Goal: Information Seeking & Learning: Learn about a topic

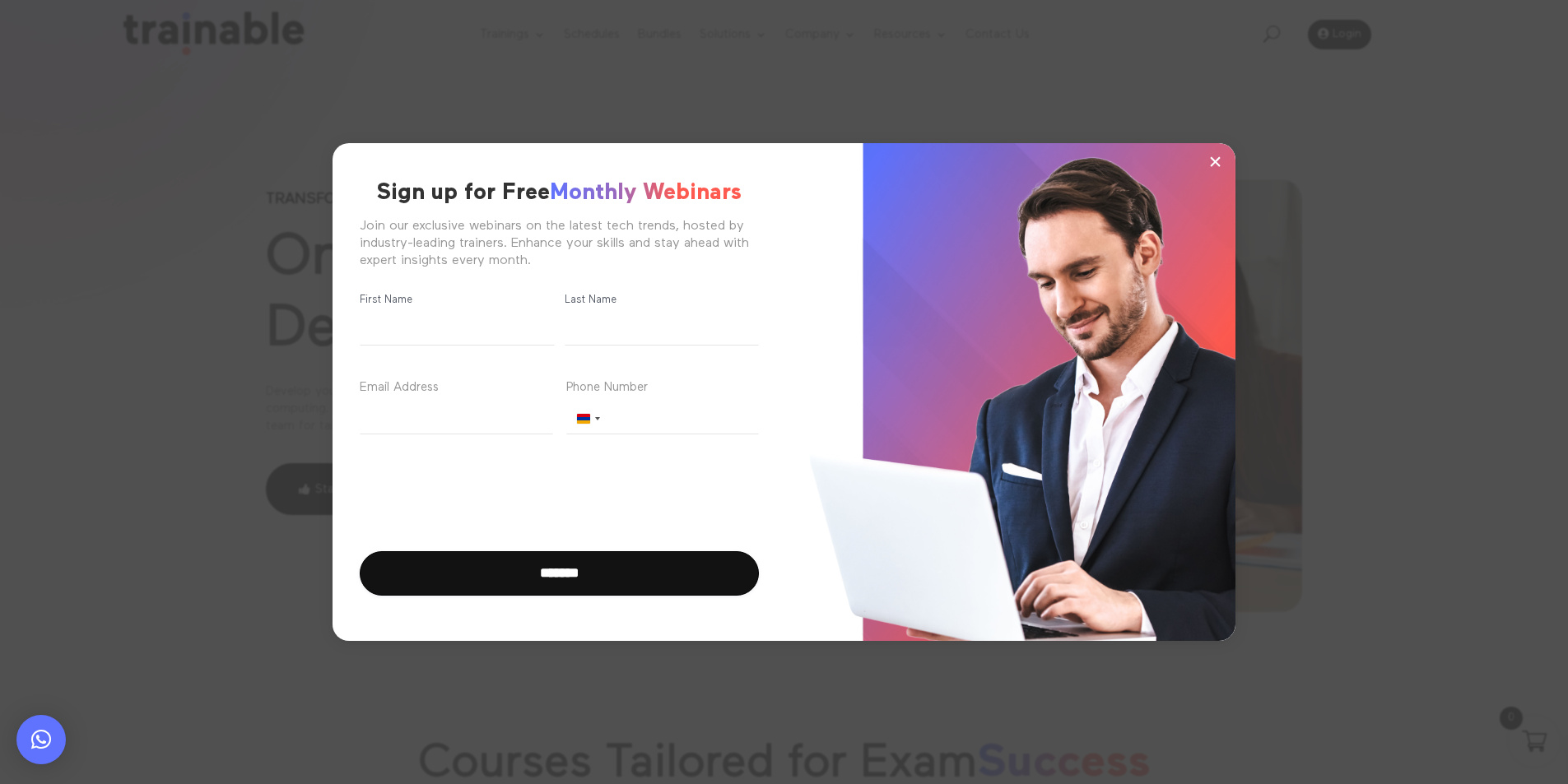
click at [1213, 156] on span "×" at bounding box center [1214, 161] width 14 height 25
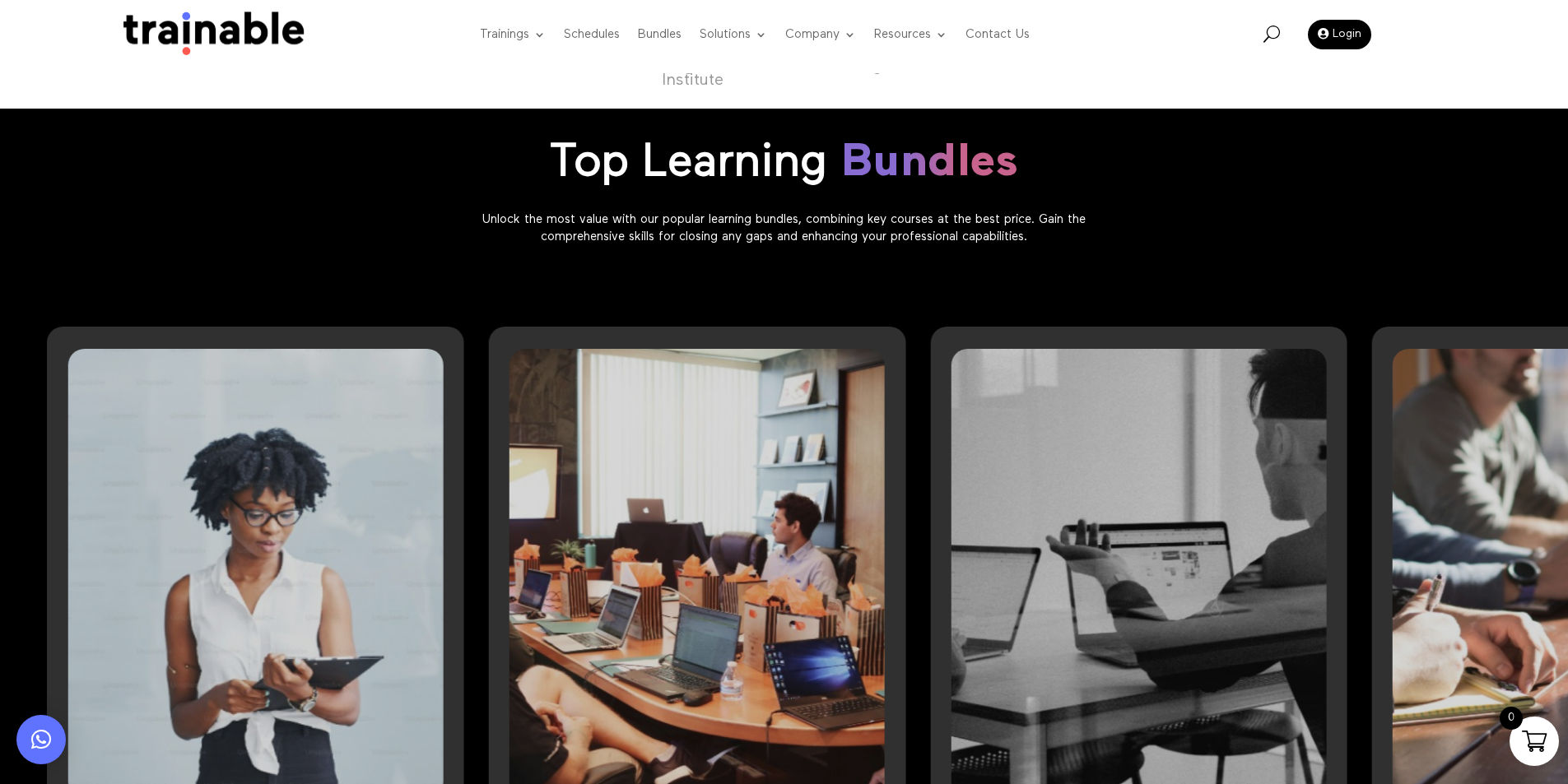
scroll to position [1152, 0]
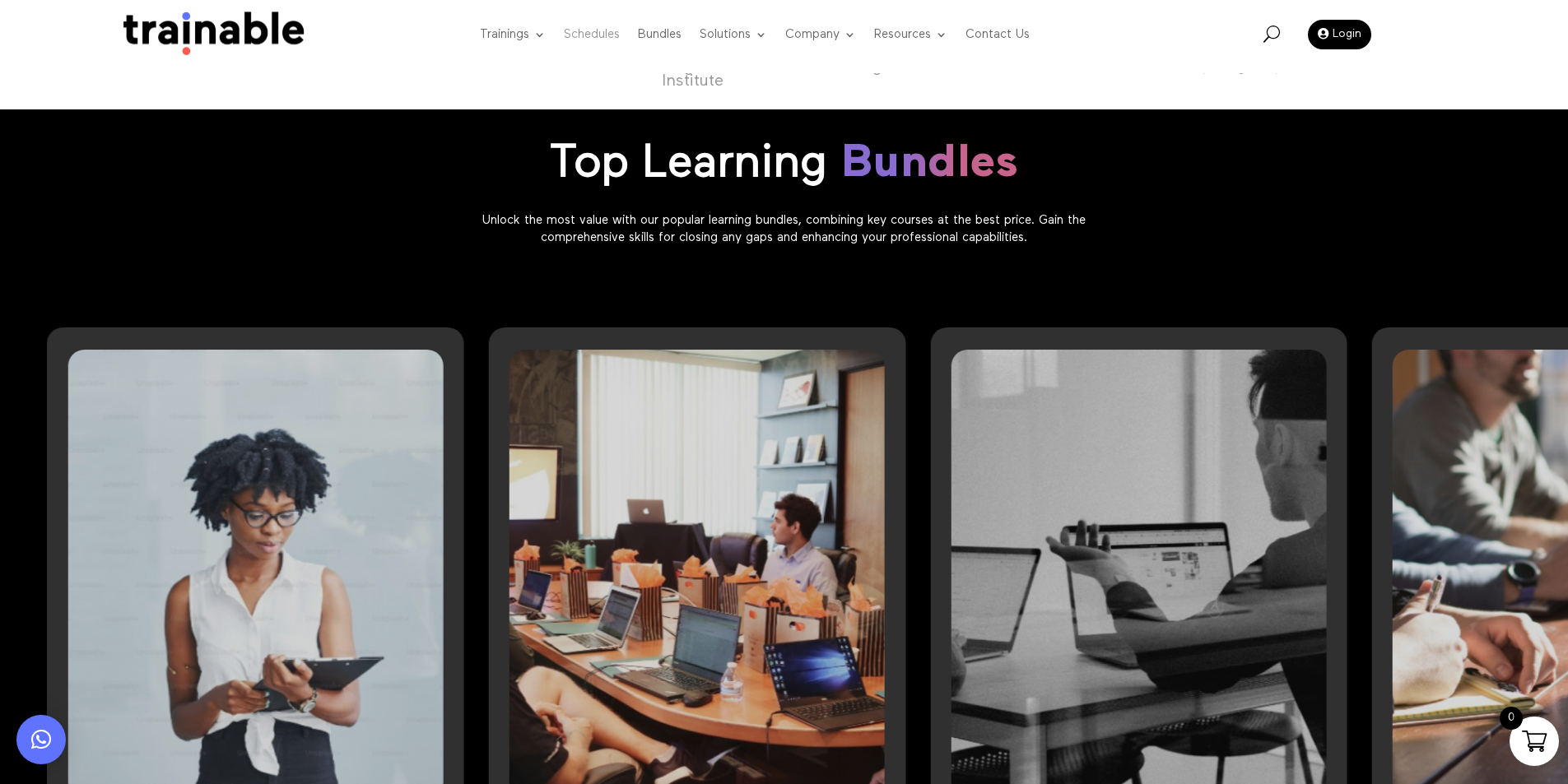
click at [595, 36] on link "Schedules" at bounding box center [592, 35] width 56 height 65
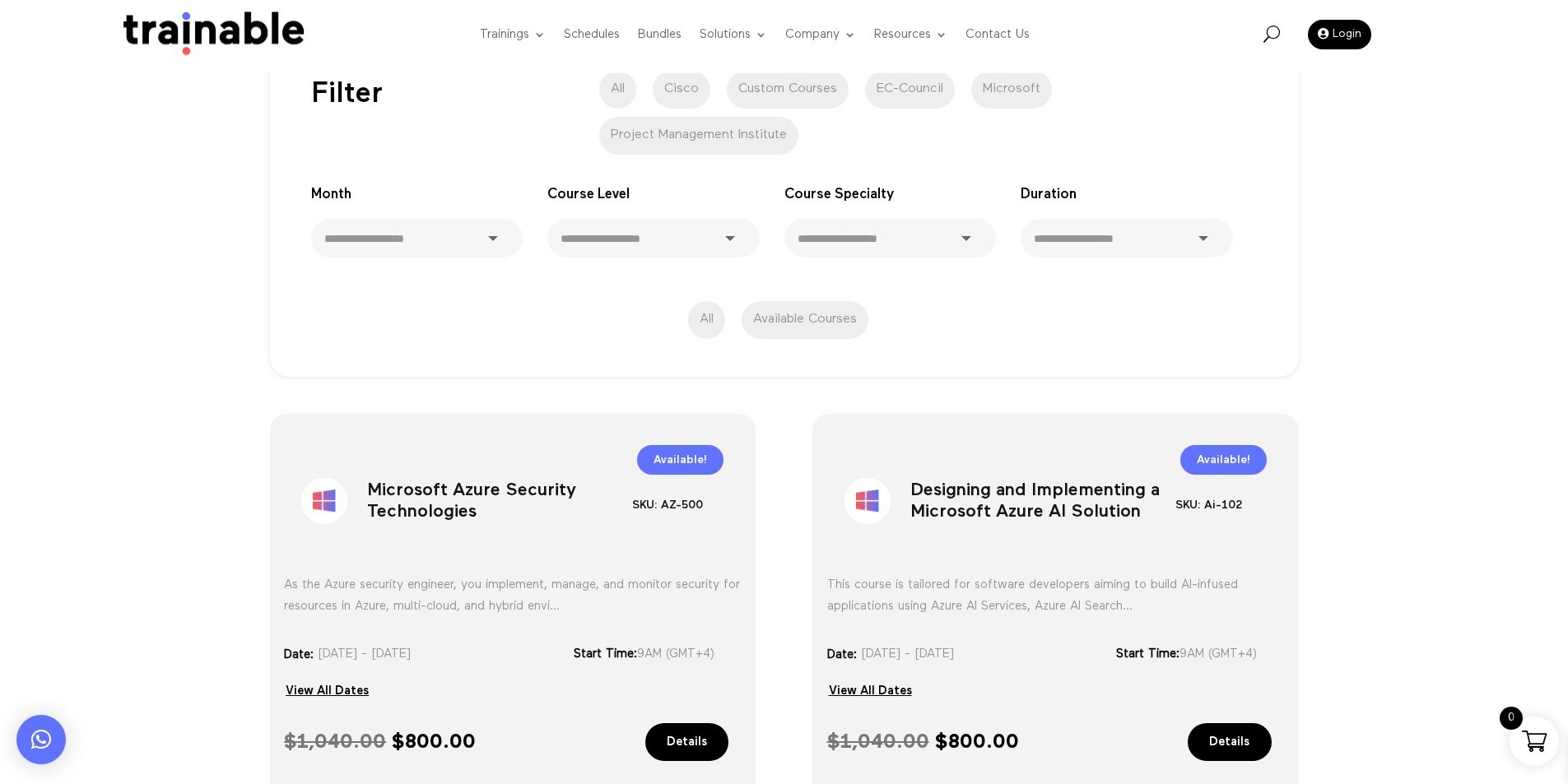
scroll to position [82, 0]
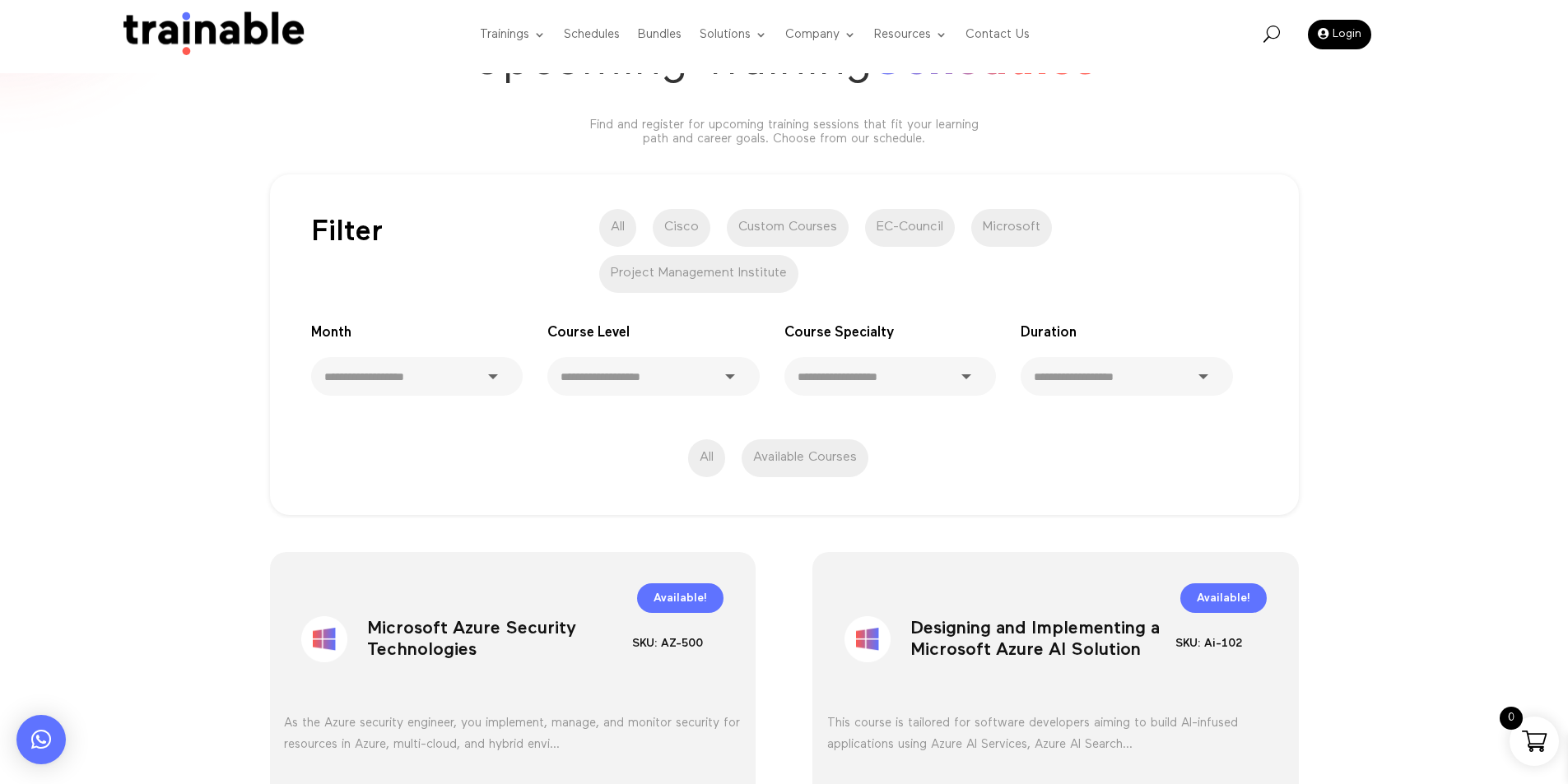
click at [697, 461] on label "All" at bounding box center [706, 458] width 37 height 38
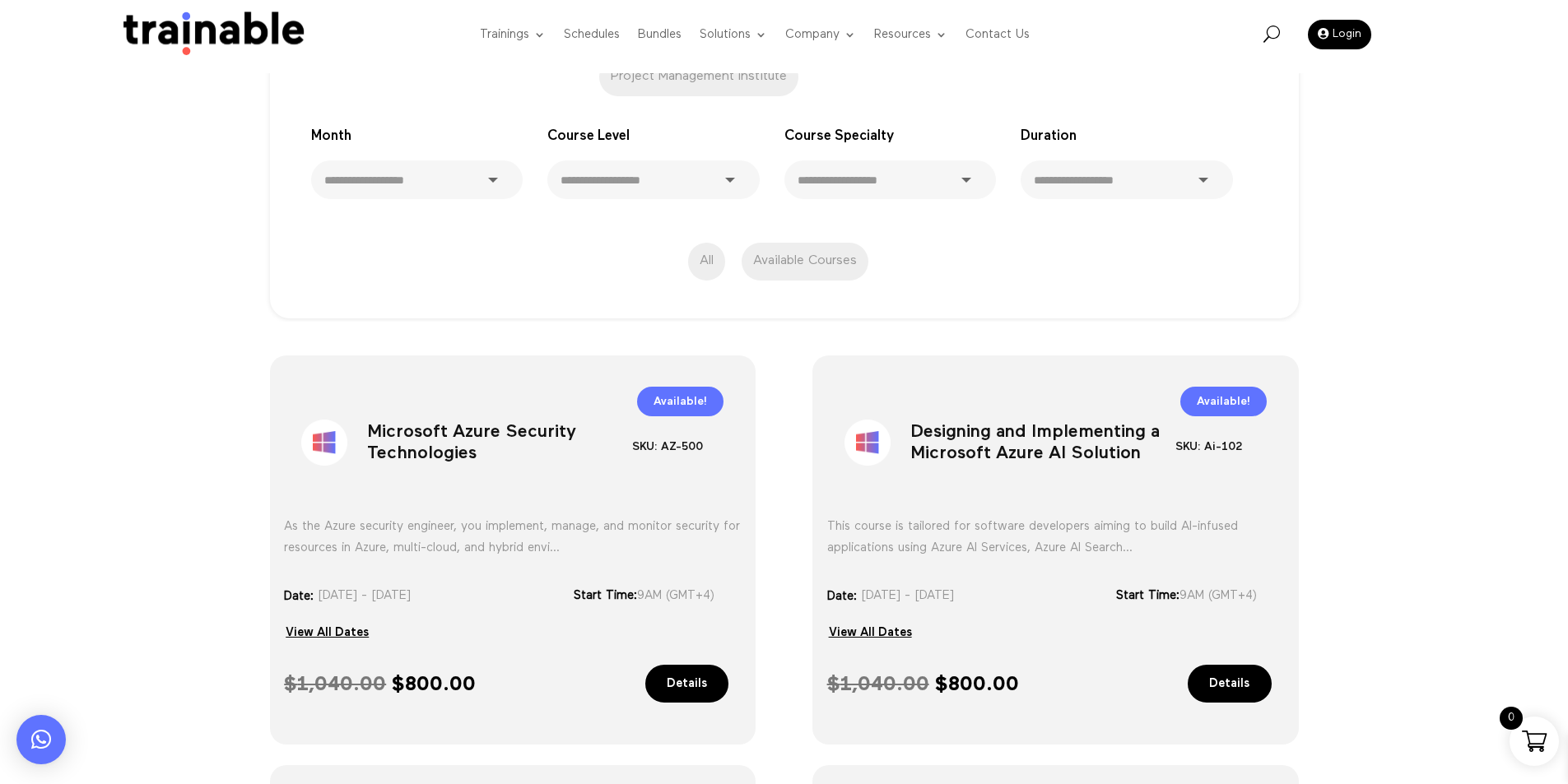
scroll to position [386, 0]
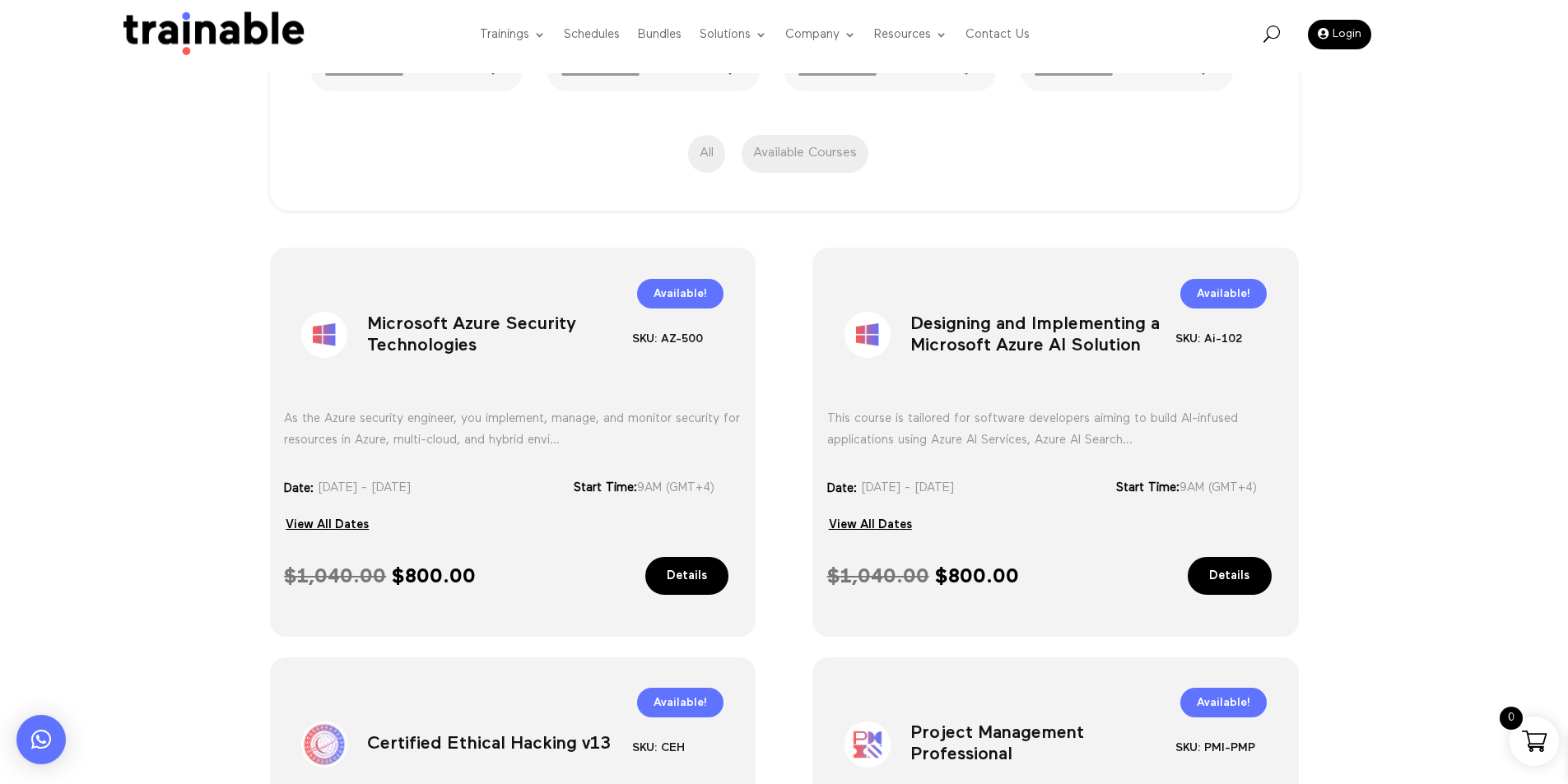
click at [405, 324] on h1 "Microsoft Azure Security Technologies" at bounding box center [499, 338] width 265 height 86
click at [406, 324] on h1 "Microsoft Azure Security Technologies" at bounding box center [499, 338] width 265 height 86
copy div "Microsoft Azure Security Technologies"
click at [925, 339] on h1 "Designing and Implementing a Microsoft Azure AI Solution" at bounding box center [1042, 338] width 265 height 86
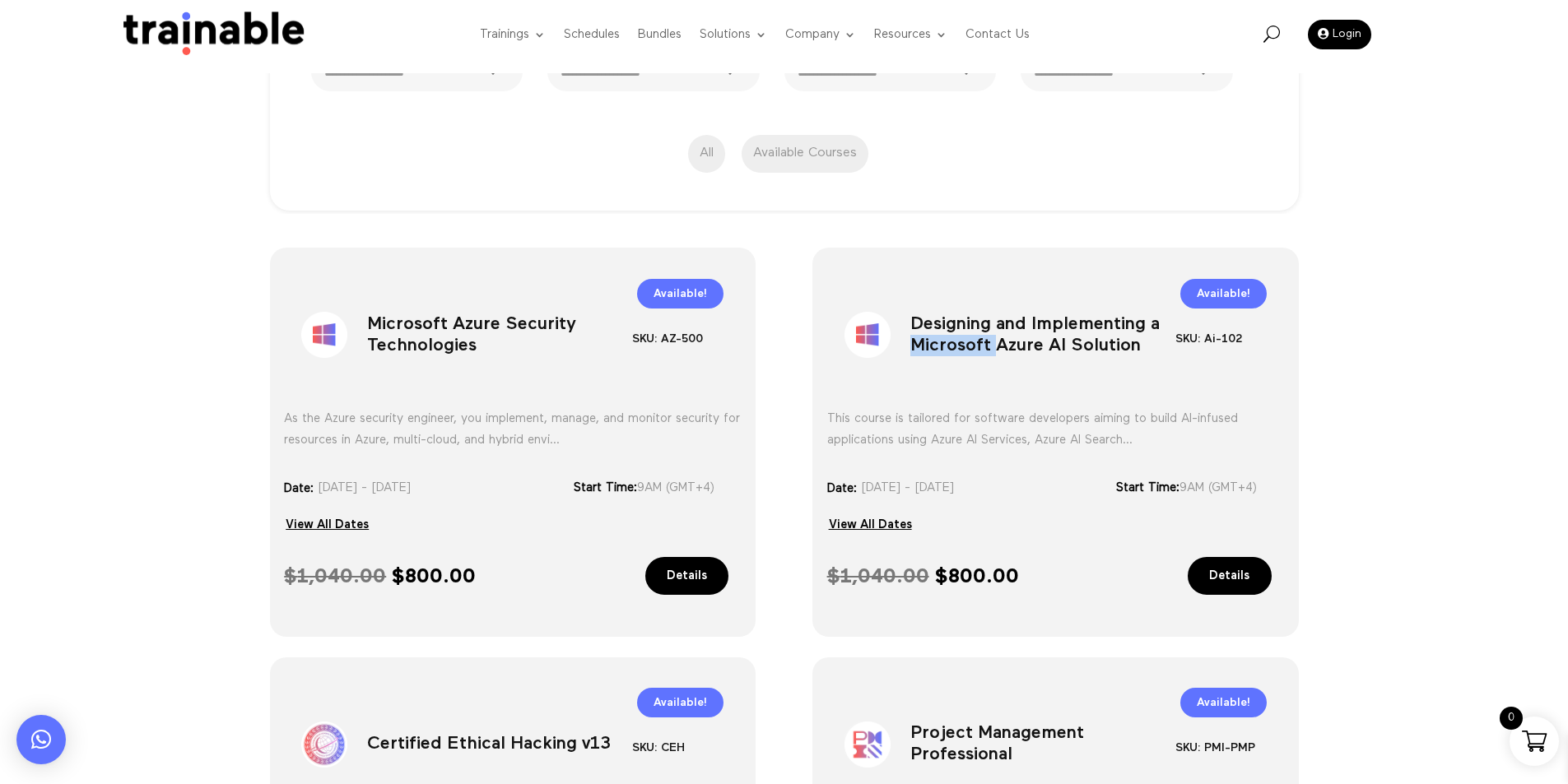
click at [925, 339] on h1 "Designing and Implementing a Microsoft Azure AI Solution" at bounding box center [1042, 338] width 265 height 86
copy div "Designing and Implementing a Microsoft Azure AI Solution"
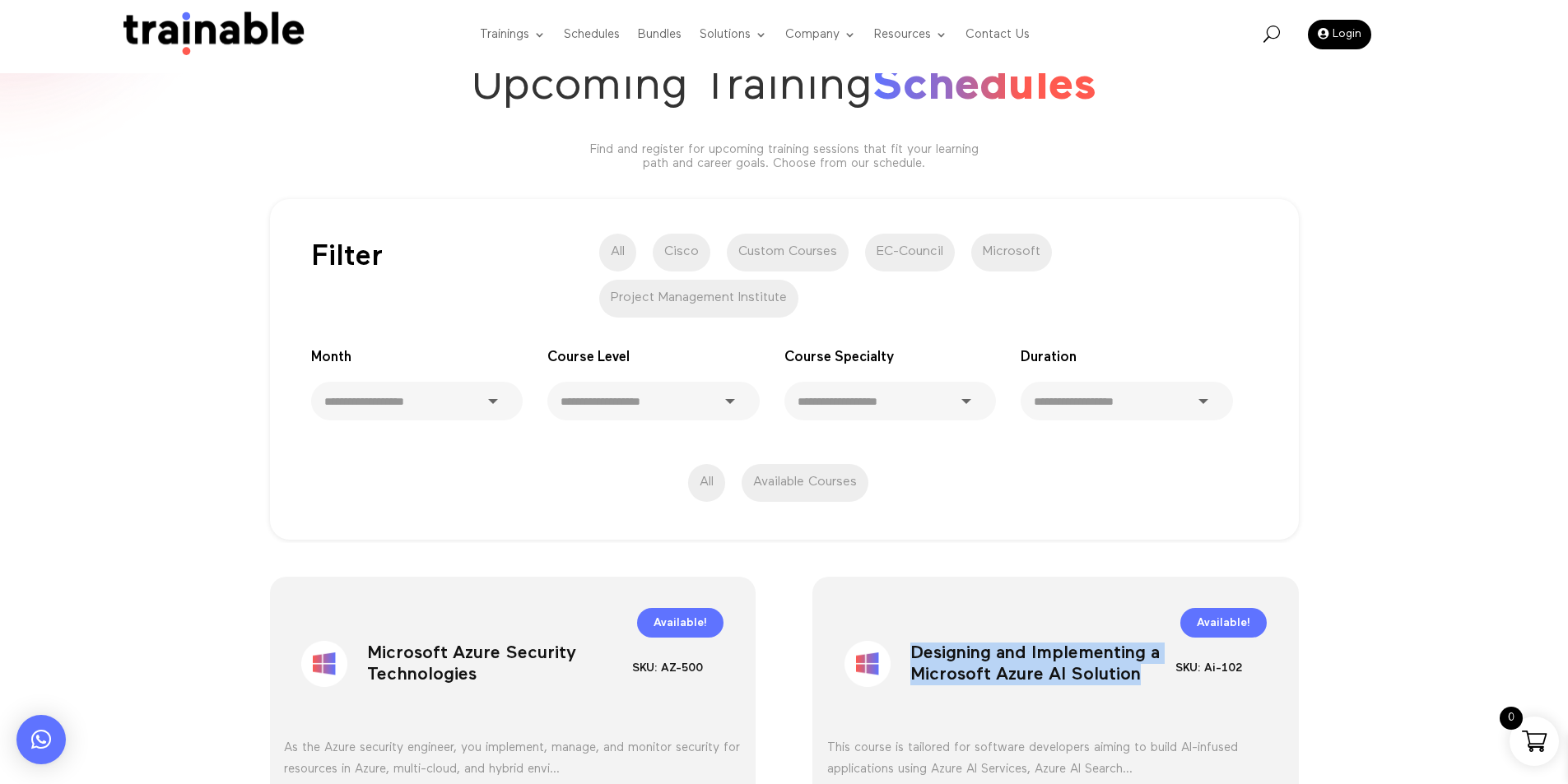
scroll to position [0, 0]
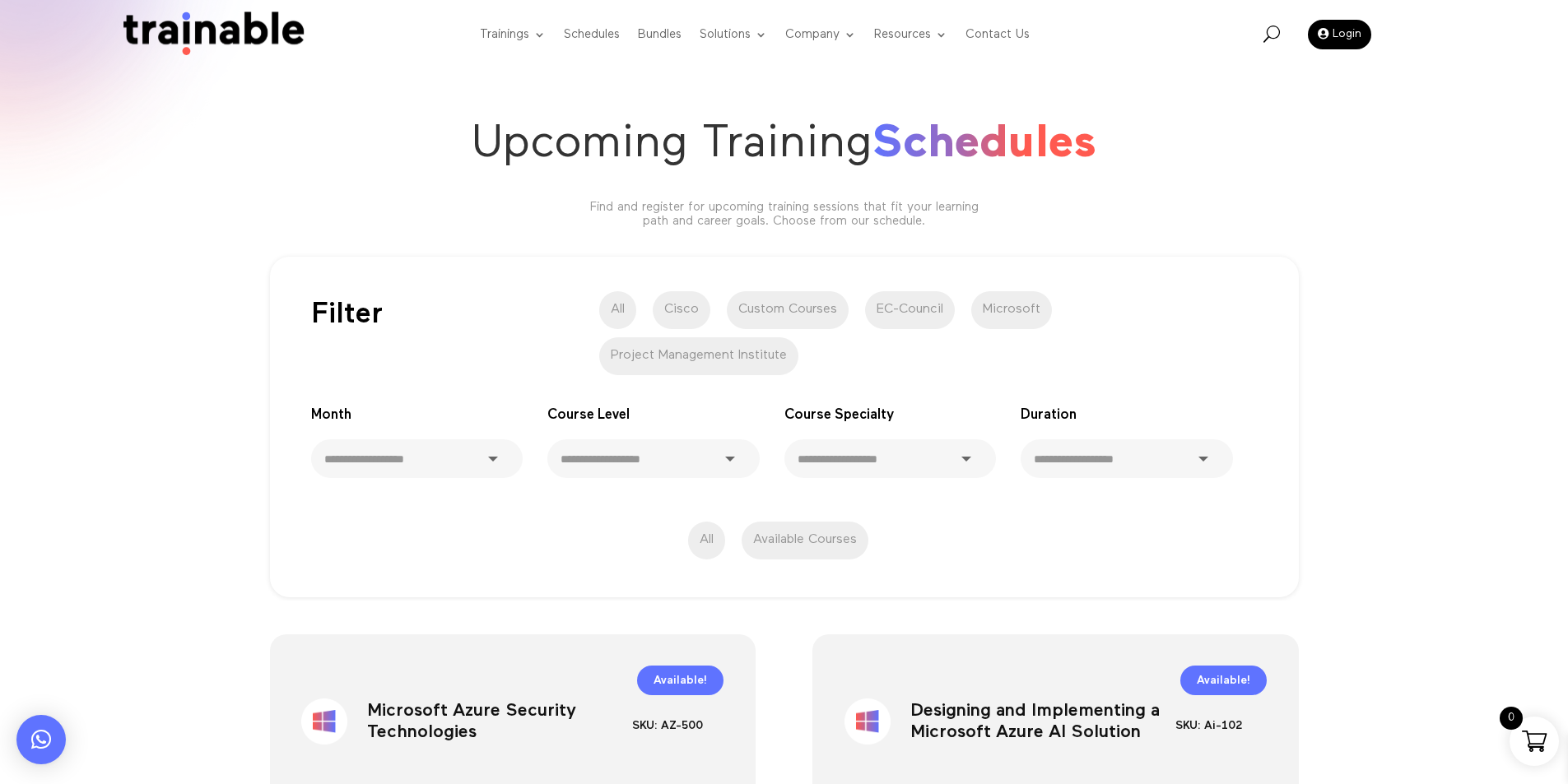
click at [1358, 529] on div "**********" at bounding box center [784, 420] width 1568 height 361
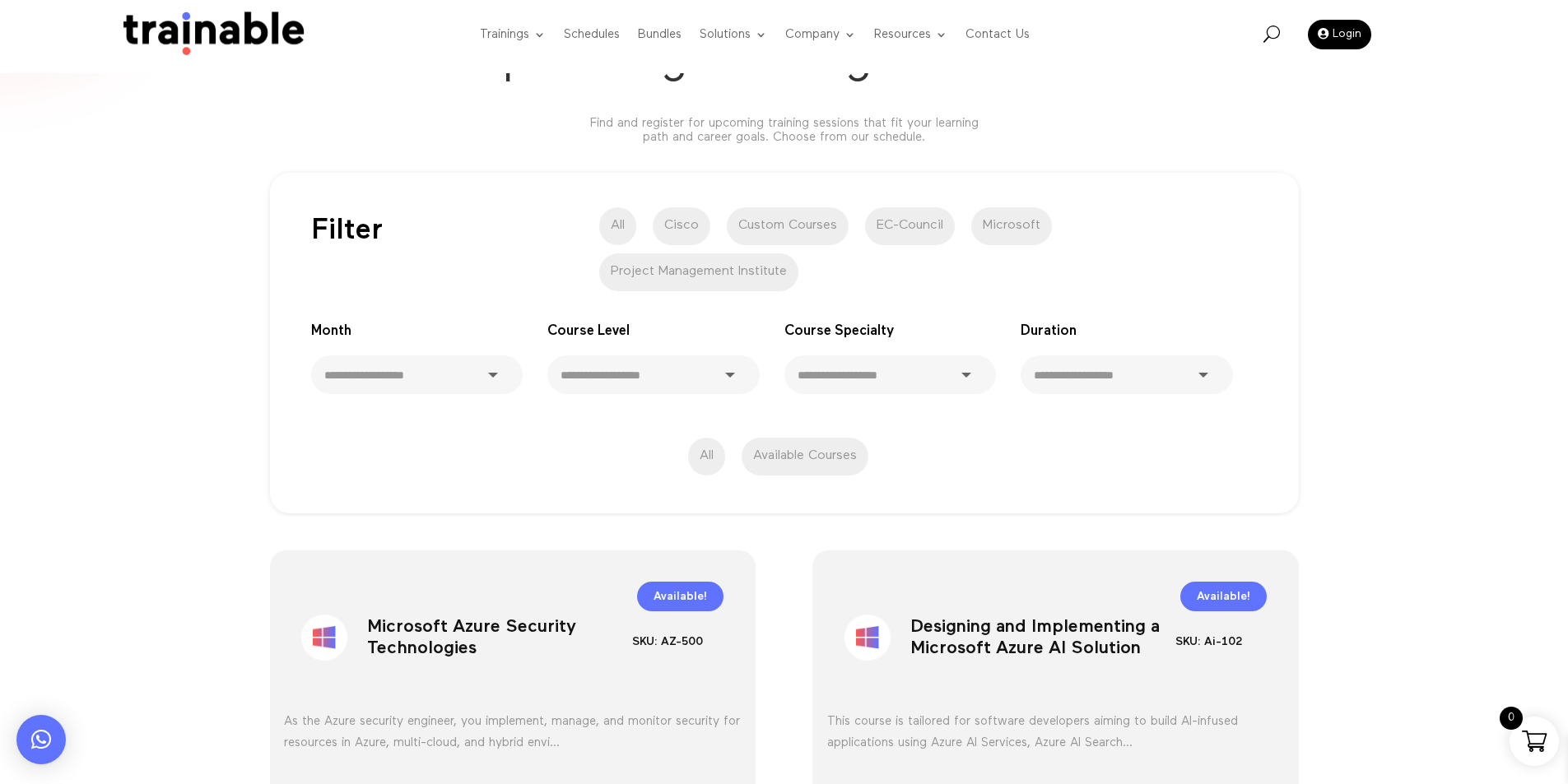
scroll to position [82, 0]
click at [1034, 231] on label "Microsoft" at bounding box center [1011, 227] width 80 height 38
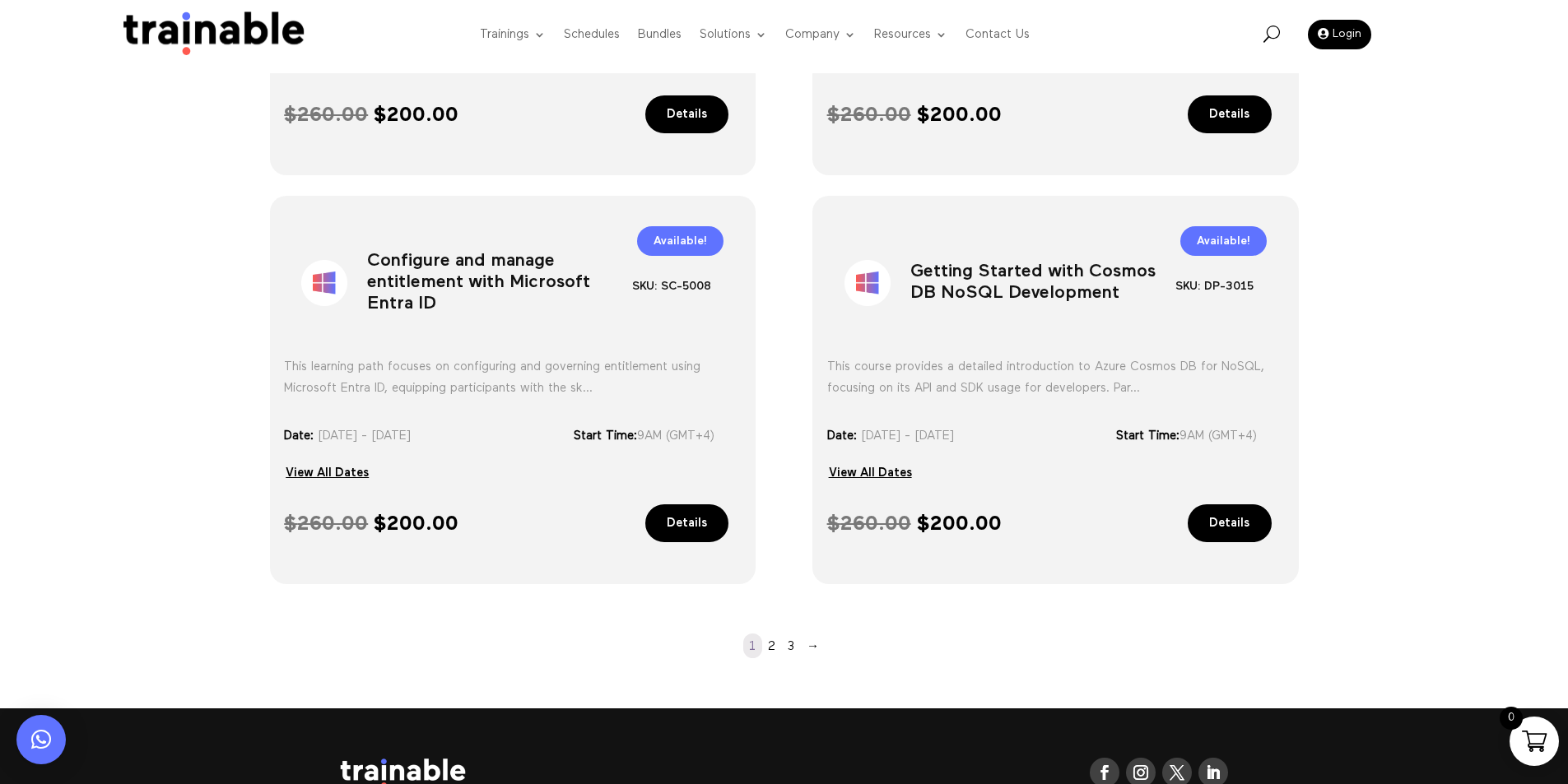
scroll to position [1162, 0]
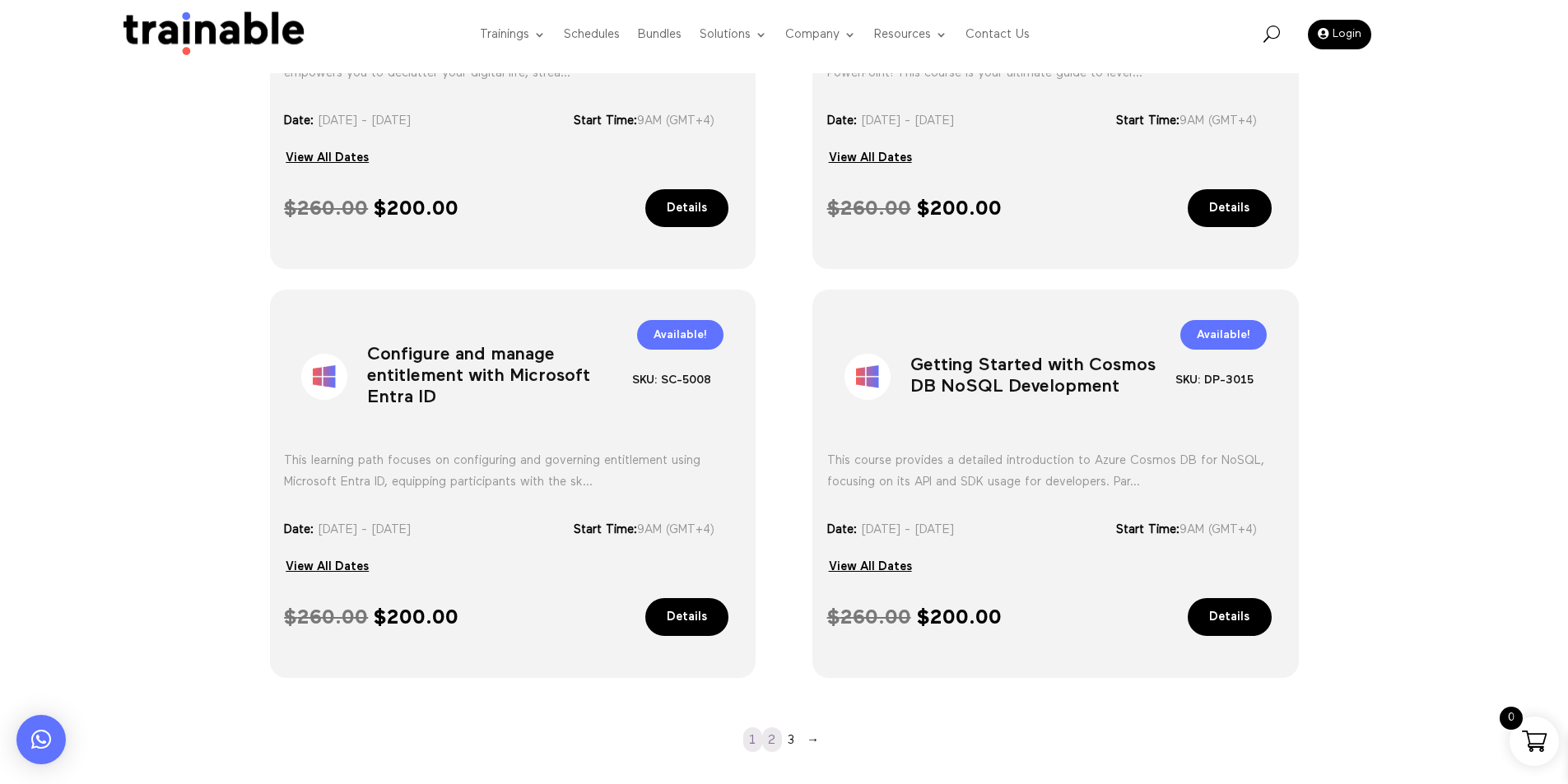
click at [773, 734] on link "2" at bounding box center [772, 740] width 19 height 25
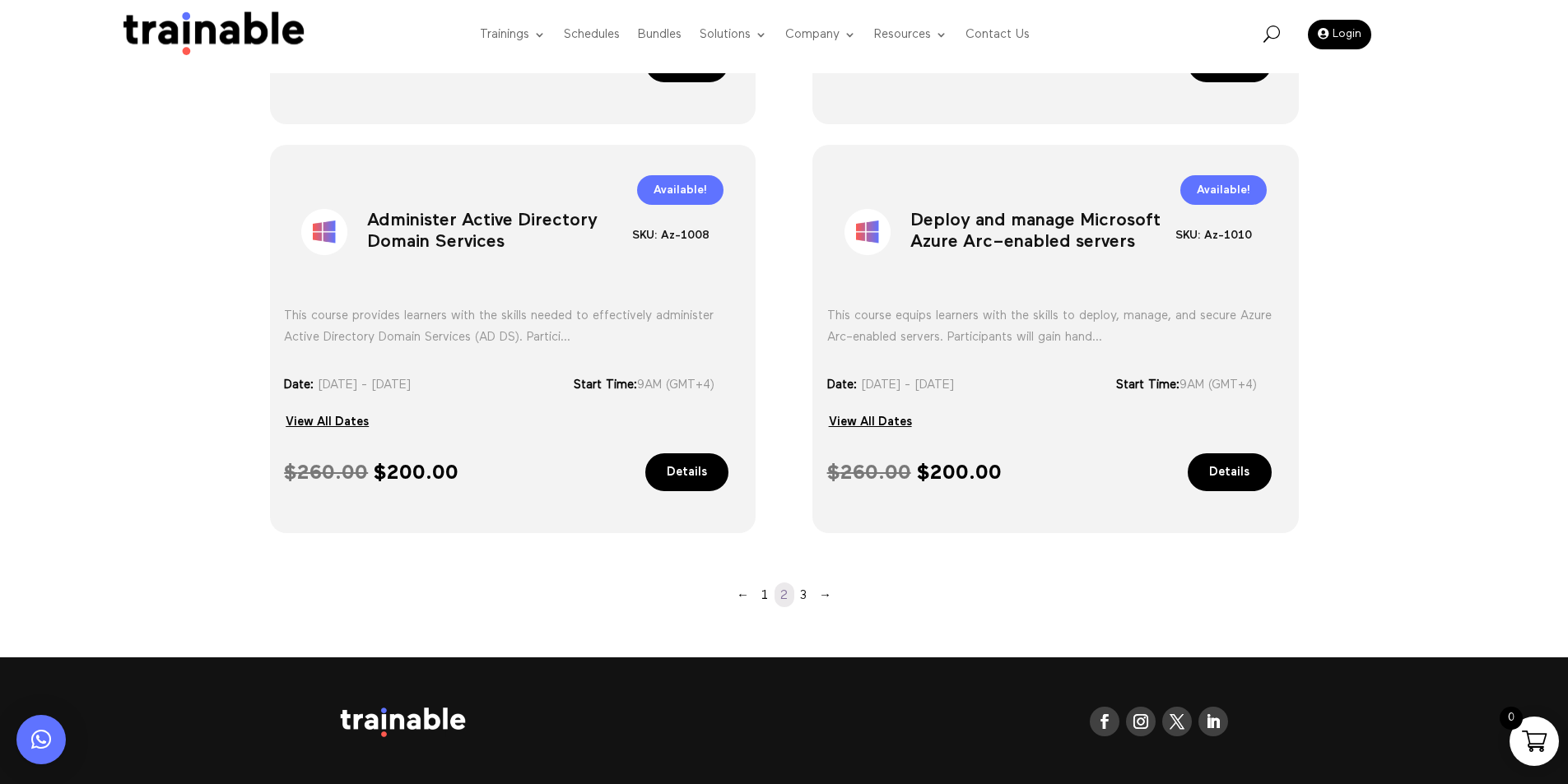
scroll to position [1209, 0]
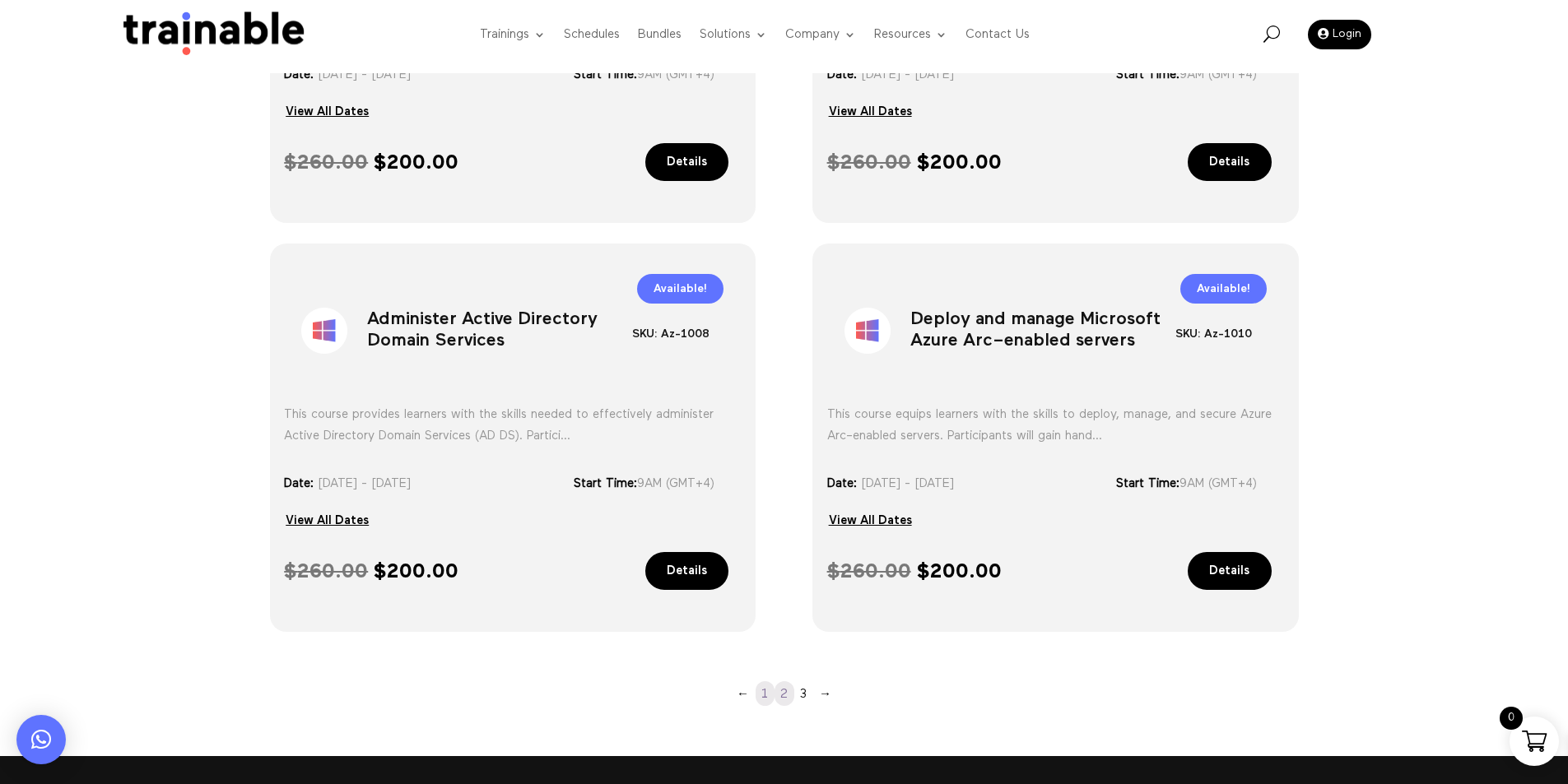
click at [759, 690] on link "1" at bounding box center [765, 693] width 19 height 25
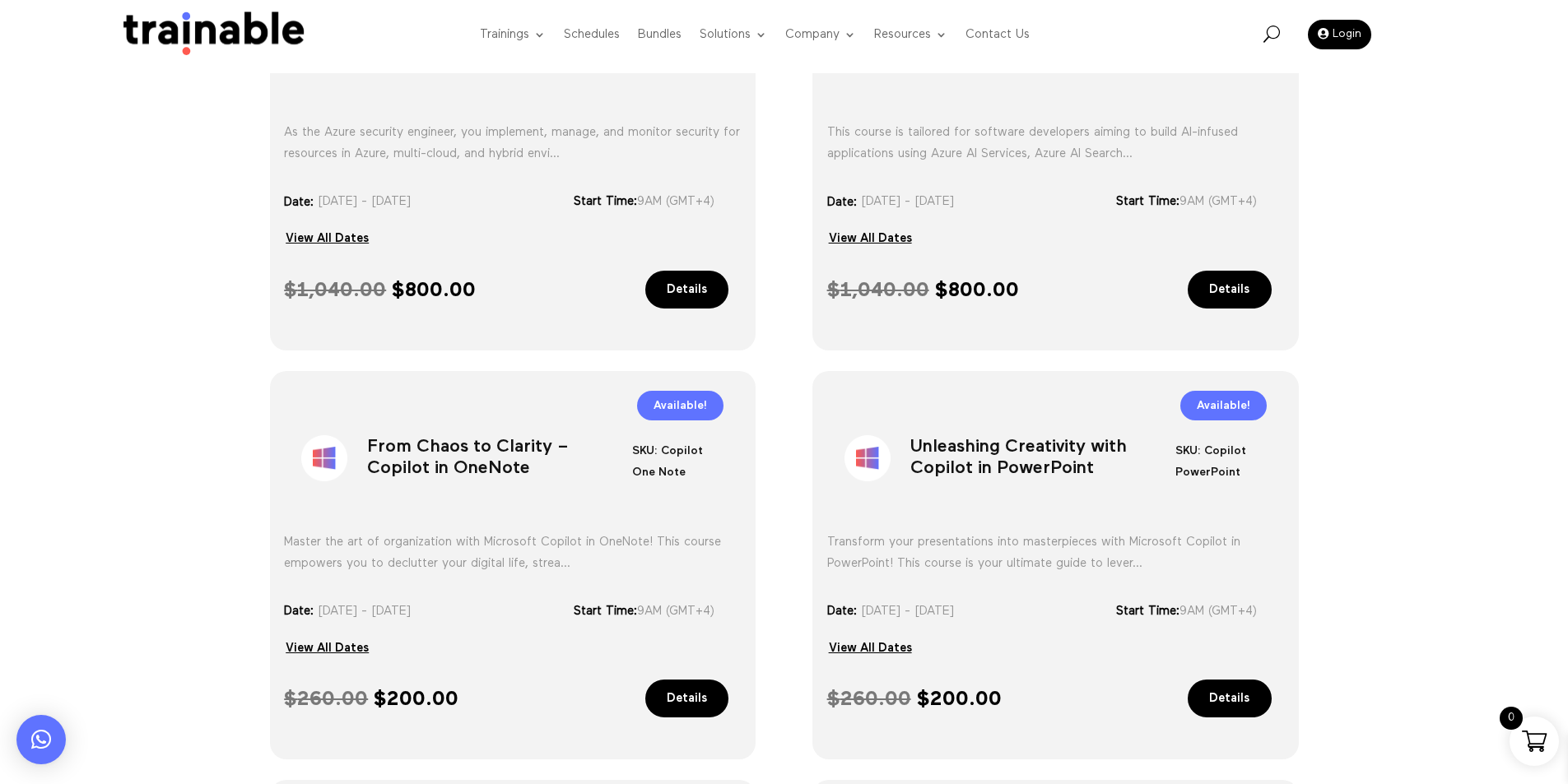
scroll to position [715, 0]
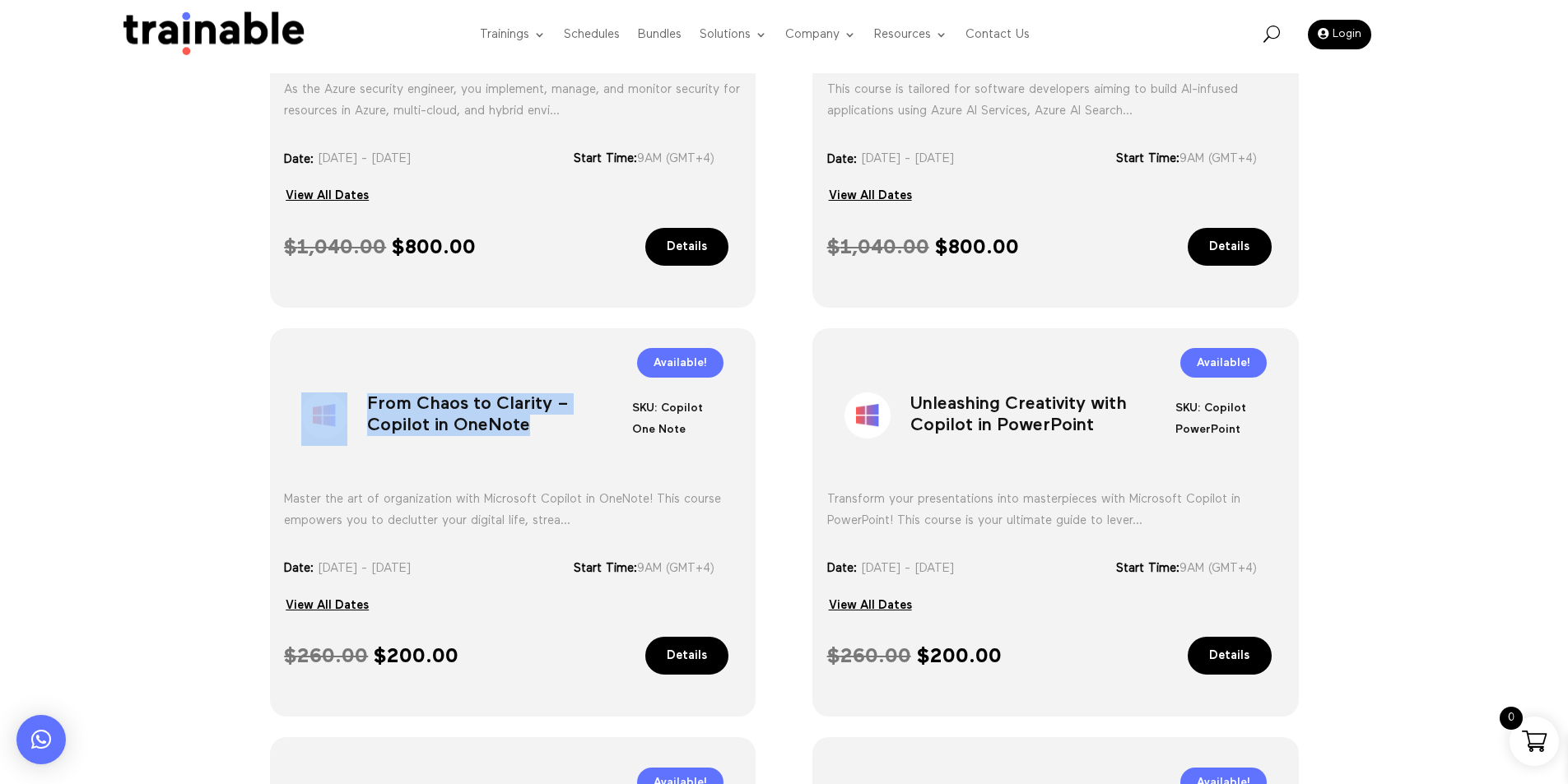
drag, startPoint x: 376, startPoint y: 403, endPoint x: 464, endPoint y: 420, distance: 89.6
click at [464, 420] on div "Sale! From Chaos to Clarity – Copilot in OneNote SKU: Copilot One Note Category…" at bounding box center [512, 409] width 457 height 113
click at [1000, 410] on h1 "Unleashing Creativity with Copilot in PowerPoint" at bounding box center [1042, 418] width 265 height 86
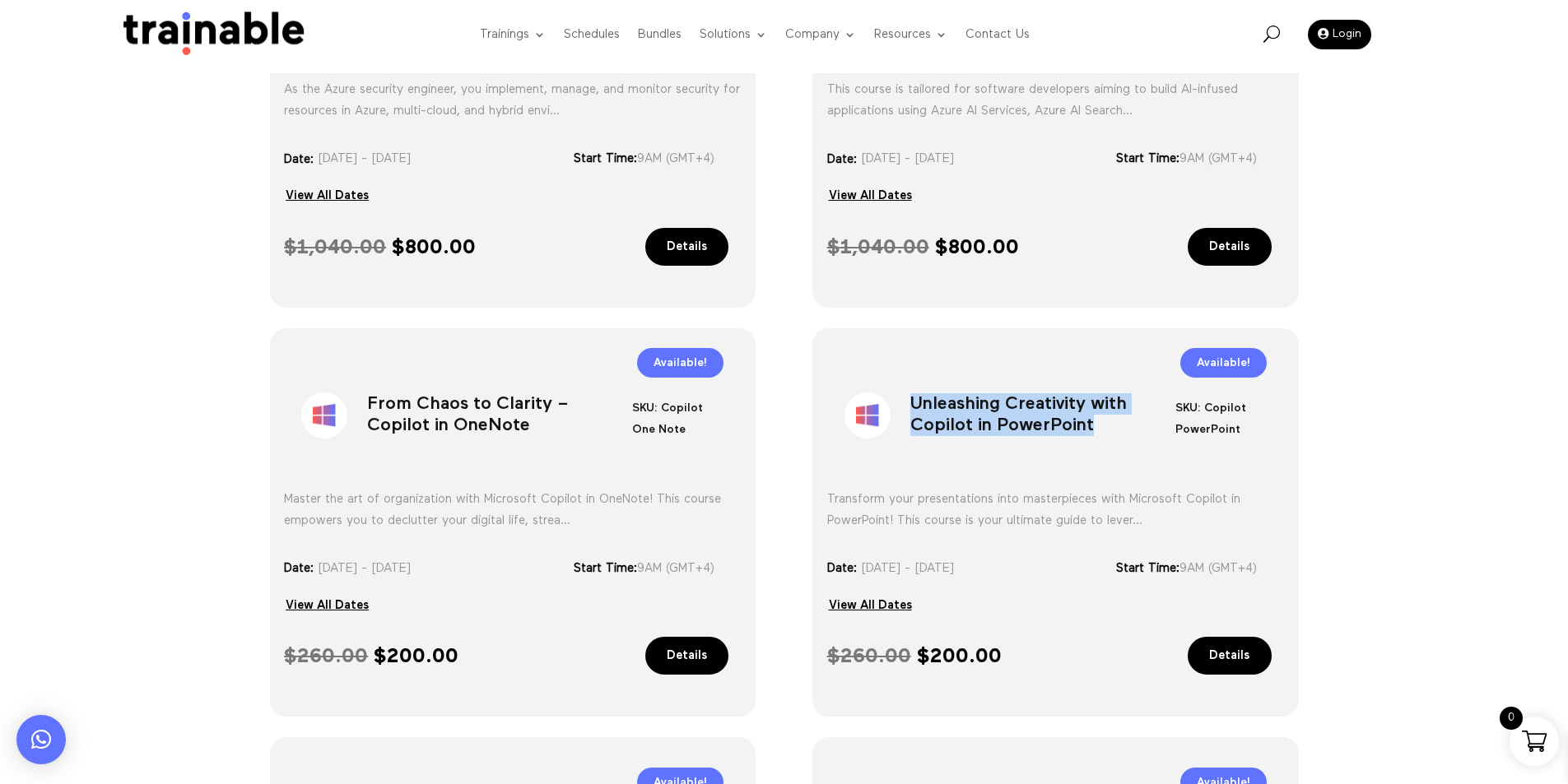
click at [1000, 410] on h1 "Unleashing Creativity with Copilot in PowerPoint" at bounding box center [1042, 418] width 265 height 86
copy div "Unleashing Creativity with Copilot in PowerPoint"
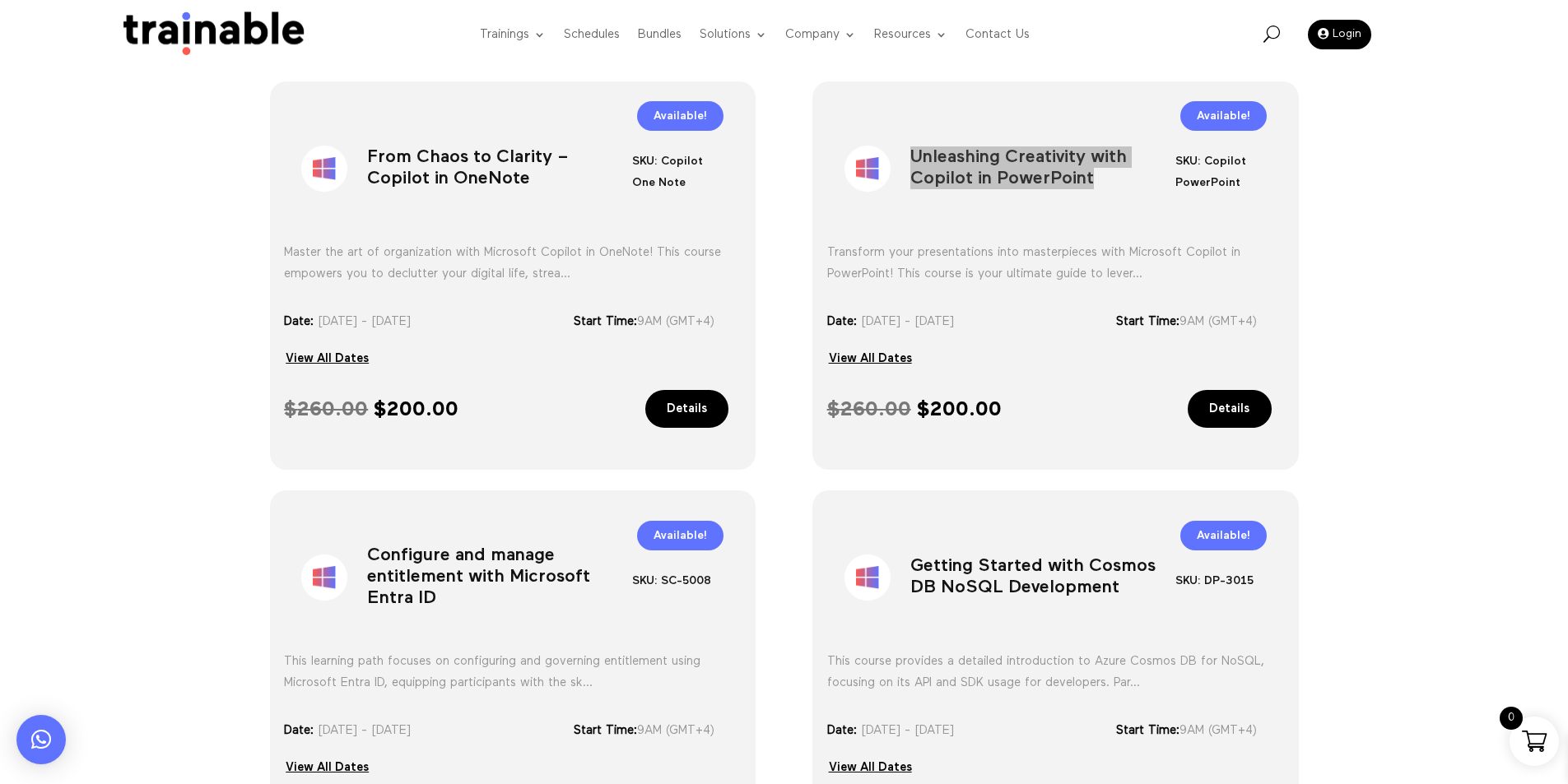
scroll to position [1045, 0]
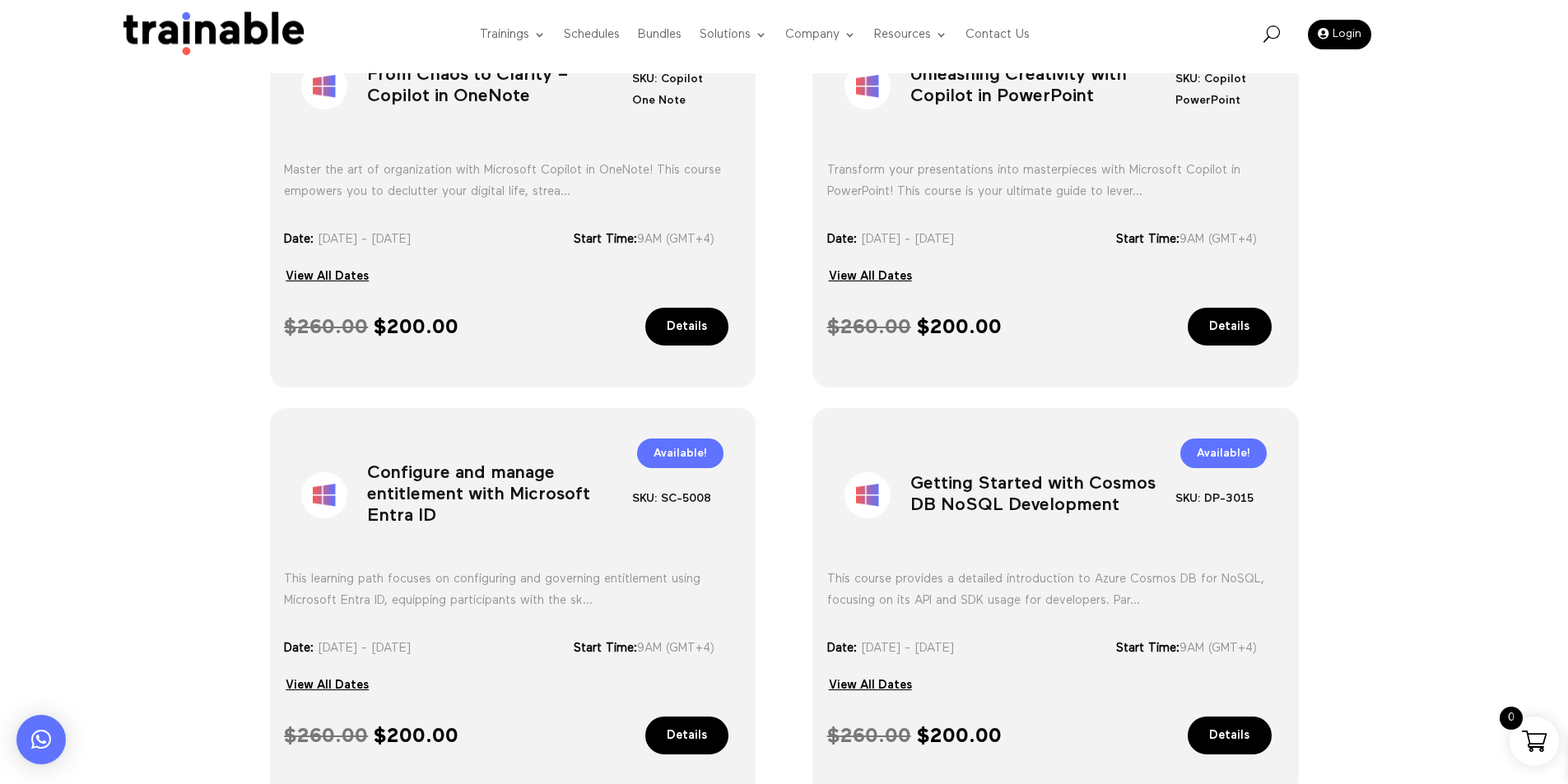
click at [472, 472] on h1 "Configure and manage entitlement with Microsoft Entra ID" at bounding box center [499, 498] width 265 height 86
copy div "Configure and manage entitlement with Microsoft Entra ID"
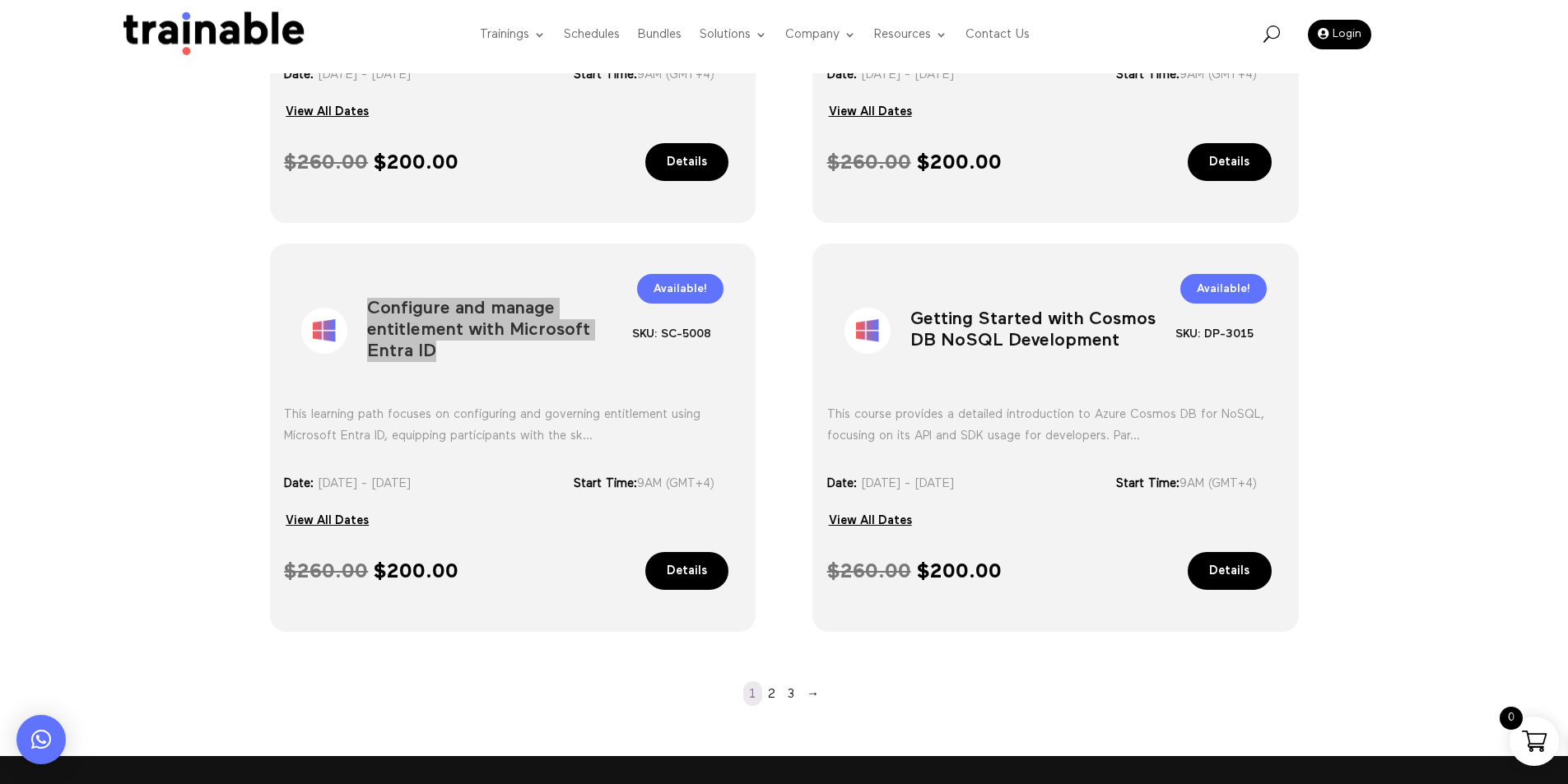
scroll to position [1291, 0]
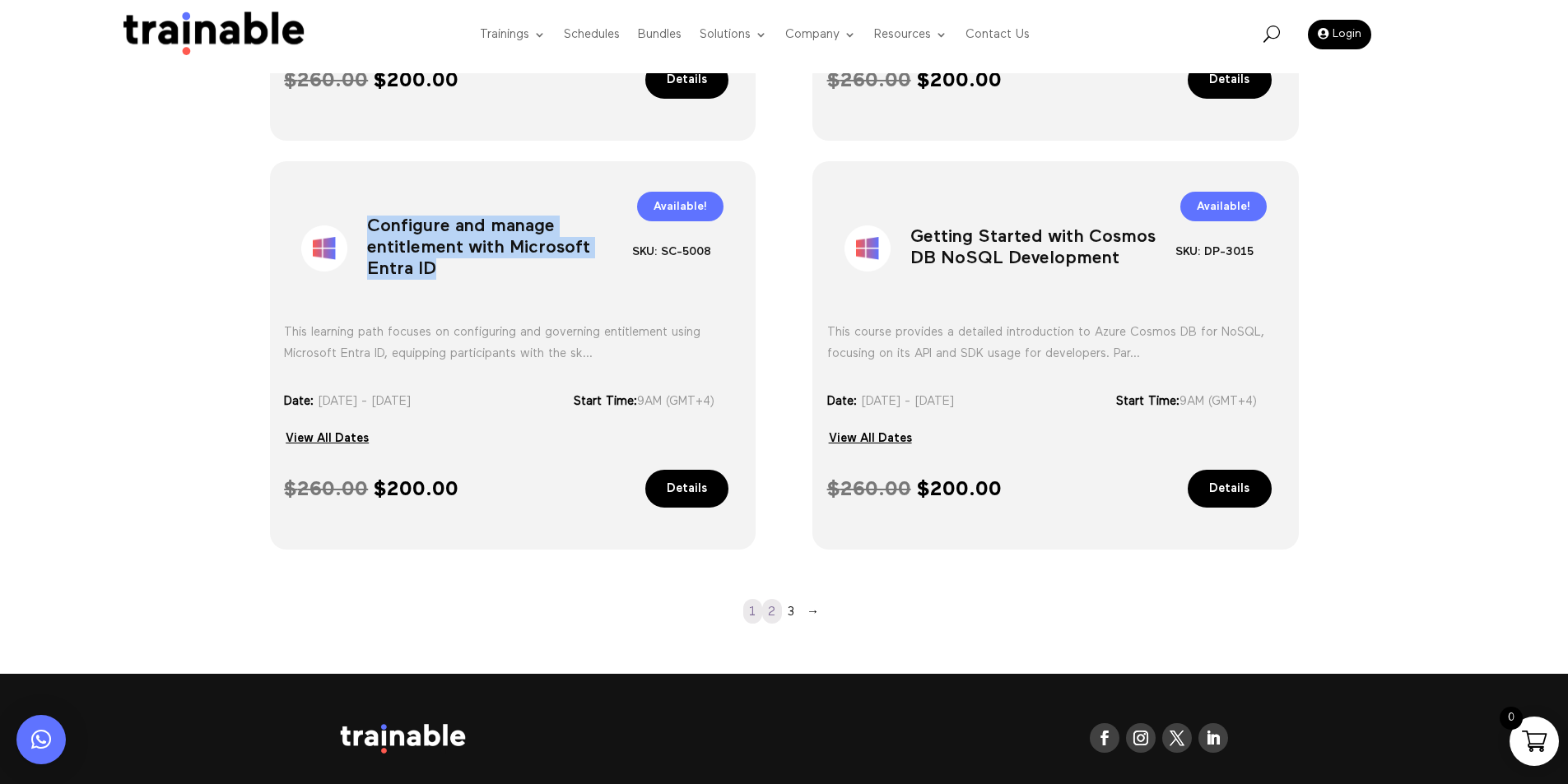
click at [774, 610] on link "2" at bounding box center [772, 611] width 19 height 25
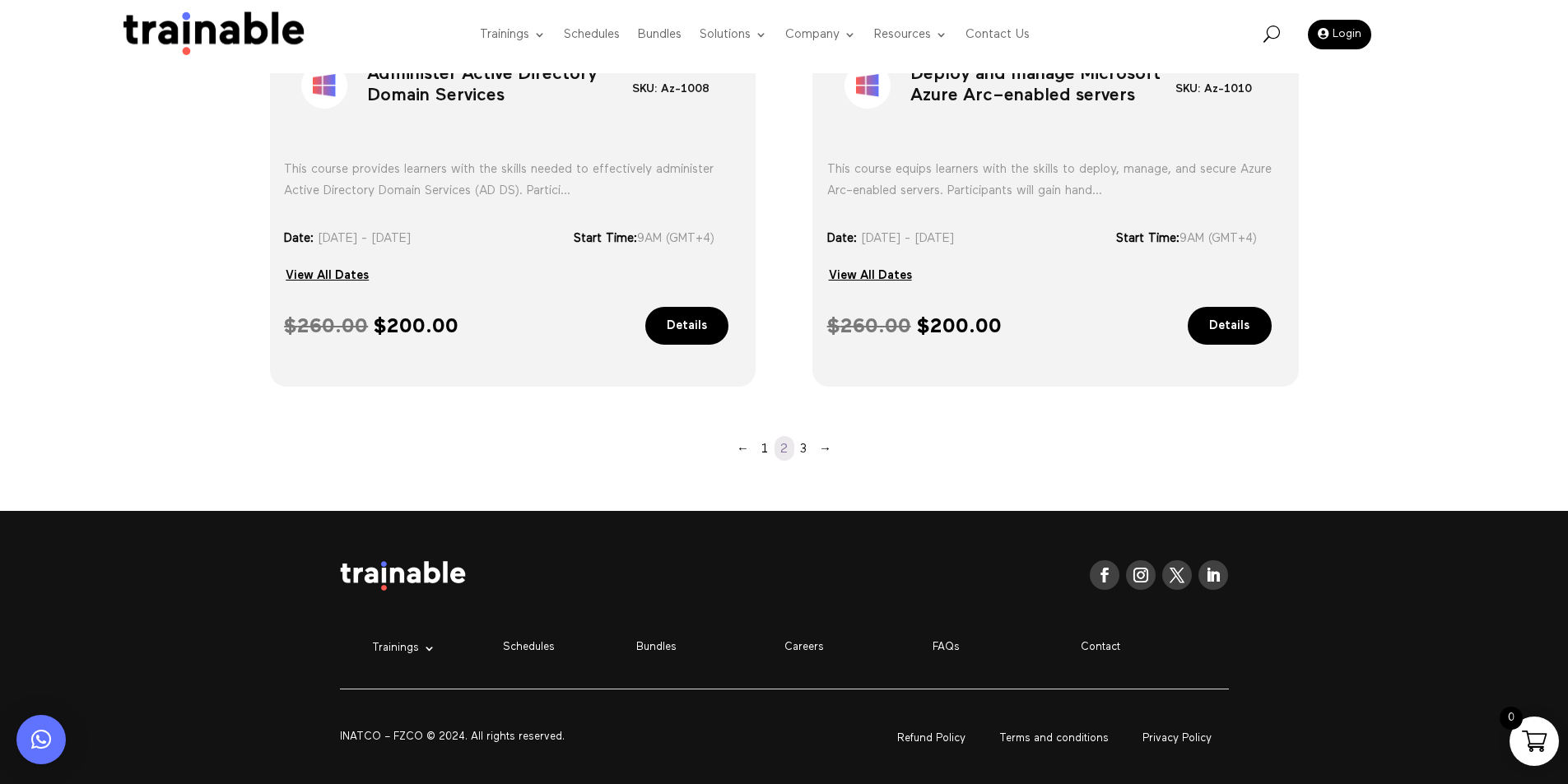
scroll to position [1456, 0]
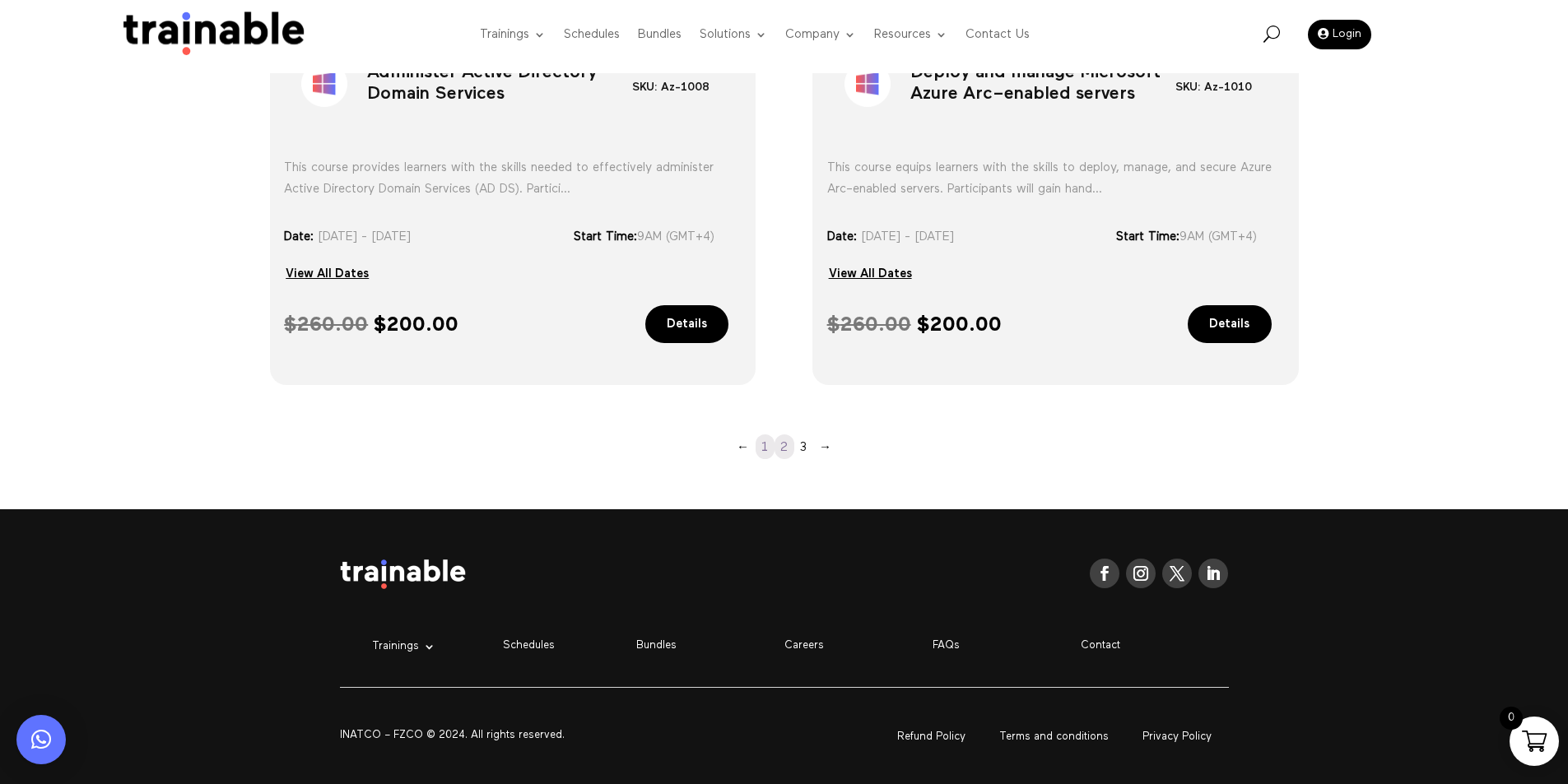
click at [771, 447] on link "1" at bounding box center [765, 447] width 19 height 25
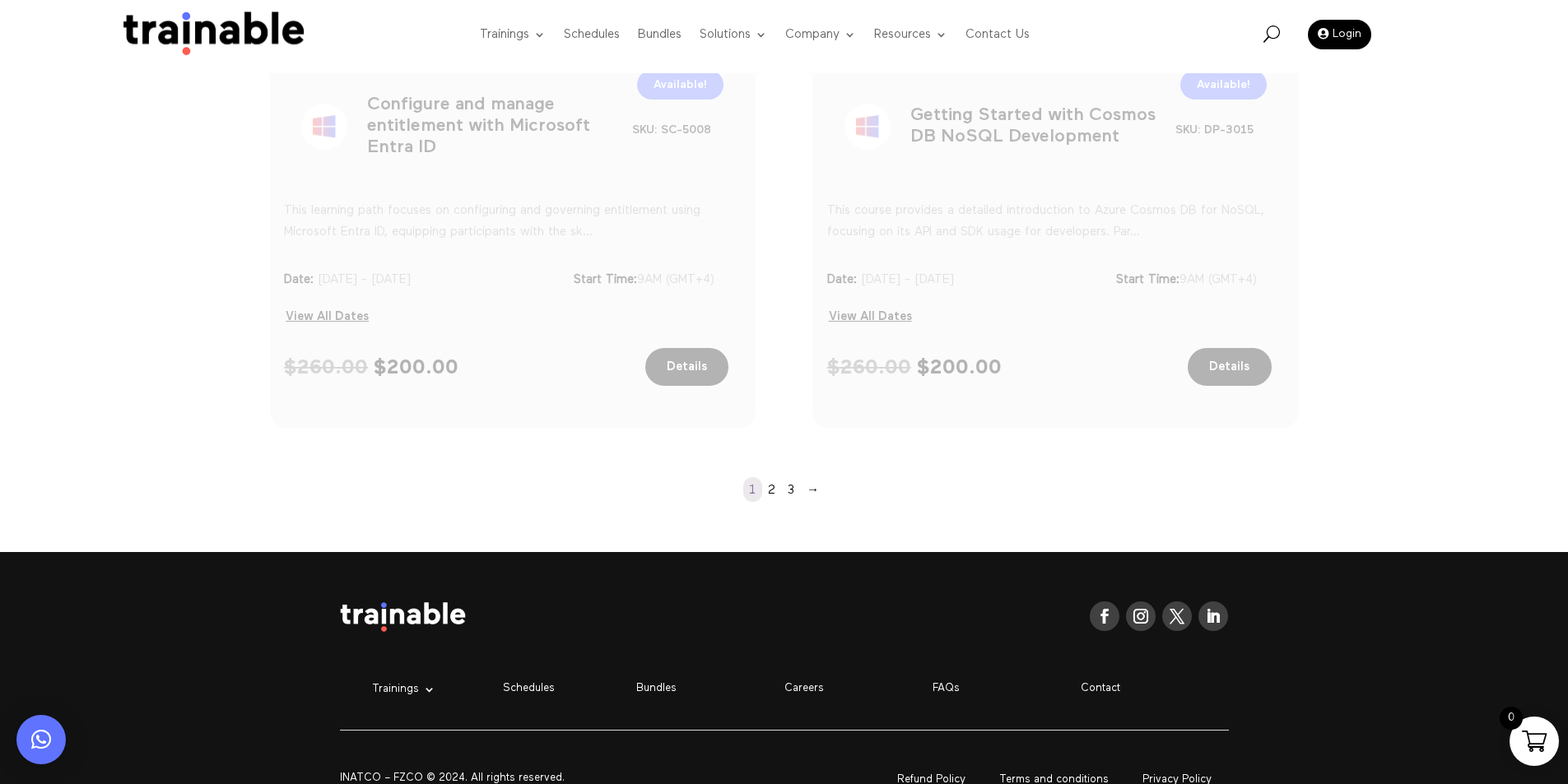
scroll to position [1328, 0]
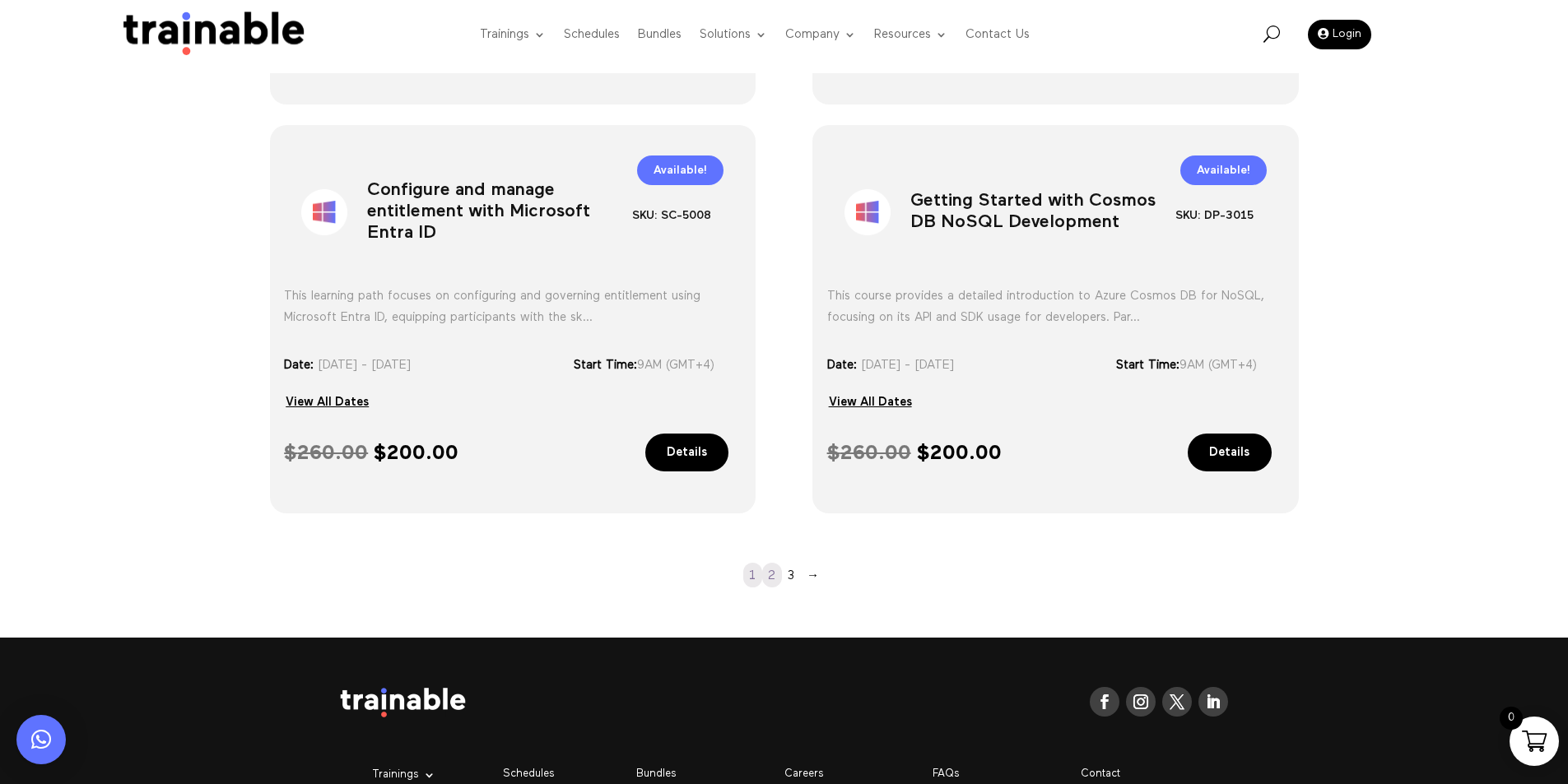
click at [769, 571] on link "2" at bounding box center [772, 575] width 19 height 25
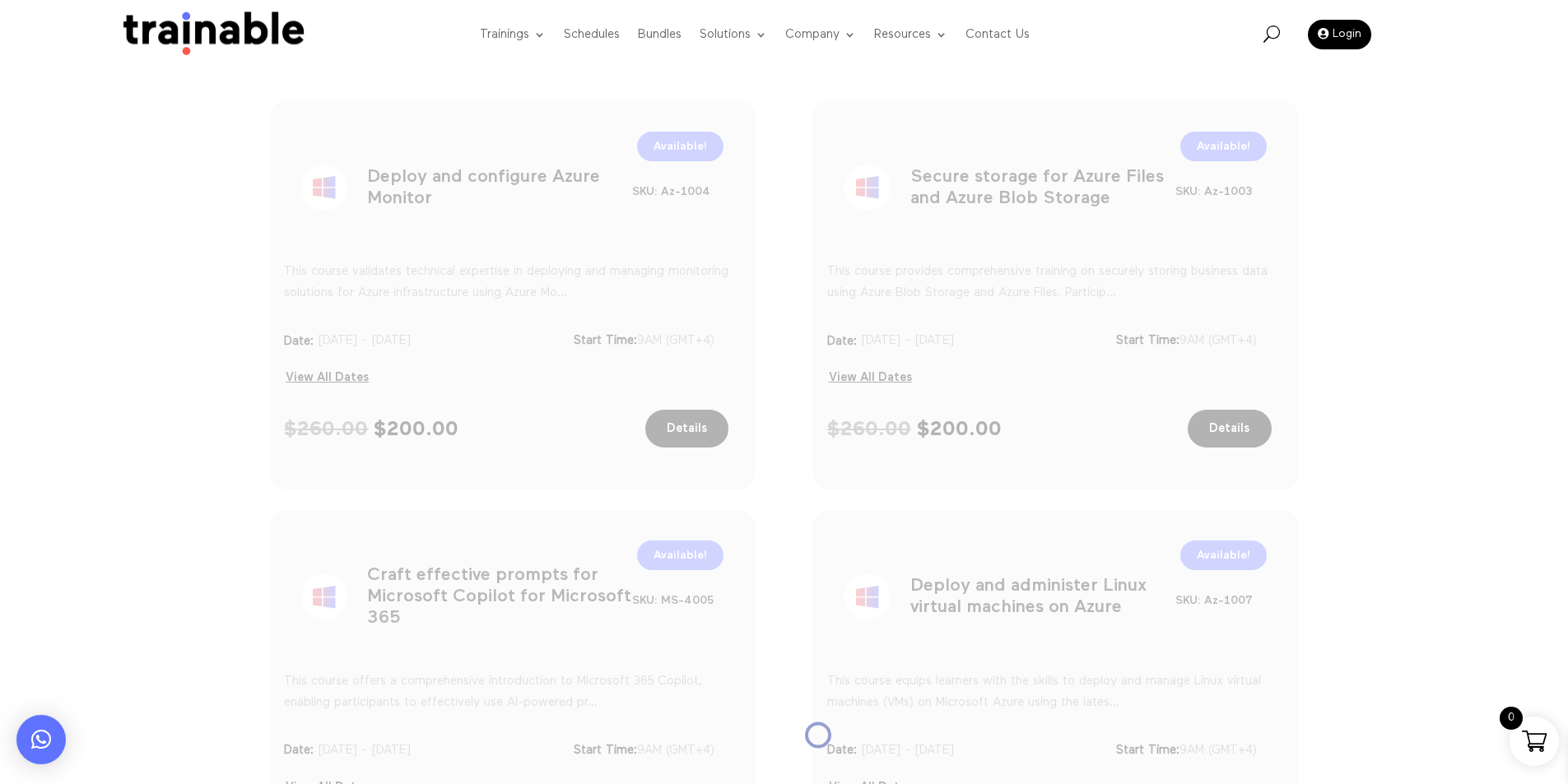
scroll to position [140, 0]
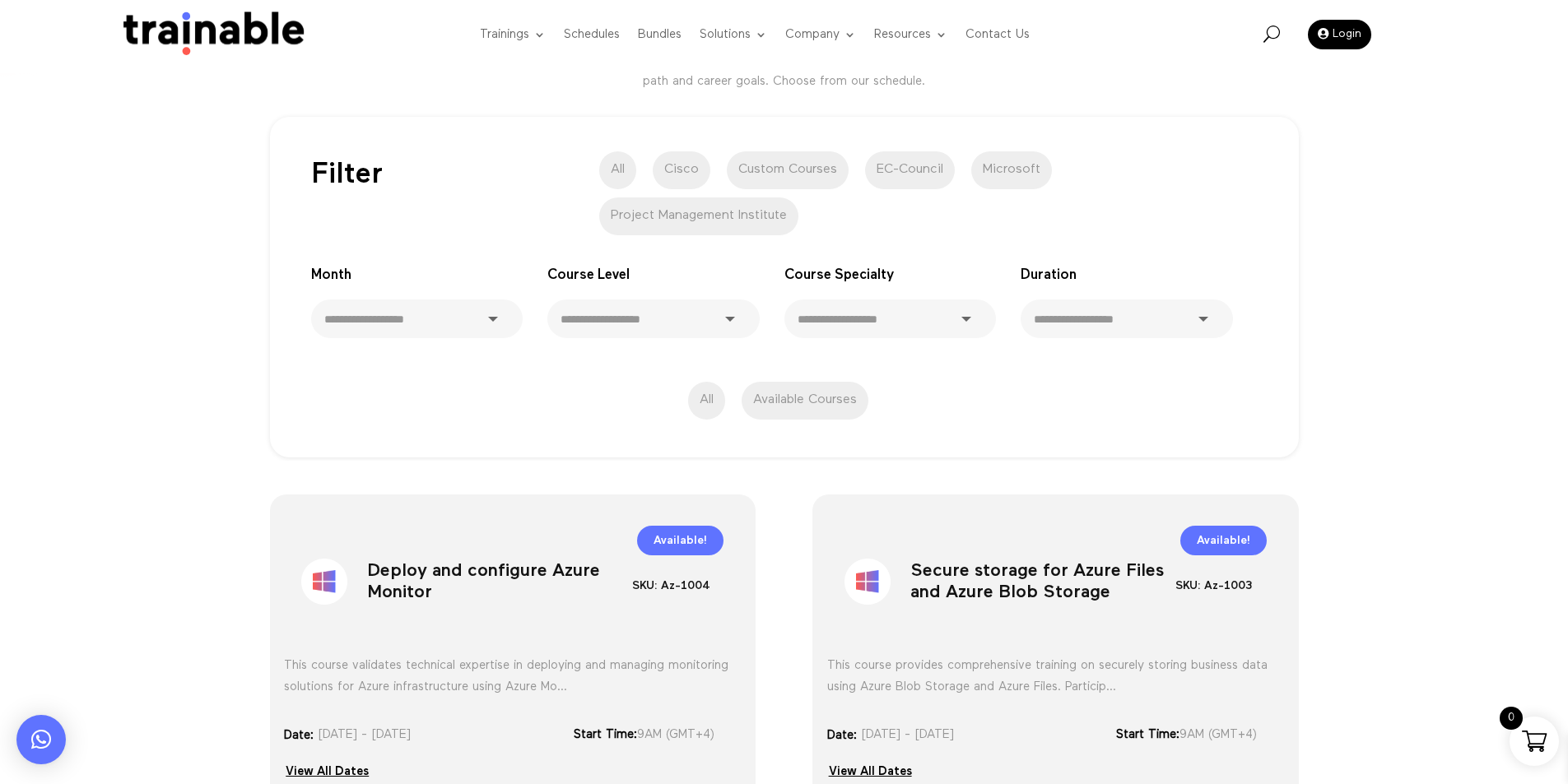
click at [432, 588] on h1 "Deploy and configure Azure Monitor" at bounding box center [499, 584] width 265 height 86
click at [431, 588] on h1 "Deploy and configure Azure Monitor" at bounding box center [499, 584] width 265 height 86
click at [425, 582] on h1 "Deploy and configure Azure Monitor" at bounding box center [499, 584] width 265 height 86
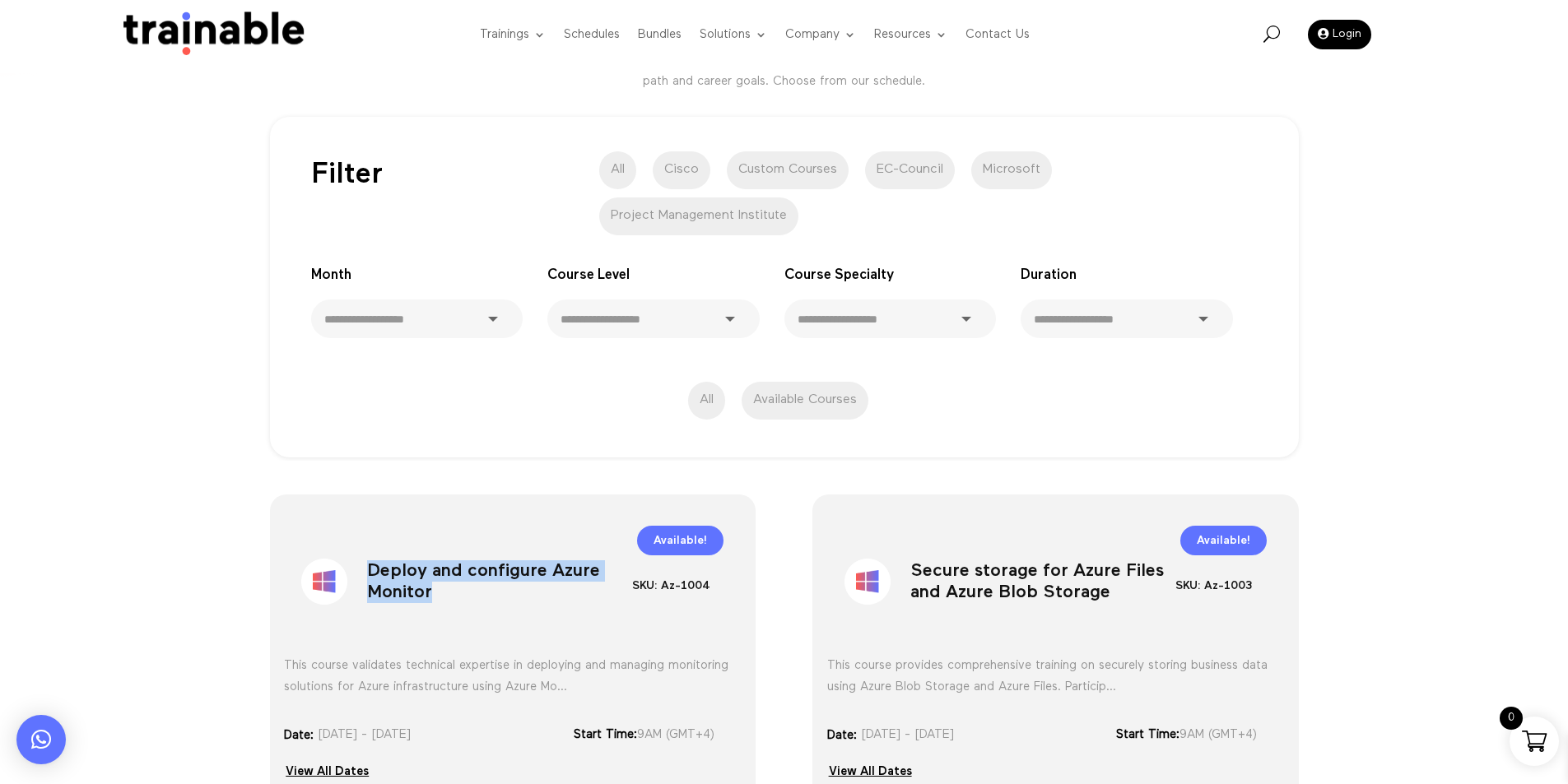
copy div "Deploy and configure Azure Monitor"
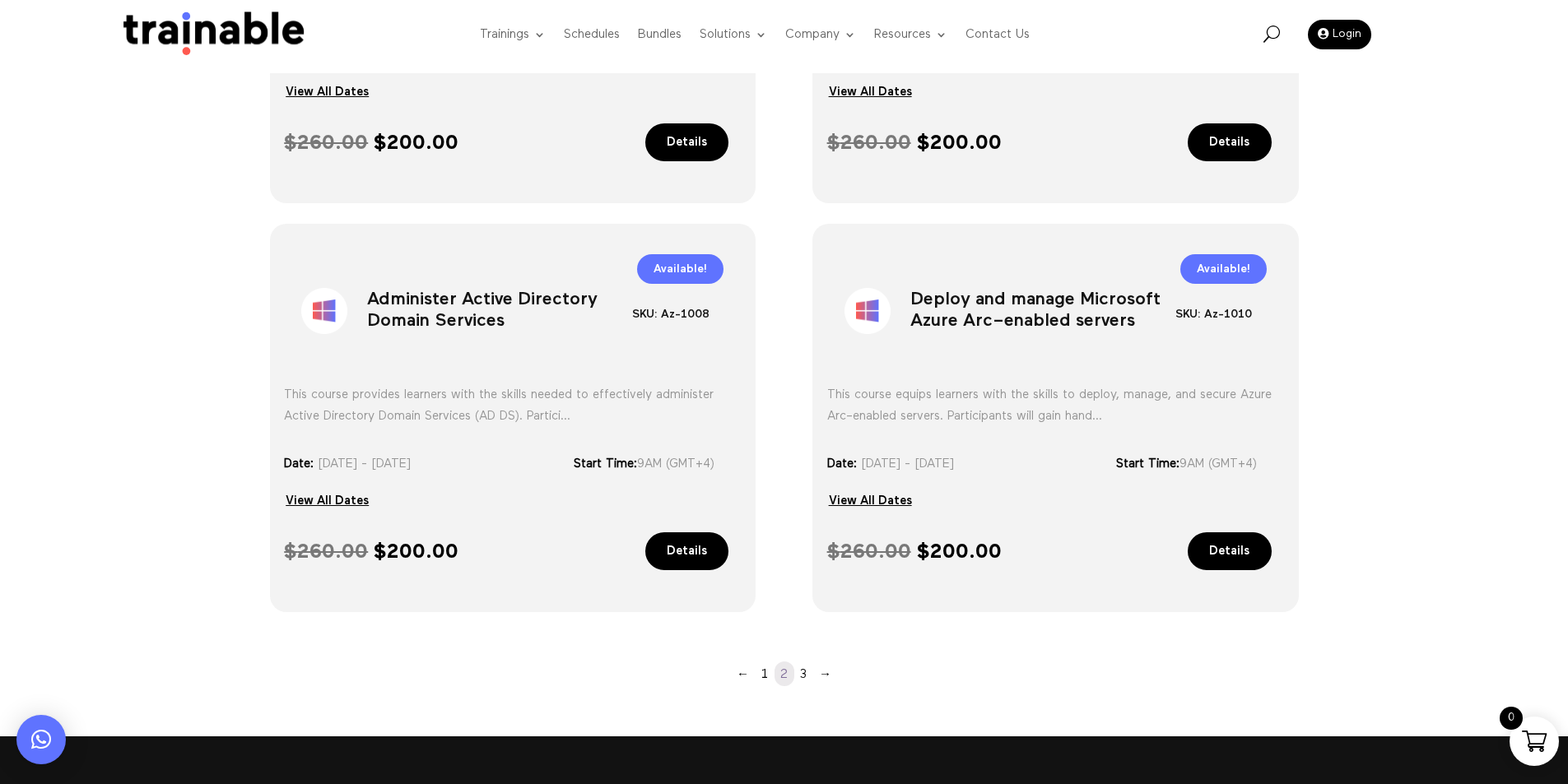
scroll to position [1209, 0]
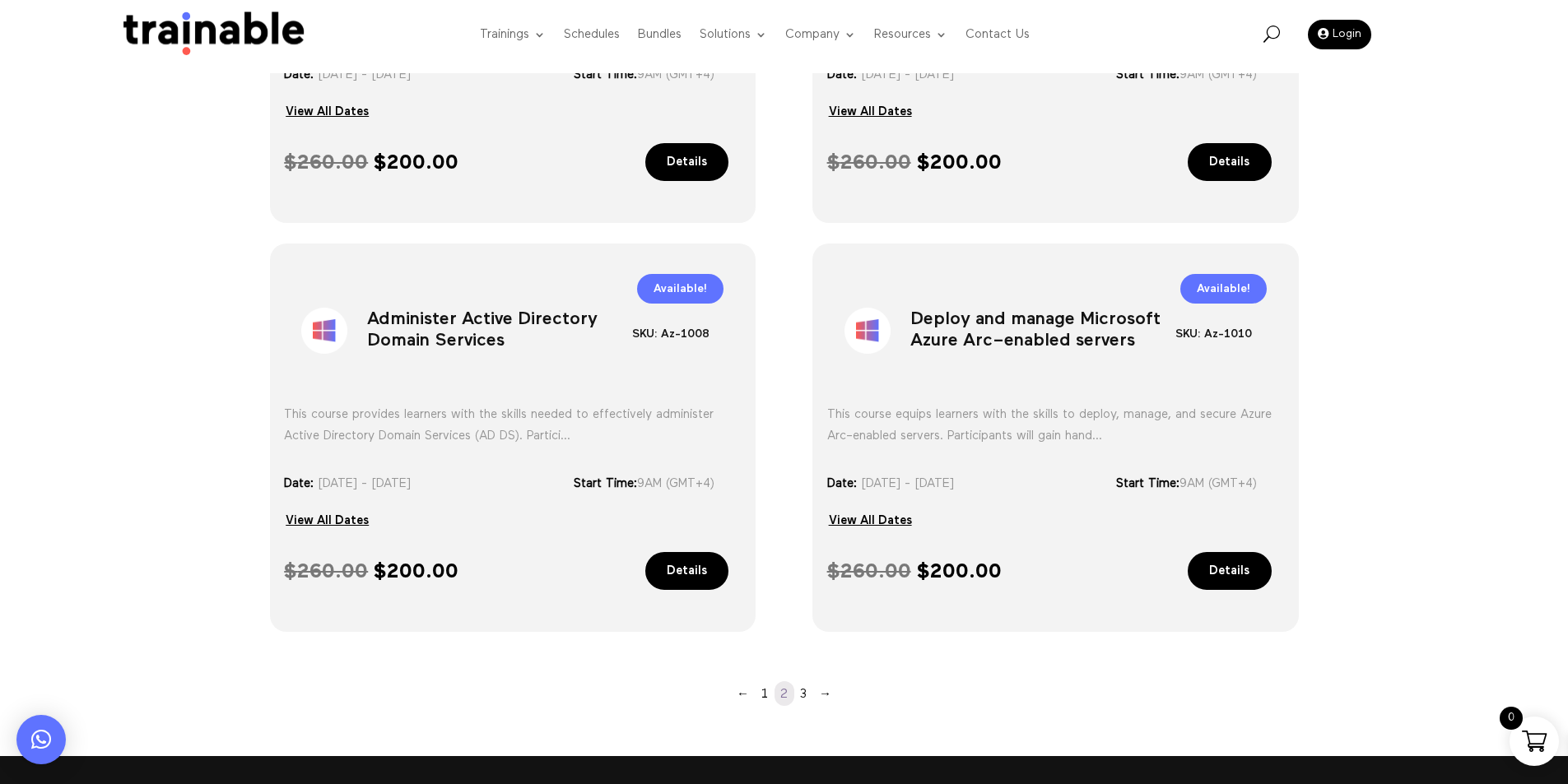
click at [984, 327] on h1 "Deploy and manage Microsoft Azure Arc–enabled servers" at bounding box center [1042, 334] width 265 height 86
copy div "Deploy and manage Microsoft Azure Arc–enabled servers"
click at [803, 696] on link "3" at bounding box center [804, 693] width 19 height 25
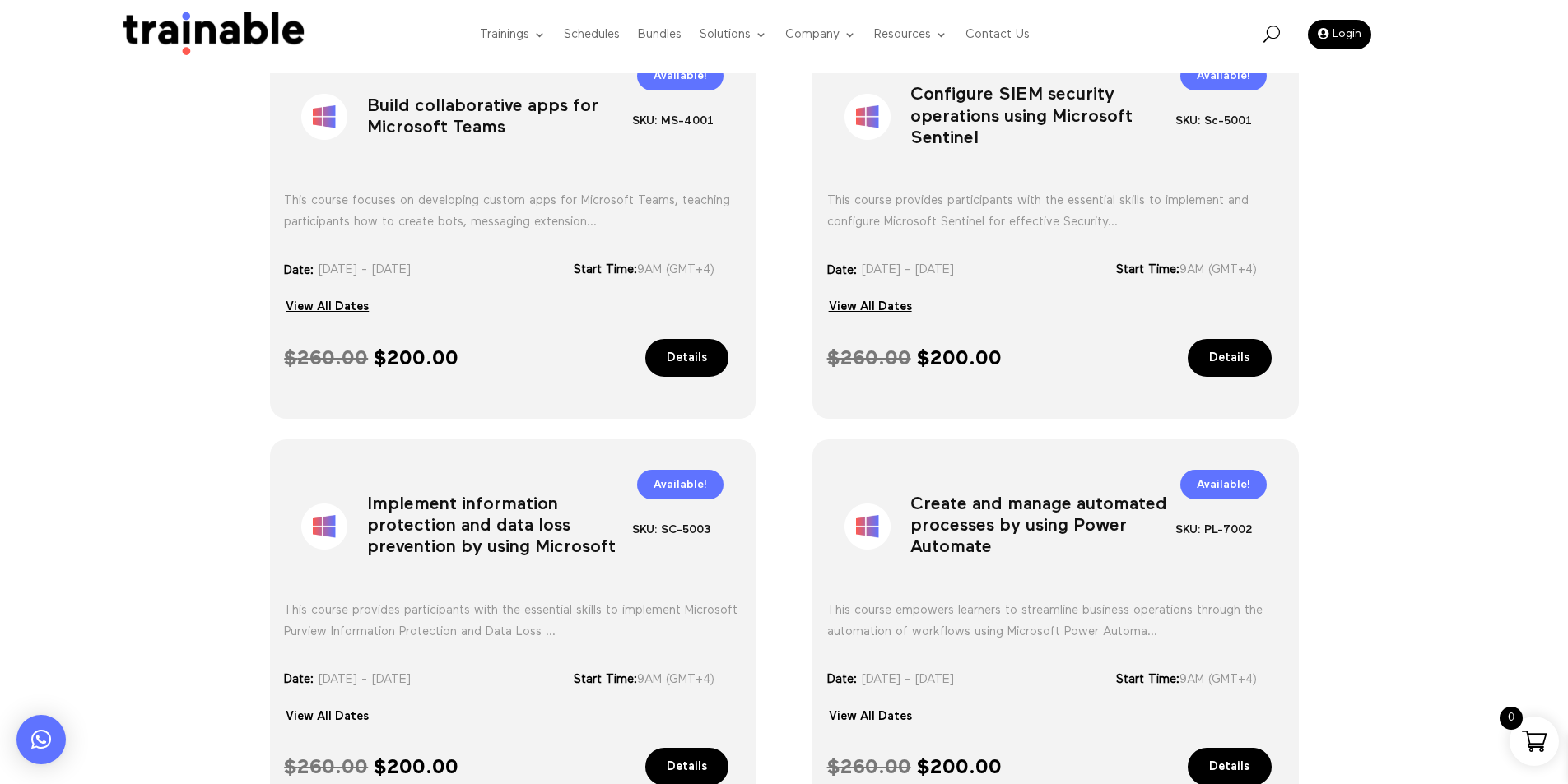
scroll to position [633, 0]
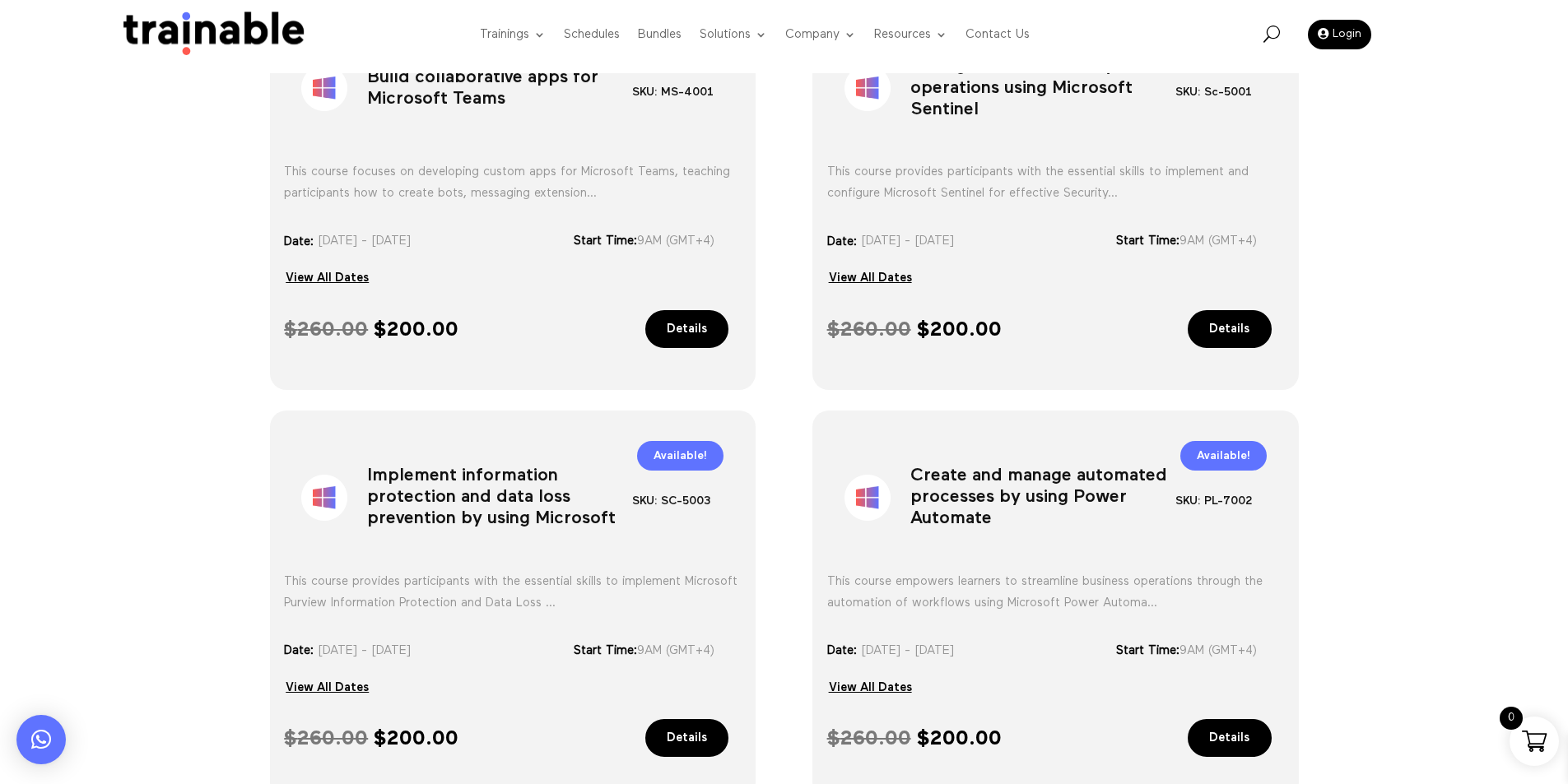
click at [441, 507] on h1 "Implement information protection and data loss prevention by using Microsoft" at bounding box center [499, 500] width 265 height 86
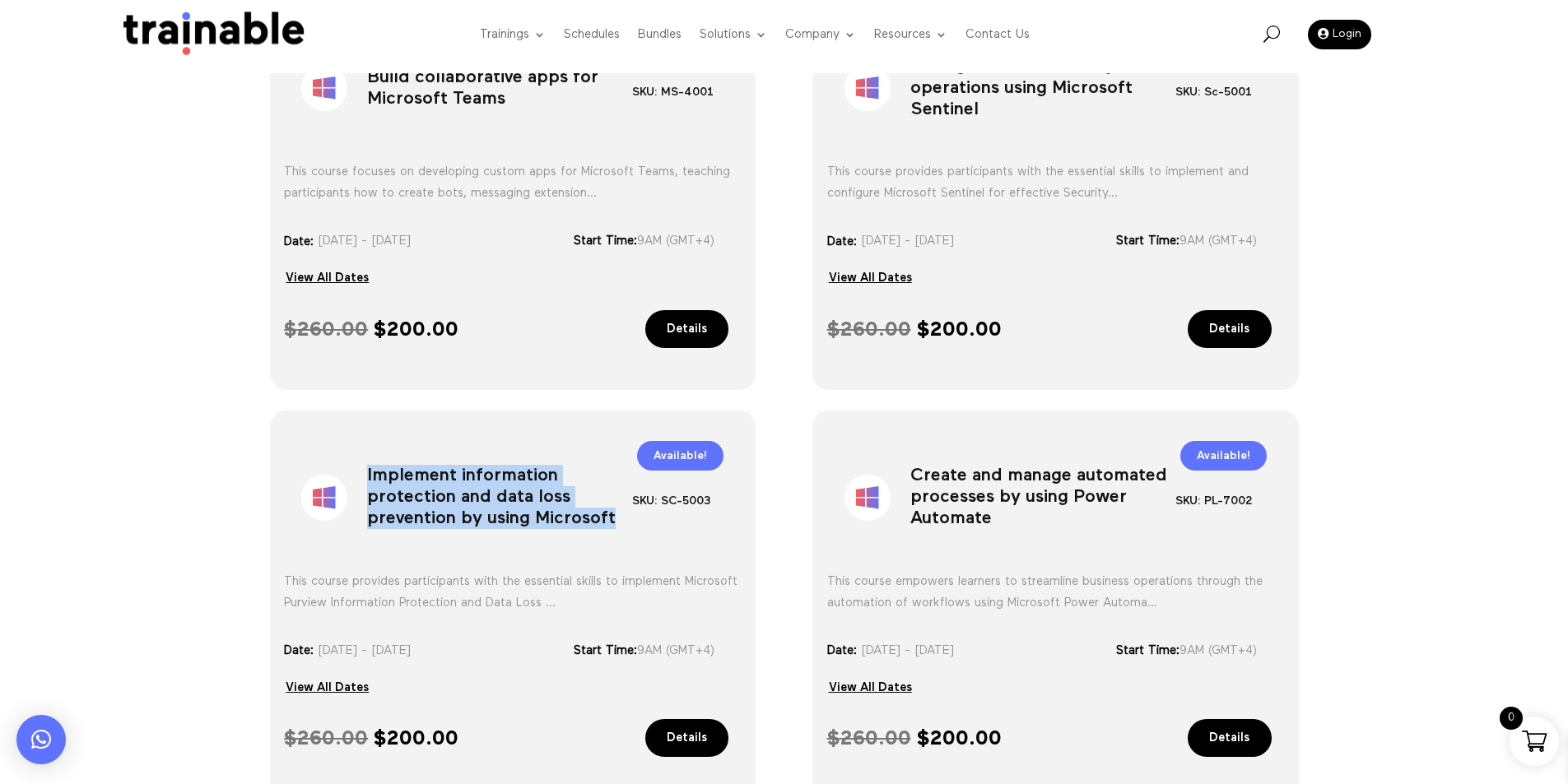
click at [441, 507] on h1 "Implement information protection and data loss prevention by using Microsoft" at bounding box center [499, 500] width 265 height 86
copy div "Implement information protection and data loss prevention by using Microsoft"
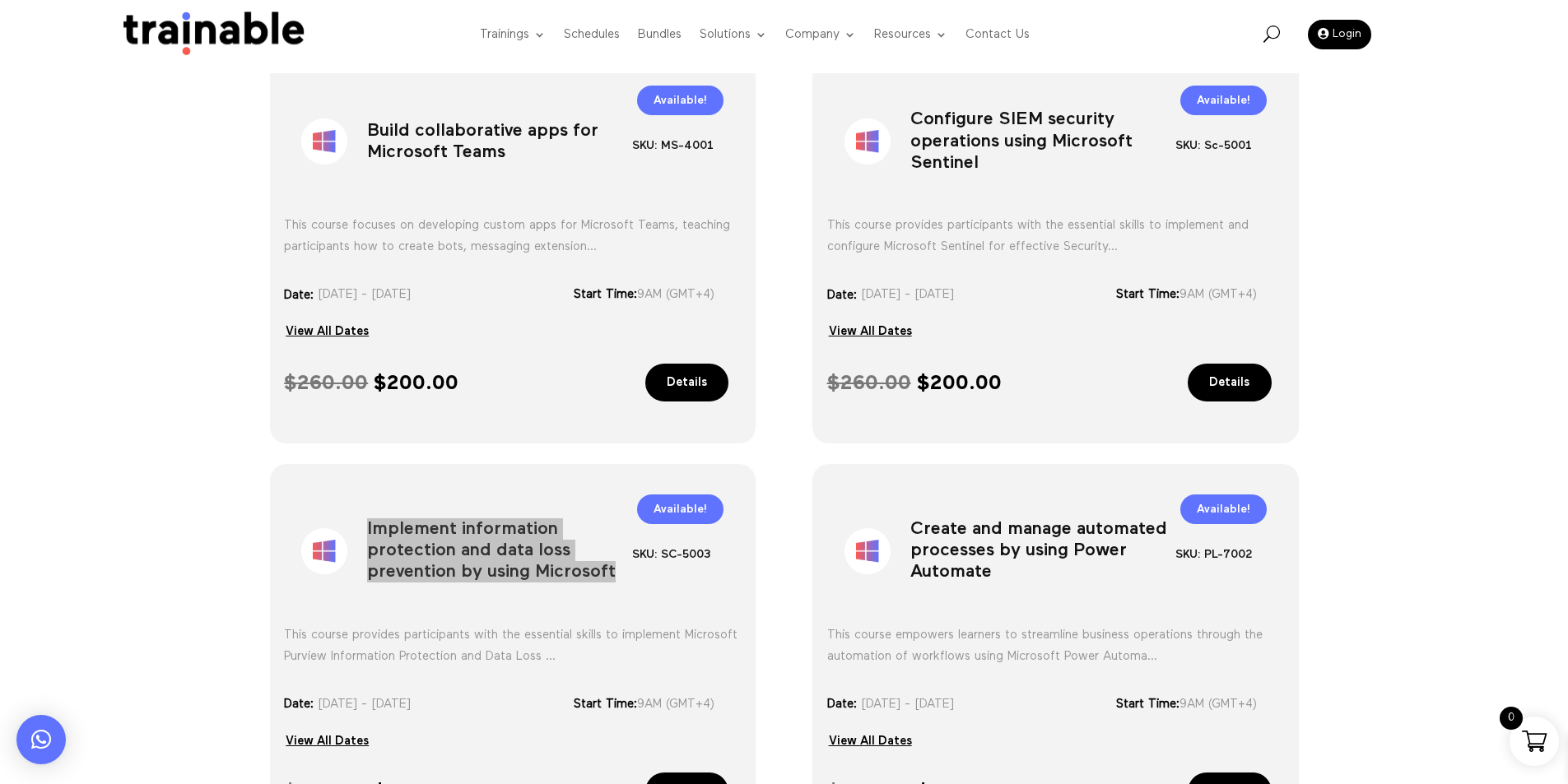
scroll to position [551, 0]
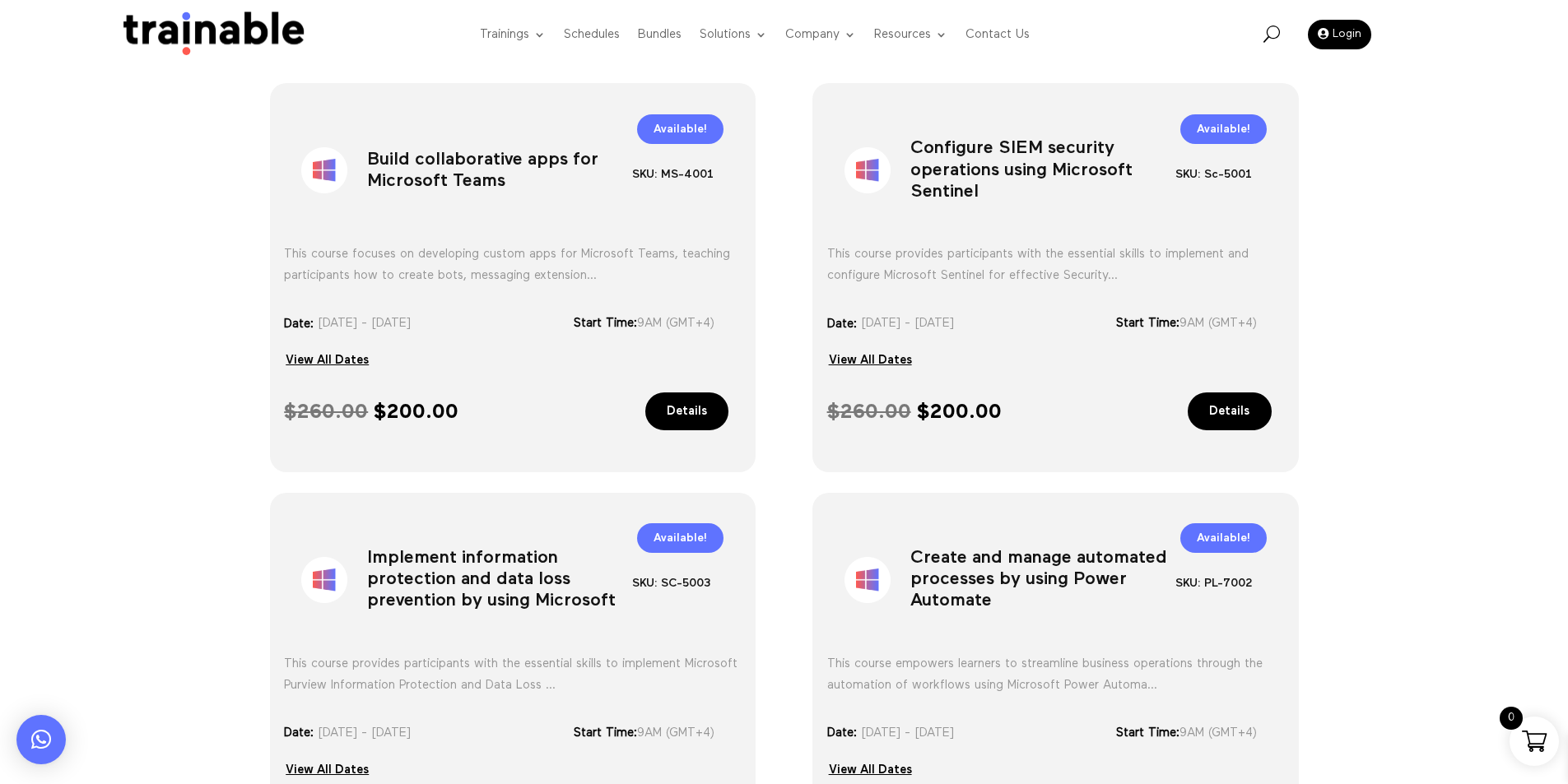
click at [472, 166] on h1 "Build collaborative apps for Microsoft Teams" at bounding box center [499, 173] width 265 height 86
copy div "Build collaborative apps for Microsoft Teams"
click at [490, 574] on h1 "Implement information protection and data loss prevention by using Microsoft" at bounding box center [499, 583] width 265 height 86
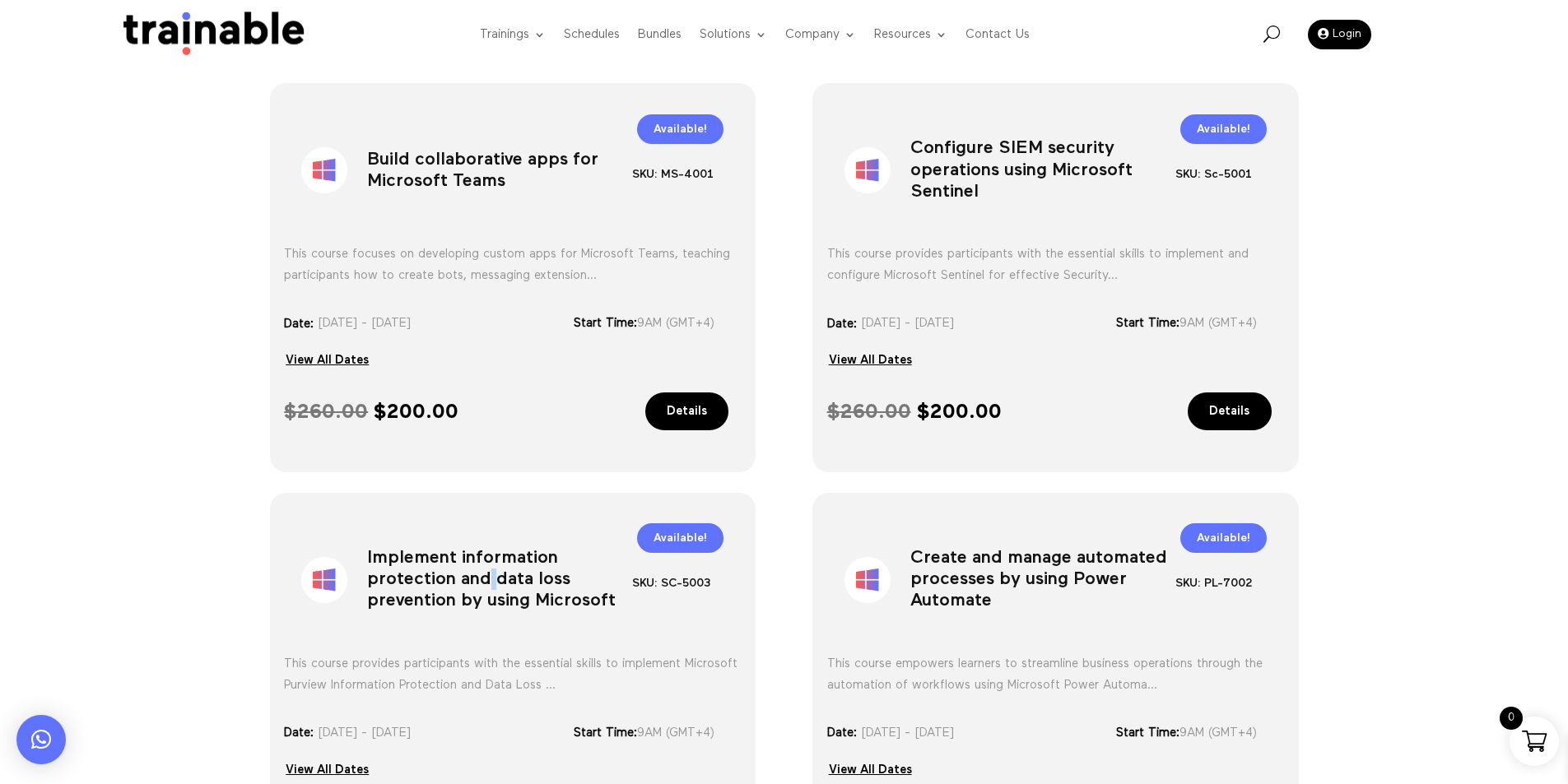
click at [490, 574] on h1 "Implement information protection and data loss prevention by using Microsoft" at bounding box center [499, 583] width 265 height 86
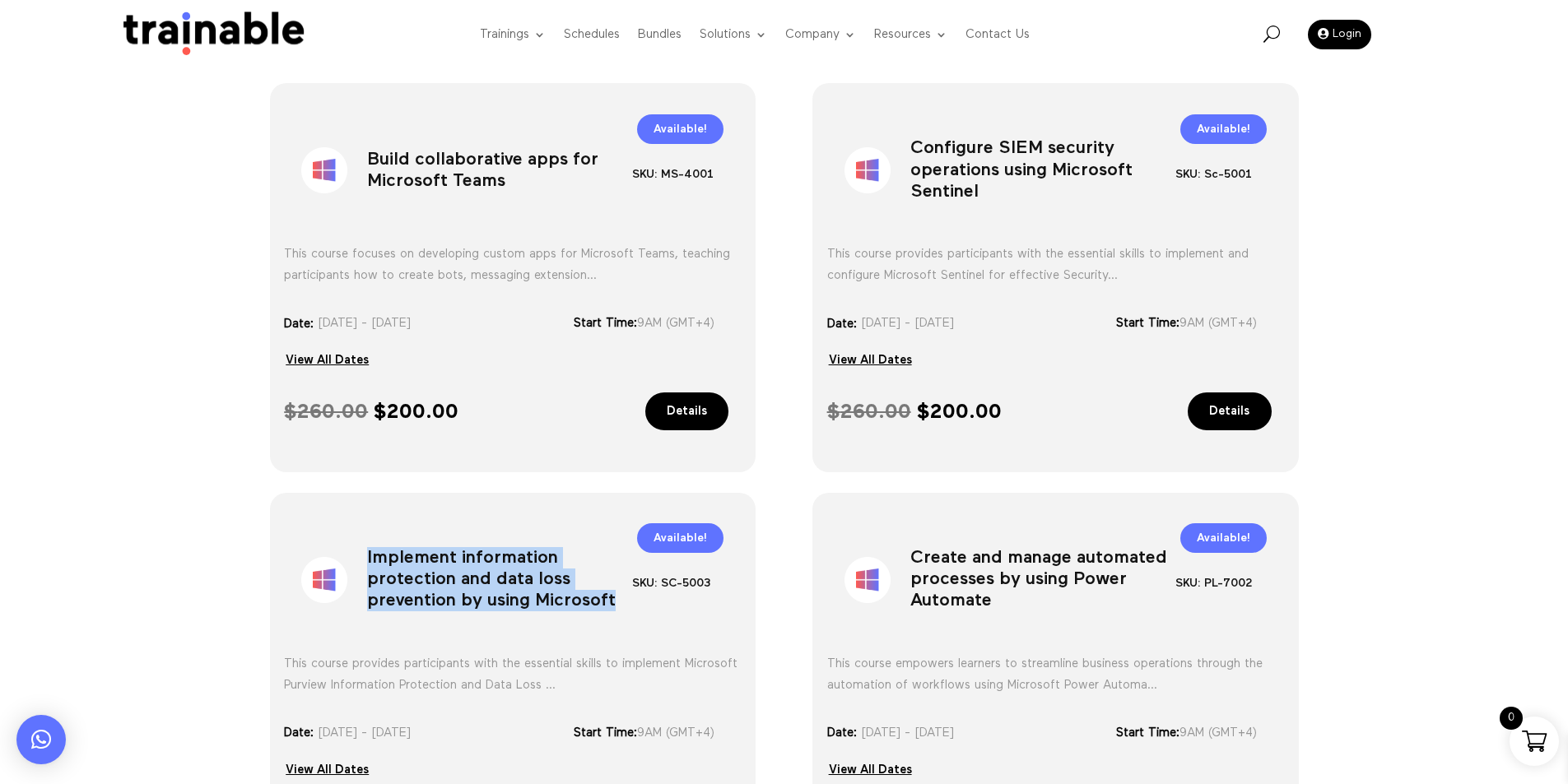
click at [490, 574] on h1 "Implement information protection and data loss prevention by using Microsoft" at bounding box center [499, 583] width 265 height 86
copy div "Implement information protection and data loss prevention by using Microsoft"
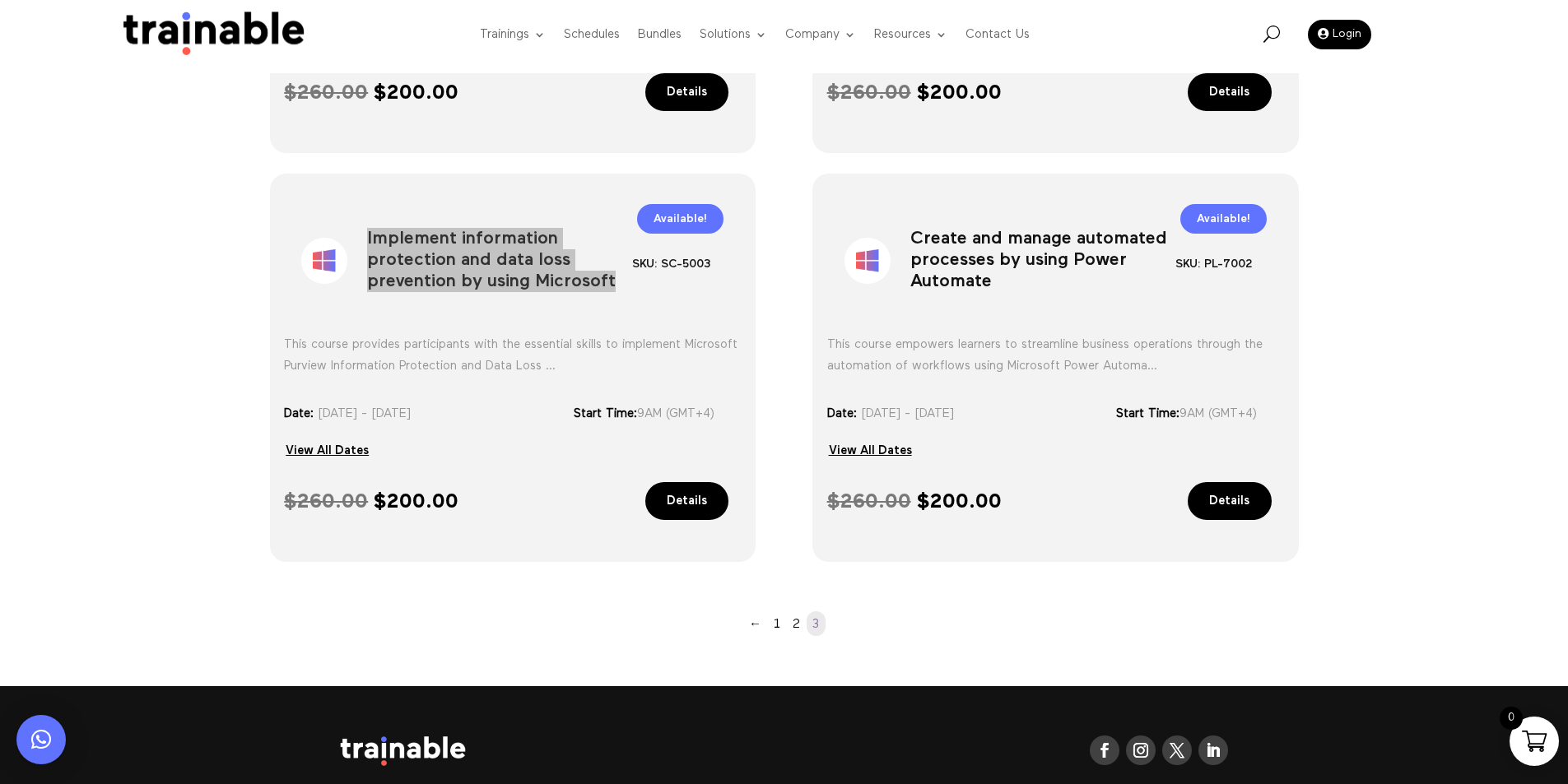
scroll to position [880, 0]
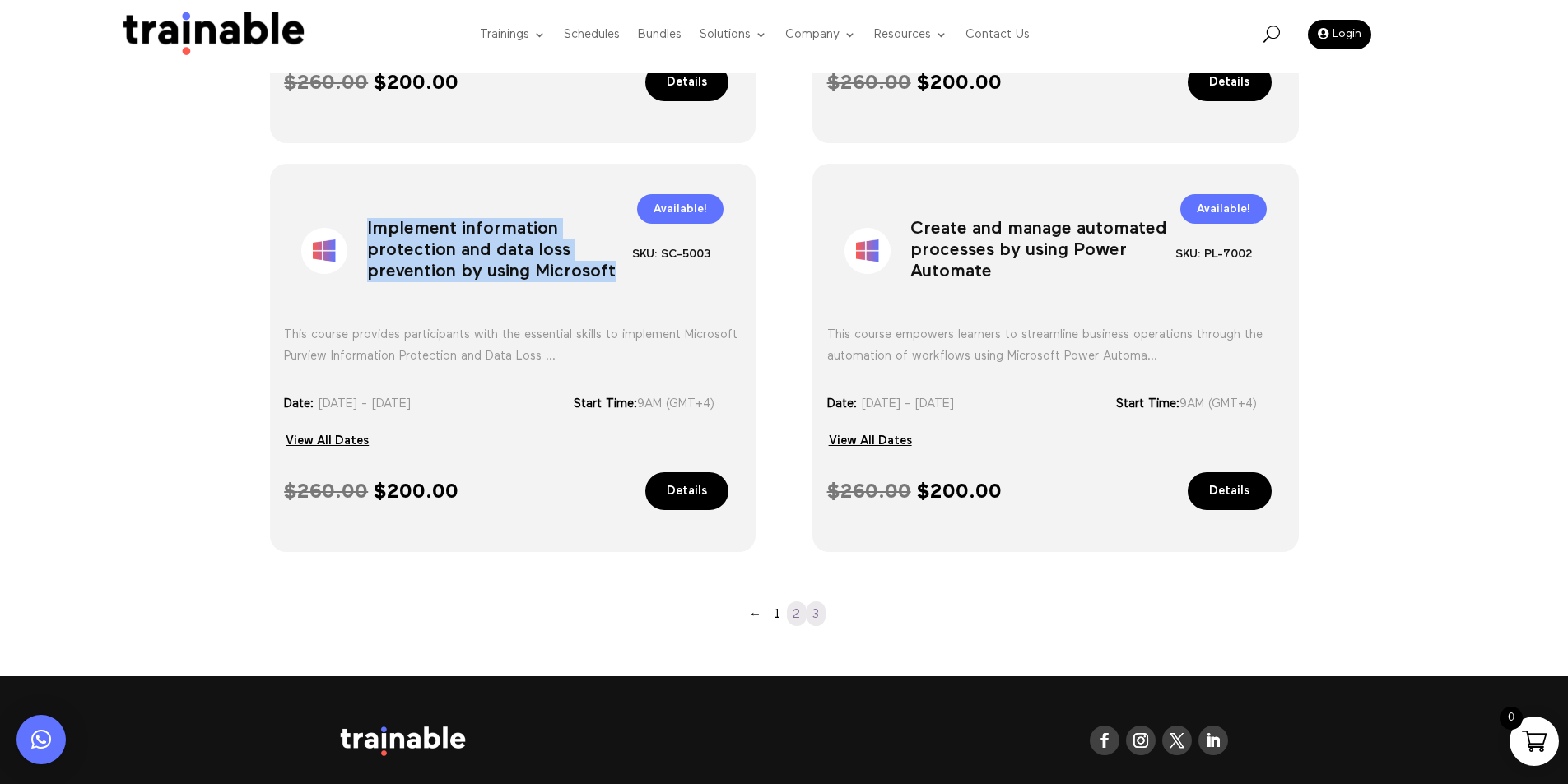
click at [801, 612] on link "2" at bounding box center [796, 614] width 19 height 25
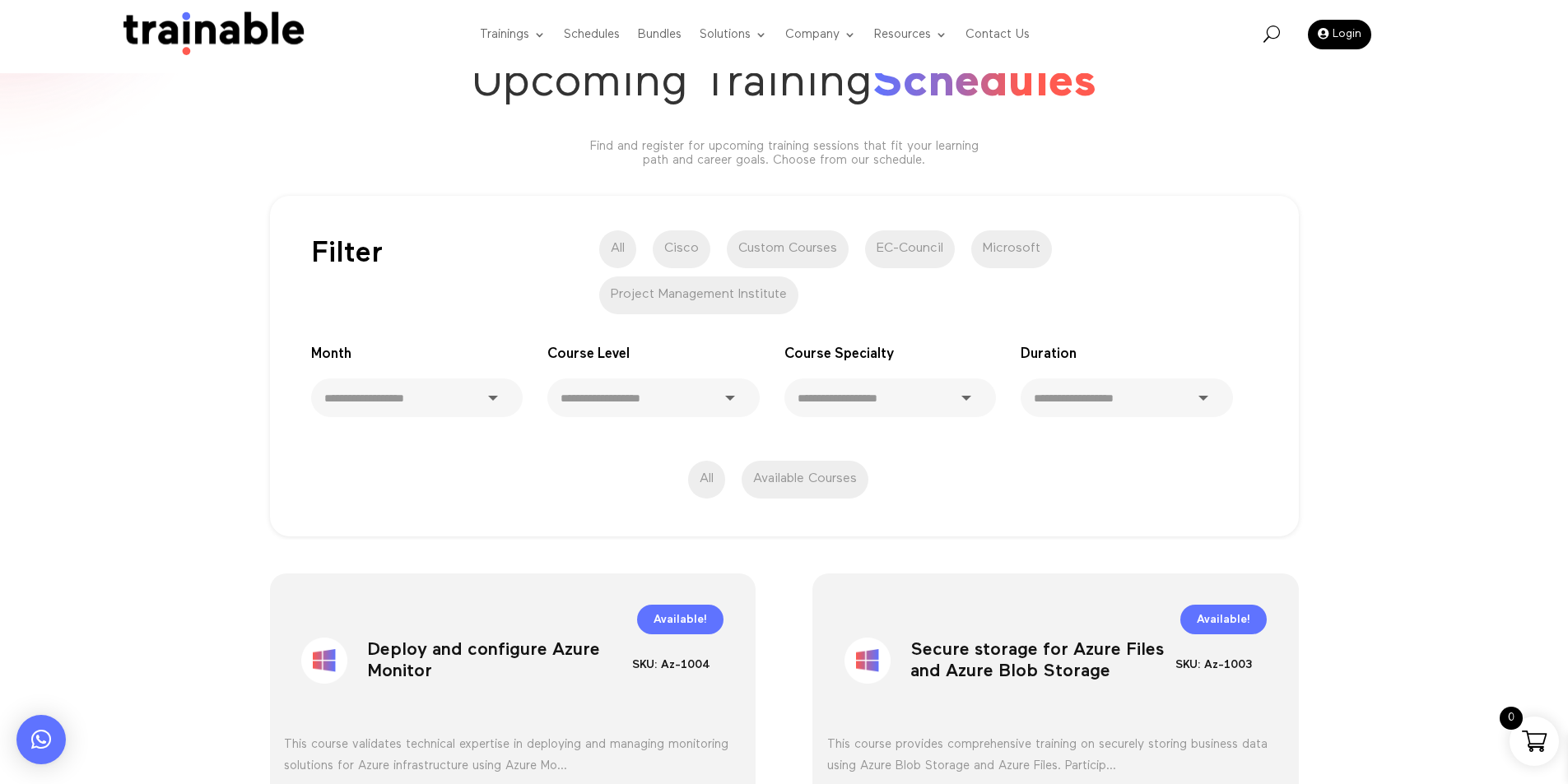
scroll to position [58, 0]
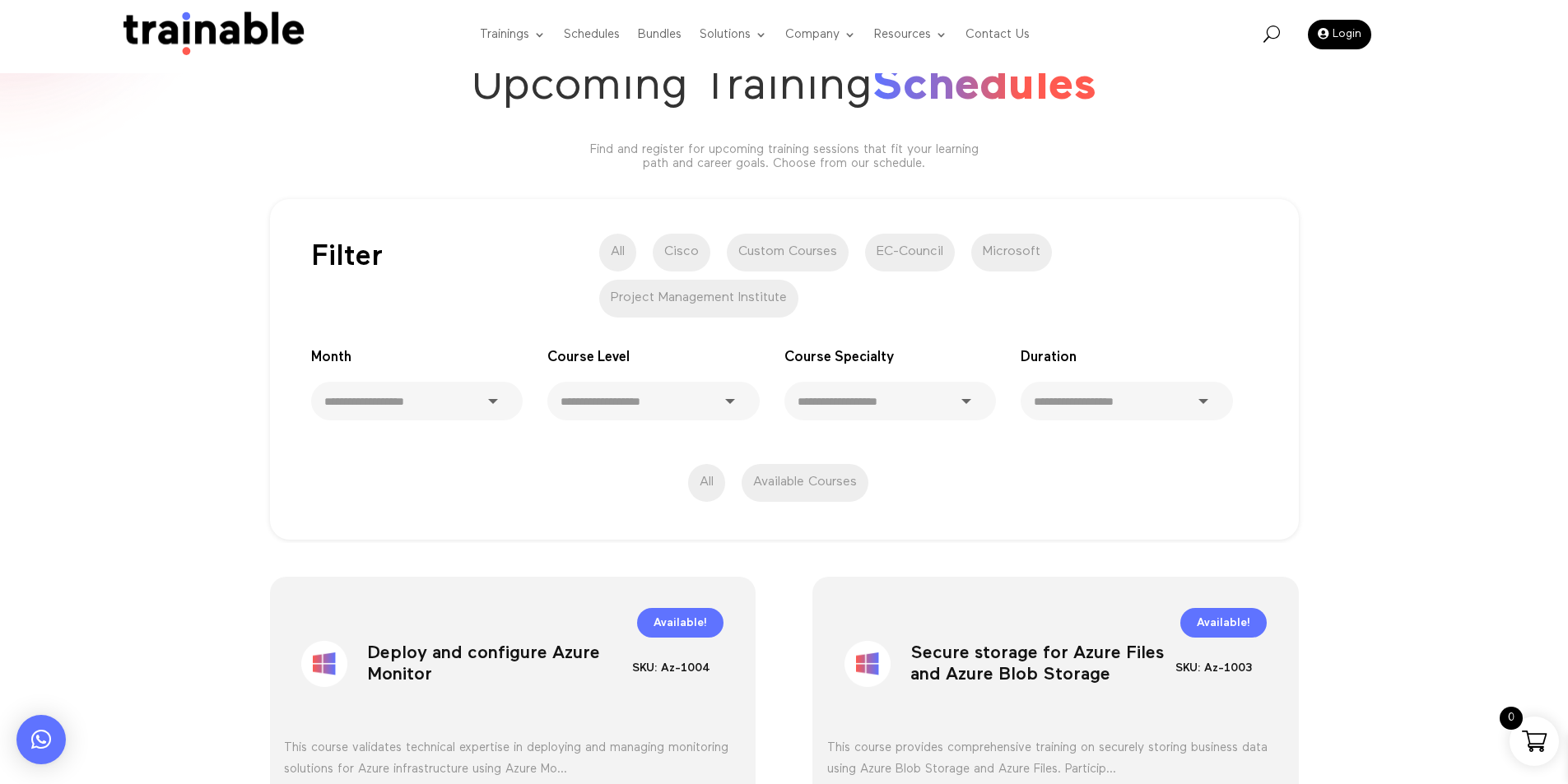
click at [692, 484] on label "All" at bounding box center [706, 482] width 37 height 38
click at [703, 487] on label "All" at bounding box center [706, 482] width 37 height 38
click at [703, 486] on label "All" at bounding box center [706, 482] width 37 height 38
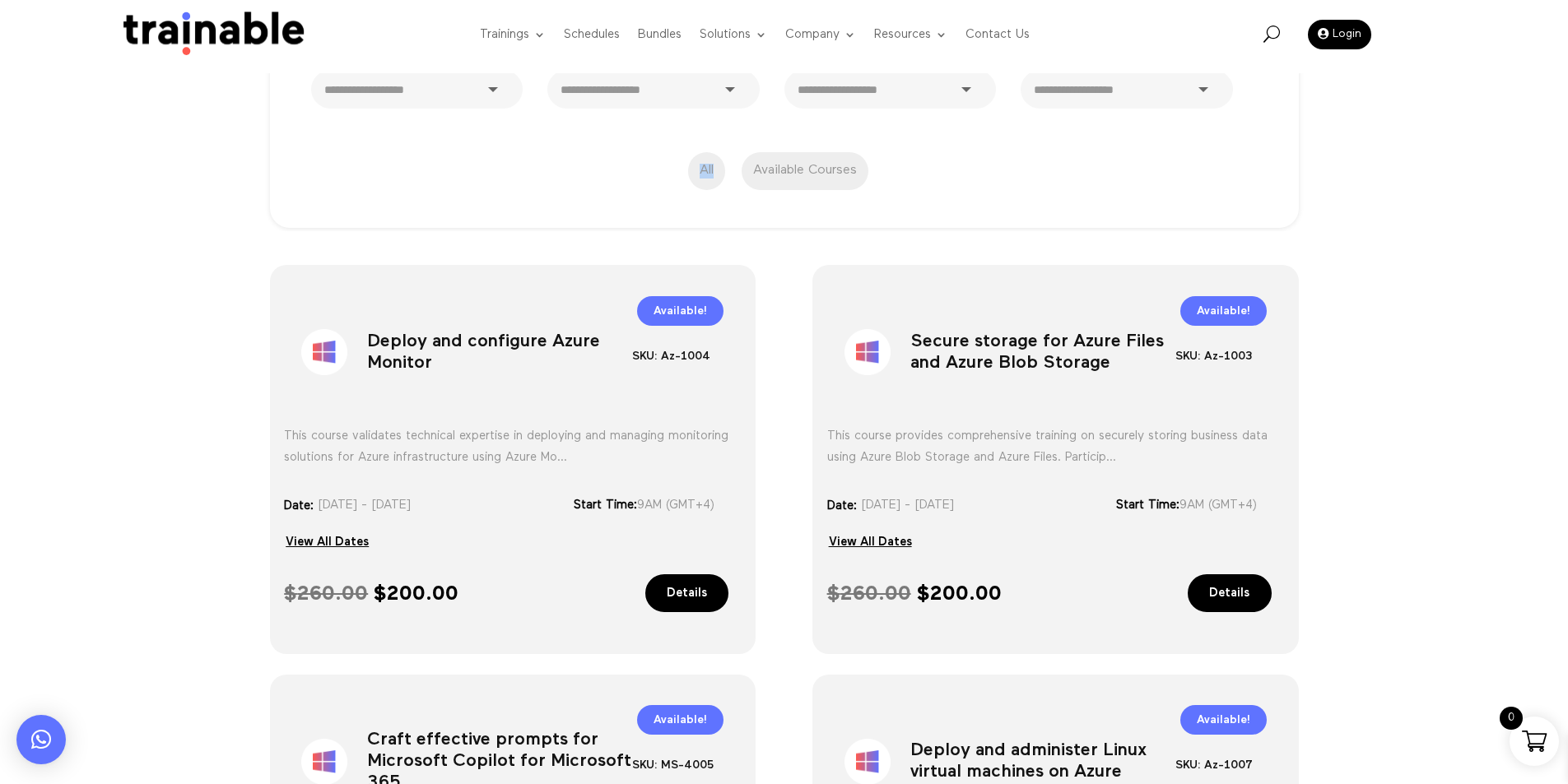
scroll to position [341, 0]
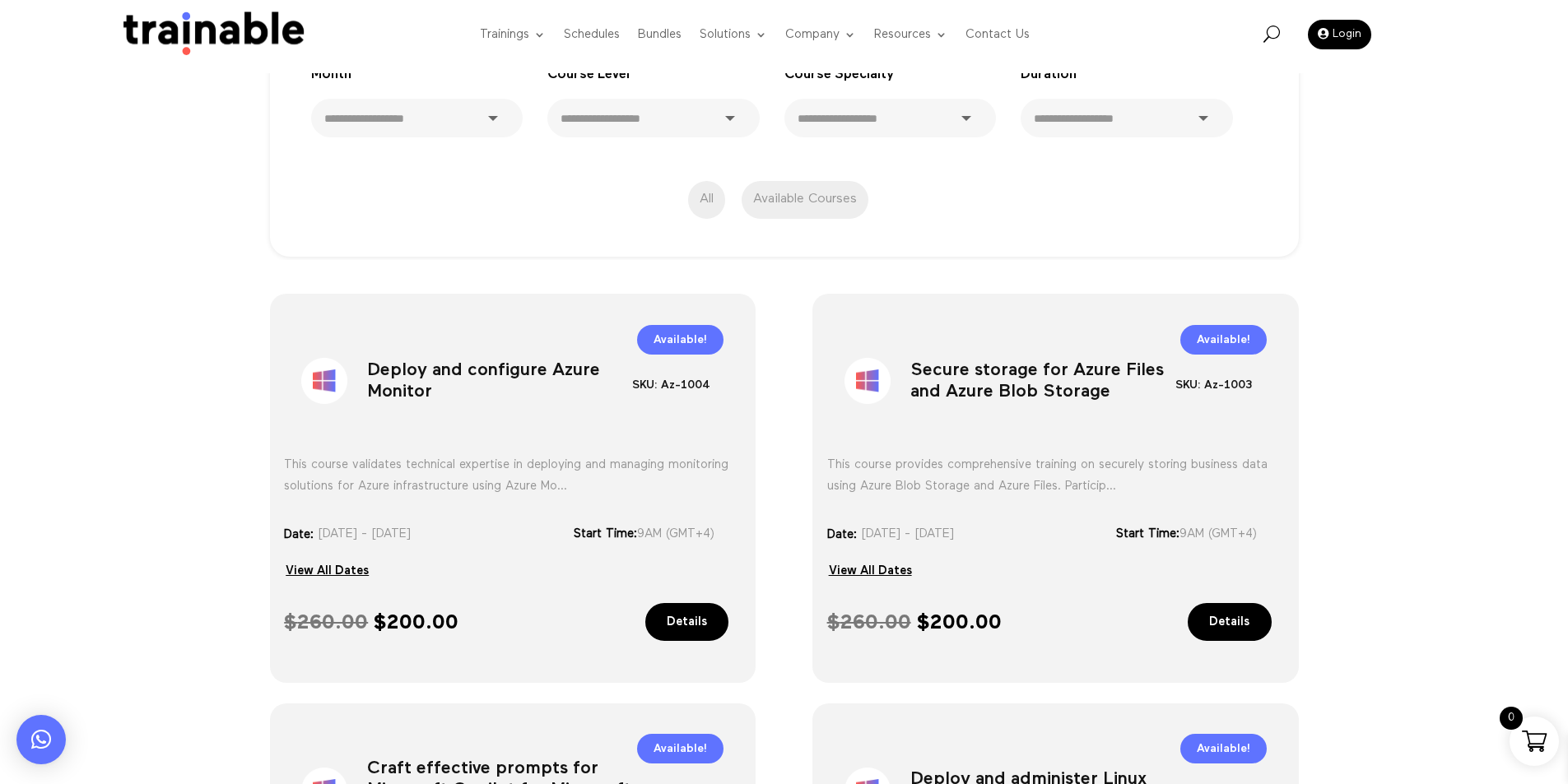
click at [802, 212] on label "Available Courses" at bounding box center [804, 199] width 127 height 38
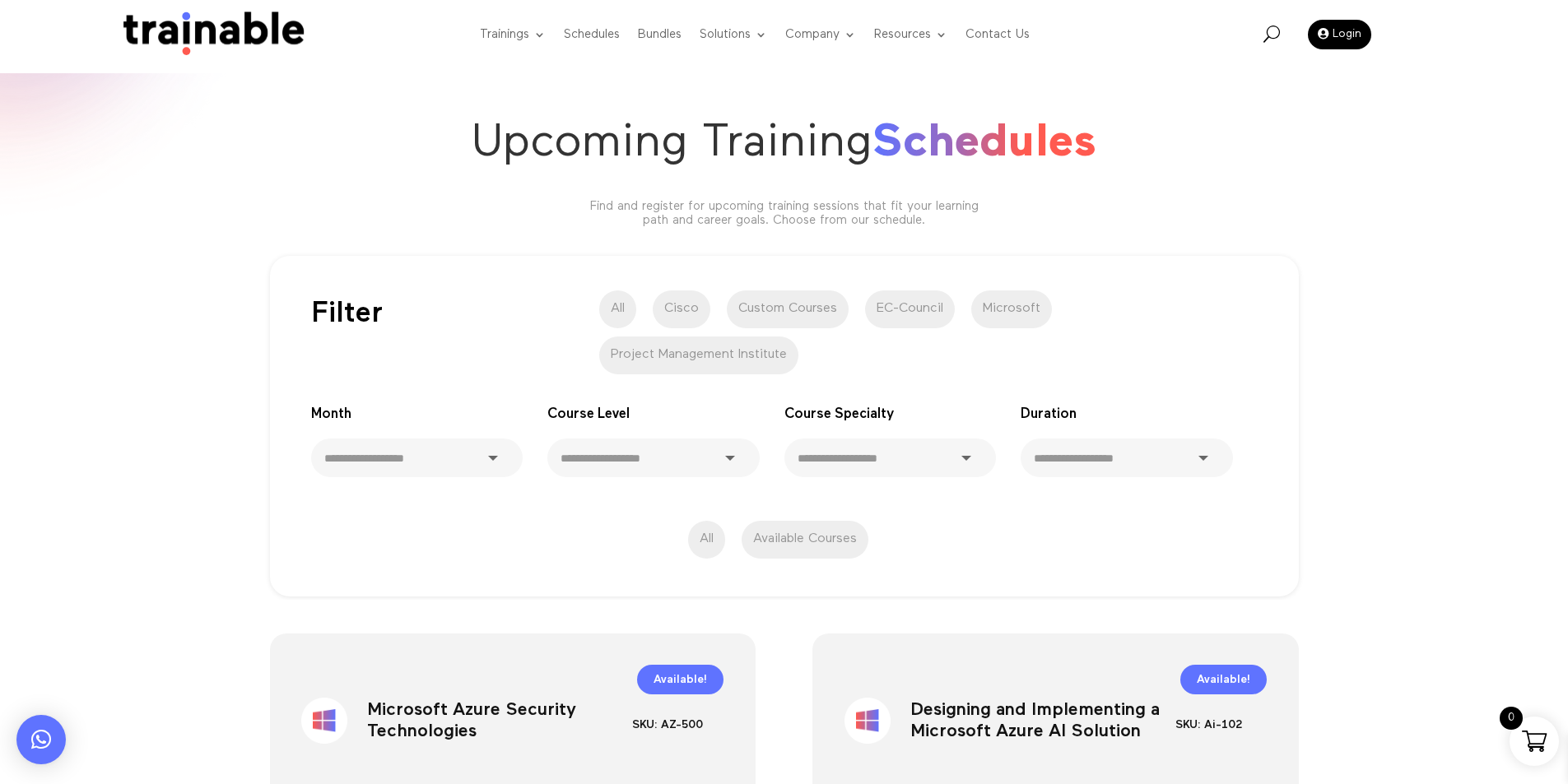
scroll to position [82, 0]
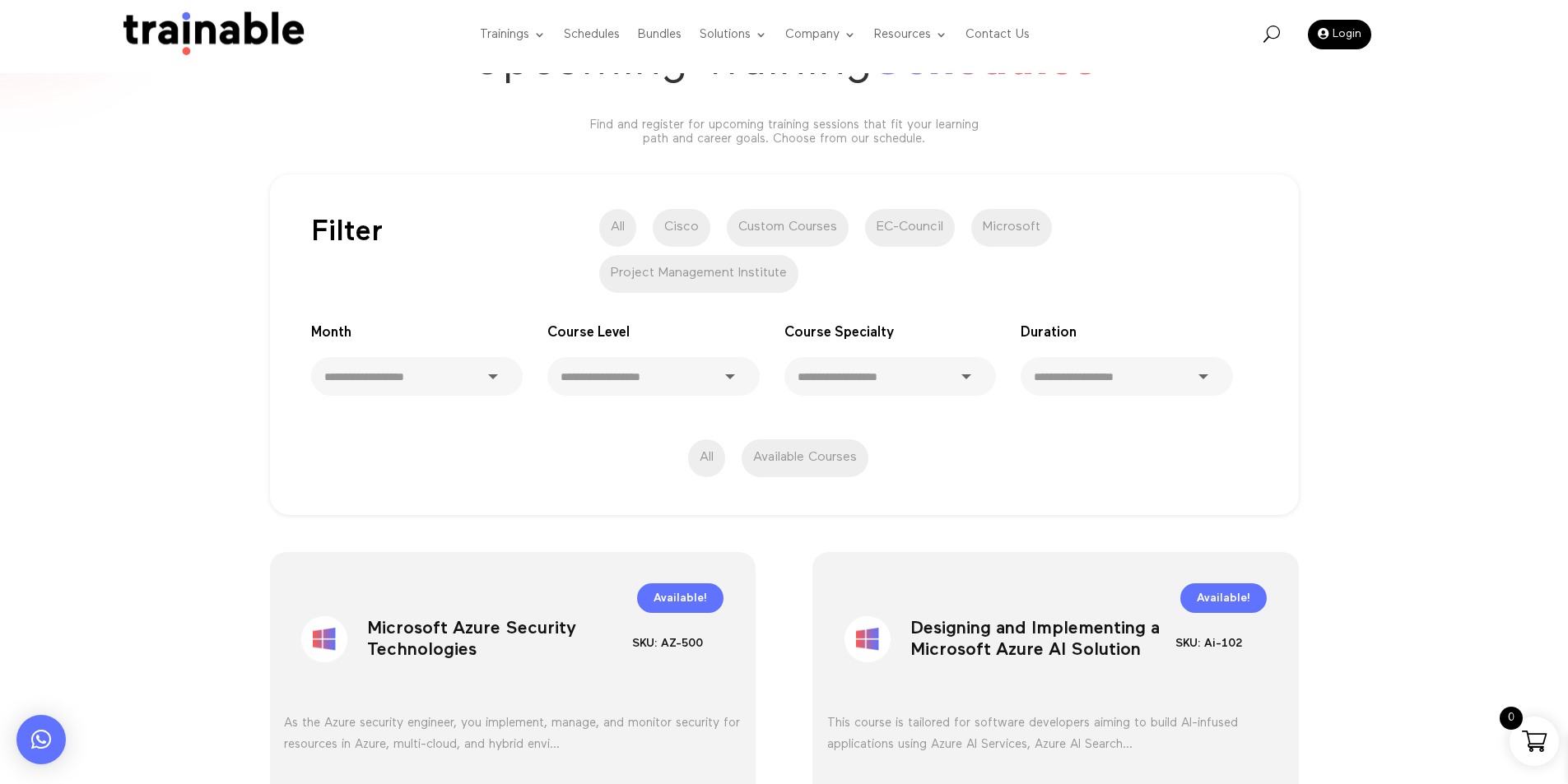
click at [691, 451] on label "All" at bounding box center [706, 458] width 37 height 38
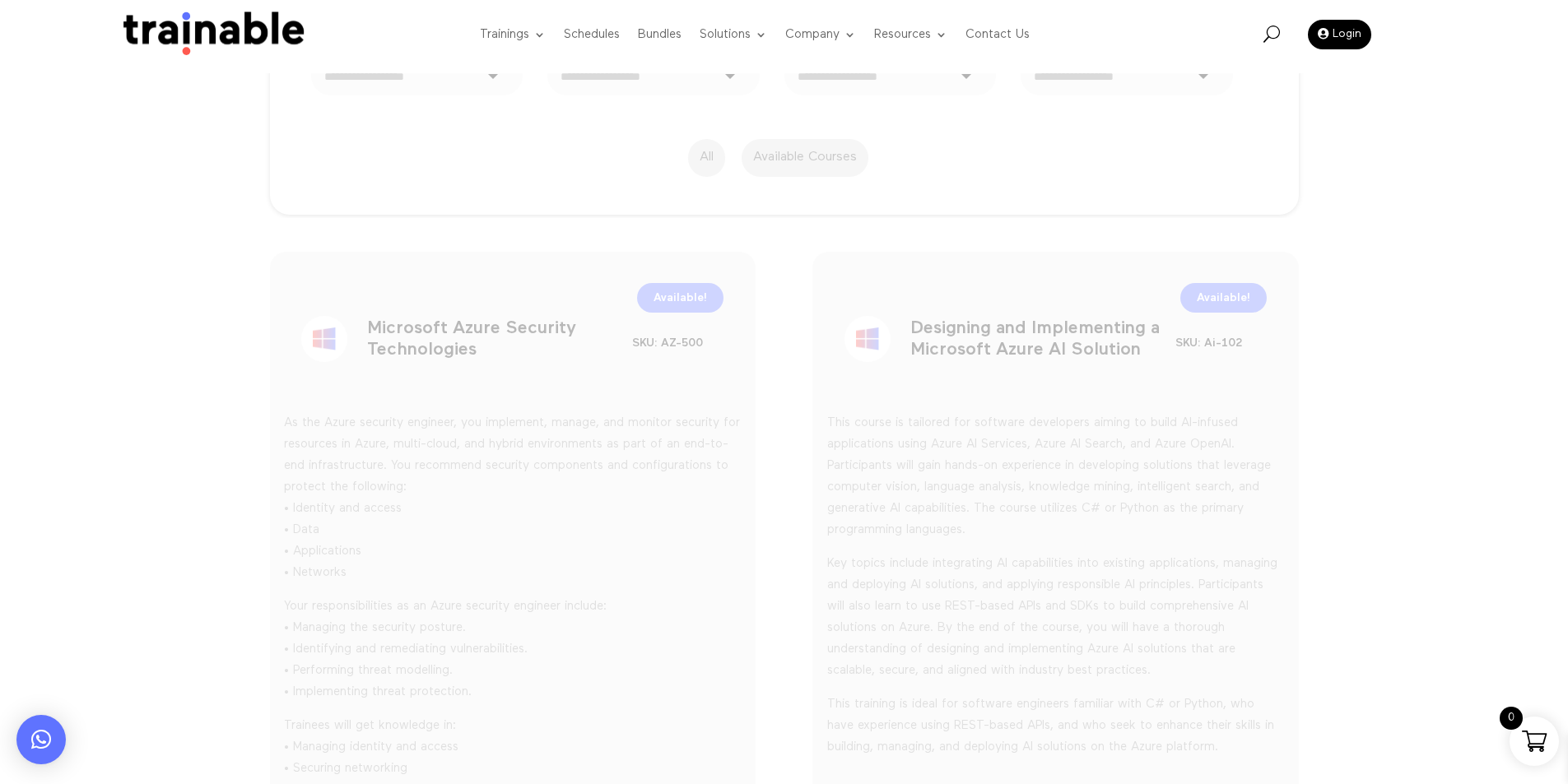
scroll to position [633, 0]
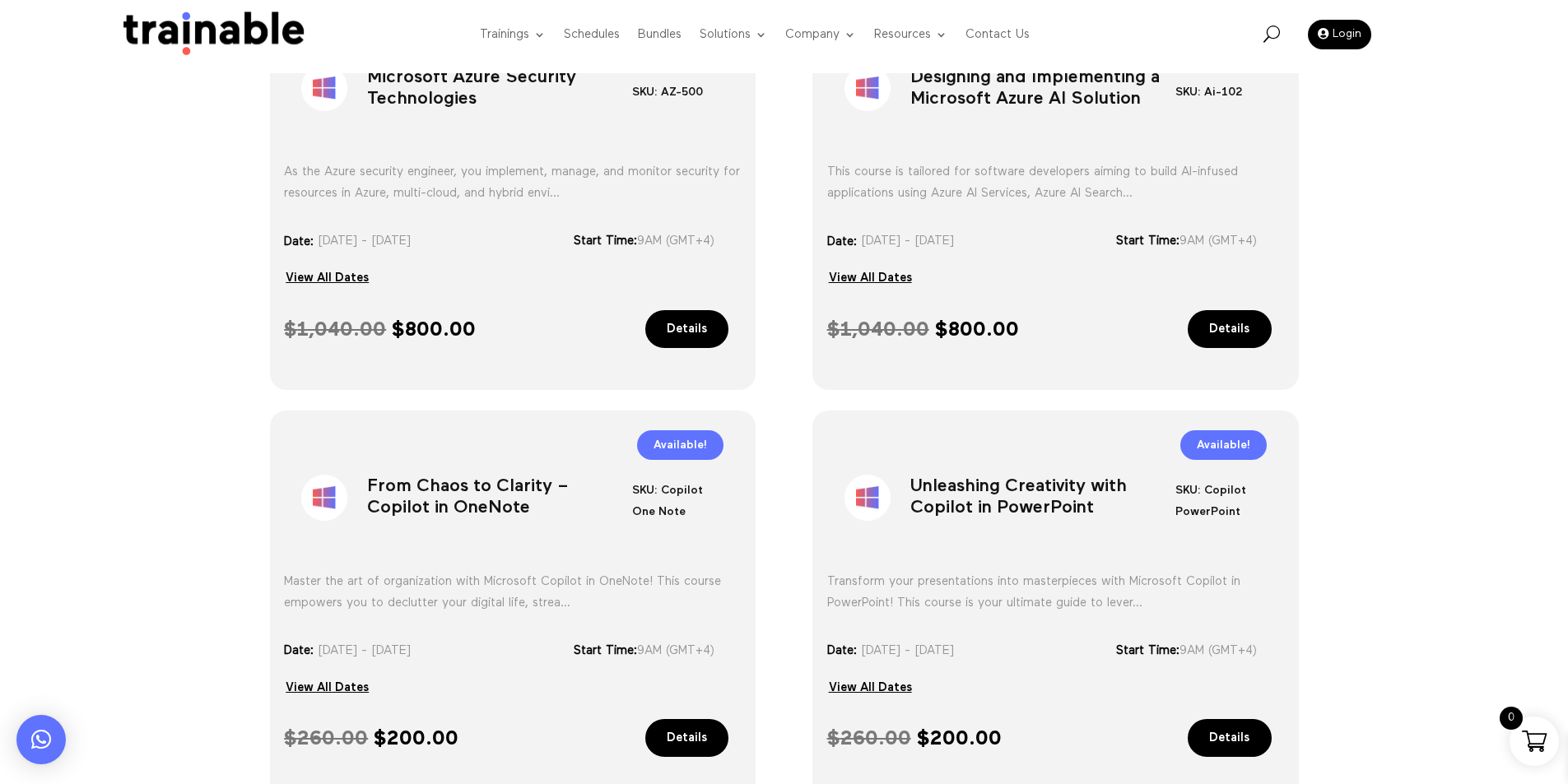
click at [1390, 314] on div "Sale! Microsoft Azure Security Technologies SKU: AZ-500 Category: Microsoft Tag…" at bounding box center [784, 649] width 1568 height 1363
click at [1276, 43] on div "U" at bounding box center [1271, 35] width 16 height 19
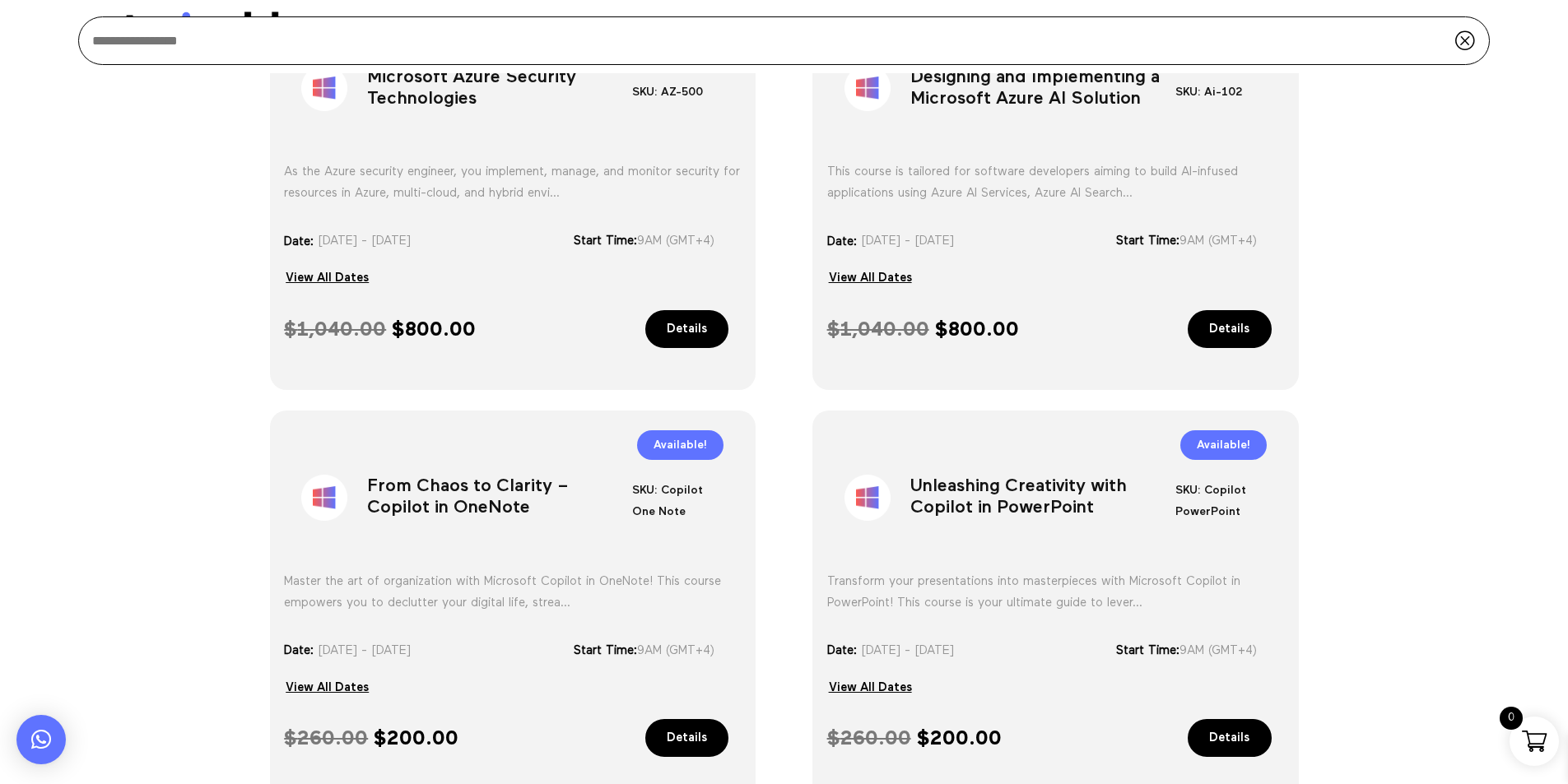
click at [1236, 57] on input "search" at bounding box center [784, 41] width 1411 height 48
paste input "**********"
type input "**********"
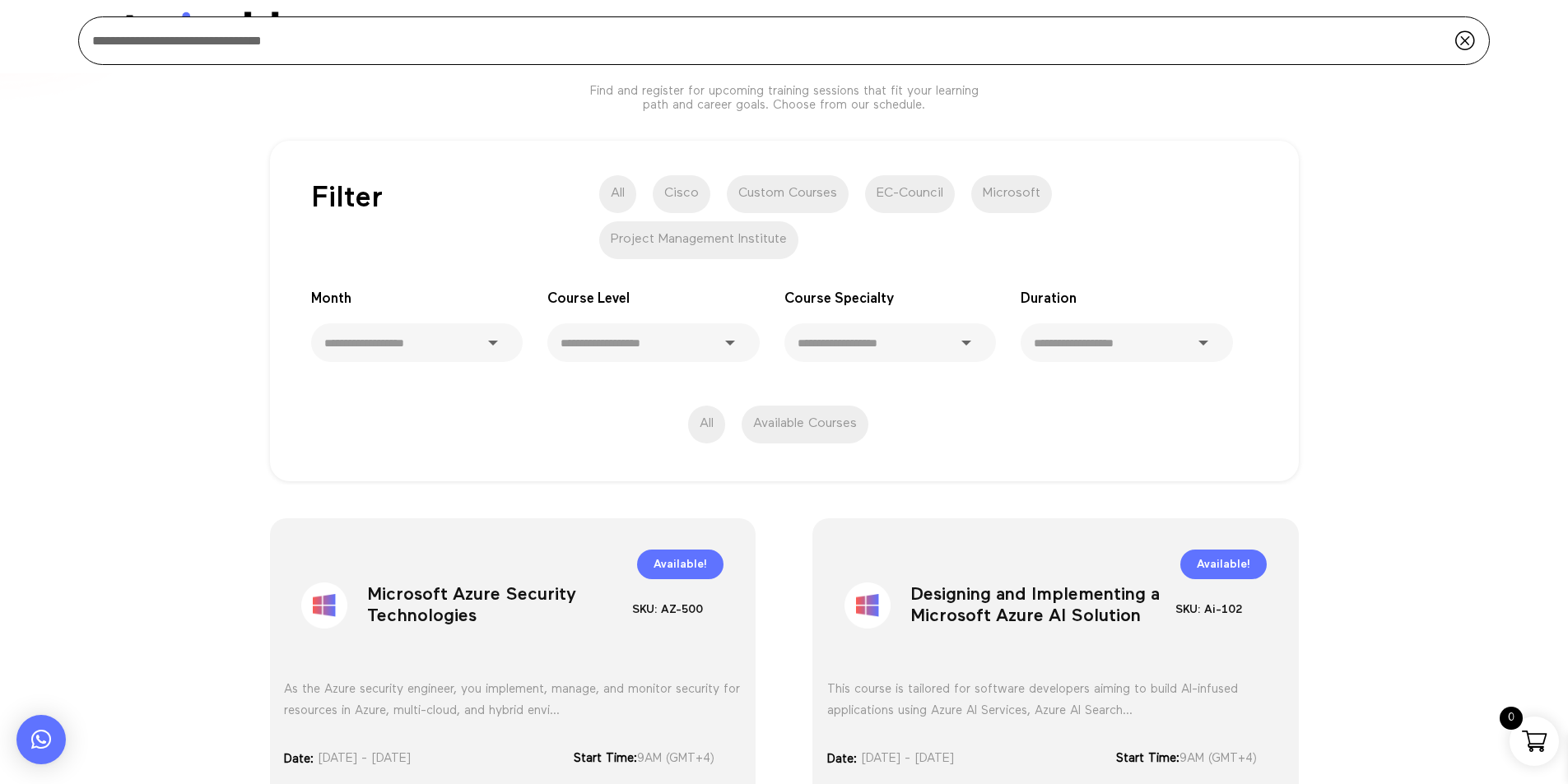
scroll to position [0, 0]
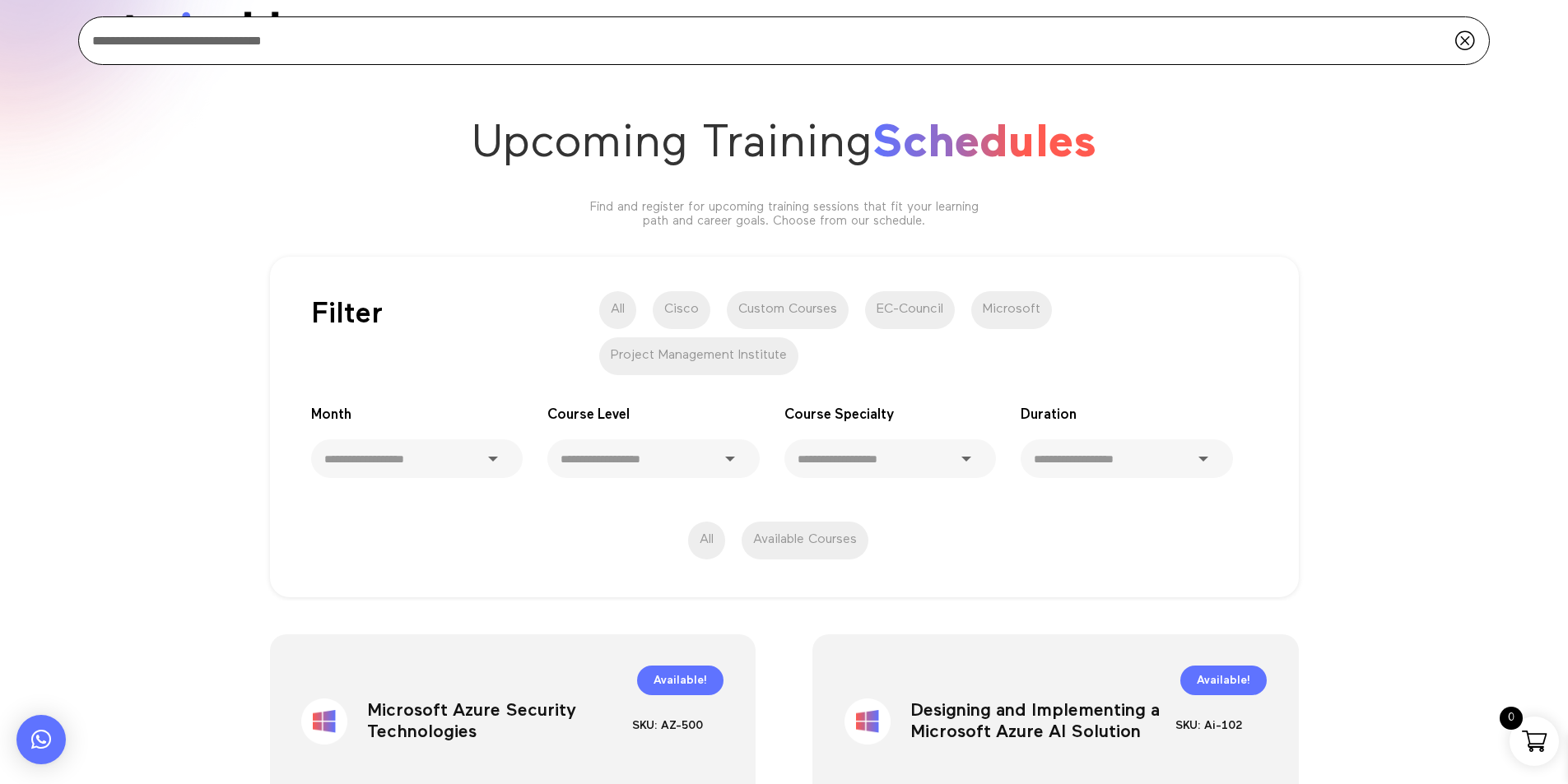
click at [627, 319] on label "All" at bounding box center [617, 310] width 37 height 38
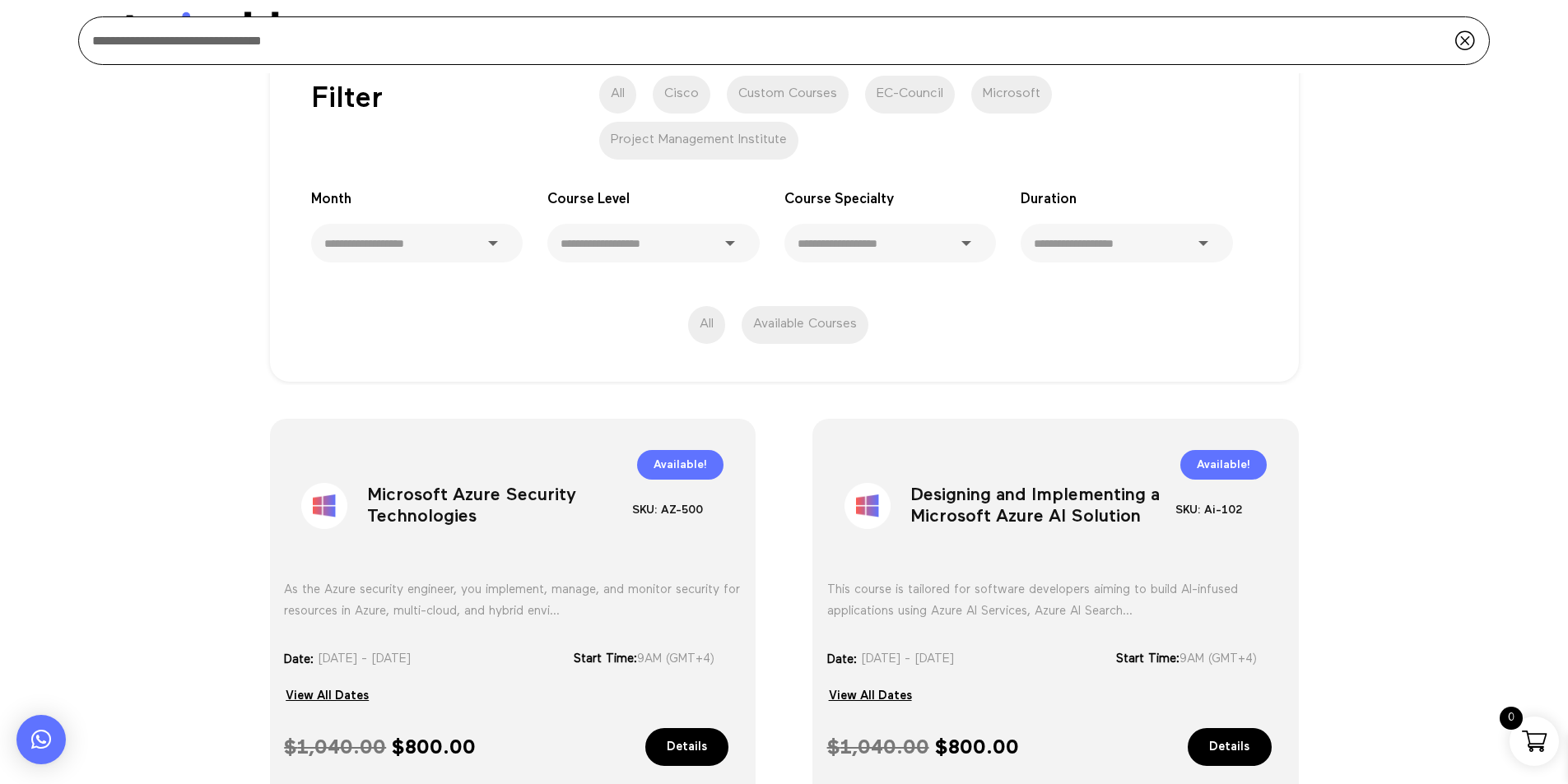
scroll to position [58, 0]
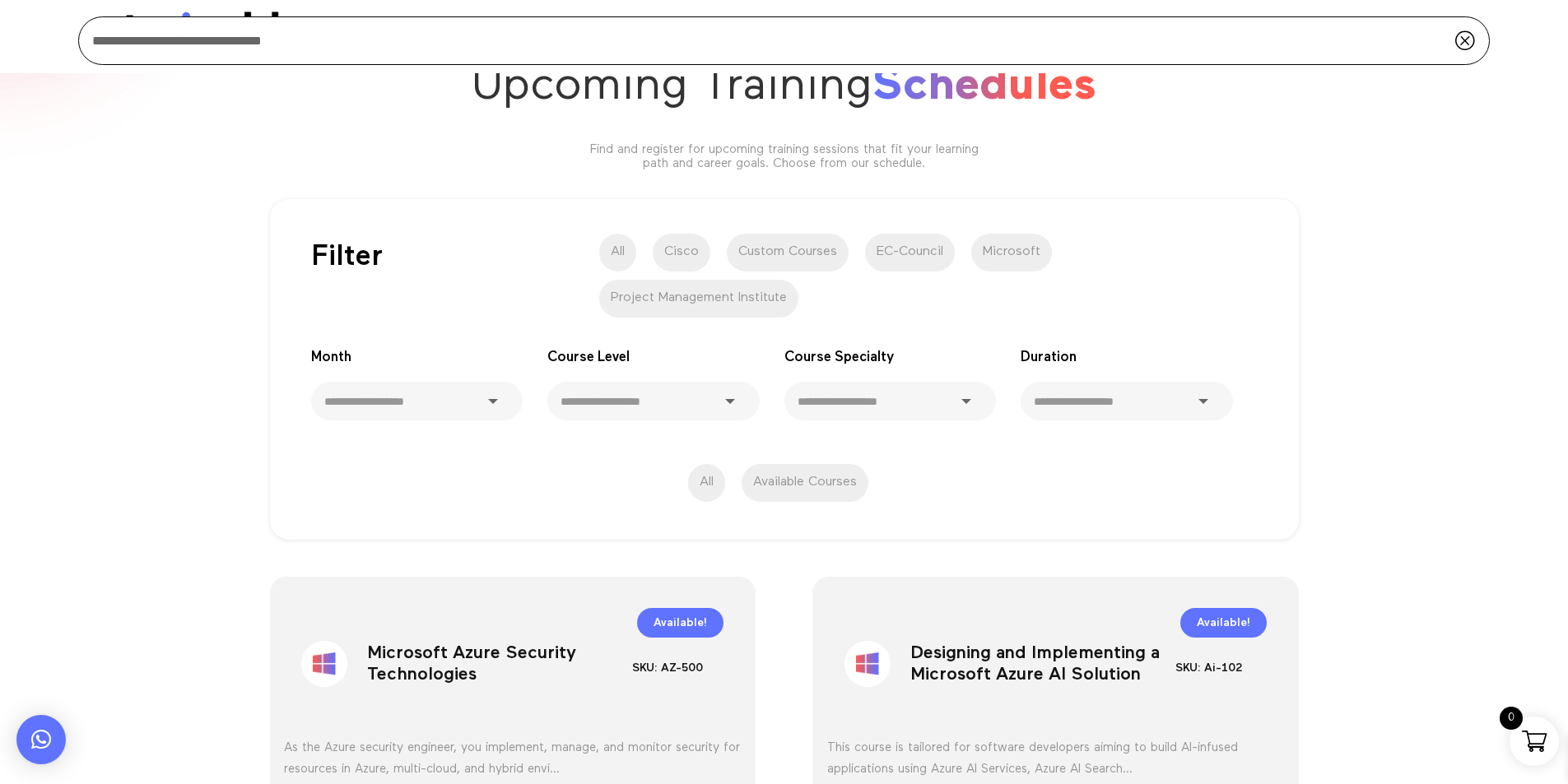
drag, startPoint x: 613, startPoint y: 244, endPoint x: 642, endPoint y: 361, distance: 120.5
click at [614, 246] on label "All" at bounding box center [617, 252] width 37 height 38
click at [699, 493] on label "All" at bounding box center [706, 482] width 37 height 38
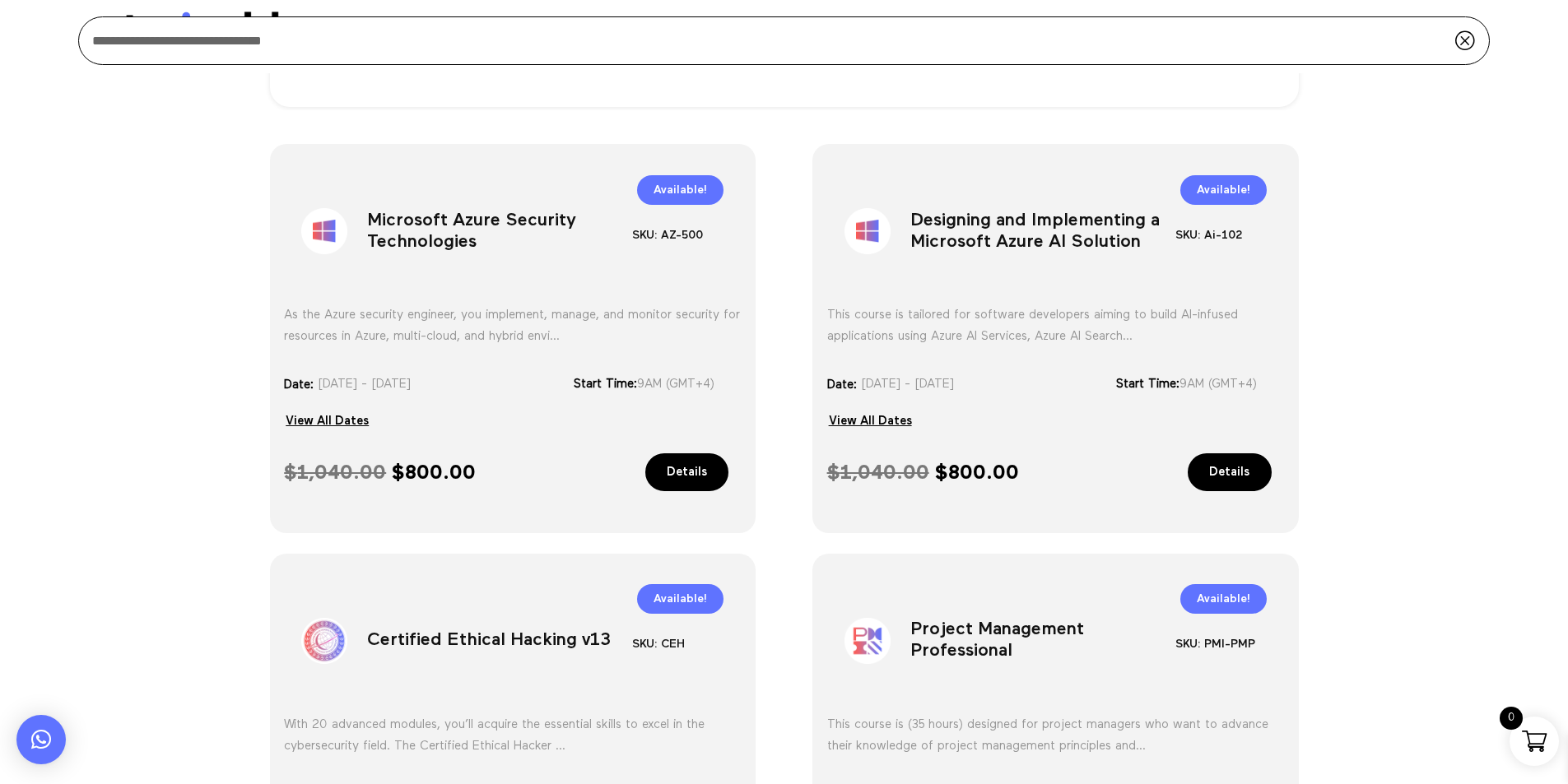
scroll to position [551, 0]
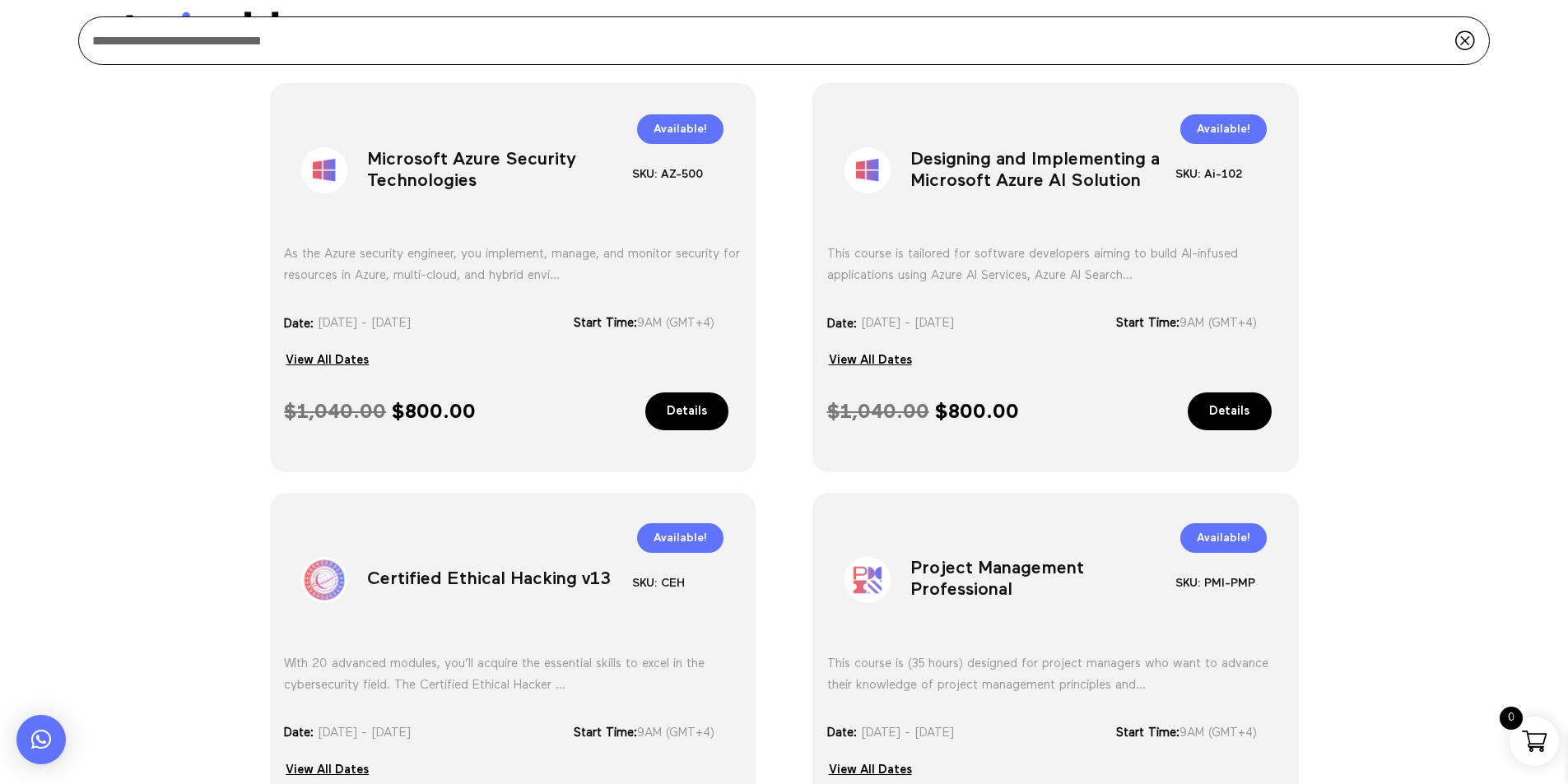
click at [492, 567] on h1 "Certified Ethical Hacking v13" at bounding box center [499, 583] width 265 height 86
click at [491, 574] on h1 "Certified Ethical Hacking v13" at bounding box center [499, 583] width 265 height 86
copy div "Certified Ethical Hacking v13"
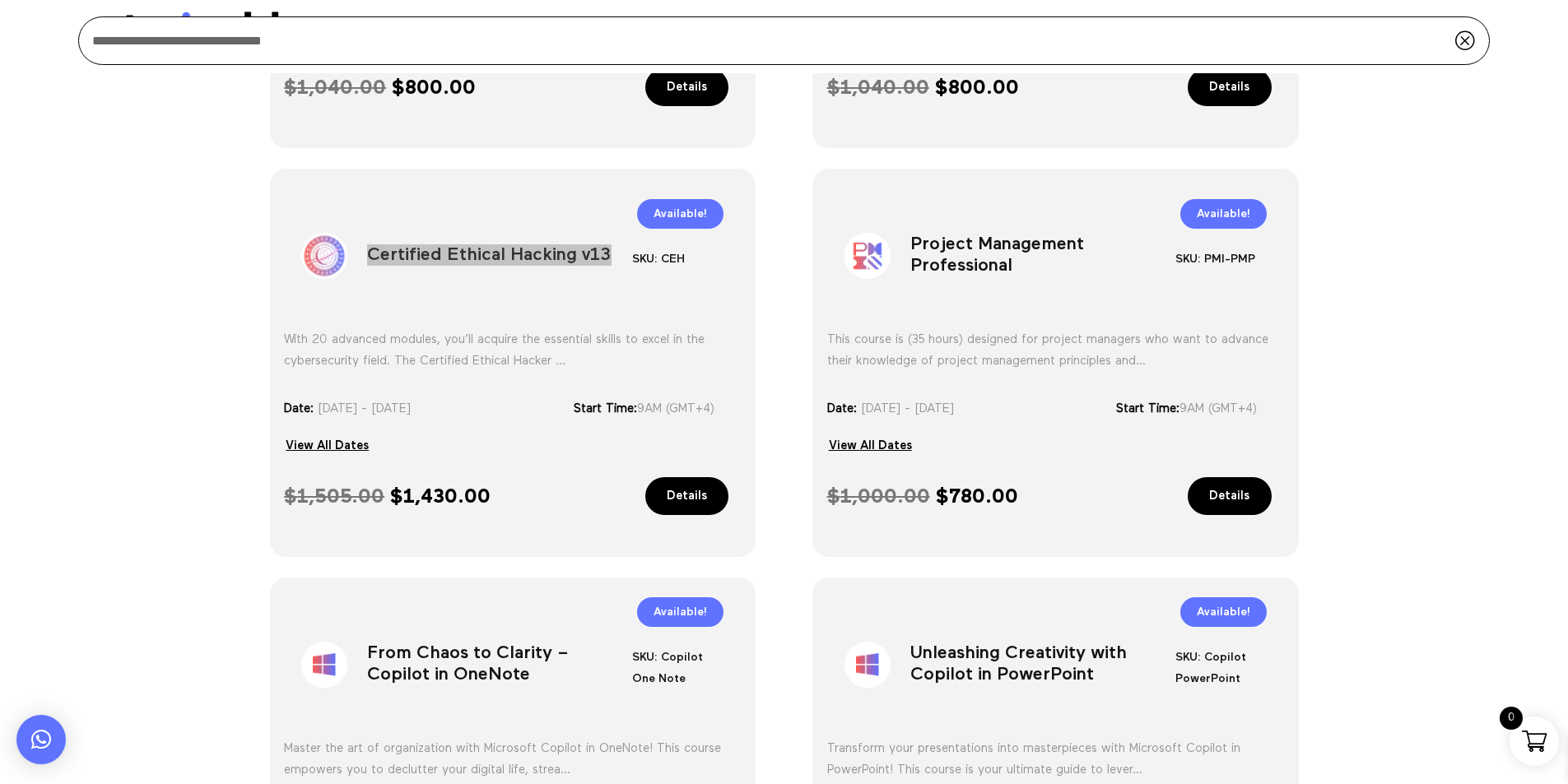
scroll to position [798, 0]
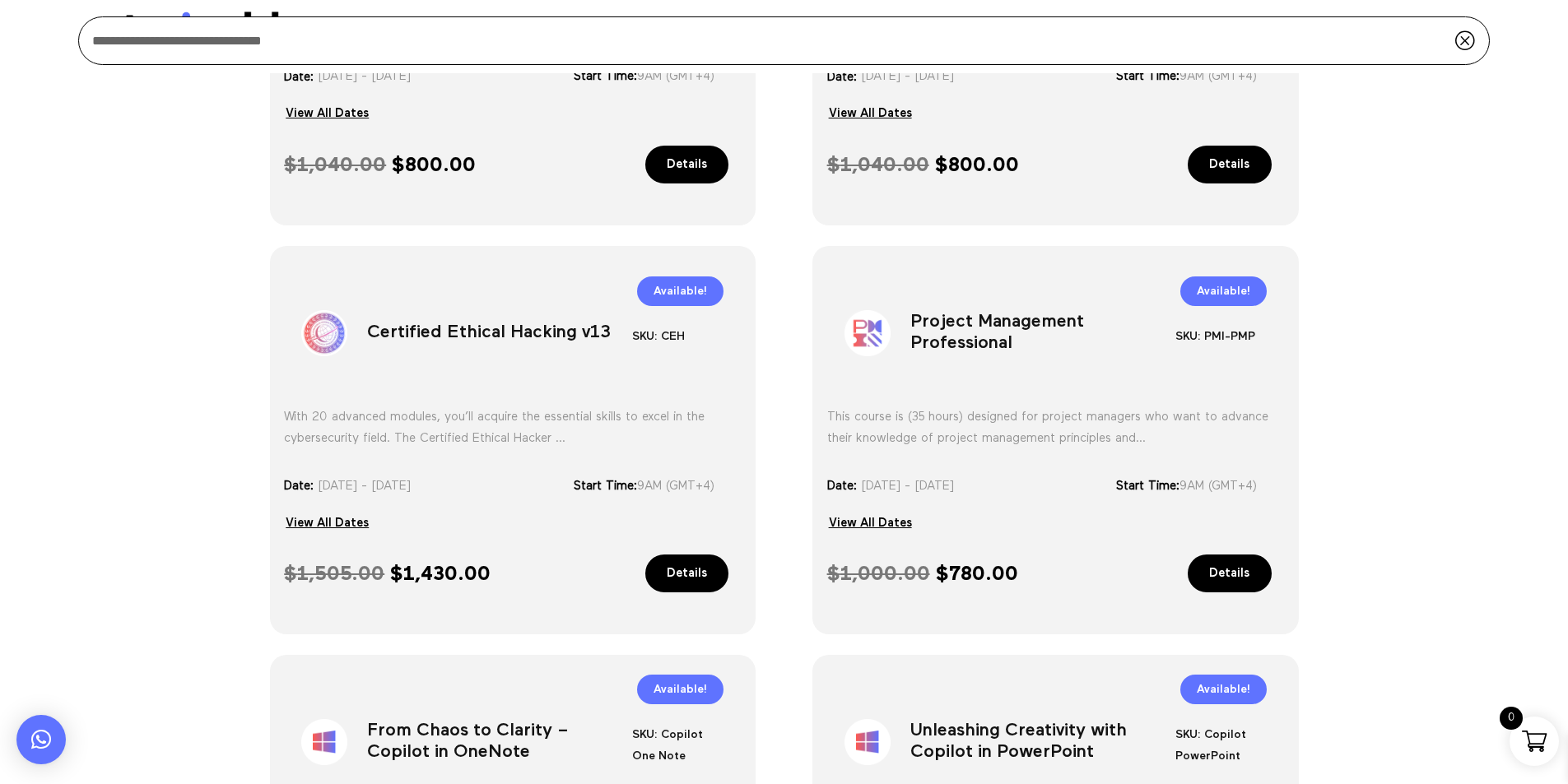
click at [1003, 324] on h1 "Project Management Professional" at bounding box center [1042, 336] width 265 height 86
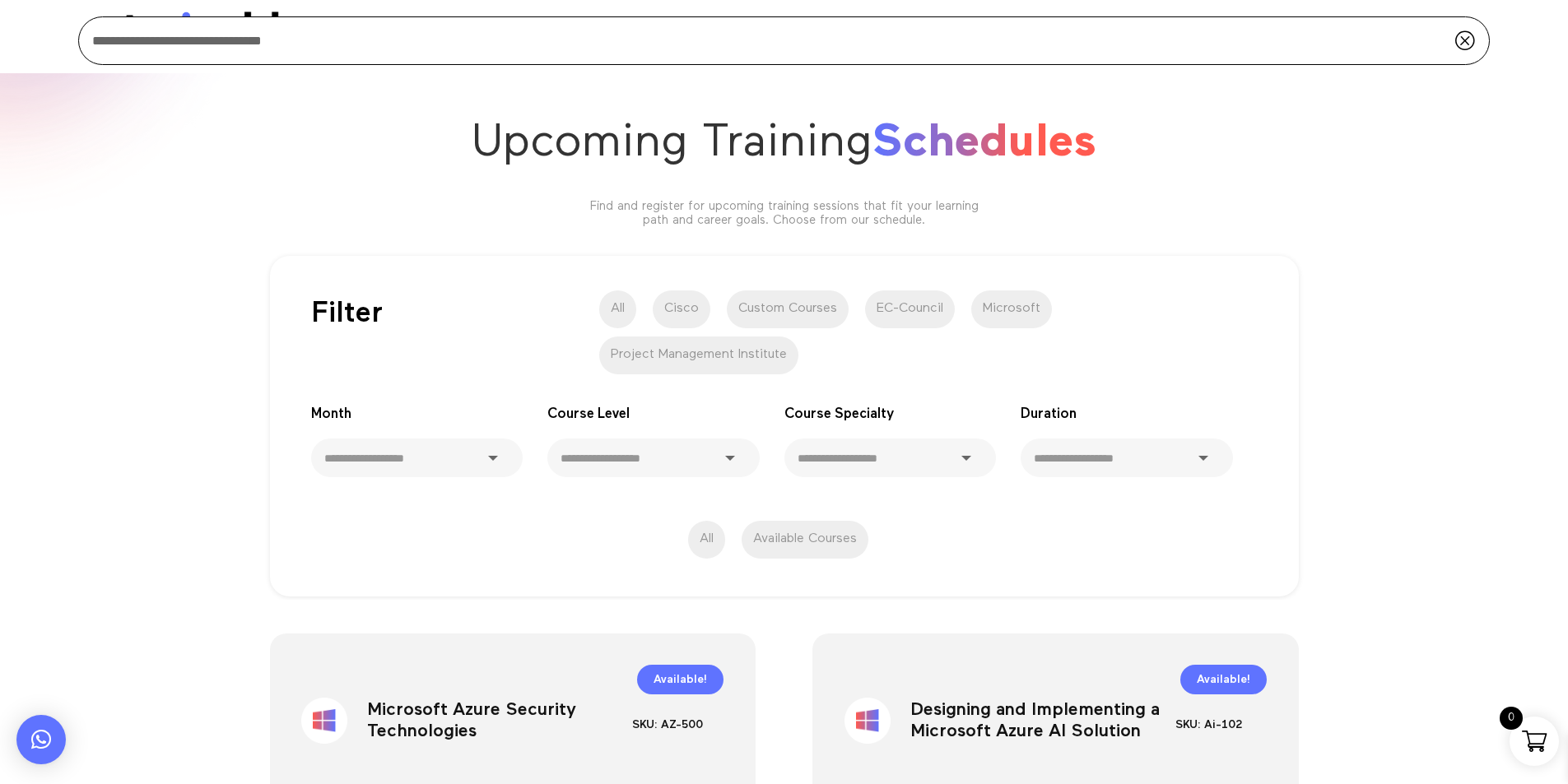
scroll to position [0, 0]
click at [1017, 313] on label "Microsoft" at bounding box center [1011, 310] width 80 height 38
click at [623, 313] on label "All" at bounding box center [617, 310] width 37 height 38
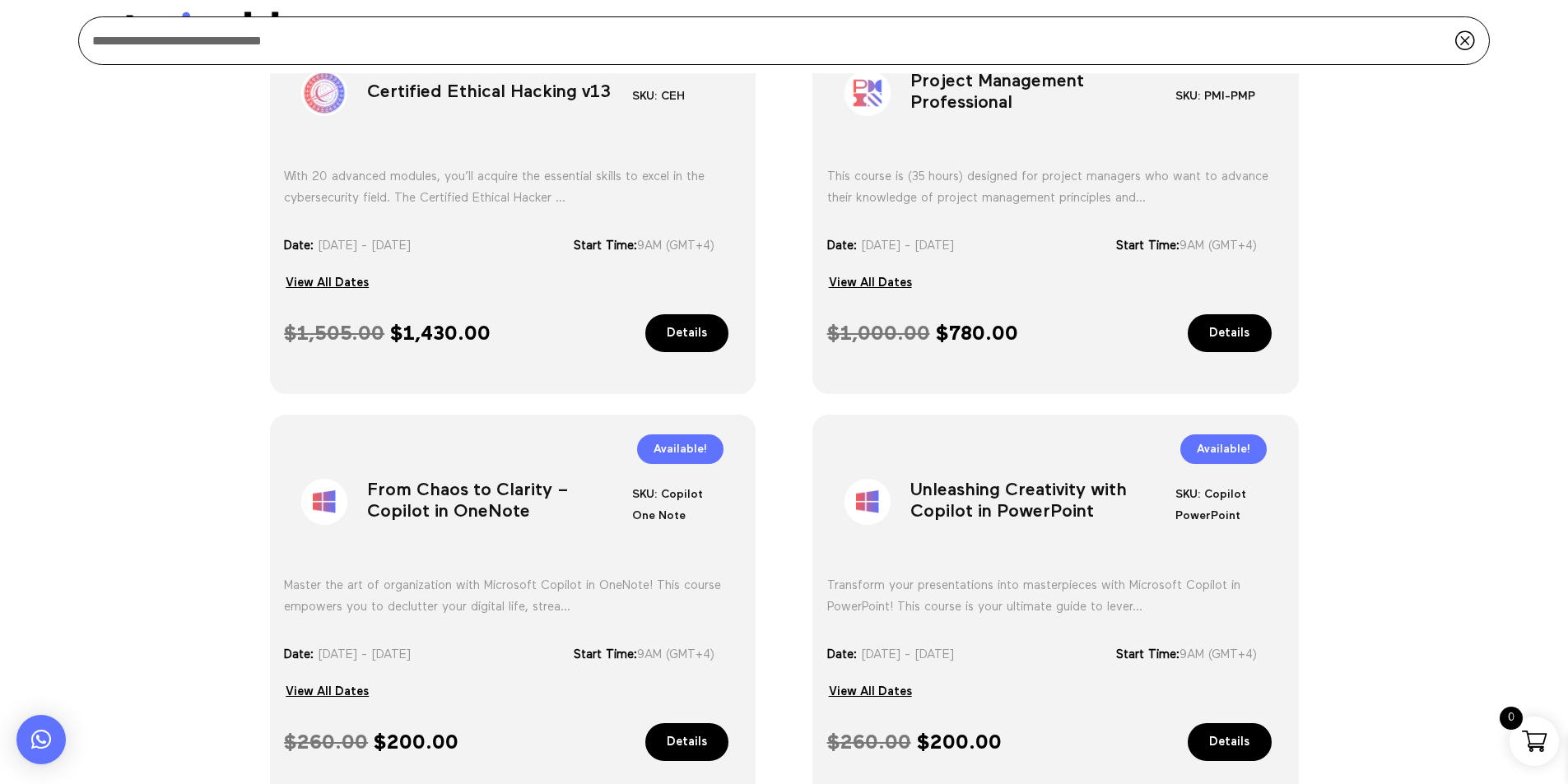
scroll to position [1045, 0]
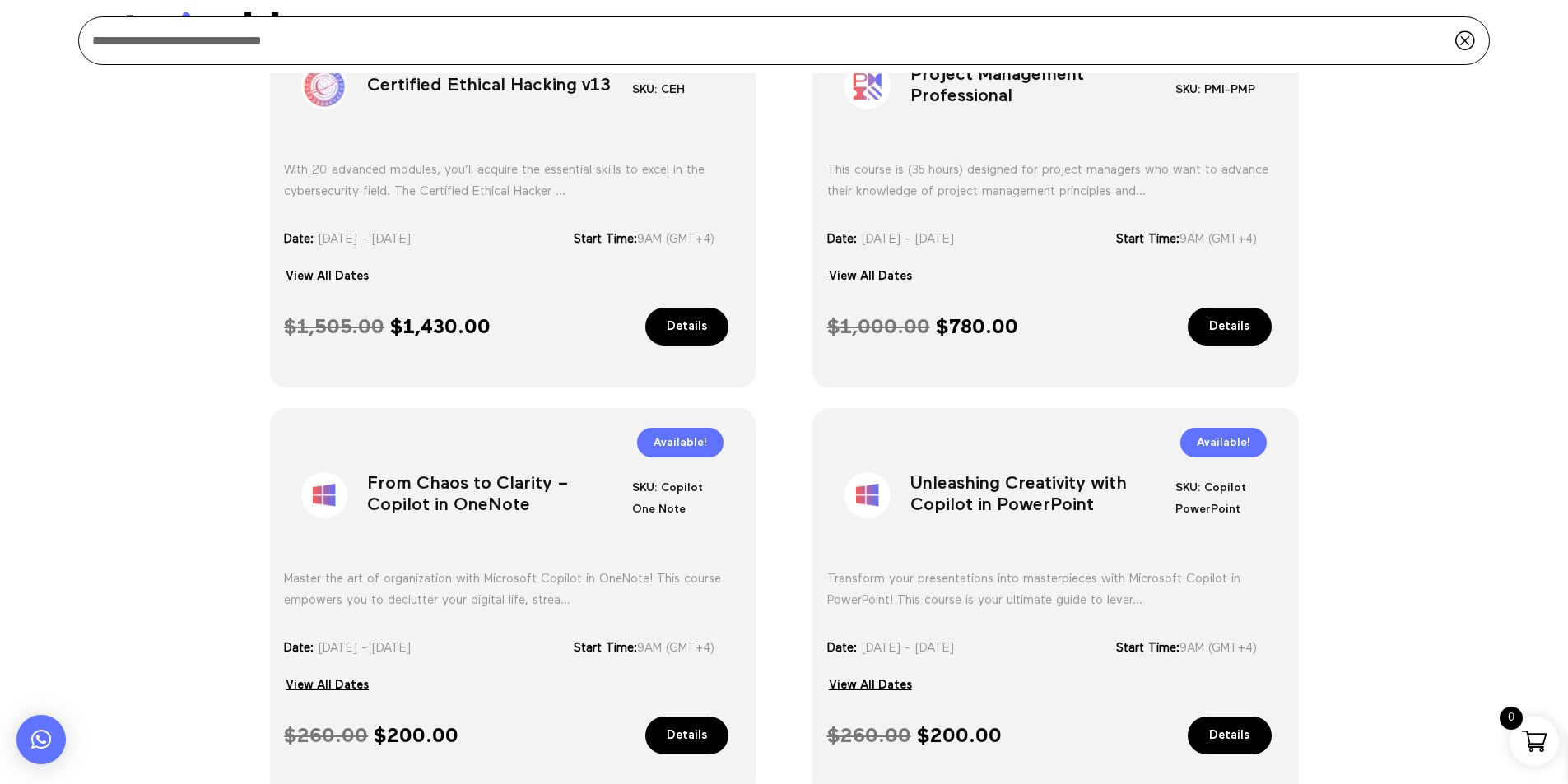
click at [420, 499] on h1 "From Chaos to Clarity – Copilot in OneNote" at bounding box center [499, 498] width 265 height 86
click at [1035, 481] on h1 "Unleashing Creativity with Copilot in PowerPoint" at bounding box center [1042, 498] width 265 height 86
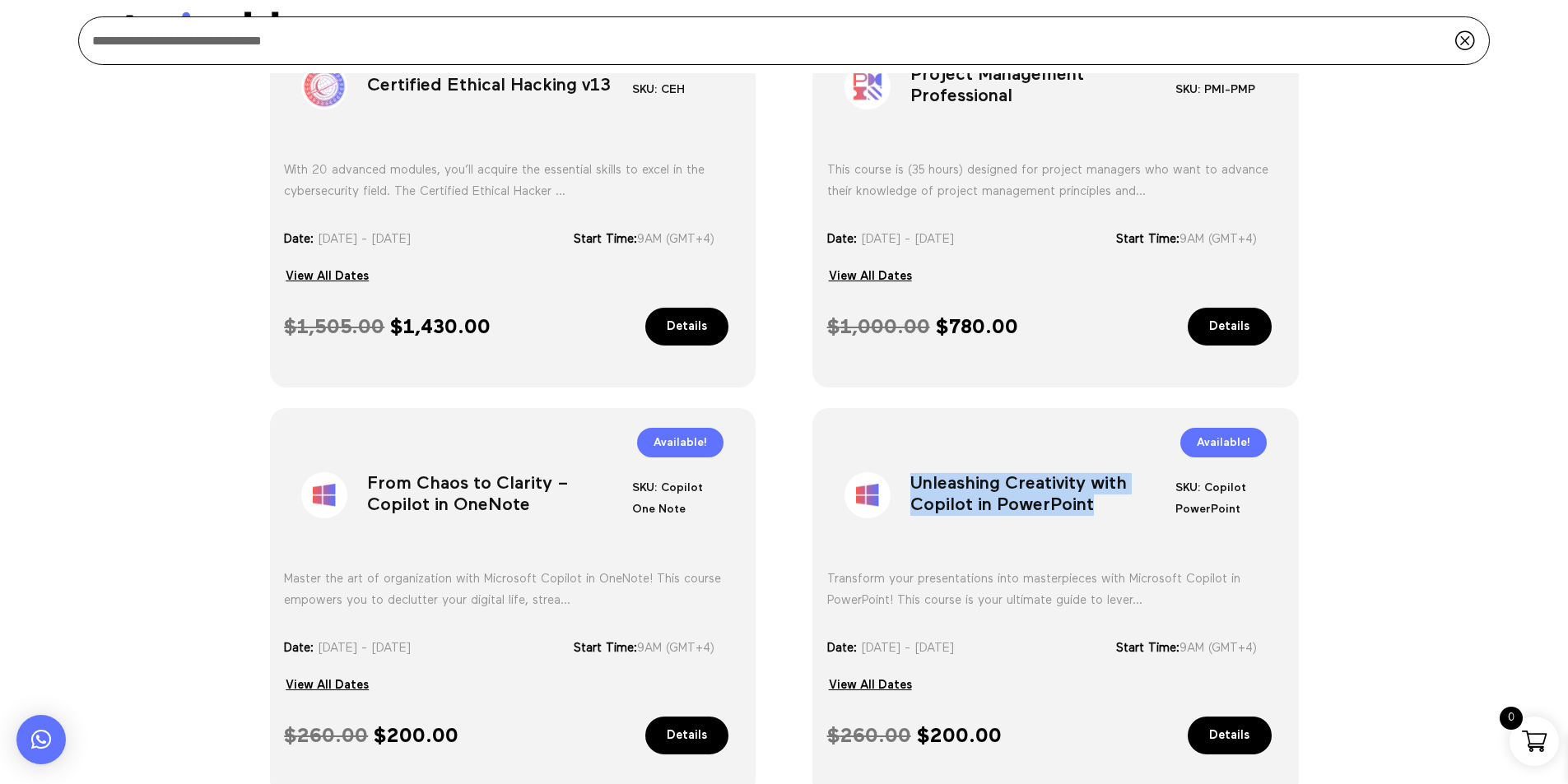
click at [1035, 481] on h1 "Unleashing Creativity with Copilot in PowerPoint" at bounding box center [1042, 498] width 265 height 86
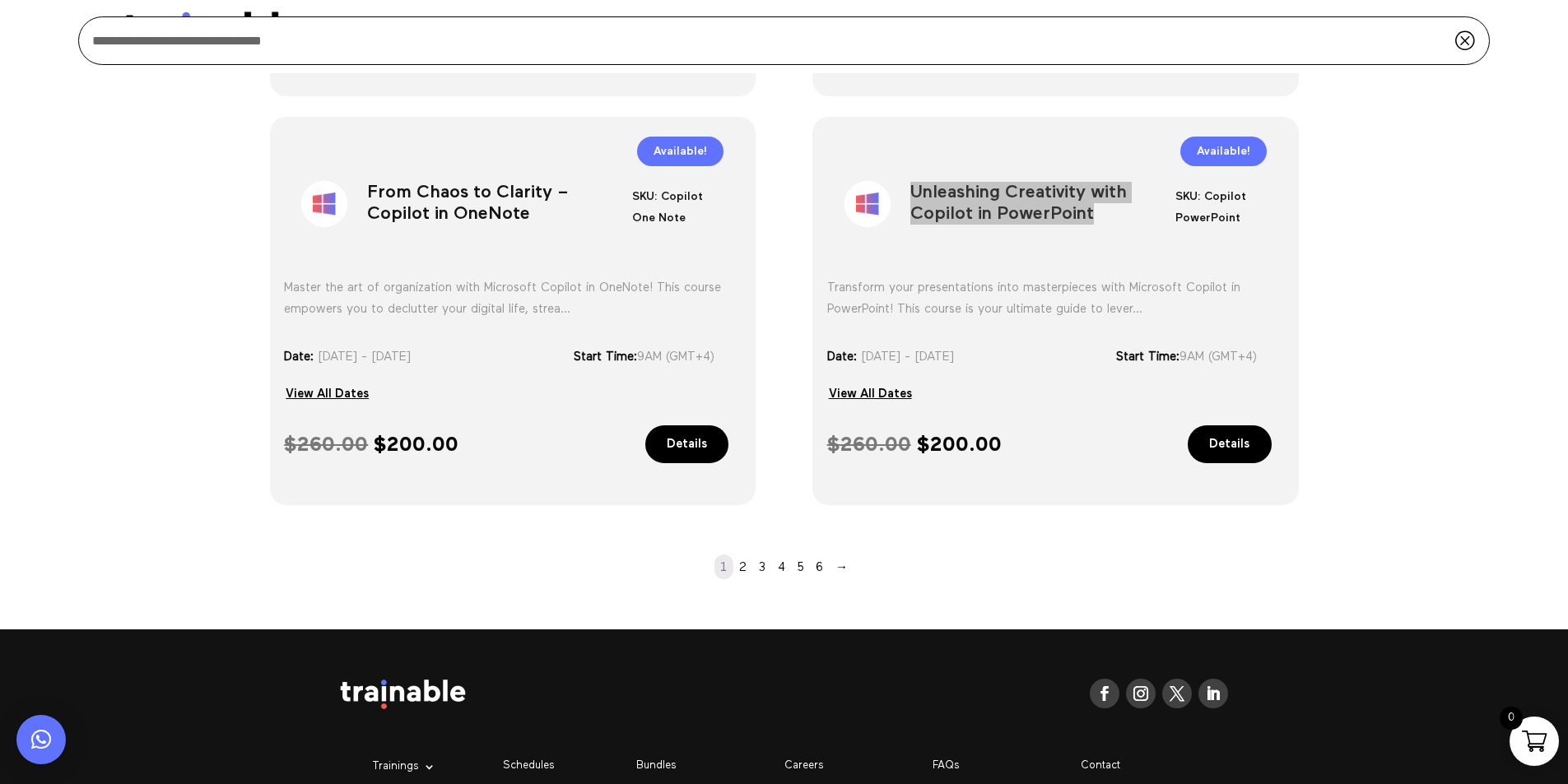
scroll to position [1374, 0]
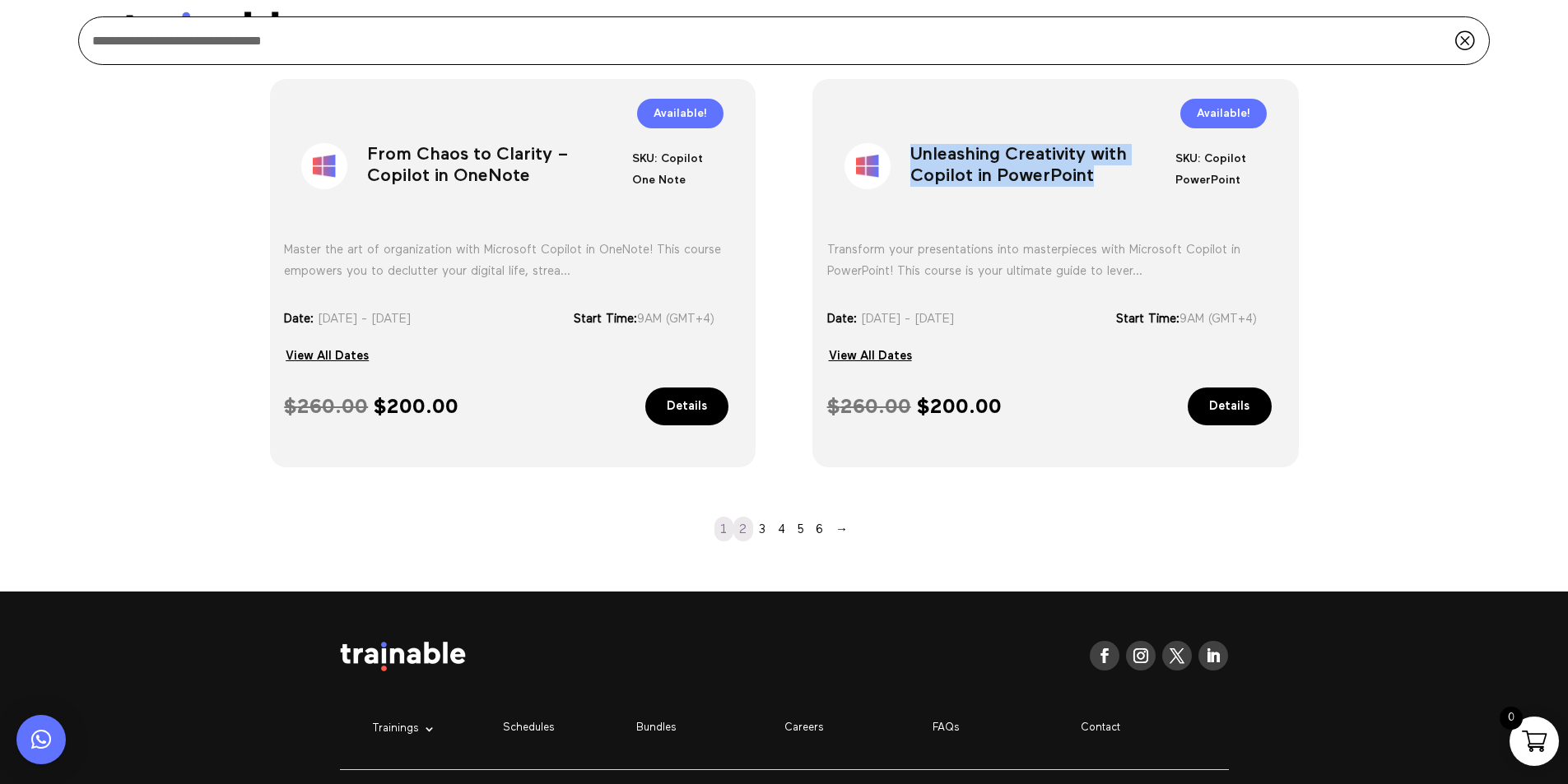
click at [746, 530] on link "2" at bounding box center [743, 529] width 19 height 25
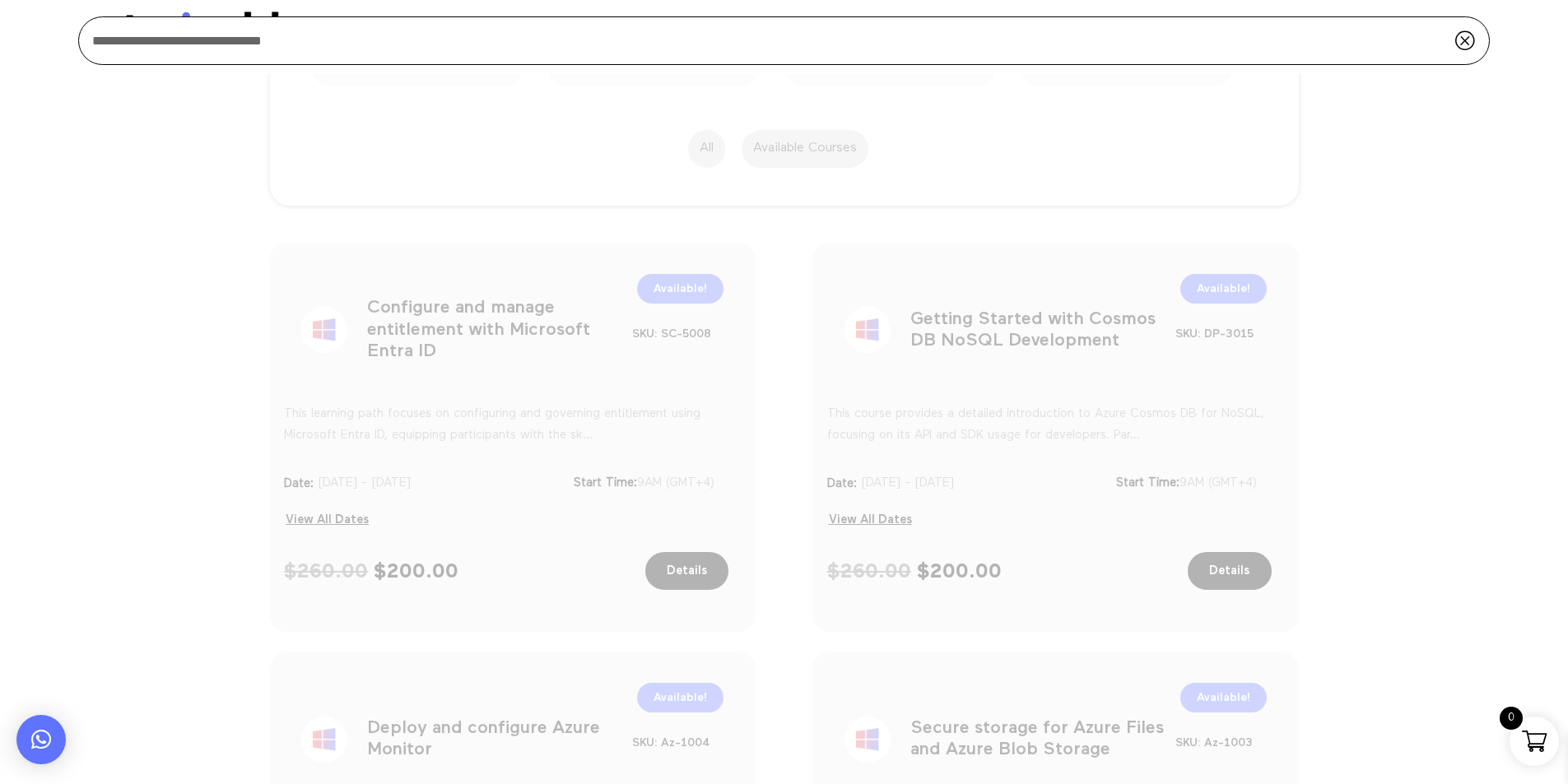
scroll to position [304, 0]
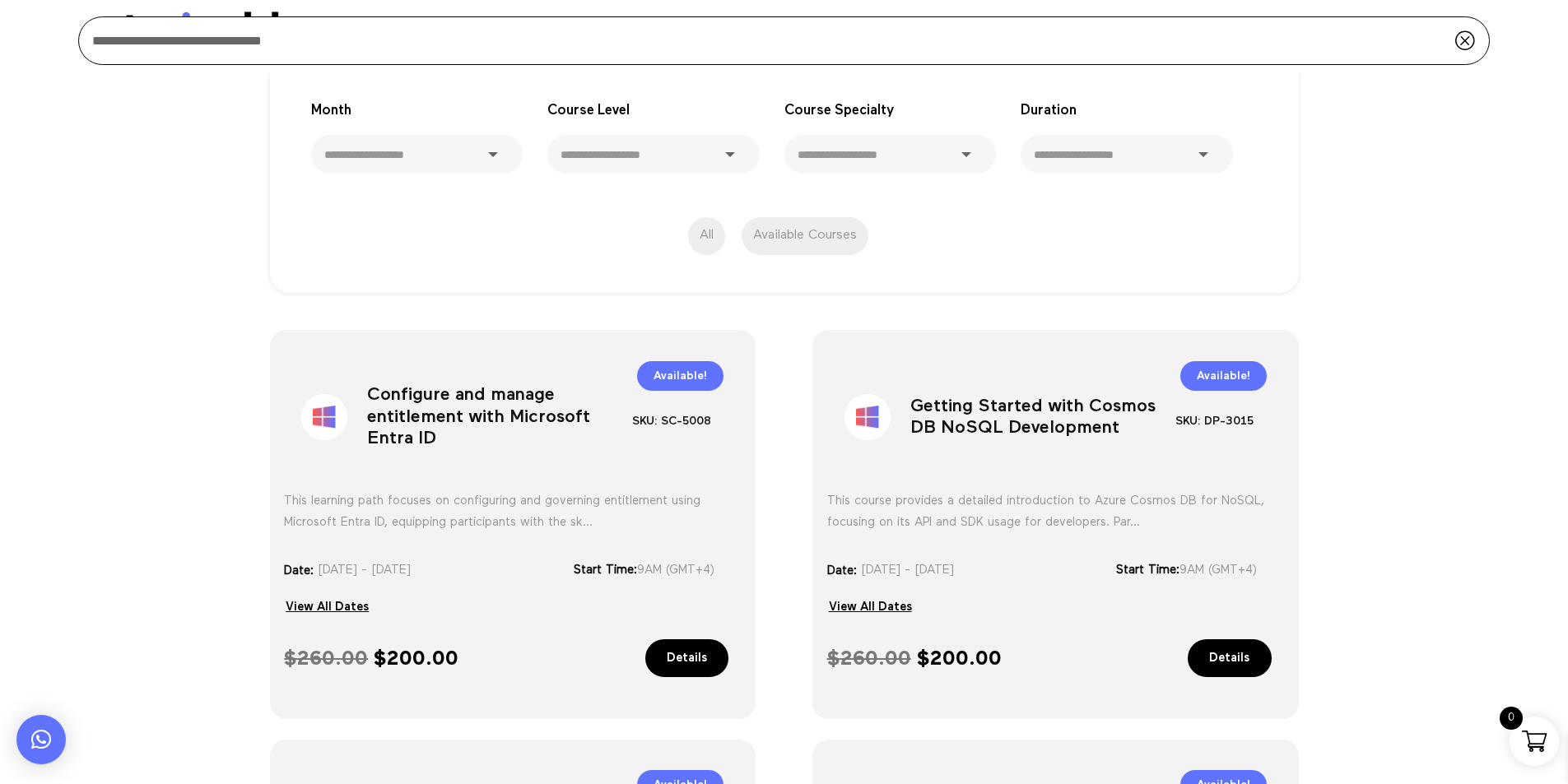
click at [395, 407] on h1 "Configure and manage entitlement with Microsoft Entra ID" at bounding box center [499, 420] width 265 height 86
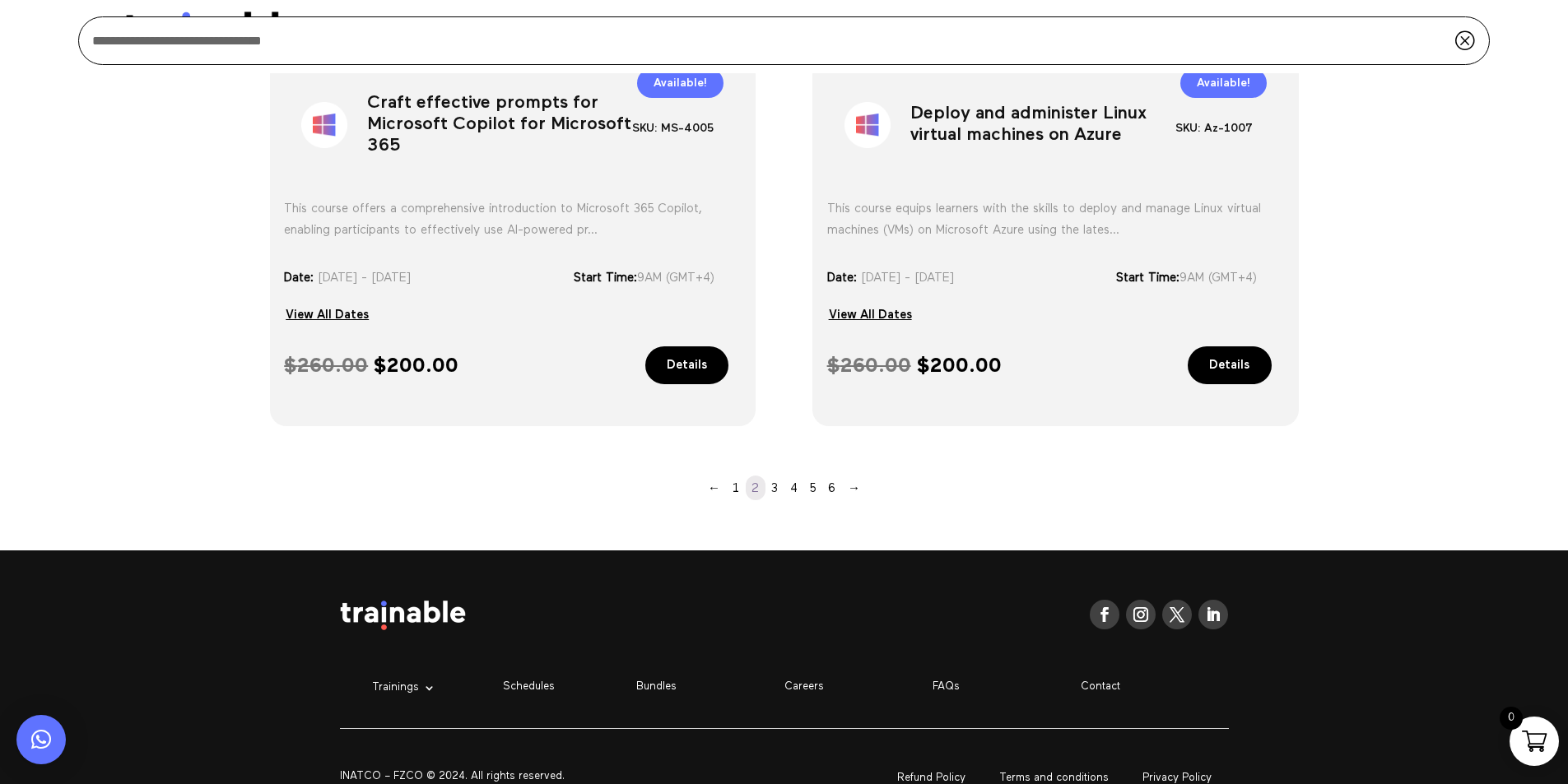
scroll to position [1492, 0]
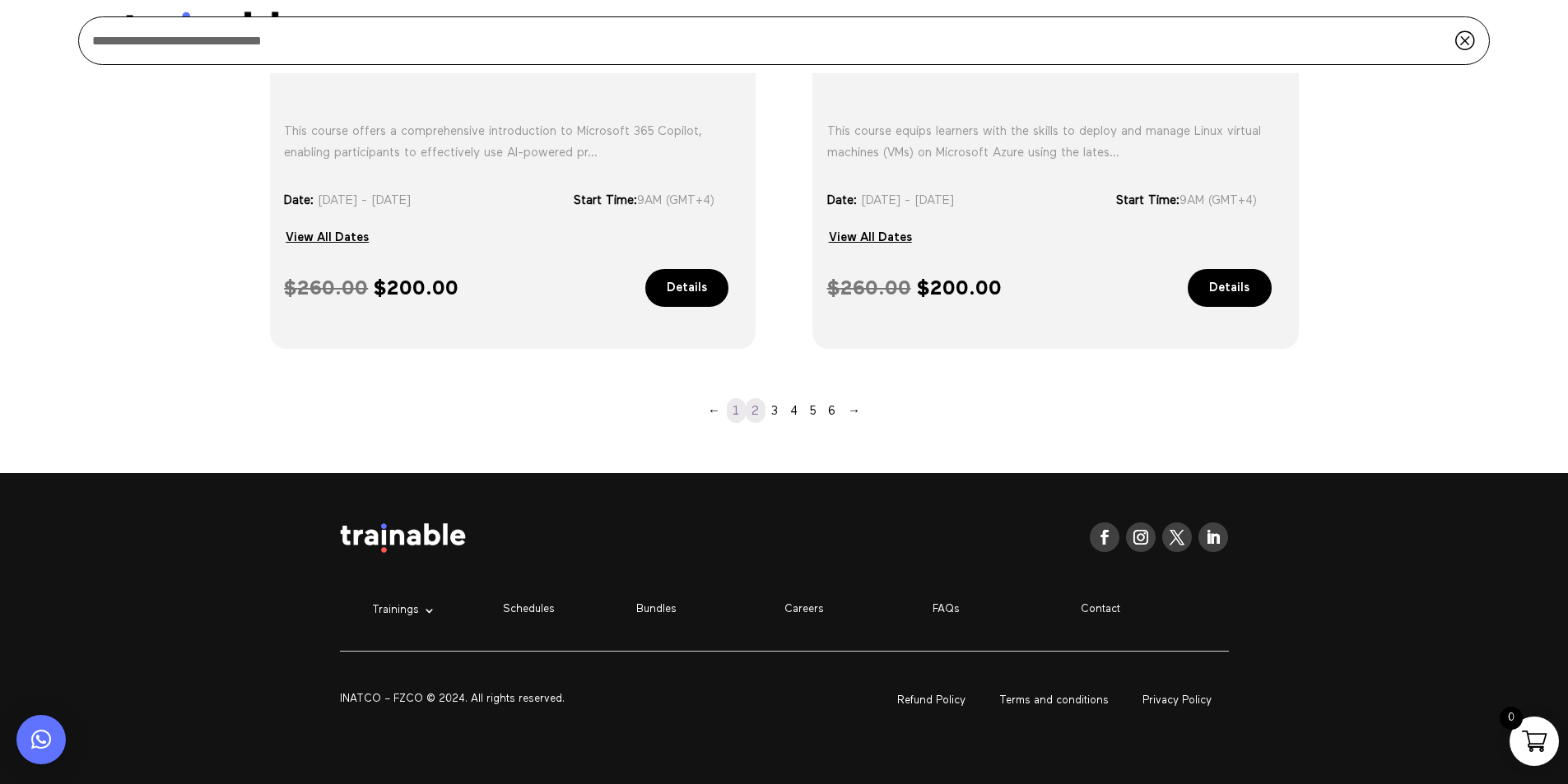
click at [738, 411] on link "1" at bounding box center [736, 410] width 19 height 25
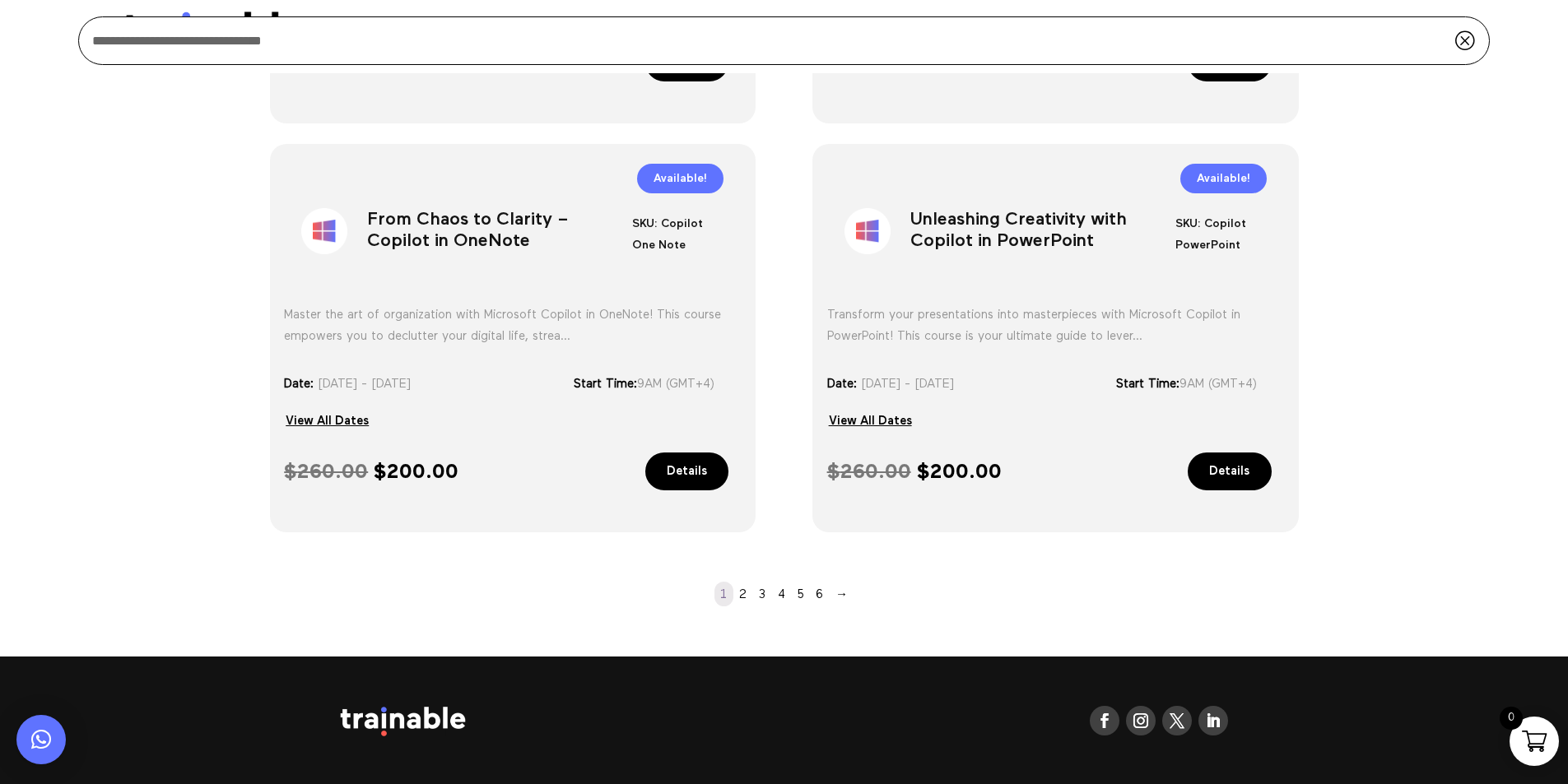
scroll to position [1291, 0]
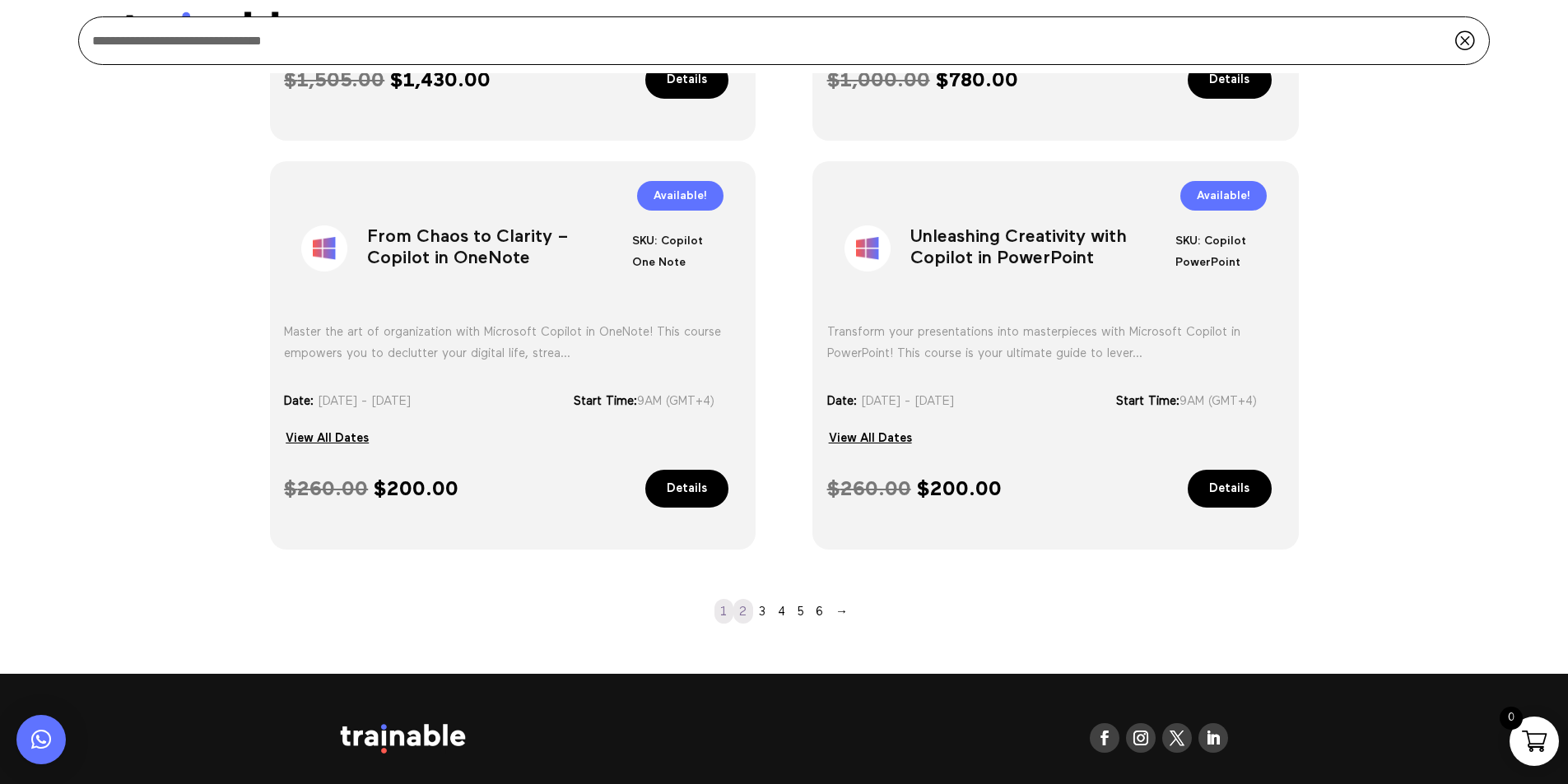
click at [741, 611] on link "2" at bounding box center [743, 611] width 19 height 25
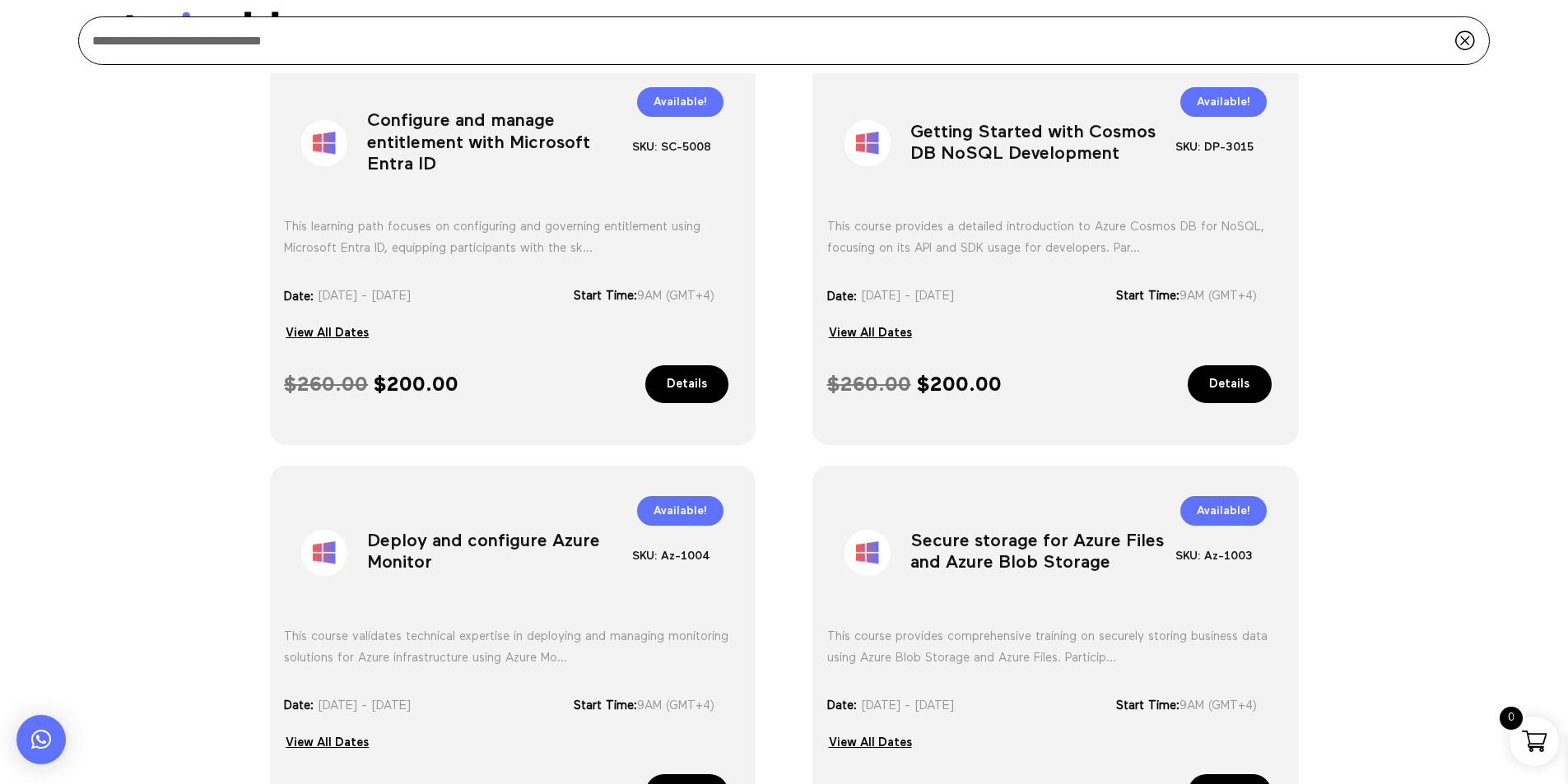
scroll to position [551, 0]
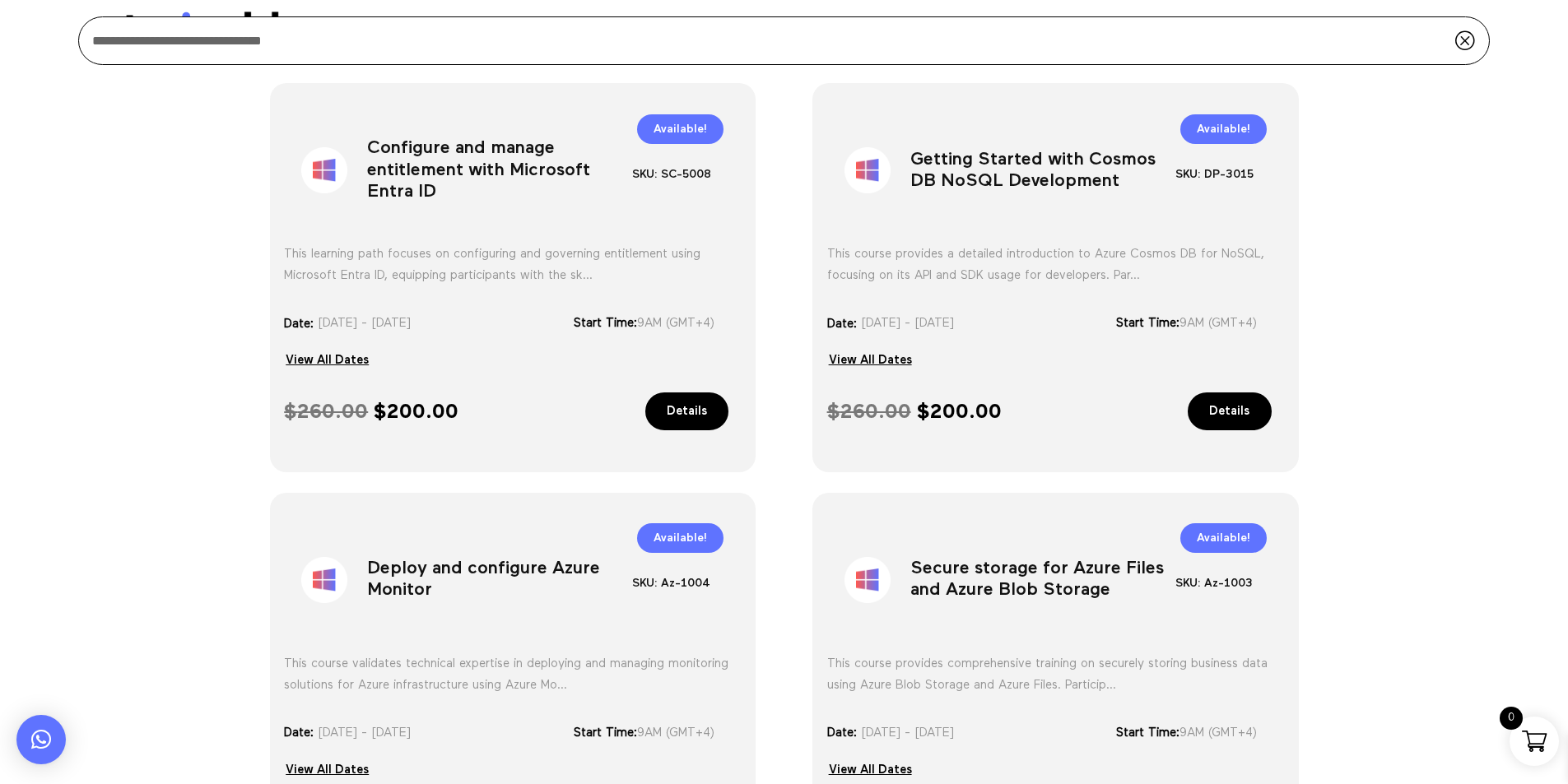
click at [962, 154] on h1 "Getting Started with Cosmos DB NoSQL Development" at bounding box center [1042, 173] width 265 height 86
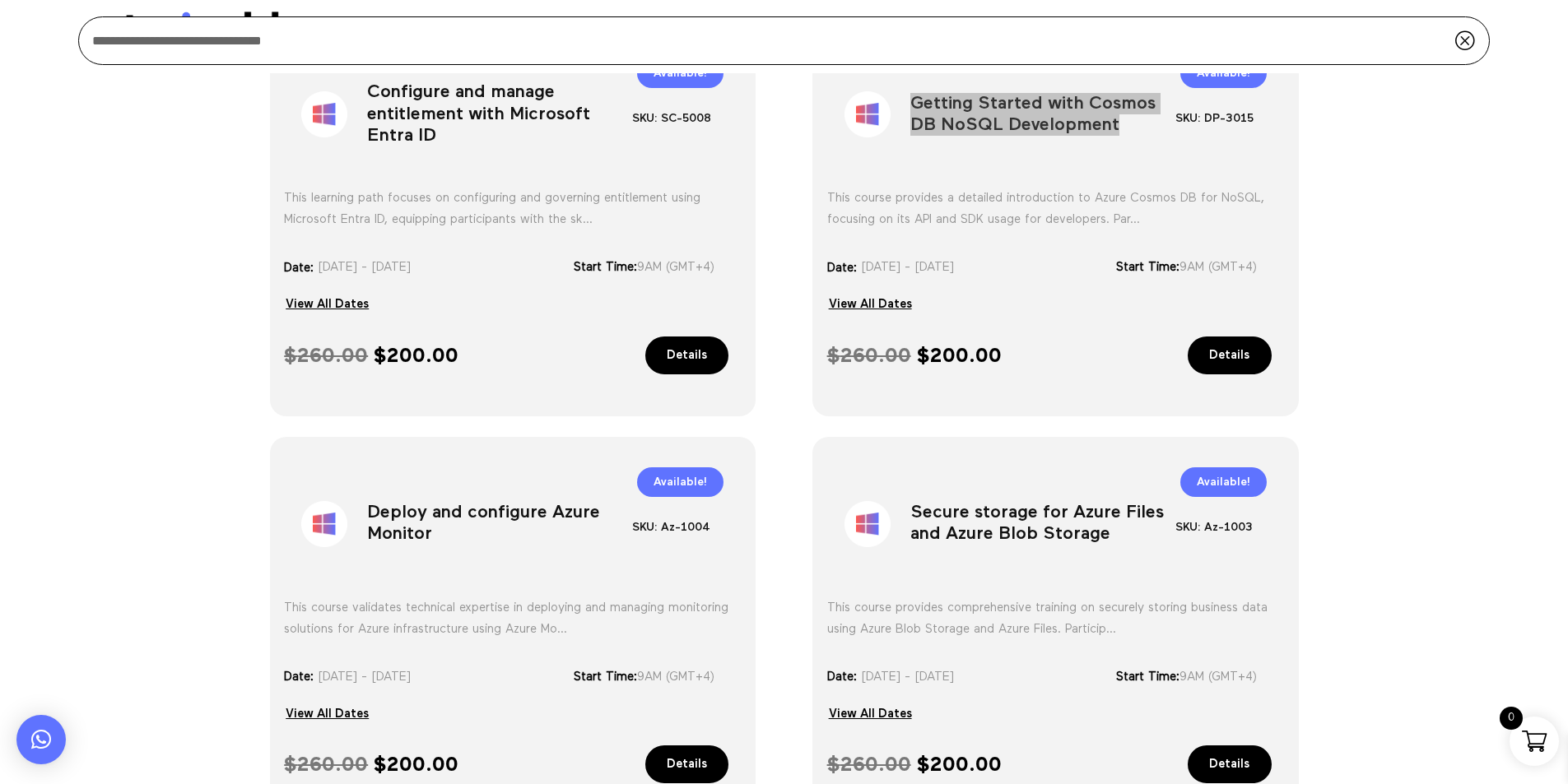
scroll to position [633, 0]
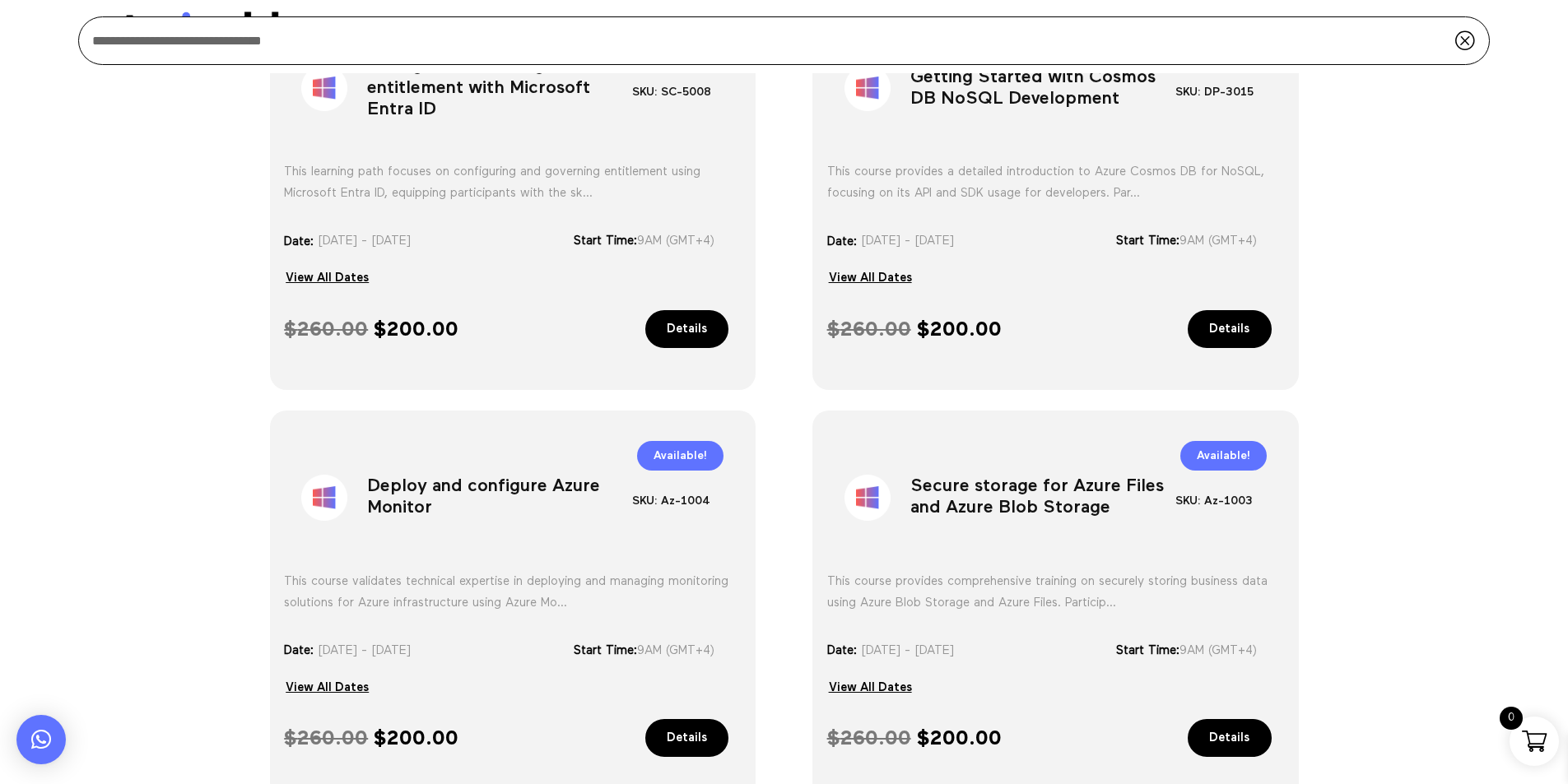
click at [436, 481] on h1 "Deploy and configure Azure Monitor" at bounding box center [499, 500] width 265 height 86
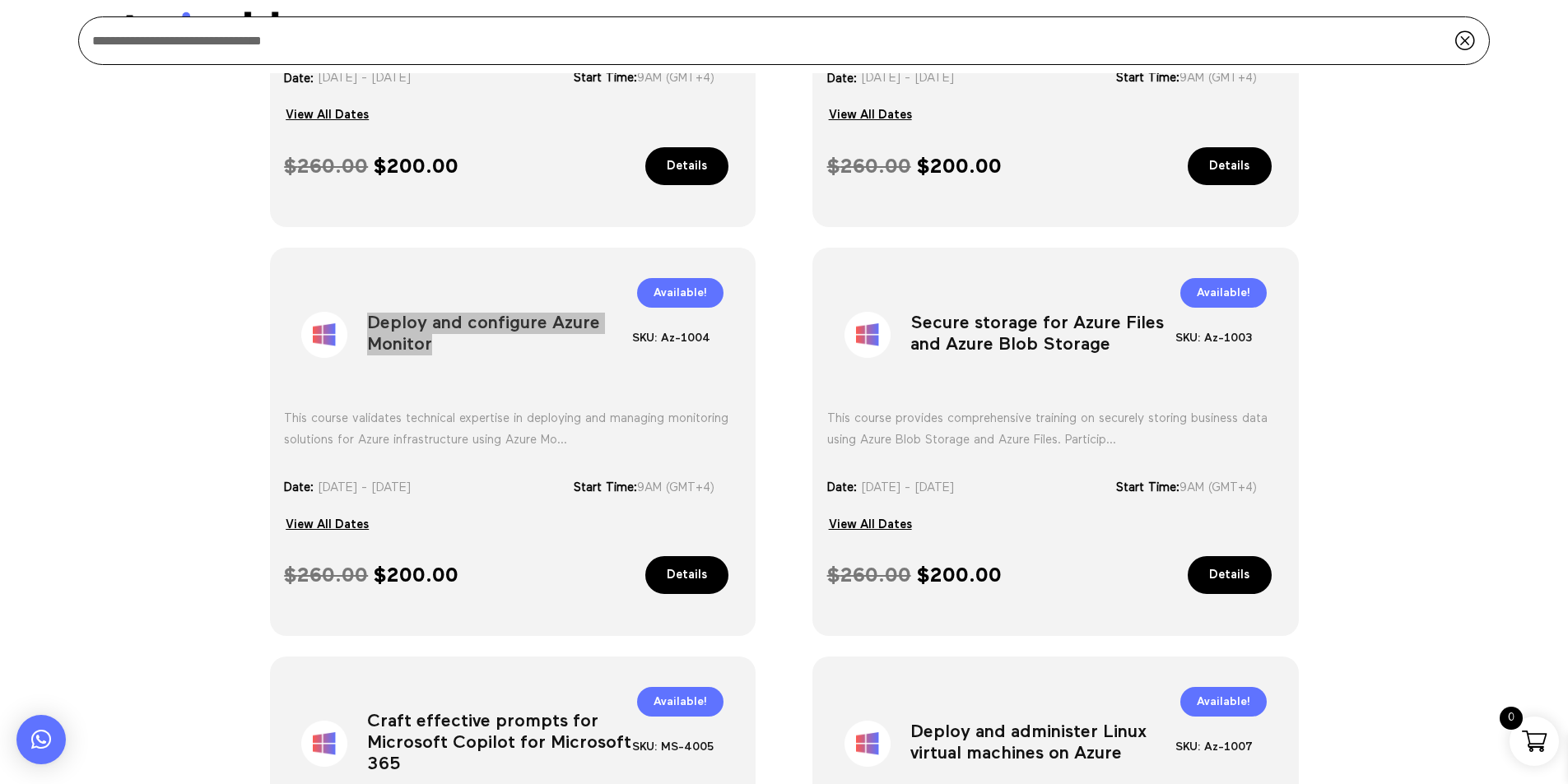
scroll to position [798, 0]
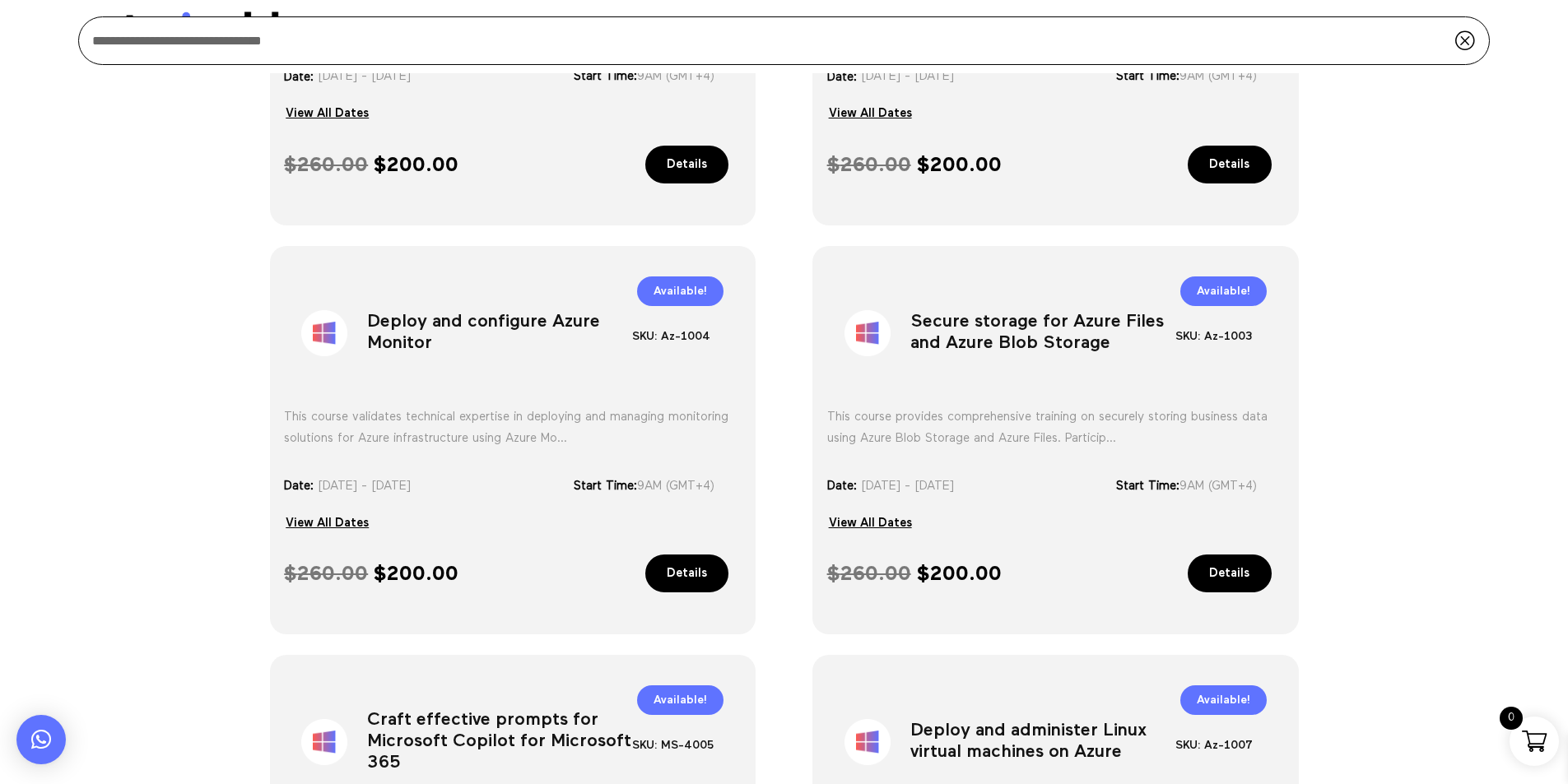
click at [965, 336] on h1 "Secure storage for Azure Files and Azure Blob Storage" at bounding box center [1042, 336] width 265 height 86
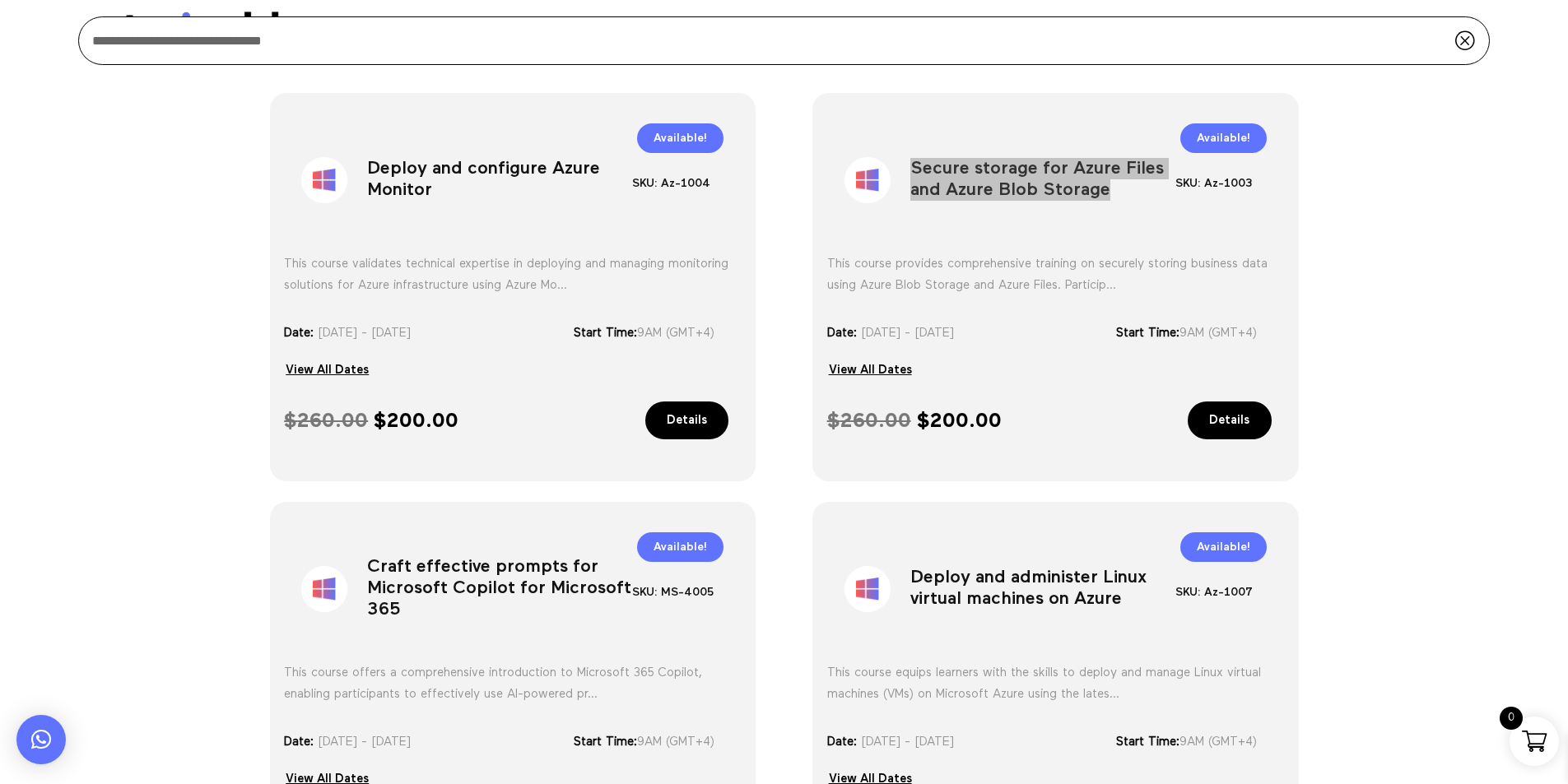
scroll to position [963, 0]
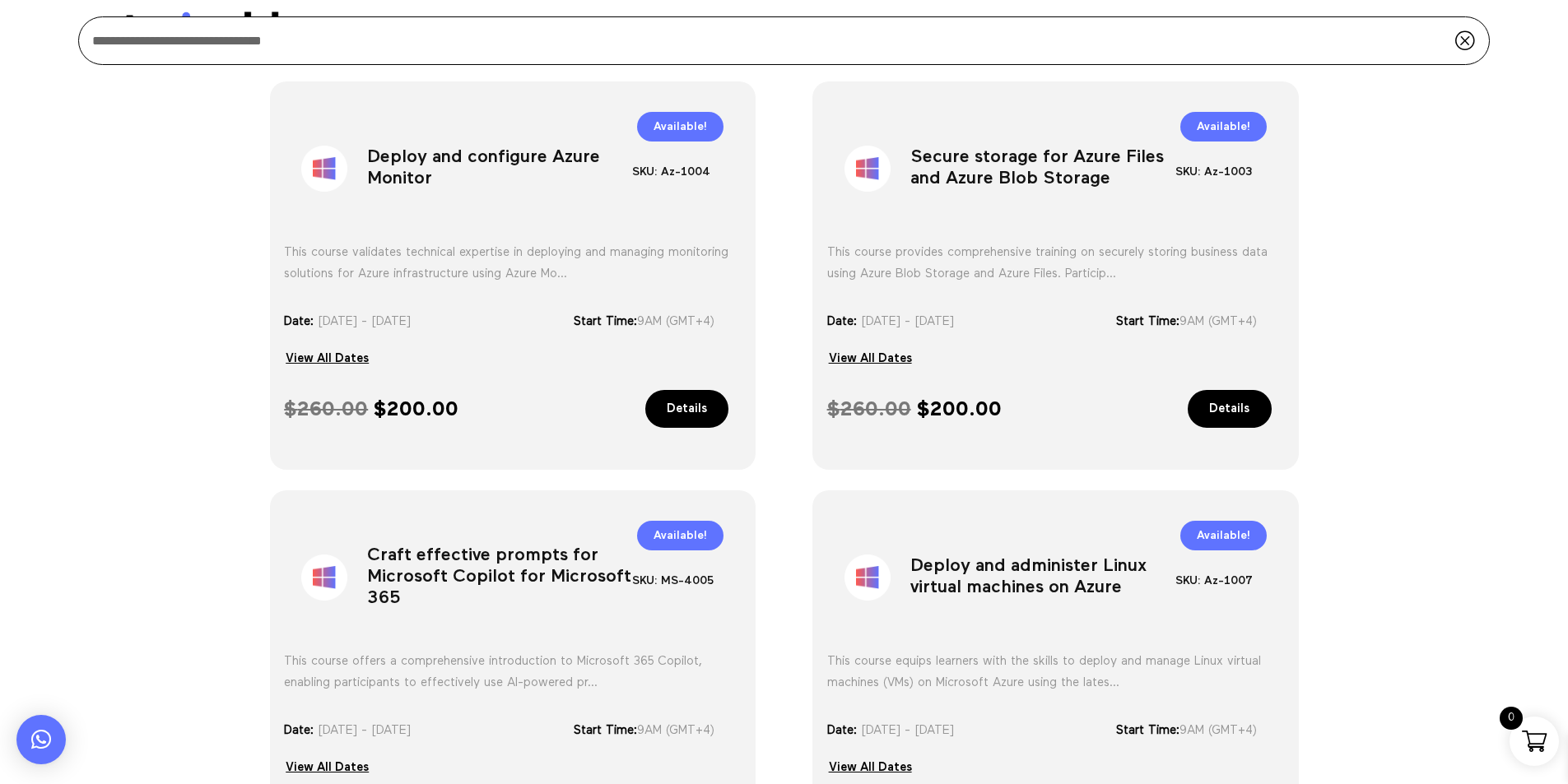
click at [413, 584] on h1 "Craft effective prompts for Microsoft Copilot for Microsoft 365" at bounding box center [499, 580] width 265 height 86
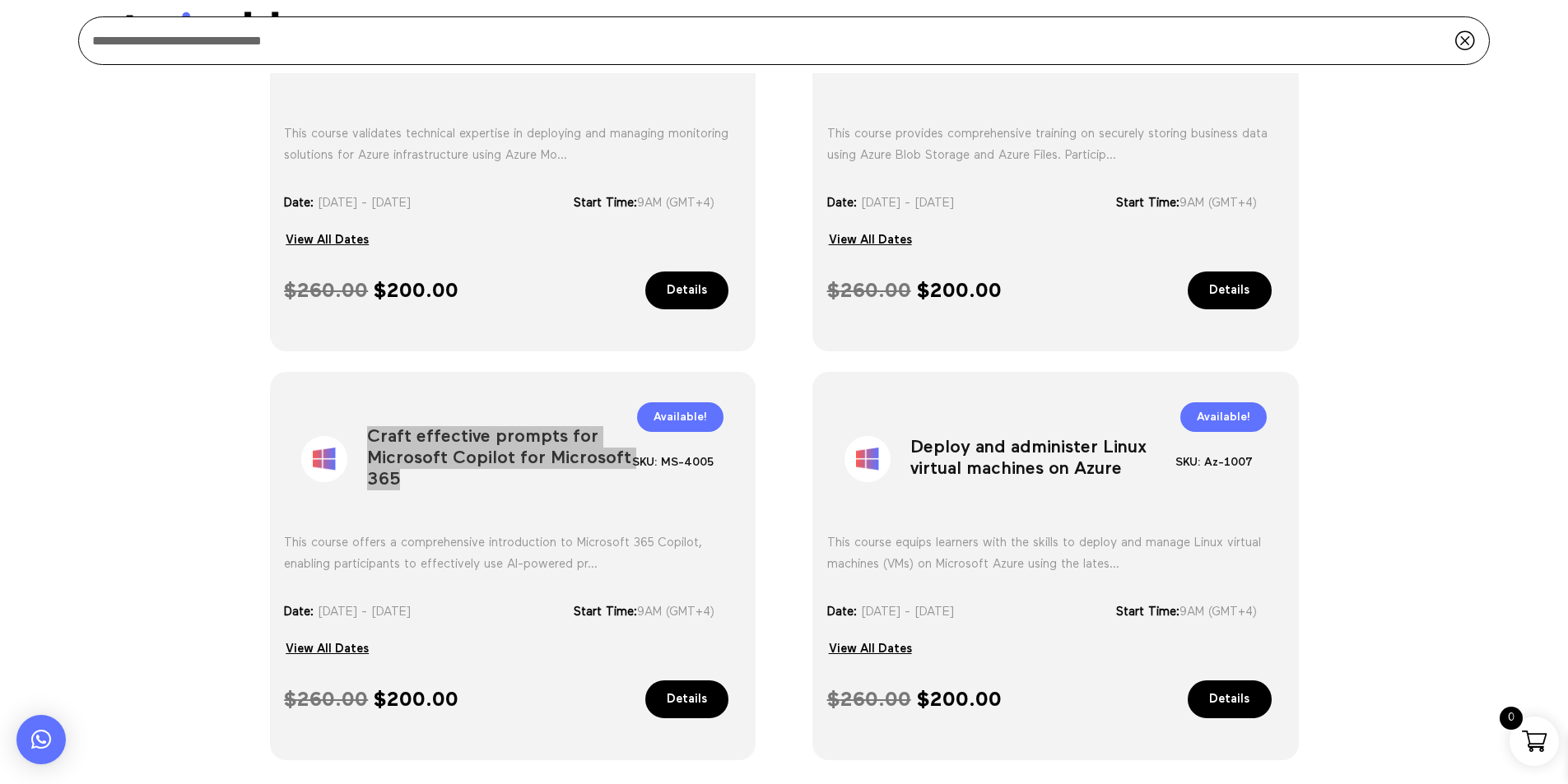
scroll to position [1127, 0]
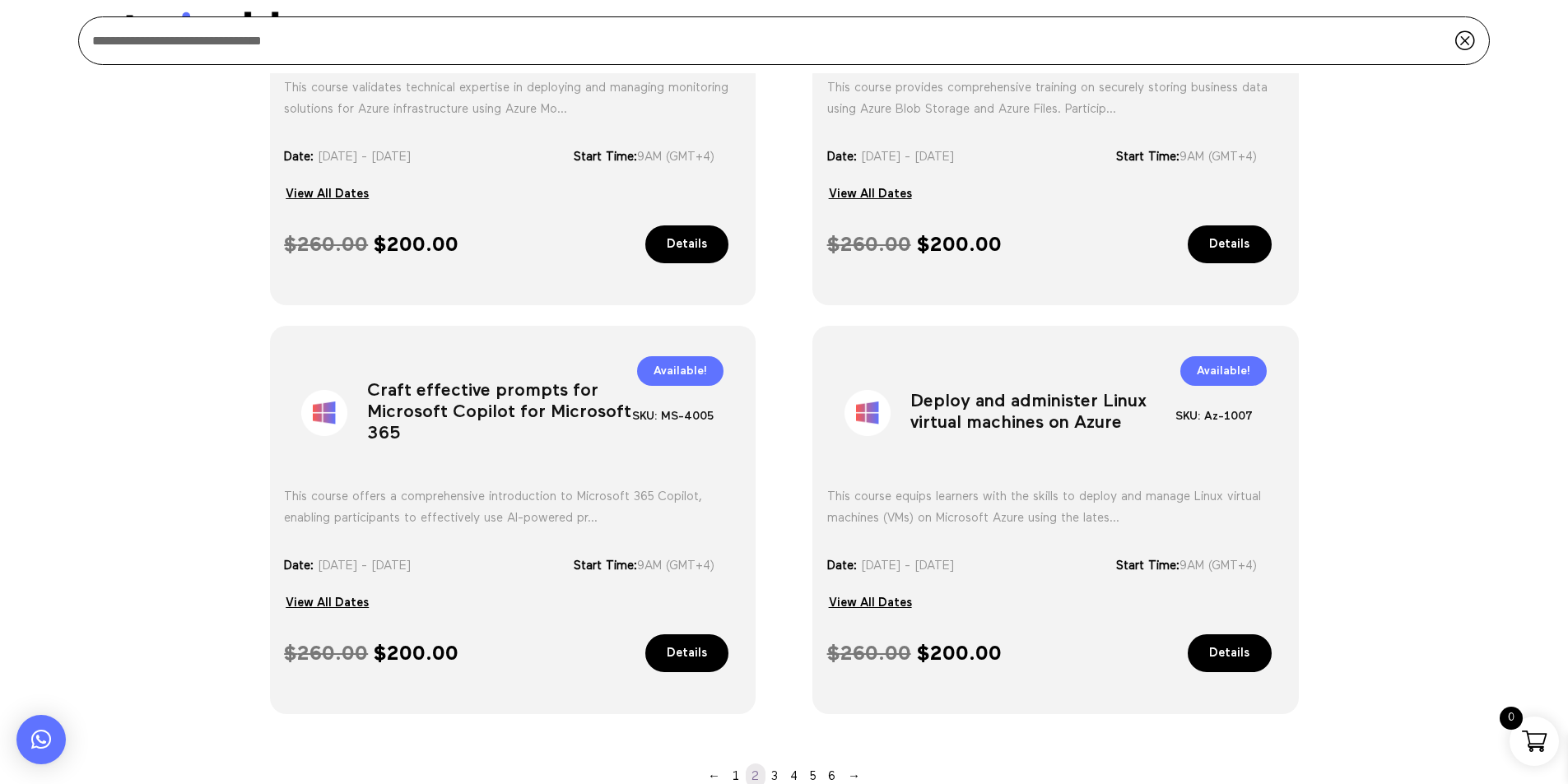
click at [1008, 400] on h1 "Deploy and administer Linux virtual machines on Azure" at bounding box center [1042, 416] width 265 height 86
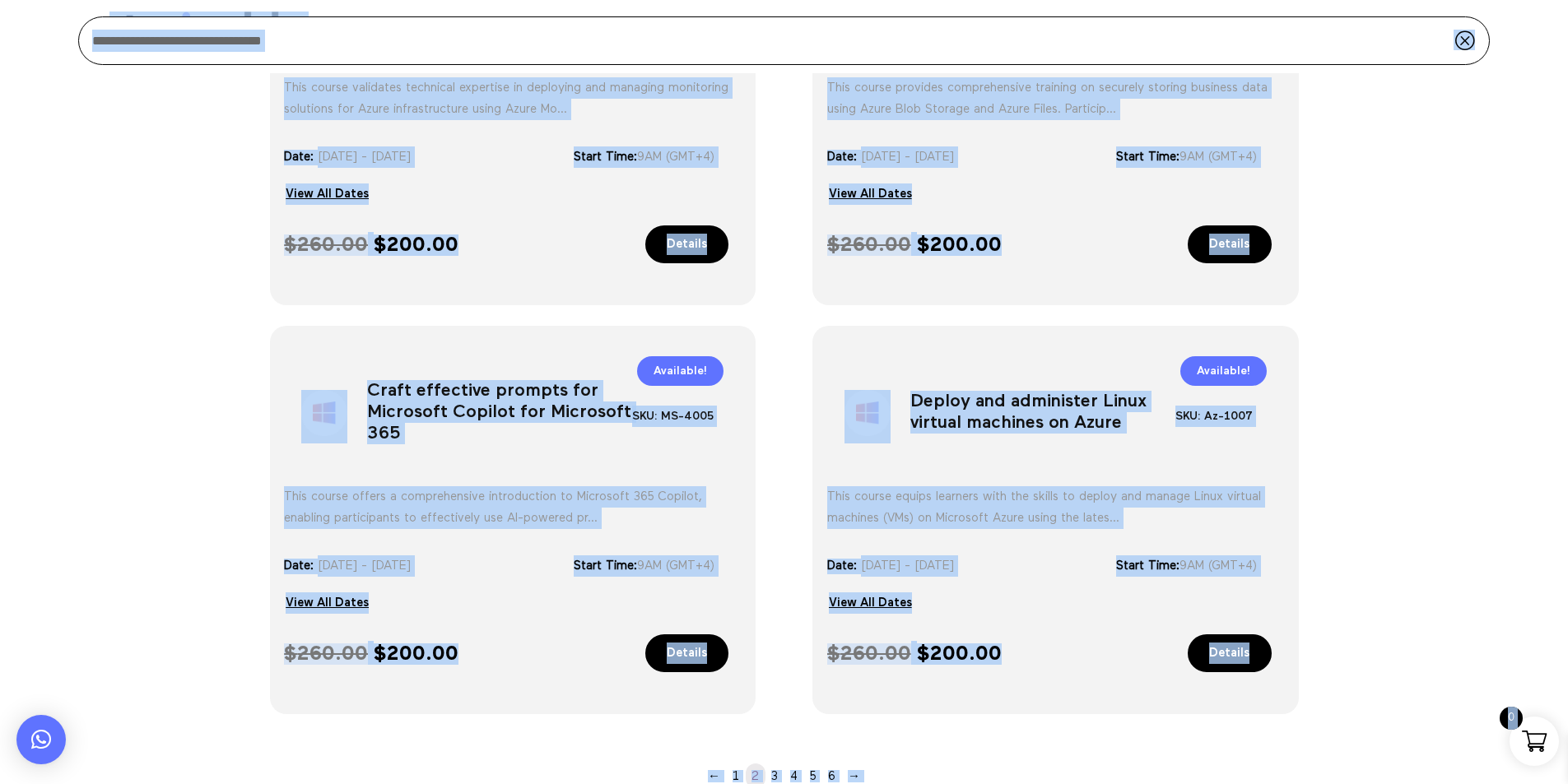
click at [157, 329] on div "Sale! Configure and manage entitlement with Microsoft Entra ID SKU: SC-5008 Cat…" at bounding box center [784, 155] width 1568 height 1363
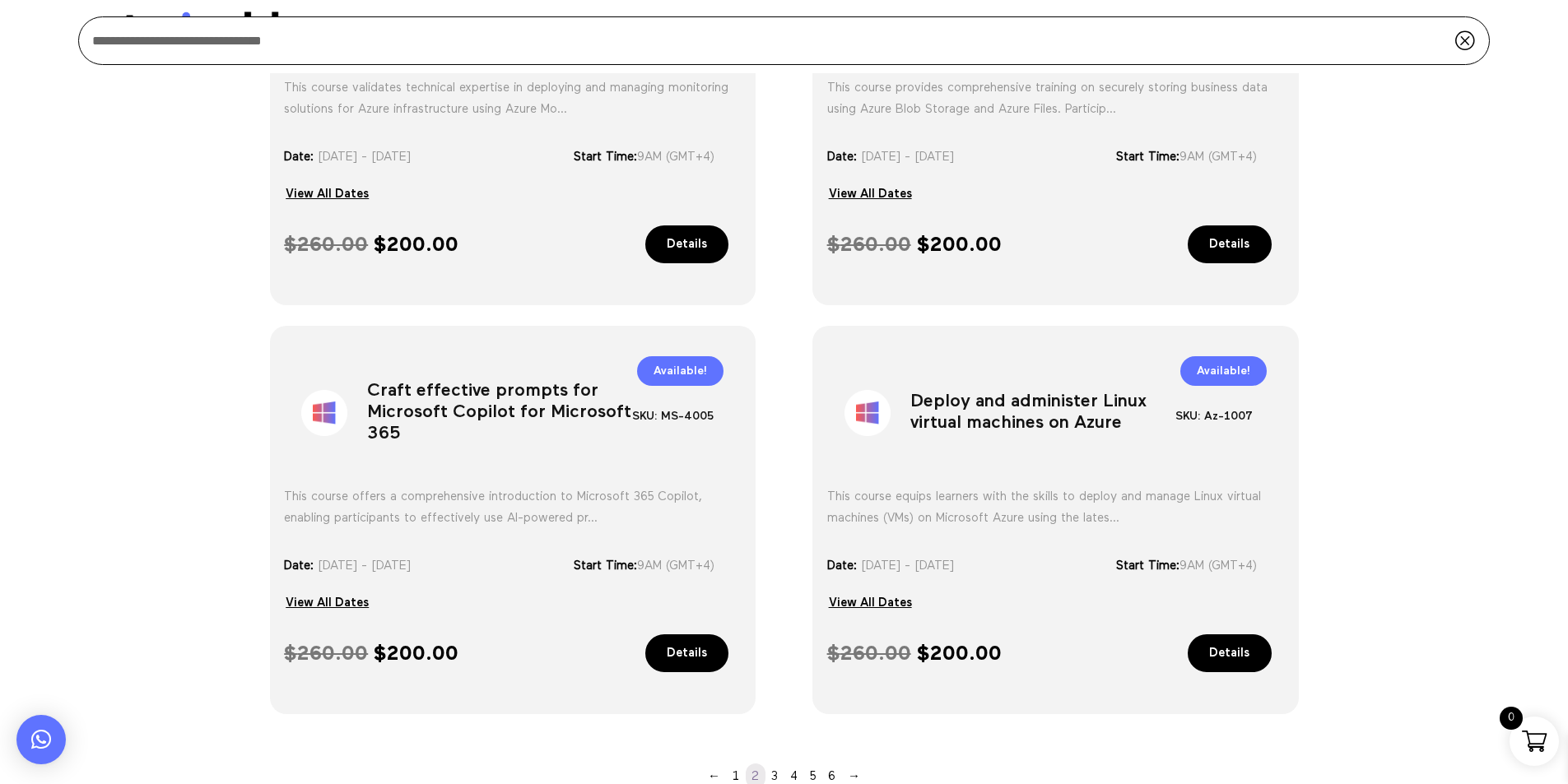
click at [1068, 409] on h1 "Deploy and administer Linux virtual machines on Azure" at bounding box center [1042, 416] width 265 height 86
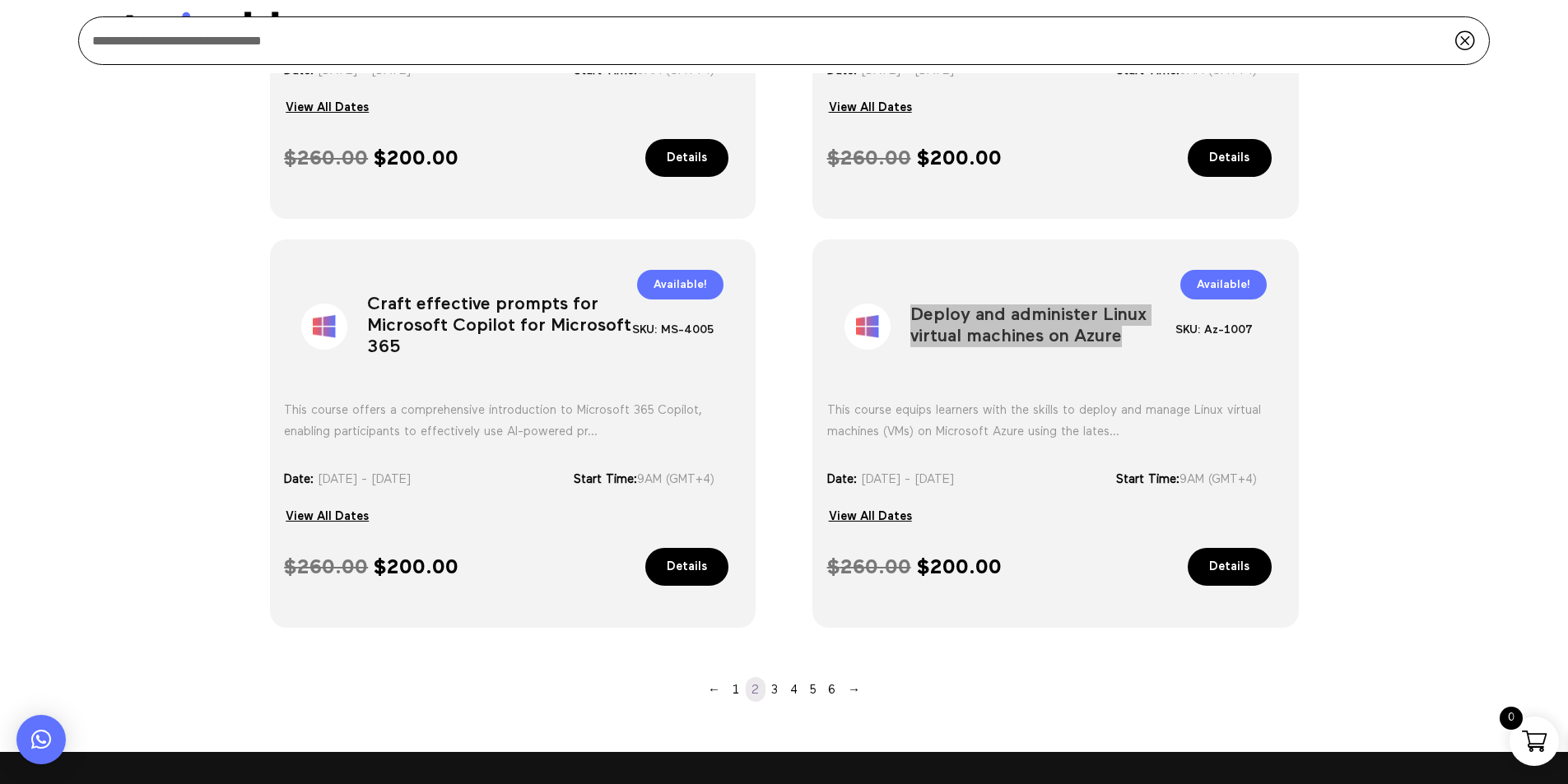
scroll to position [1291, 0]
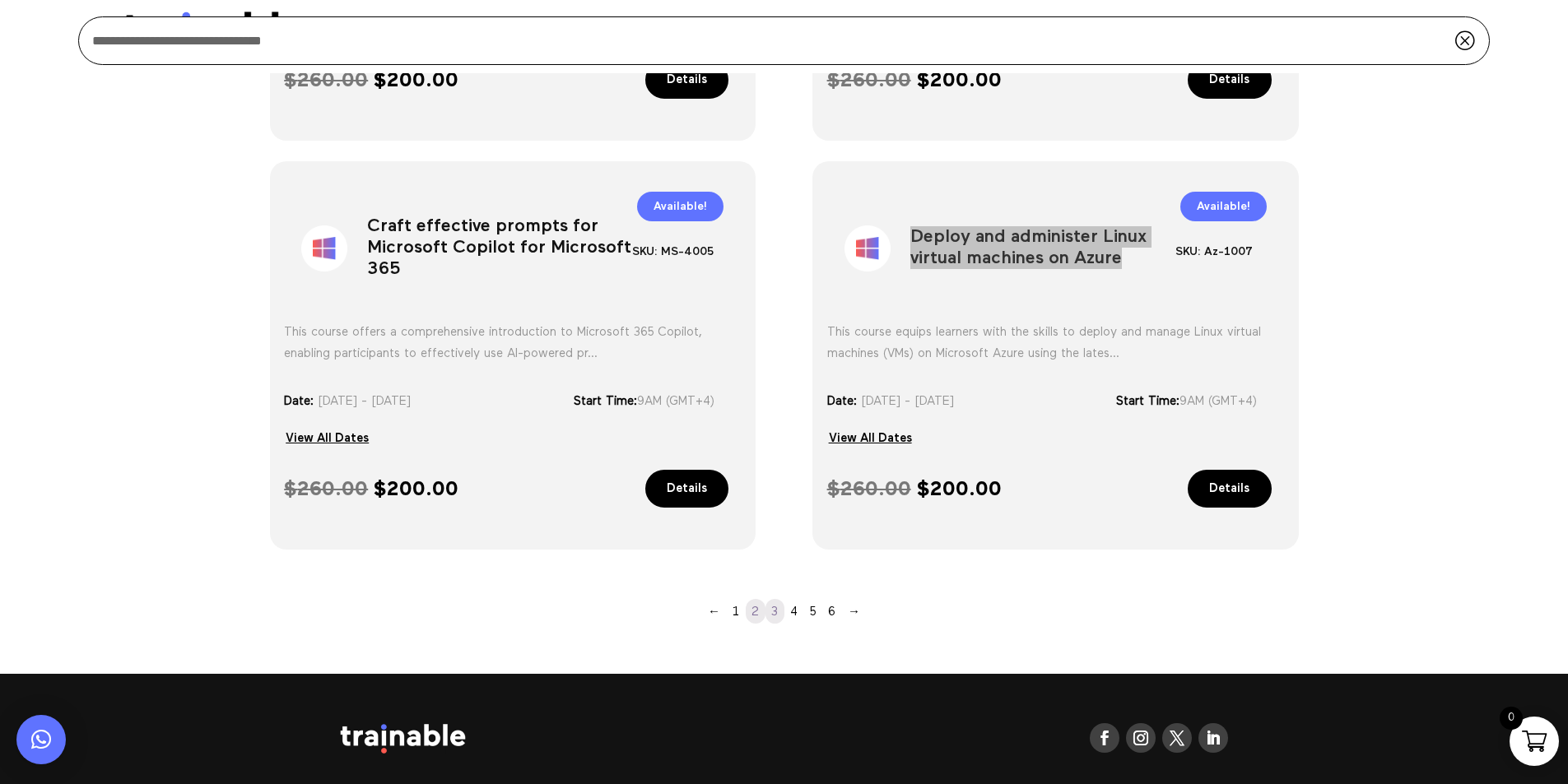
click at [773, 606] on link "3" at bounding box center [775, 611] width 19 height 25
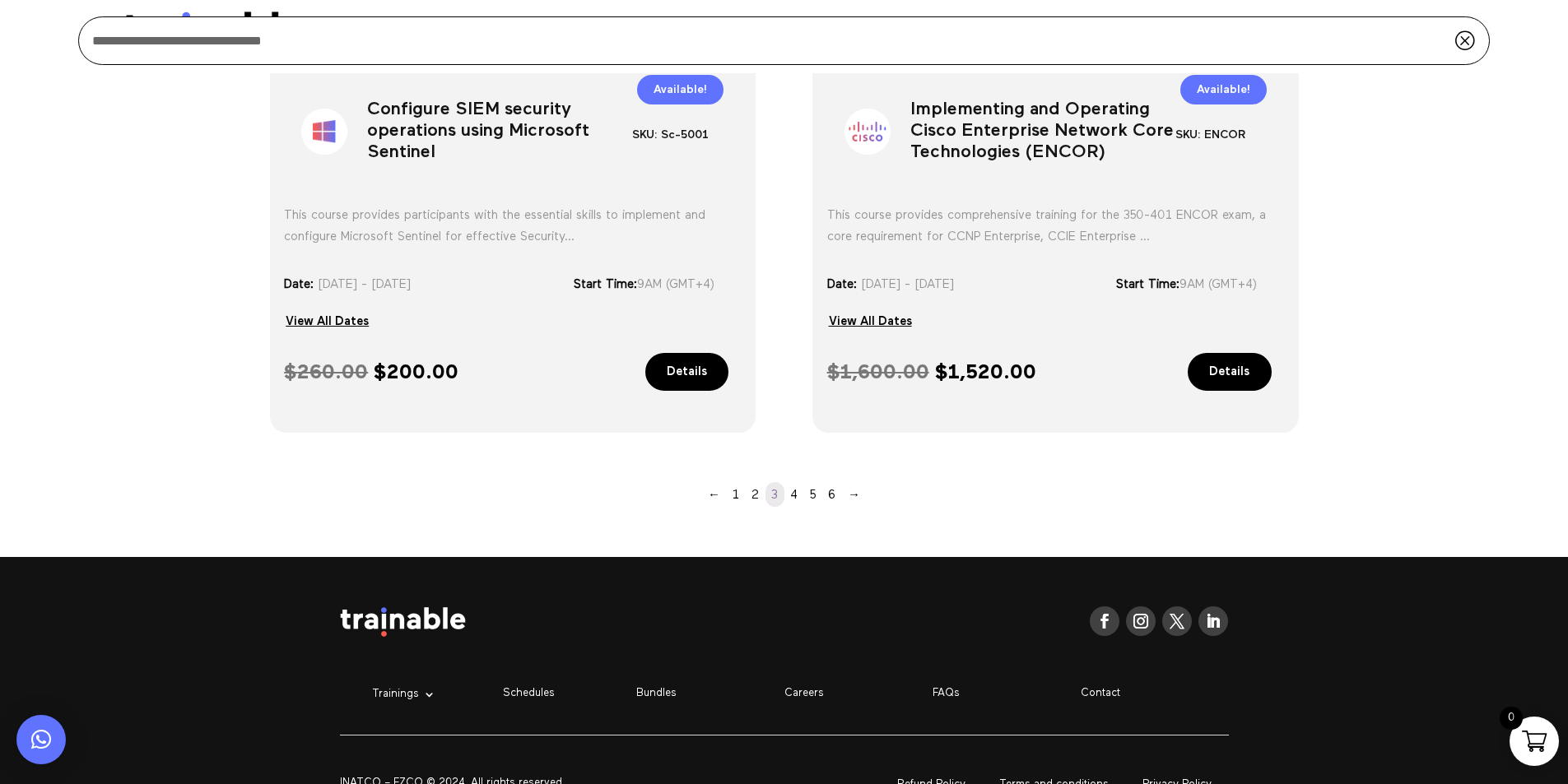
scroll to position [1492, 0]
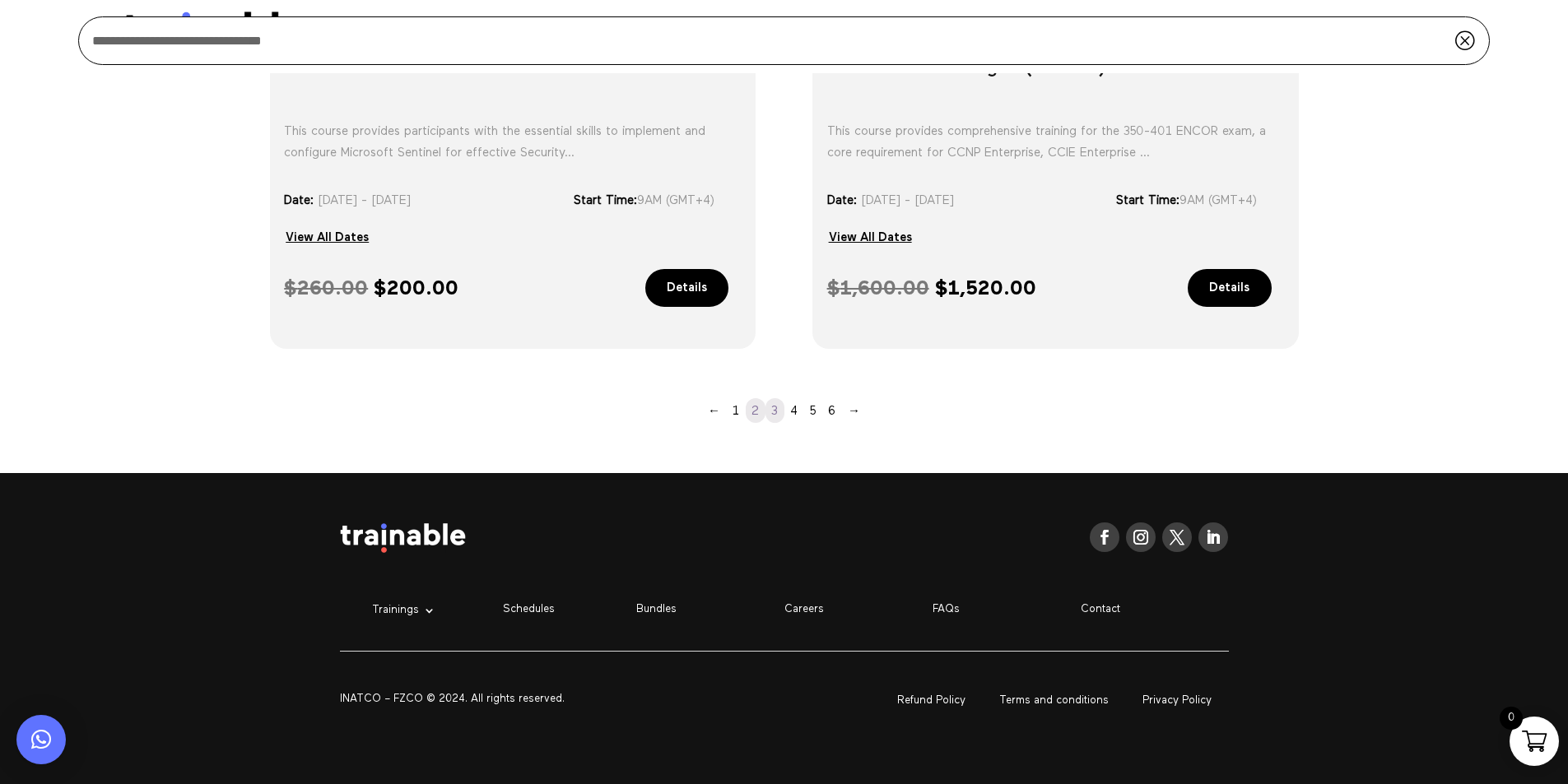
click at [753, 408] on link "2" at bounding box center [755, 410] width 19 height 25
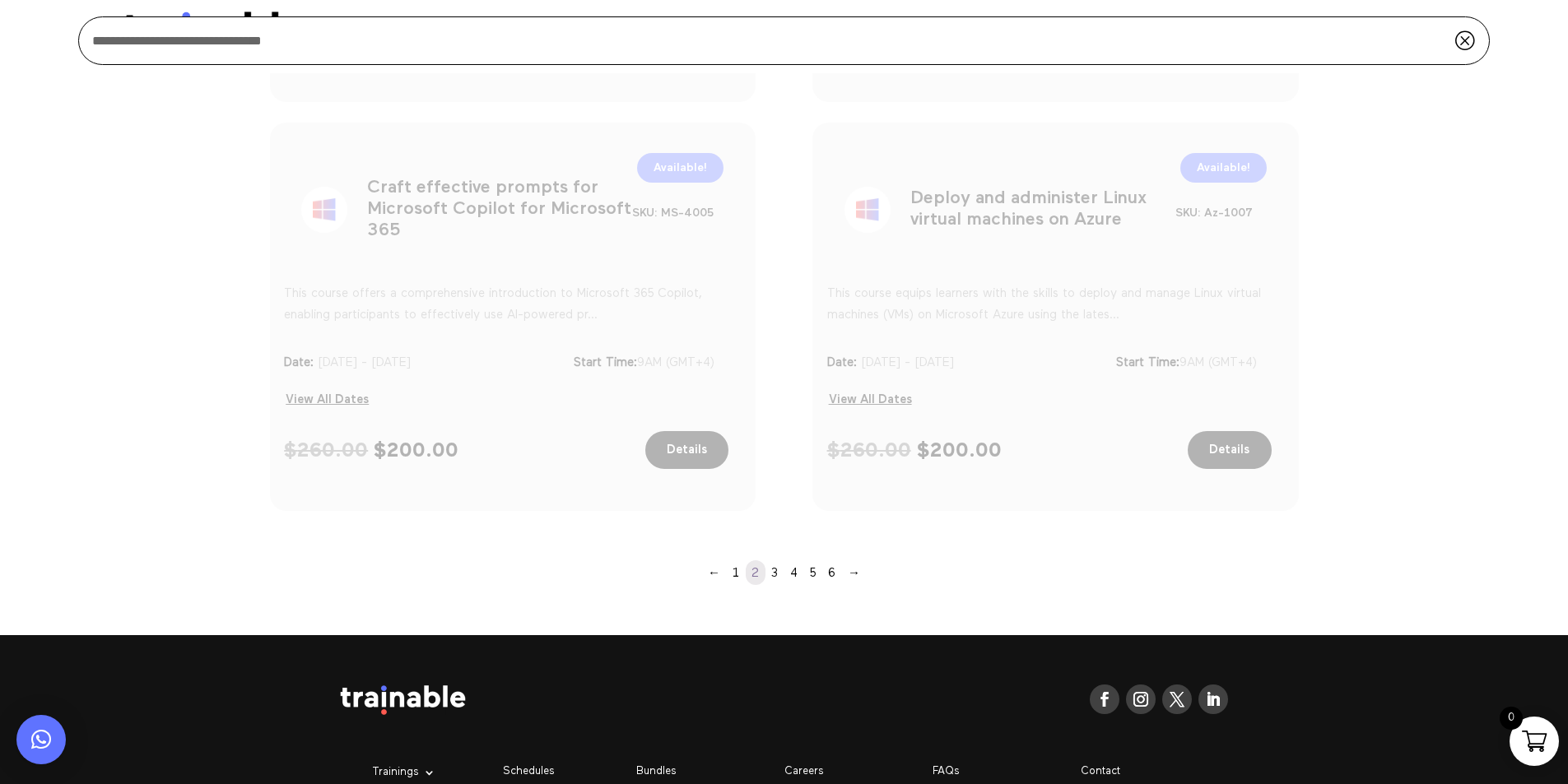
scroll to position [1328, 0]
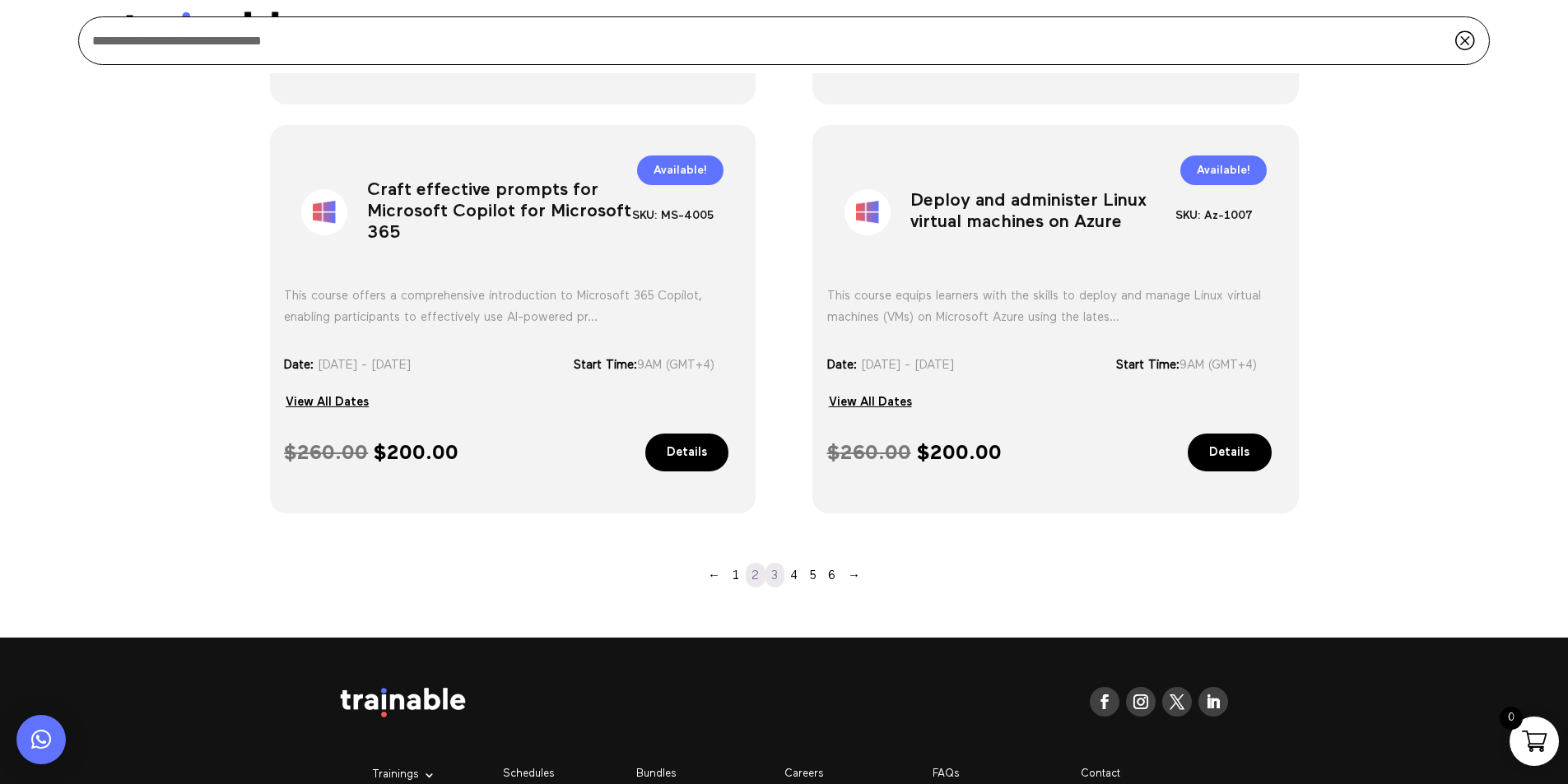
click at [770, 573] on link "3" at bounding box center [775, 575] width 19 height 25
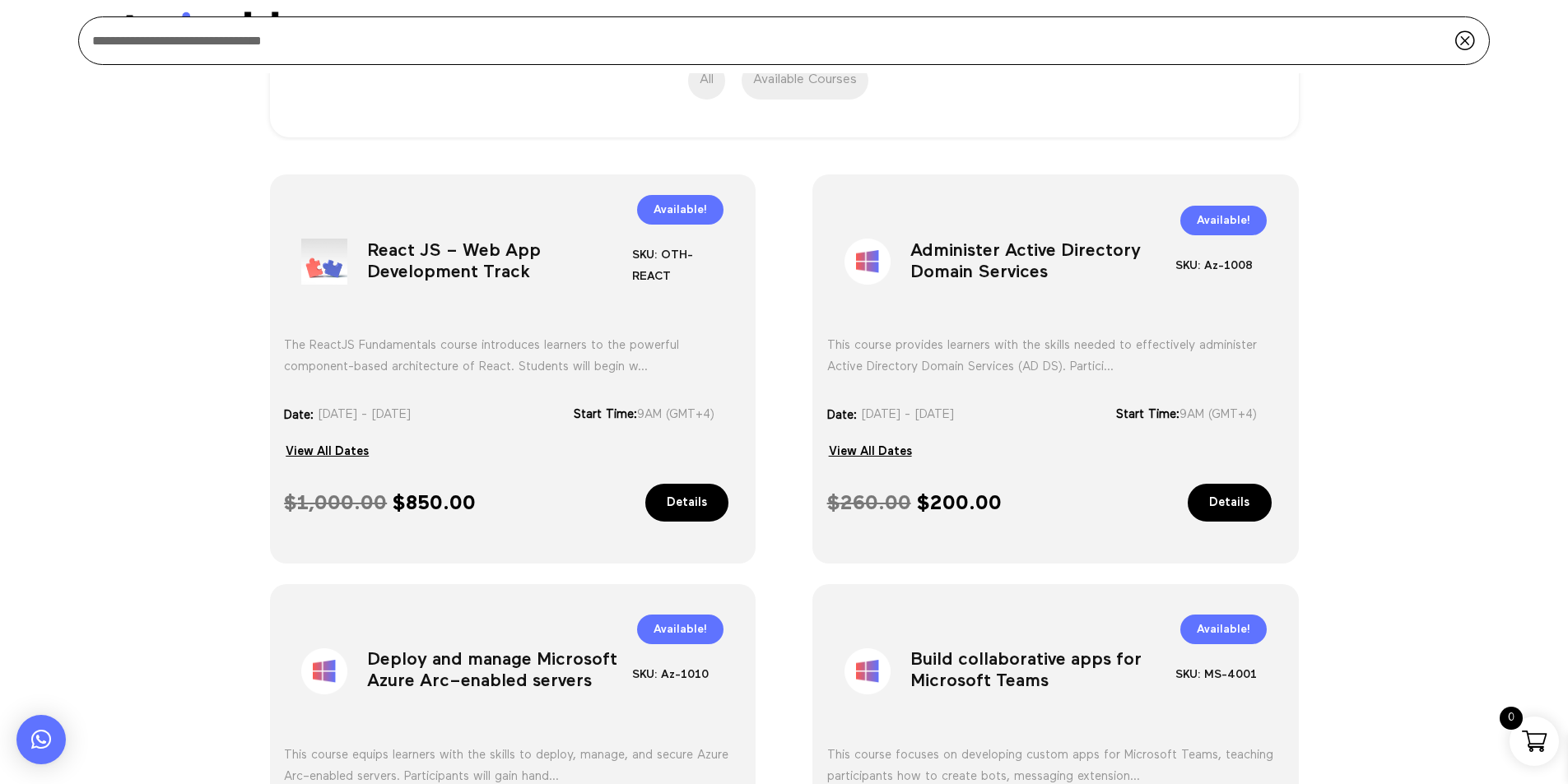
scroll to position [222, 0]
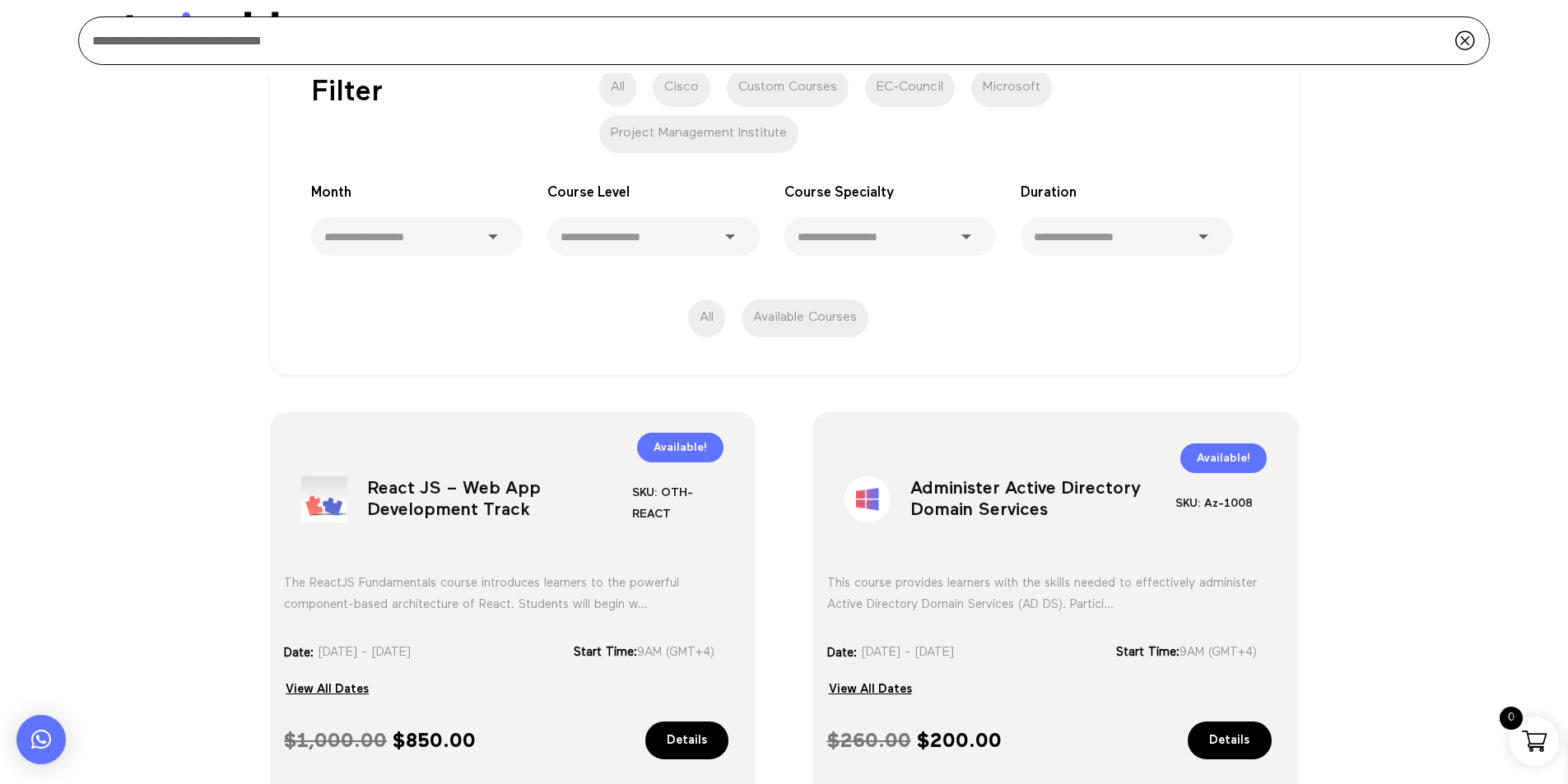
click at [401, 479] on h1 "React JS – Web App Development Track" at bounding box center [499, 502] width 265 height 86
click at [406, 494] on h1 "React JS – Web App Development Track" at bounding box center [499, 502] width 265 height 86
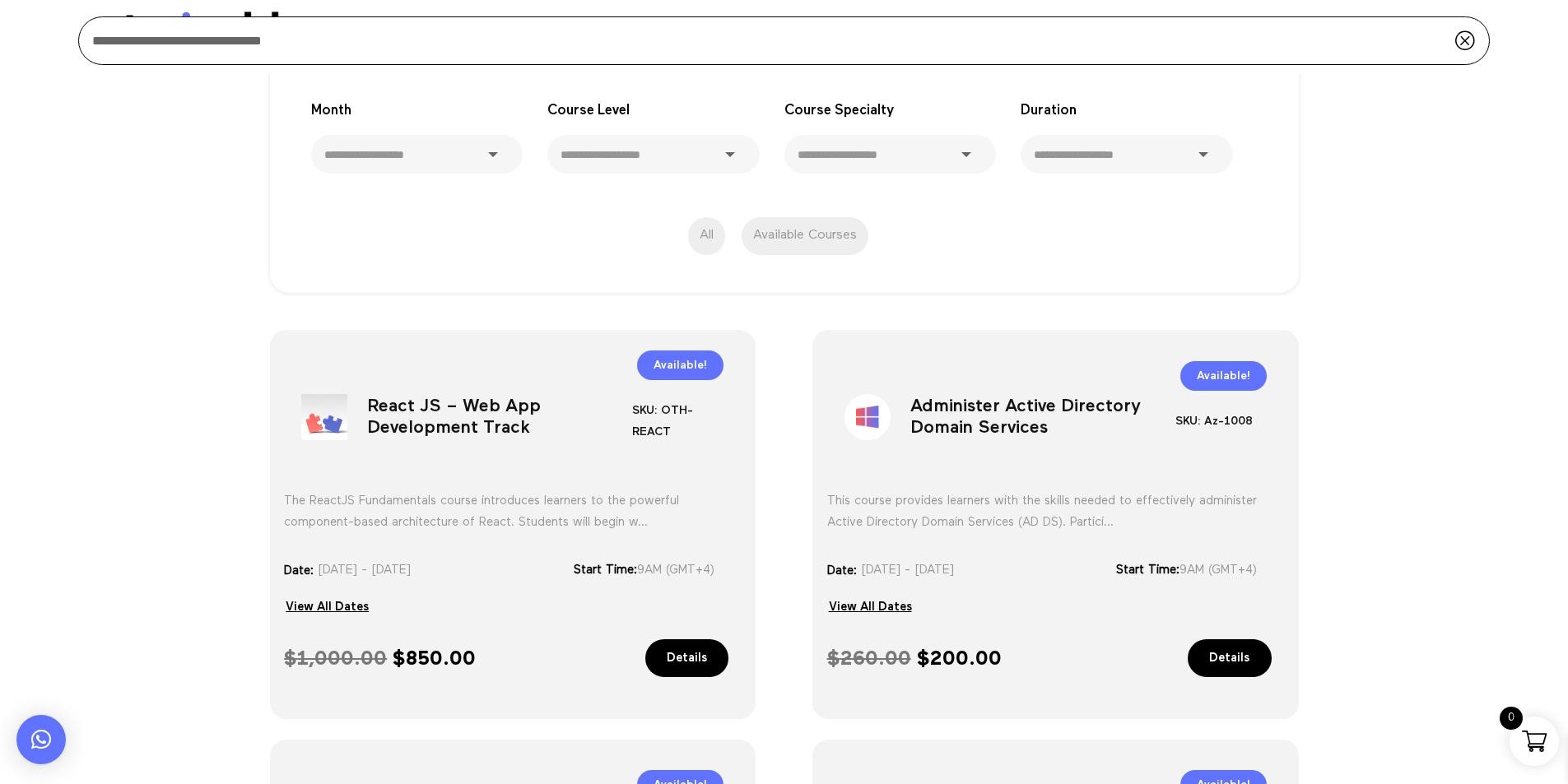
click at [991, 436] on h1 "Administer Active Directory Domain Services" at bounding box center [1042, 420] width 265 height 86
click at [990, 426] on h1 "Administer Active Directory Domain Services" at bounding box center [1042, 420] width 265 height 86
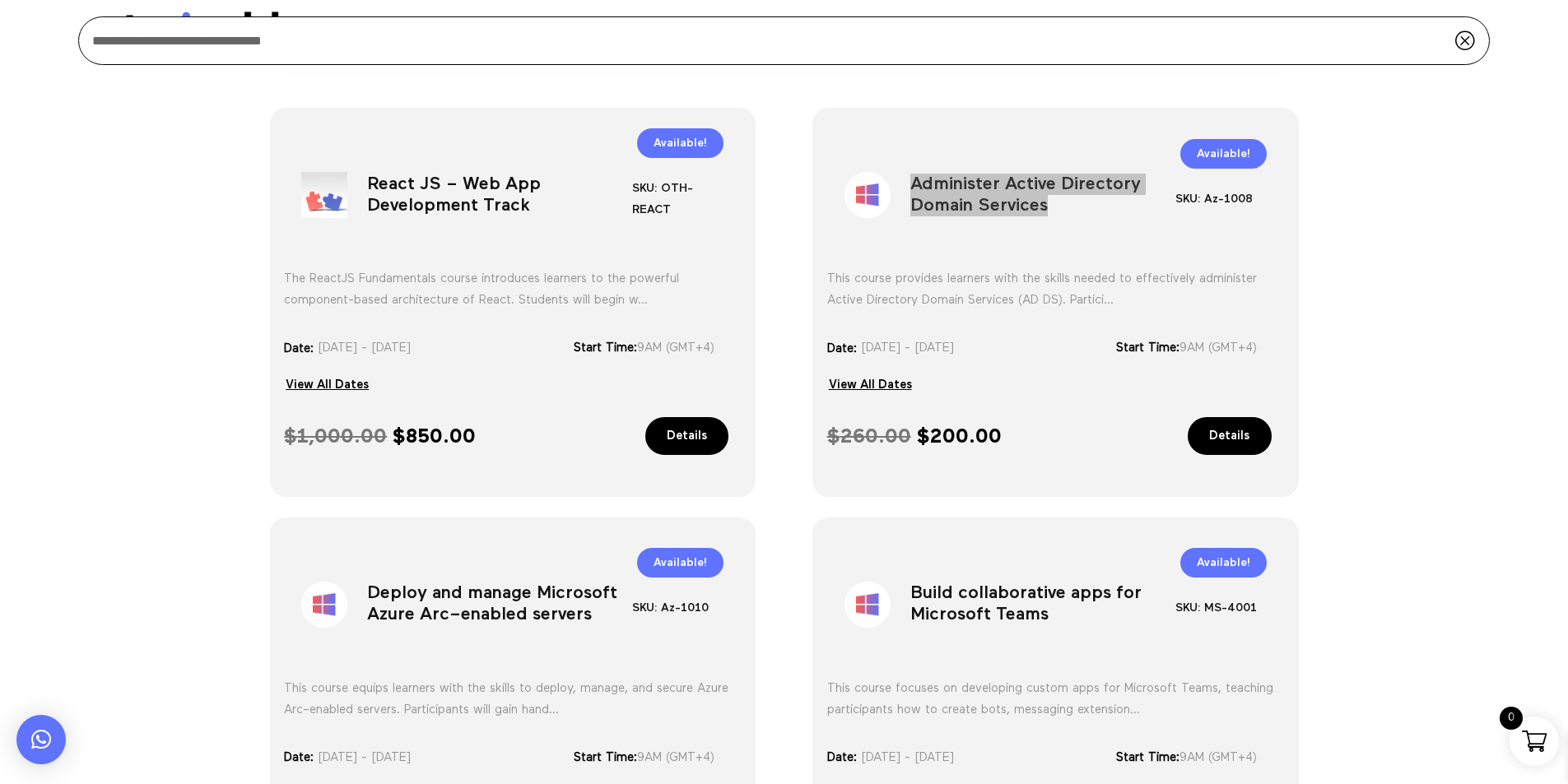
scroll to position [551, 0]
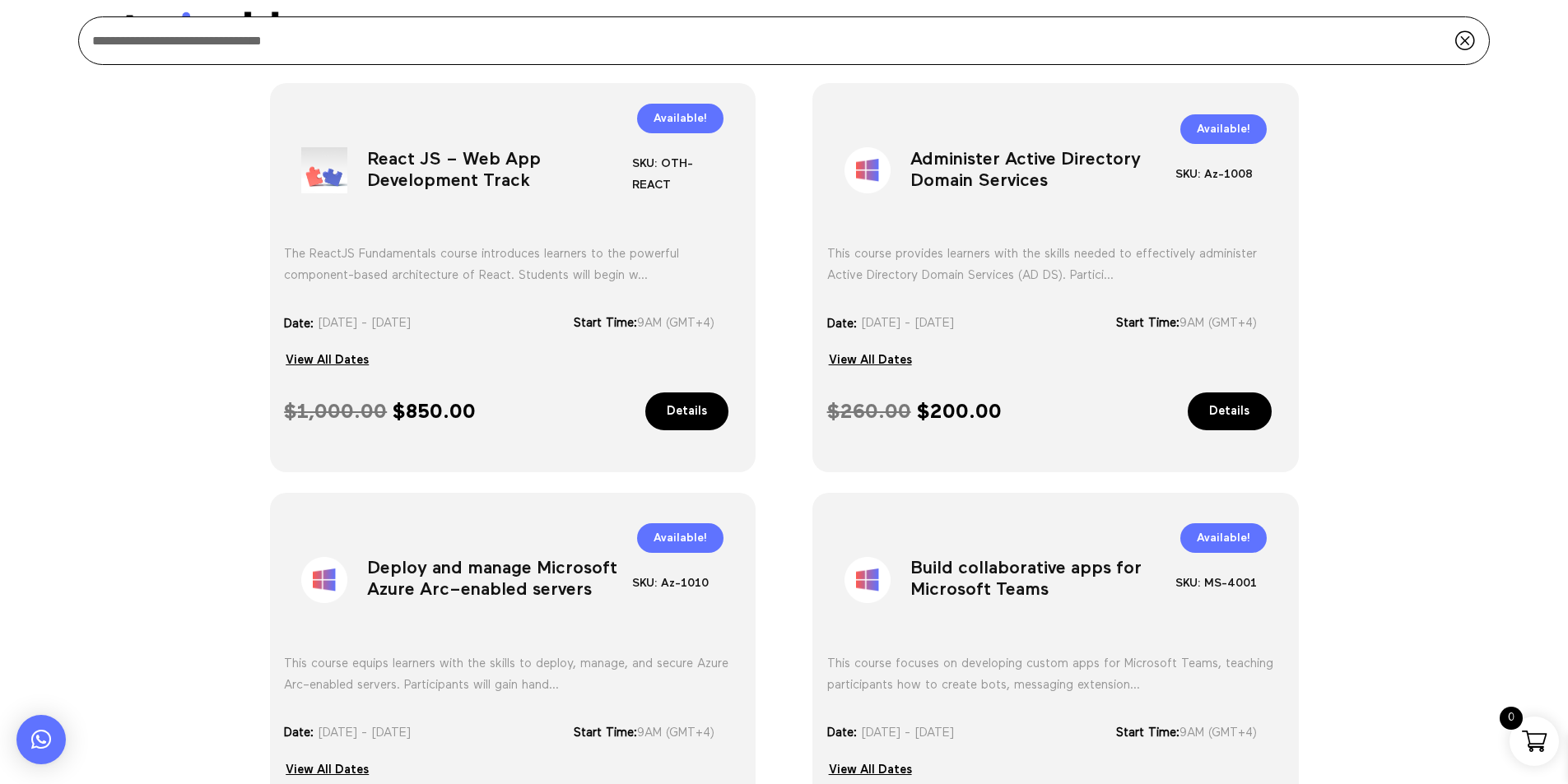
click at [453, 590] on h1 "Deploy and manage Microsoft Azure Arc–enabled servers" at bounding box center [499, 583] width 265 height 86
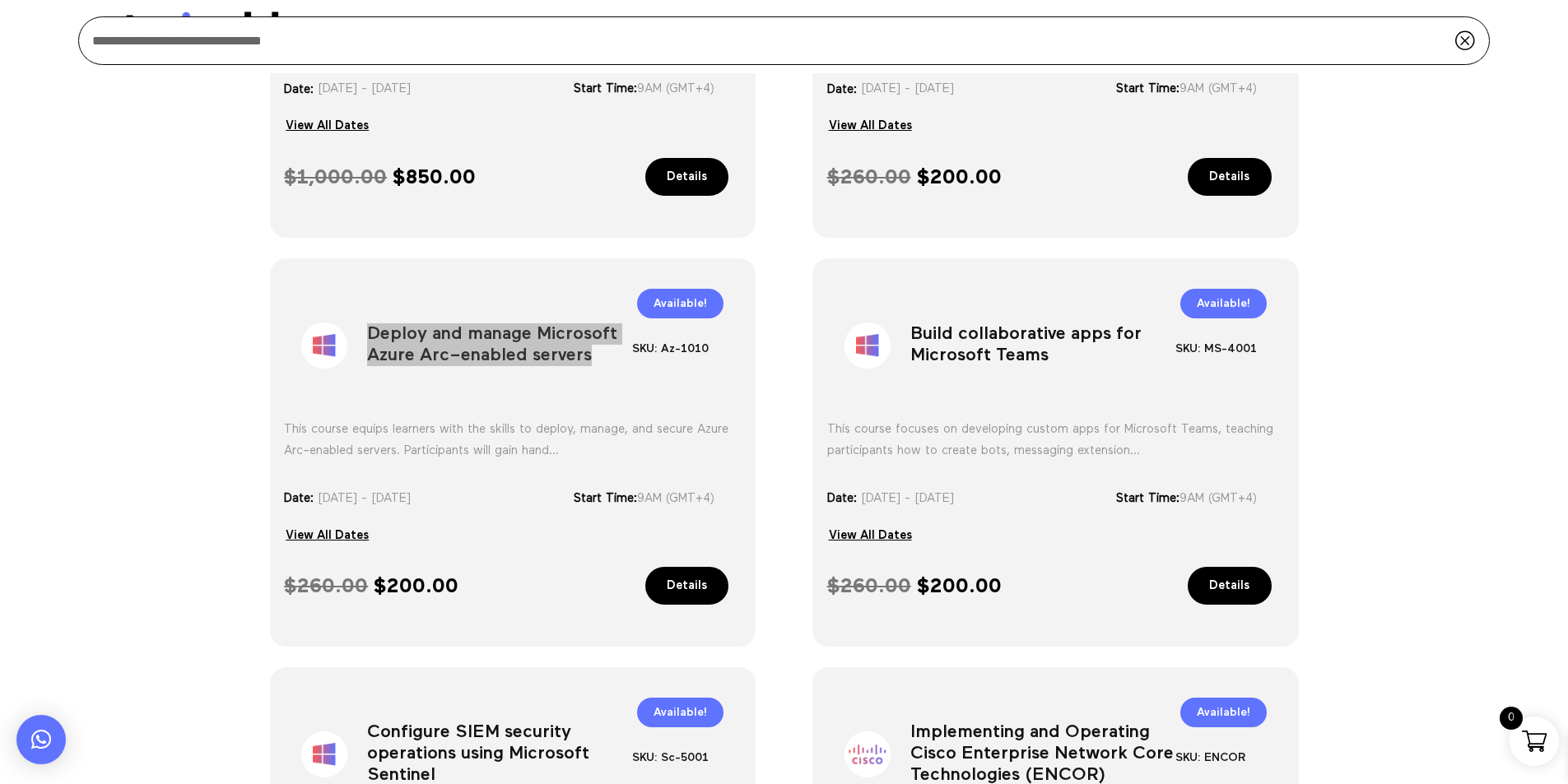
scroll to position [798, 0]
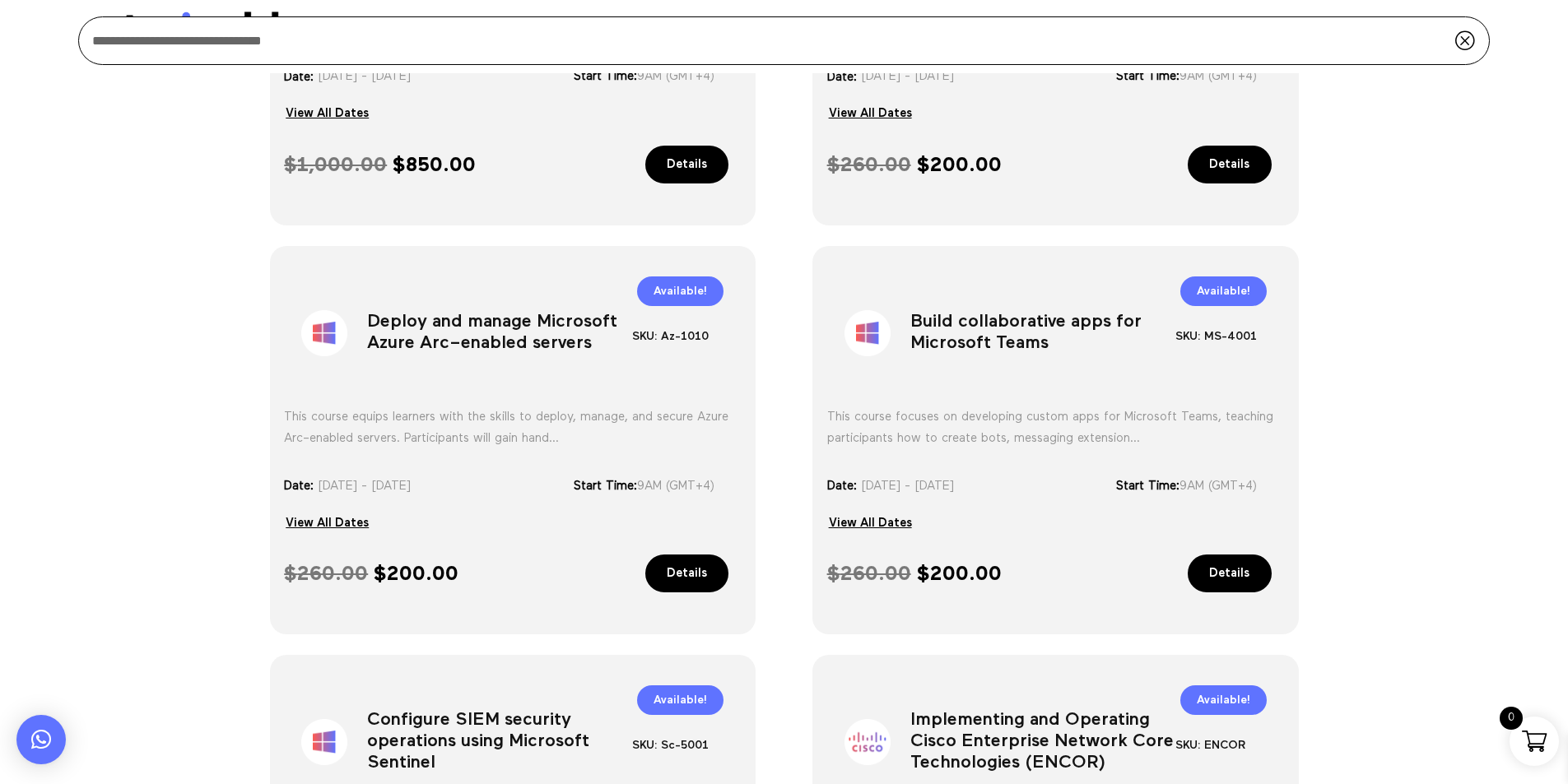
click at [968, 316] on h1 "Build collaborative apps for Microsoft Teams" at bounding box center [1042, 336] width 265 height 86
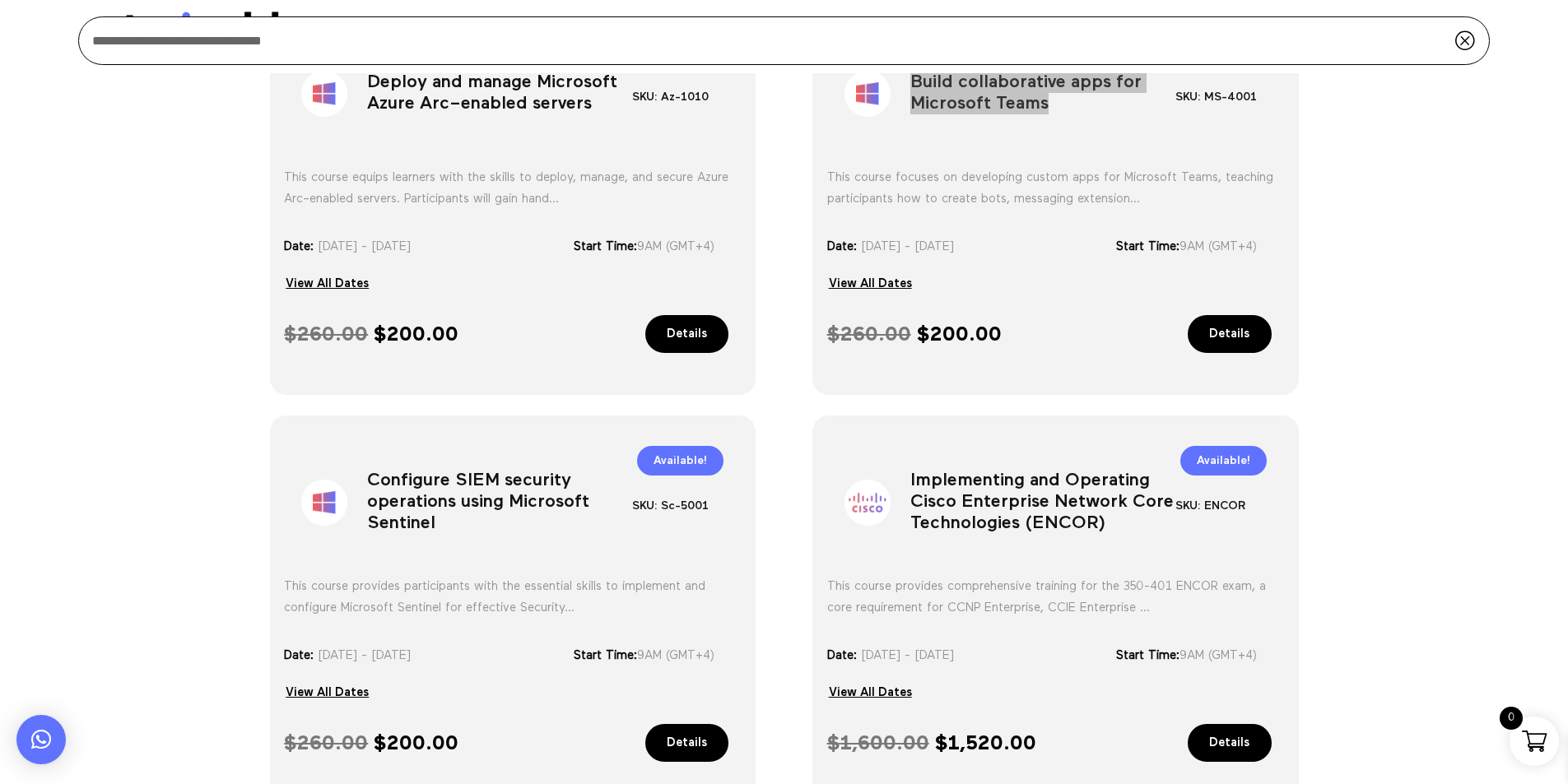
scroll to position [1045, 0]
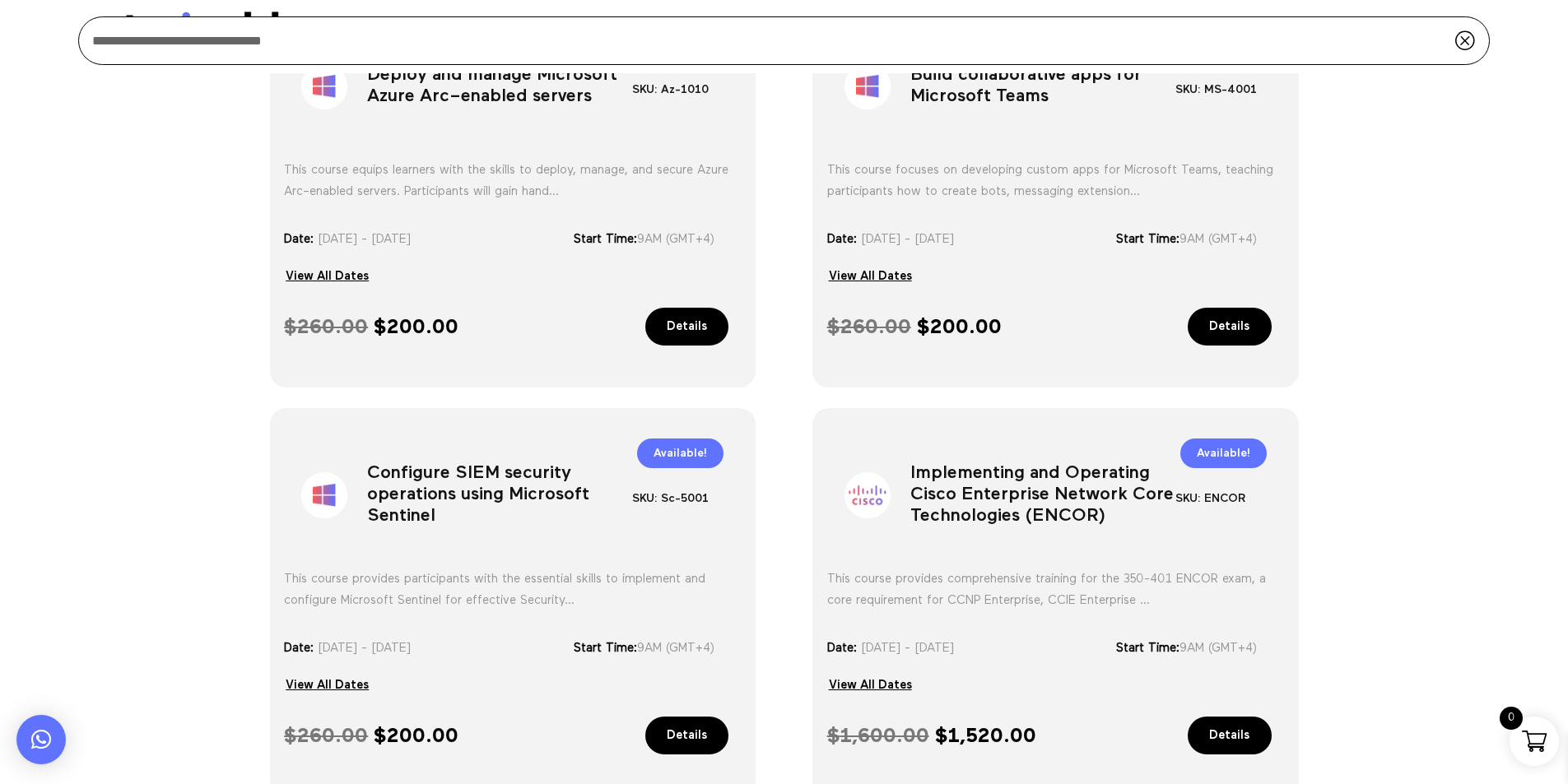
click at [413, 493] on h1 "Configure SIEM security operations using Microsoft Sentinel" at bounding box center [499, 498] width 265 height 86
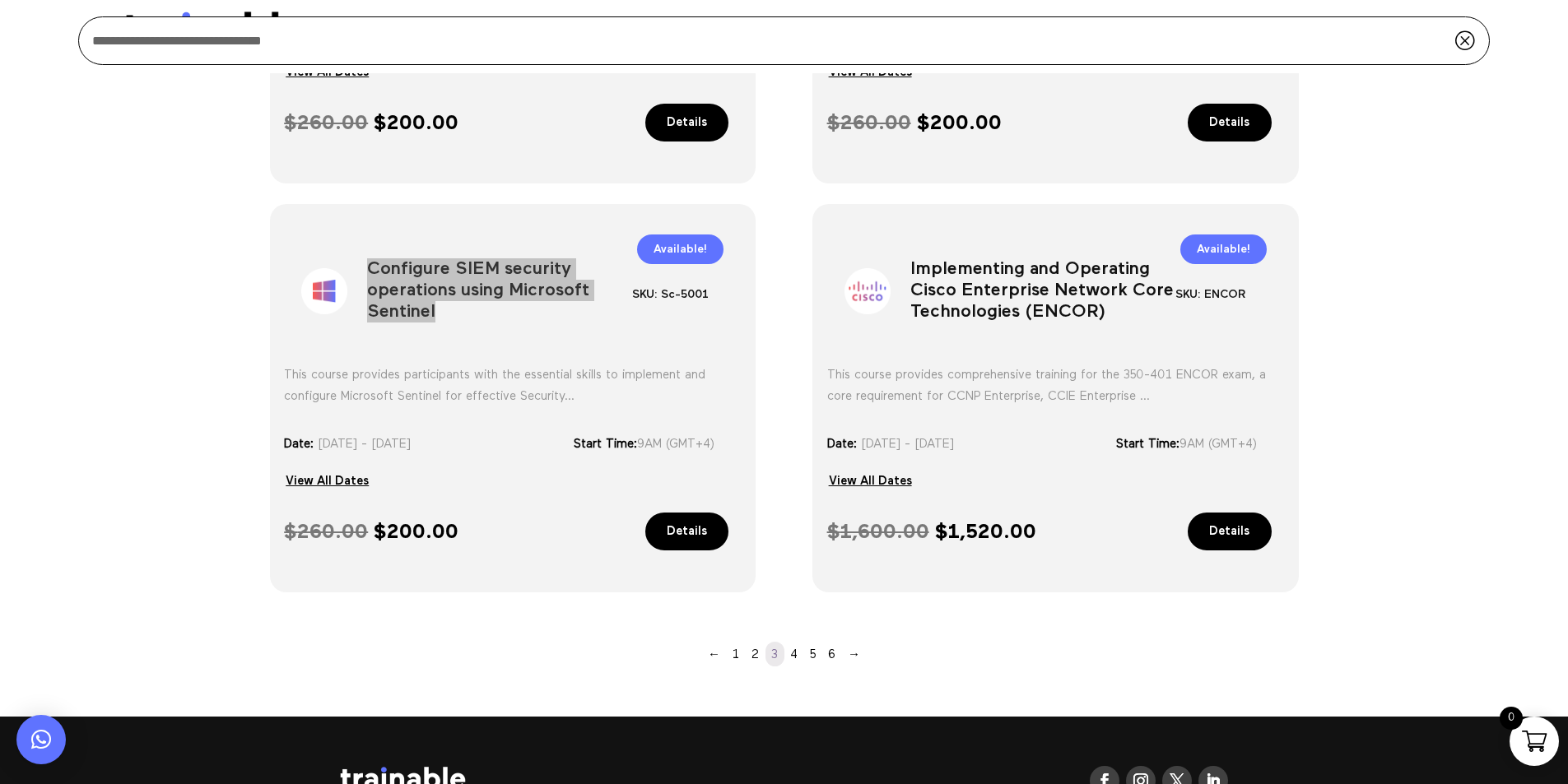
scroll to position [1291, 0]
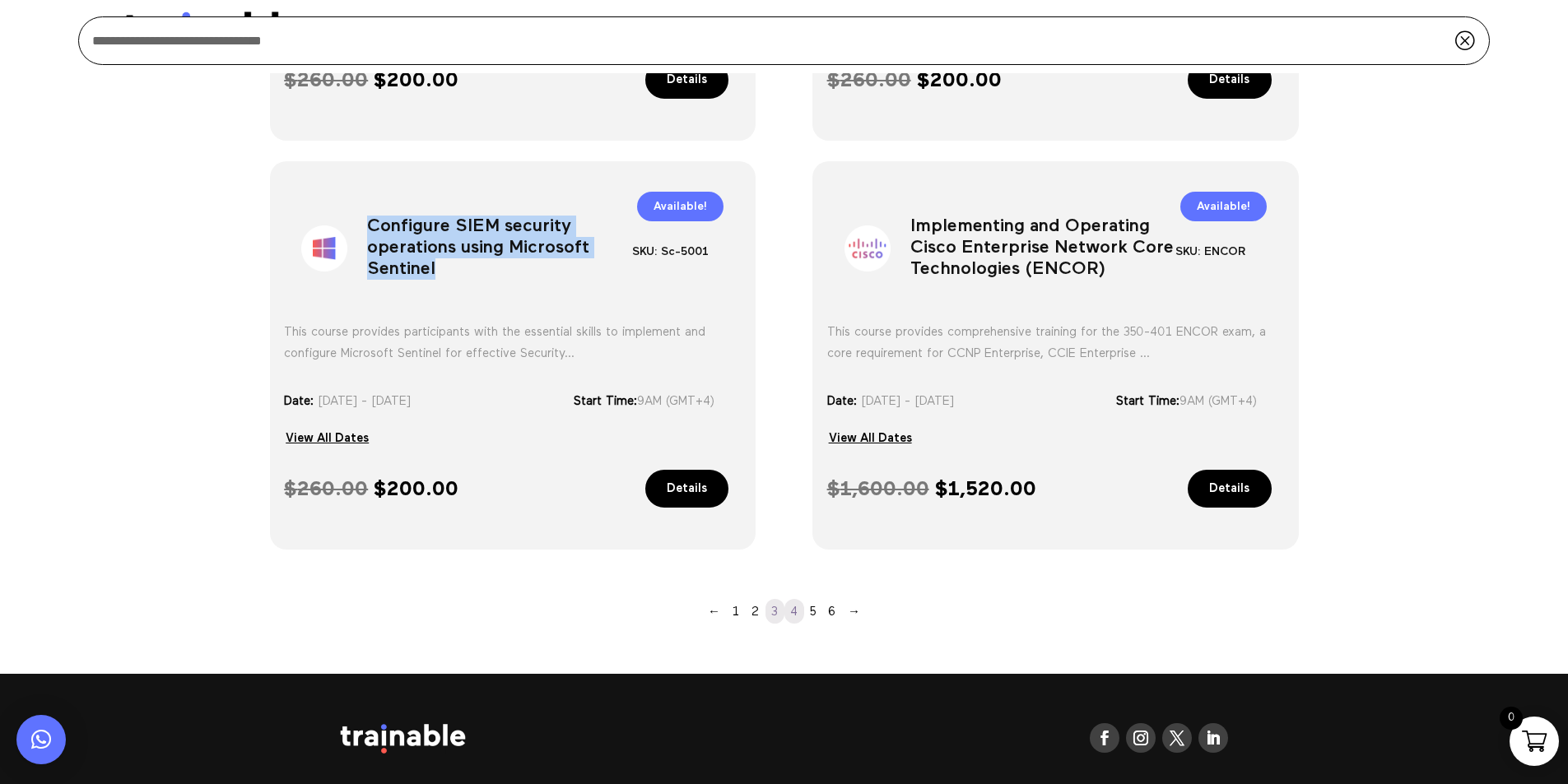
click at [797, 607] on link "4" at bounding box center [794, 611] width 19 height 25
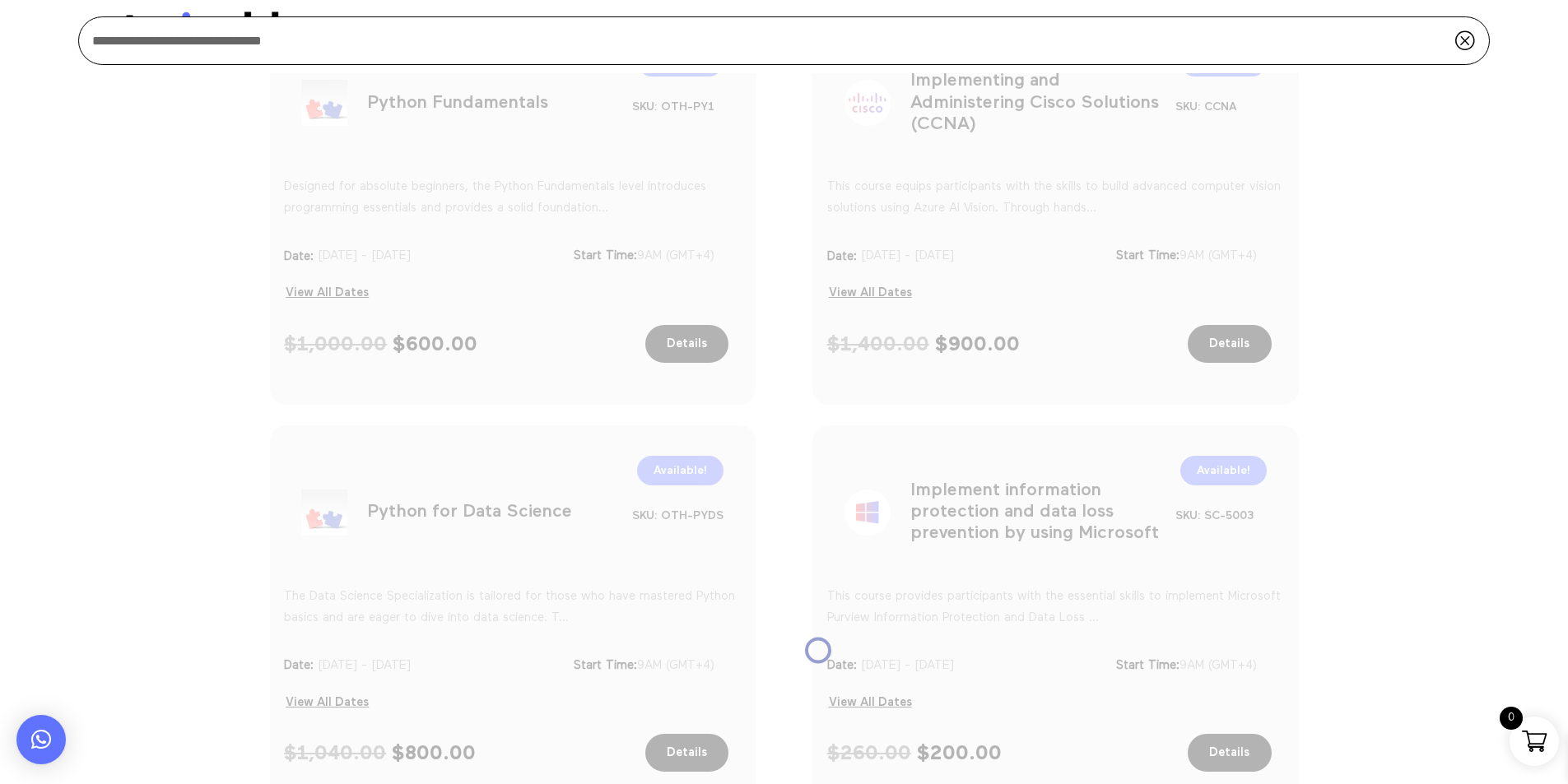
scroll to position [304, 0]
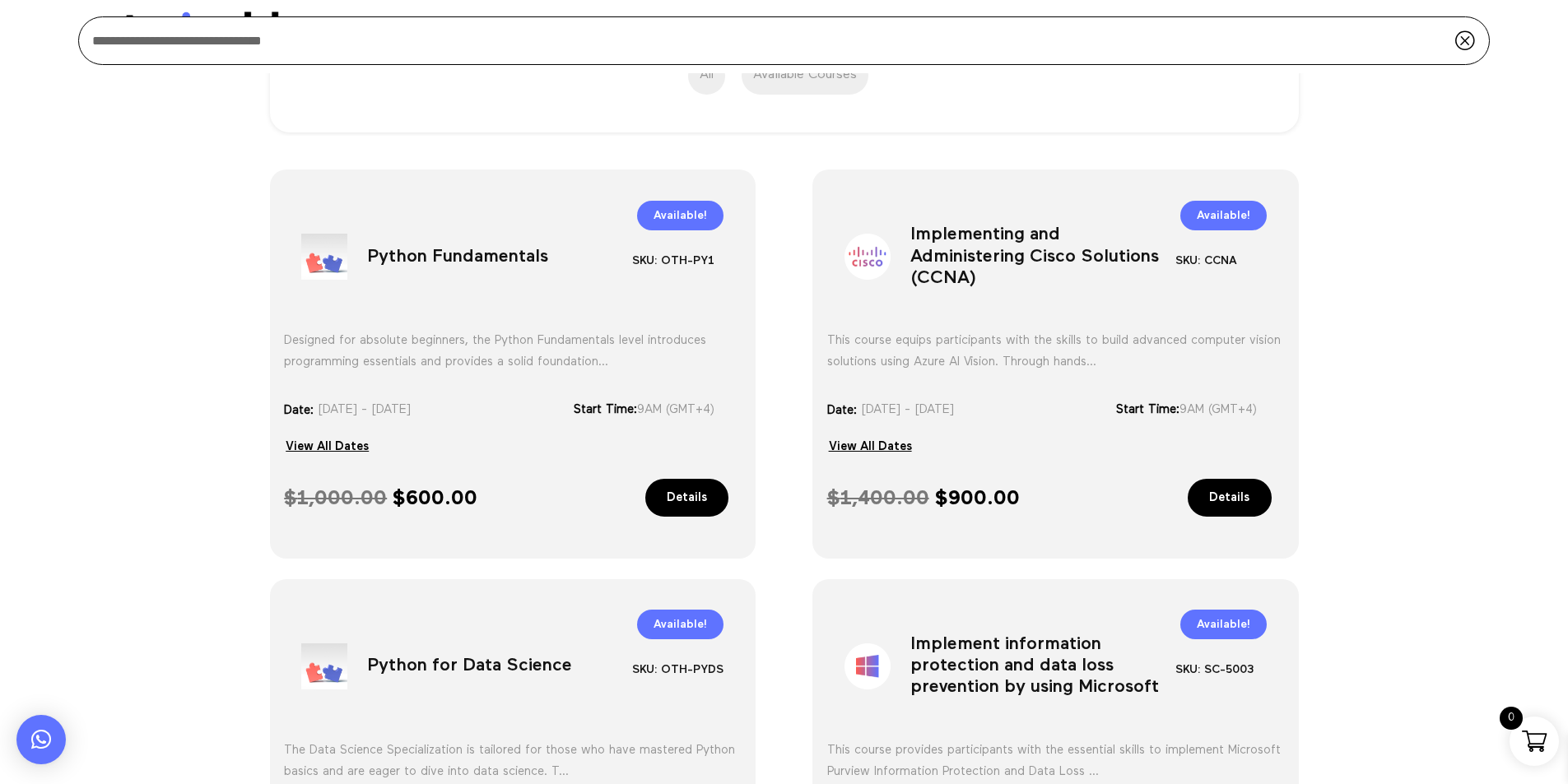
scroll to position [469, 0]
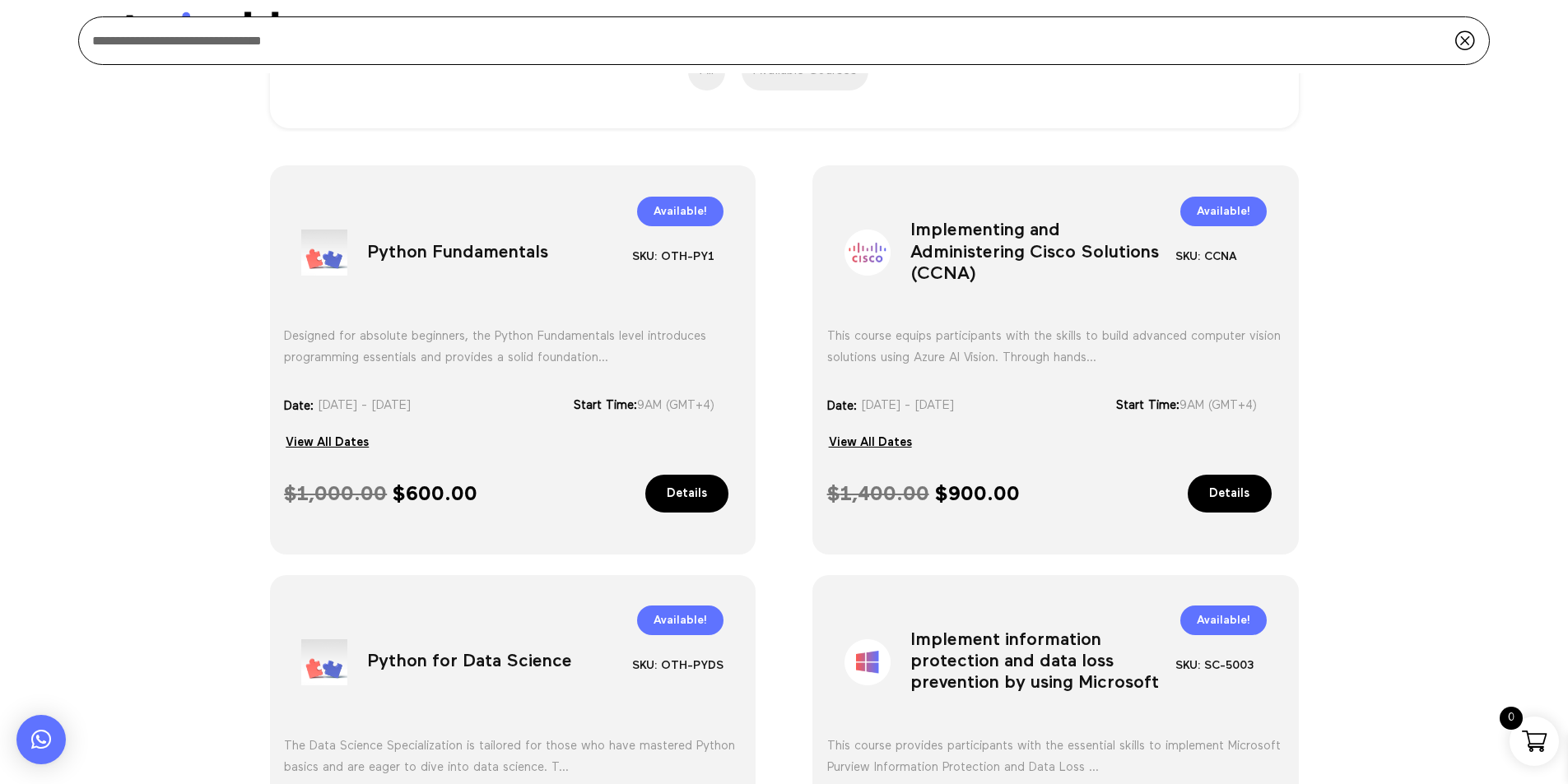
click at [414, 255] on h1 "Python Fundamentals" at bounding box center [499, 256] width 265 height 86
copy div "Python Fundamentals"
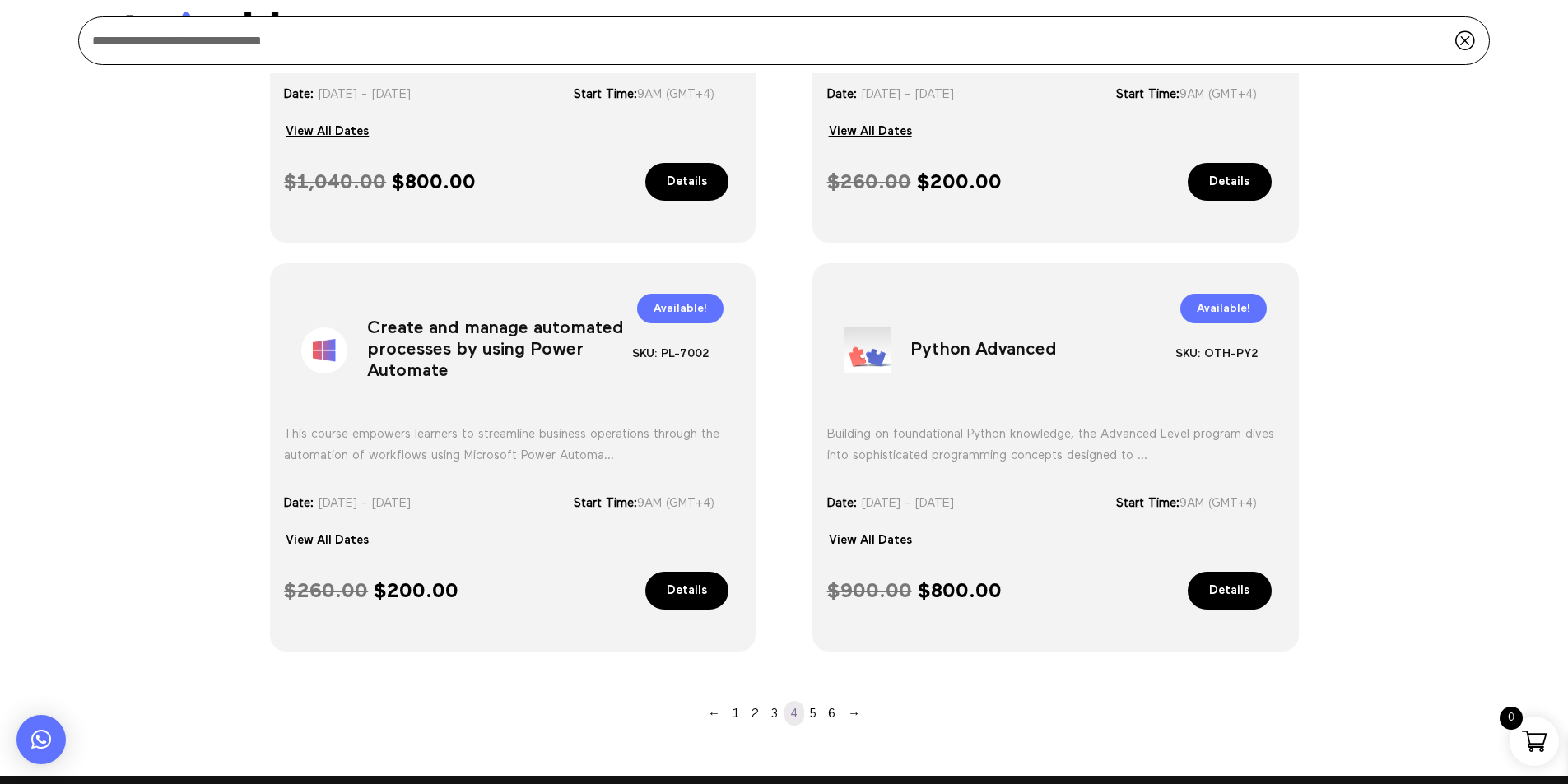
scroll to position [1456, 0]
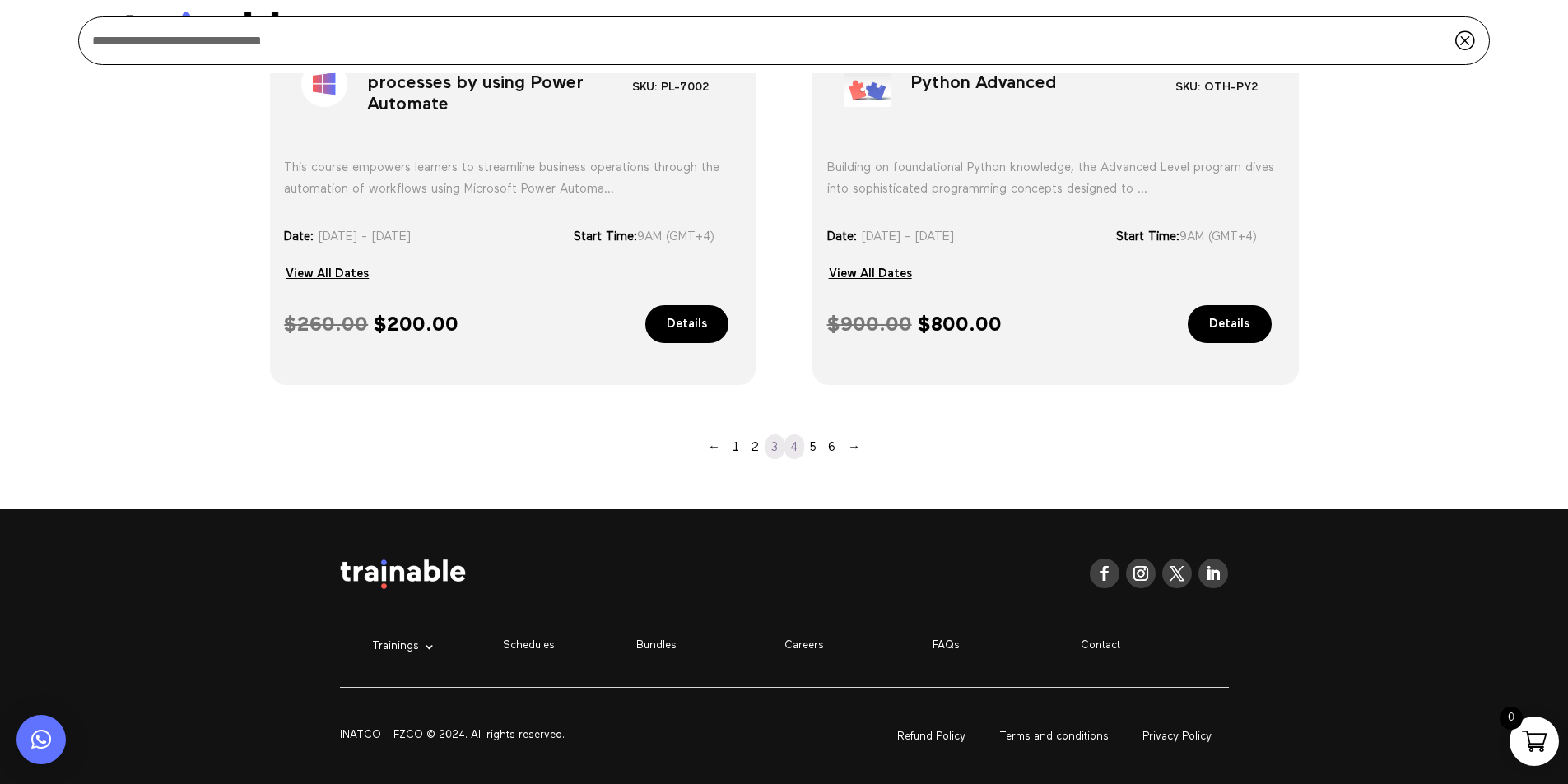
click at [780, 443] on link "3" at bounding box center [775, 447] width 19 height 25
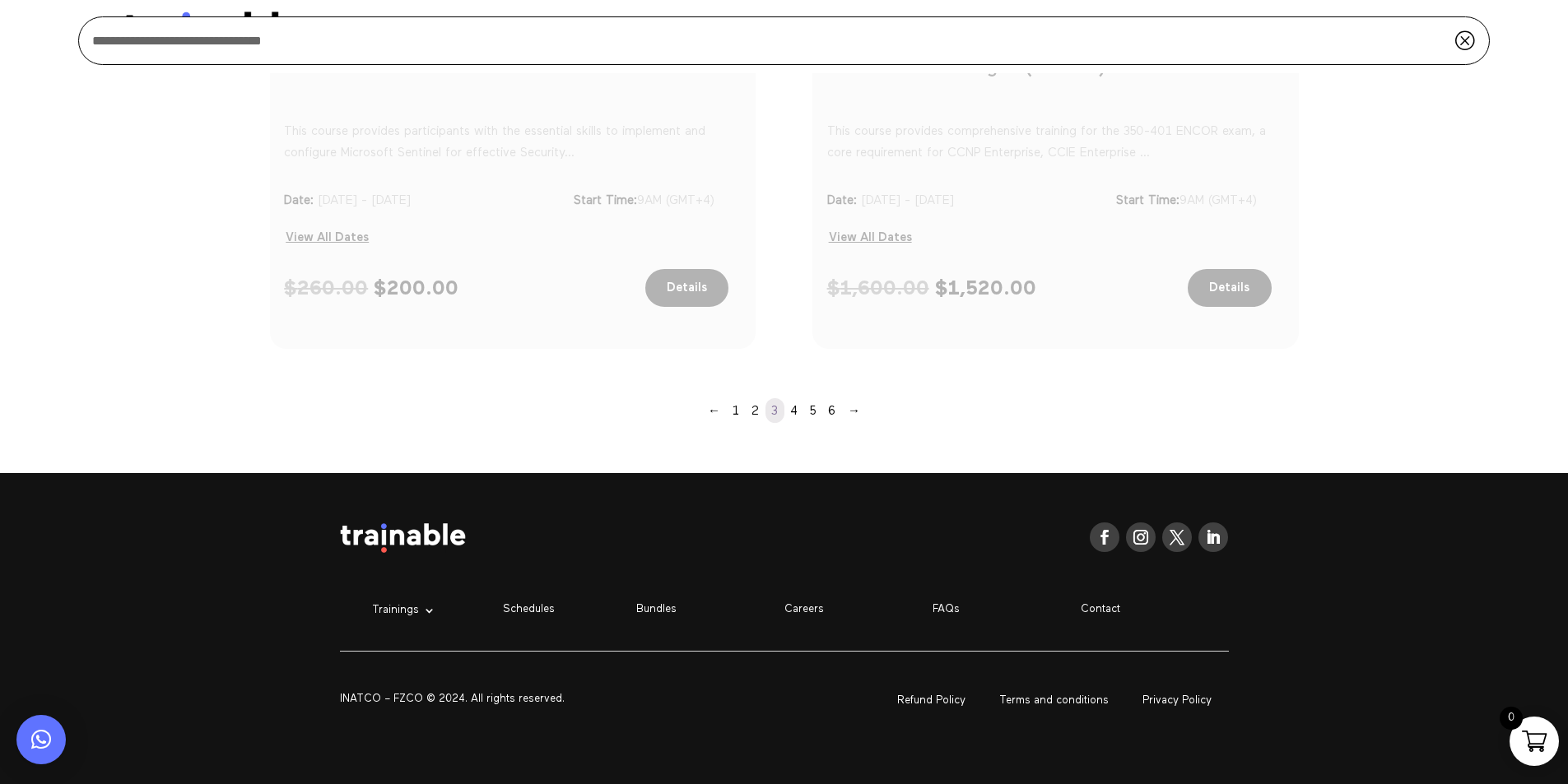
scroll to position [1246, 0]
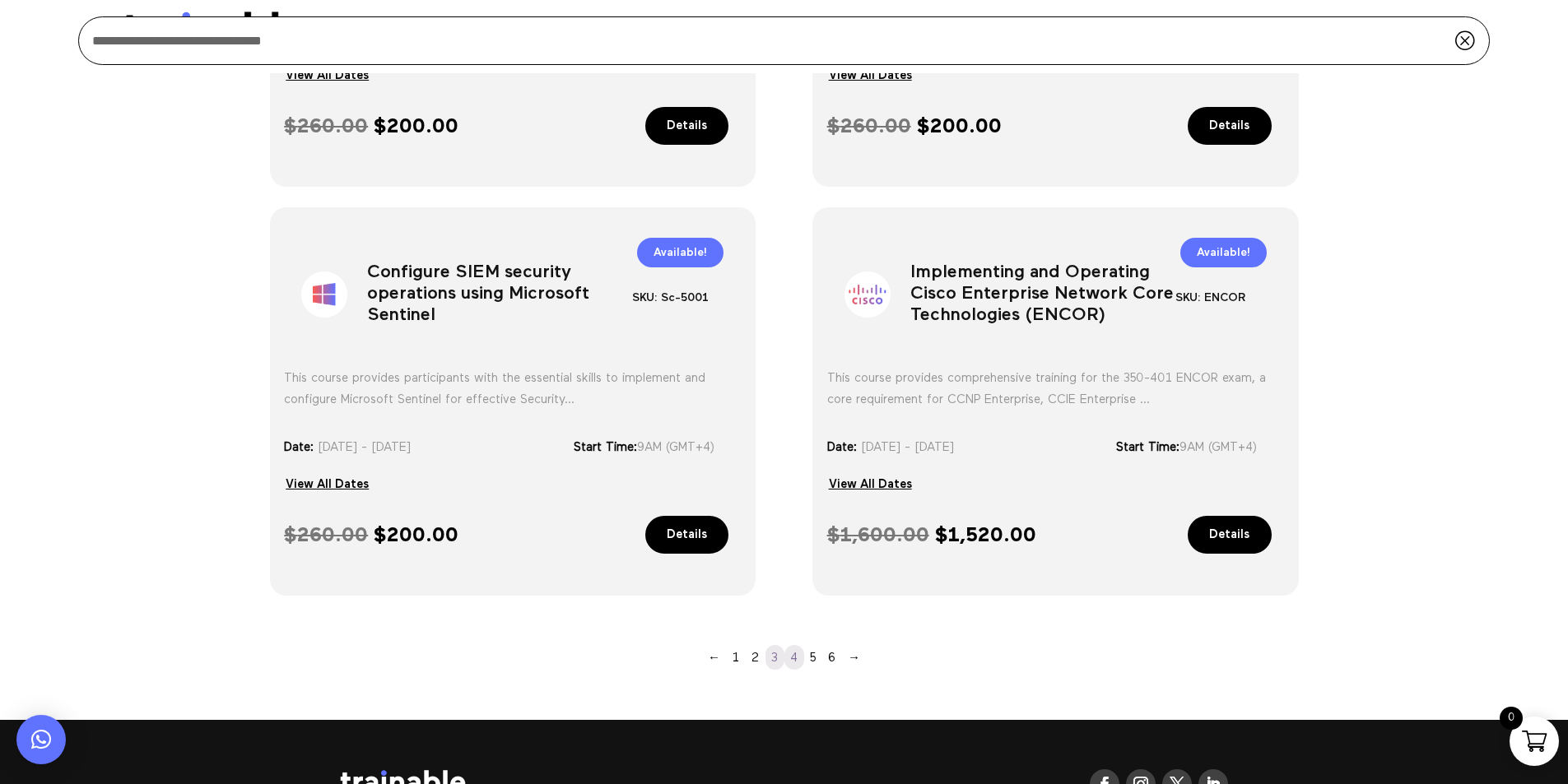
click at [792, 658] on link "4" at bounding box center [794, 658] width 19 height 25
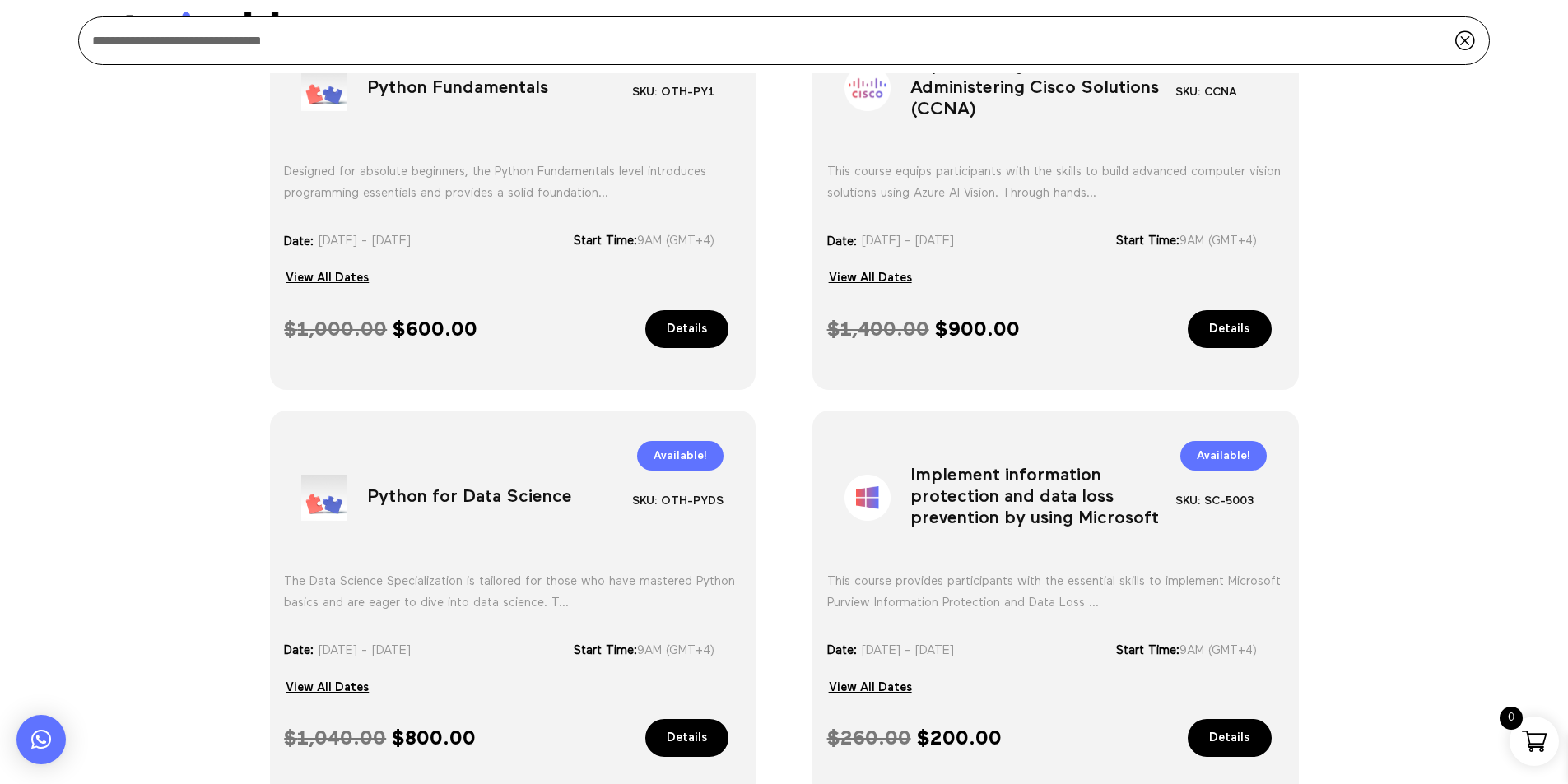
scroll to position [551, 0]
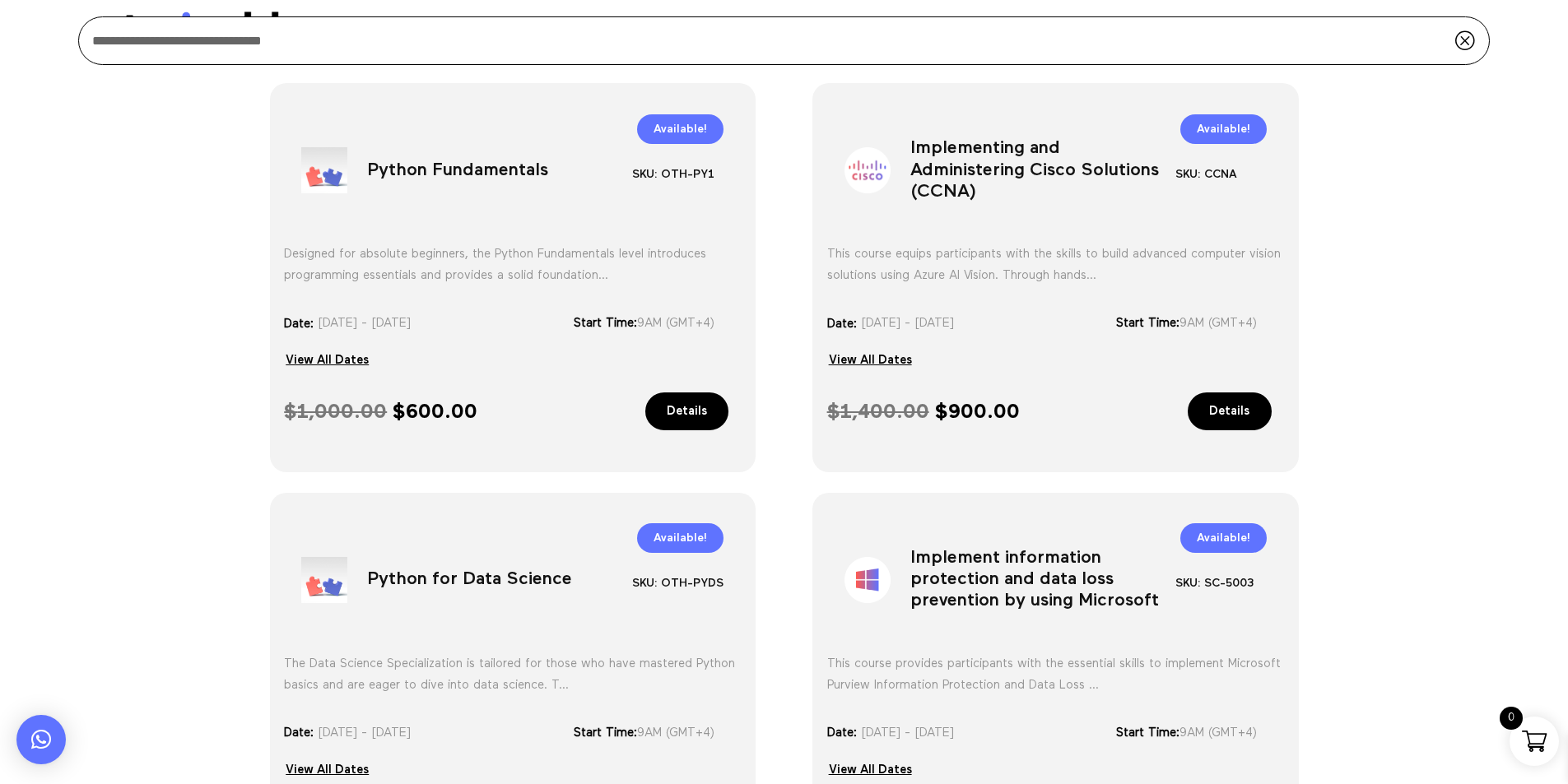
click at [1014, 168] on h1 "Implementing and Administering Cisco Solutions (CCNA)" at bounding box center [1042, 173] width 265 height 86
copy div "Implementing and Administering Cisco Solutions (CCNA)"
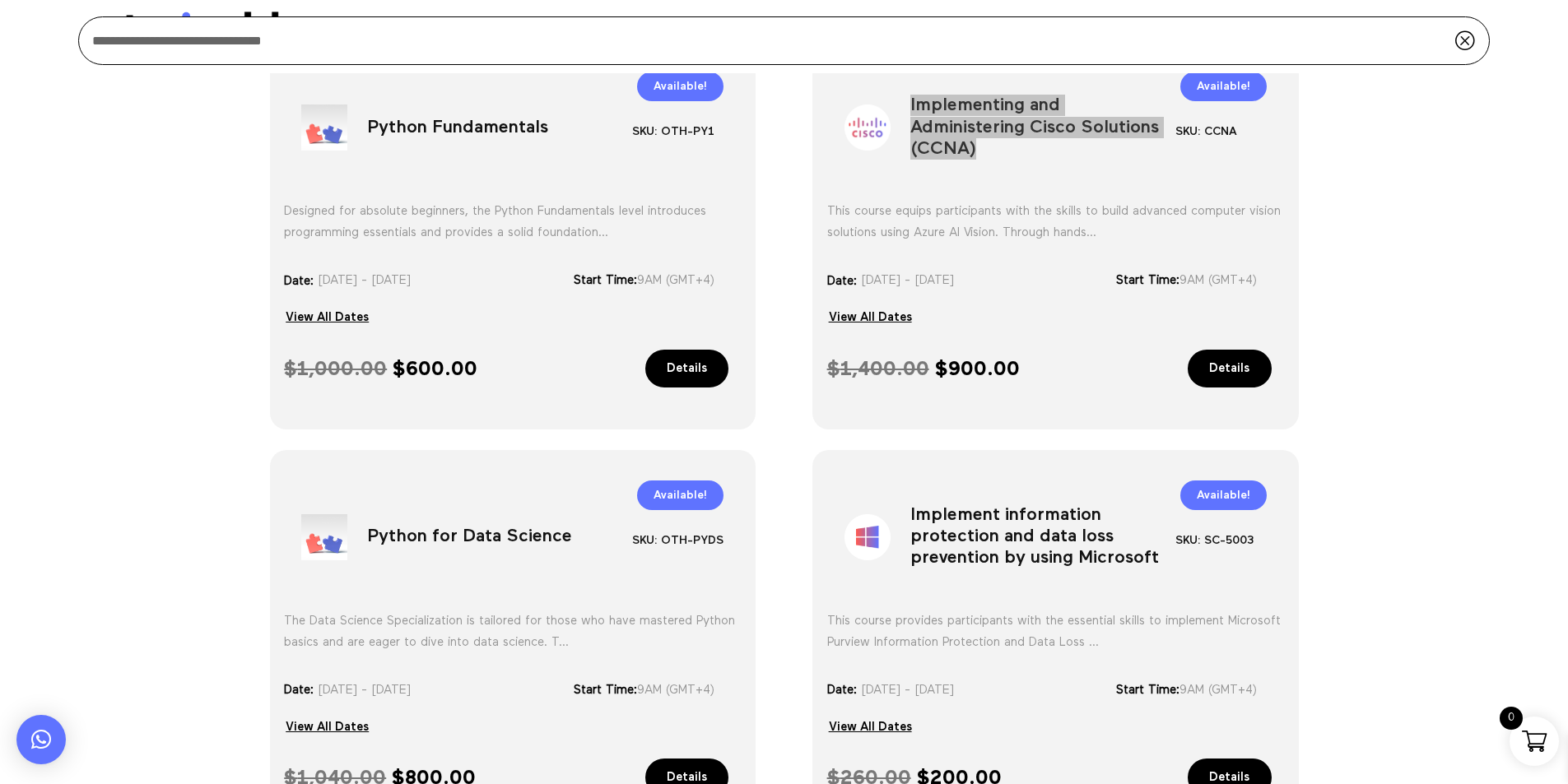
scroll to position [633, 0]
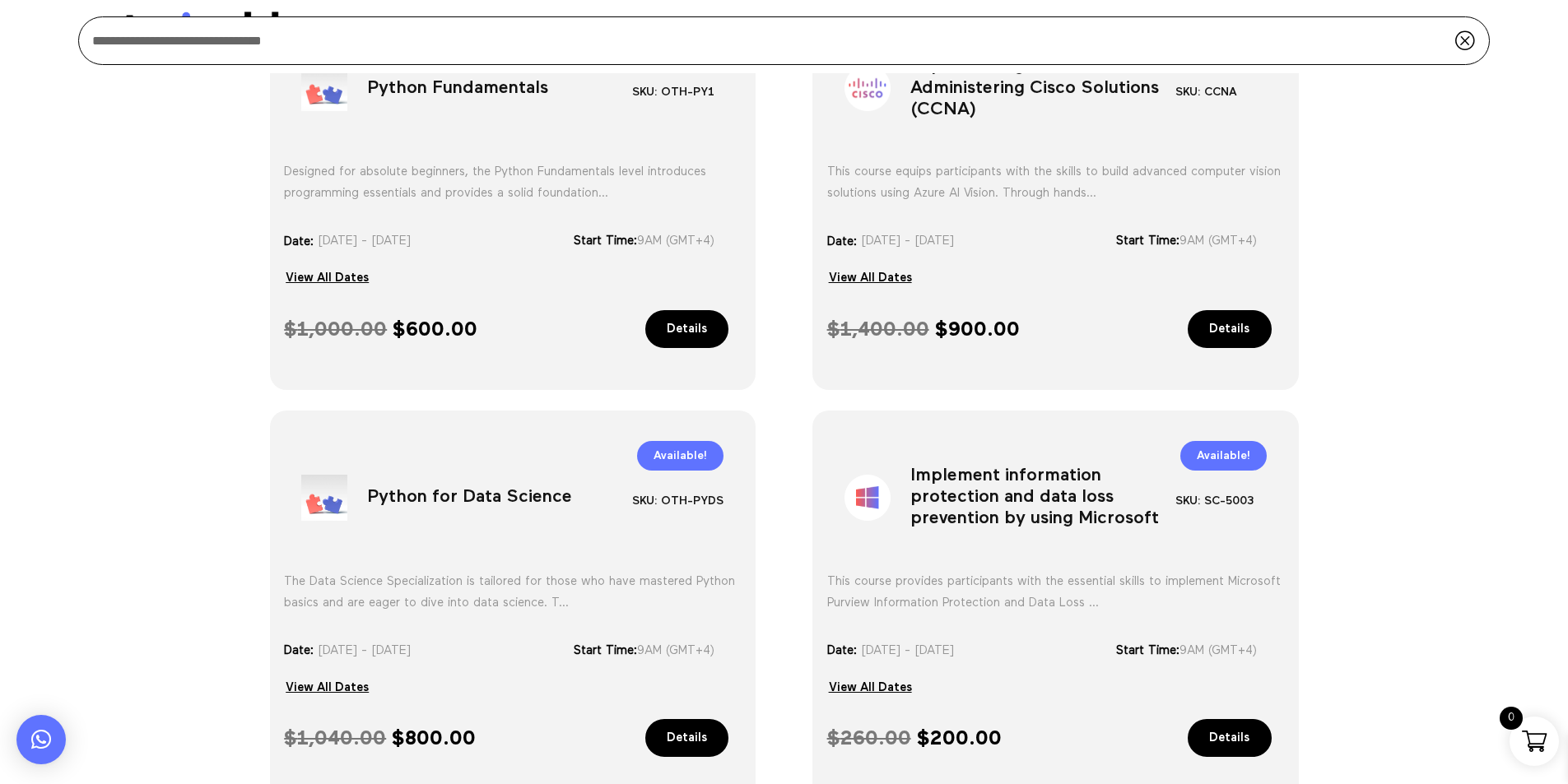
drag, startPoint x: 431, startPoint y: 504, endPoint x: 436, endPoint y: 491, distance: 13.9
click at [431, 504] on h1 "Python for Data Science" at bounding box center [499, 500] width 265 height 86
click at [437, 490] on h1 "Python for Data Science" at bounding box center [499, 500] width 265 height 86
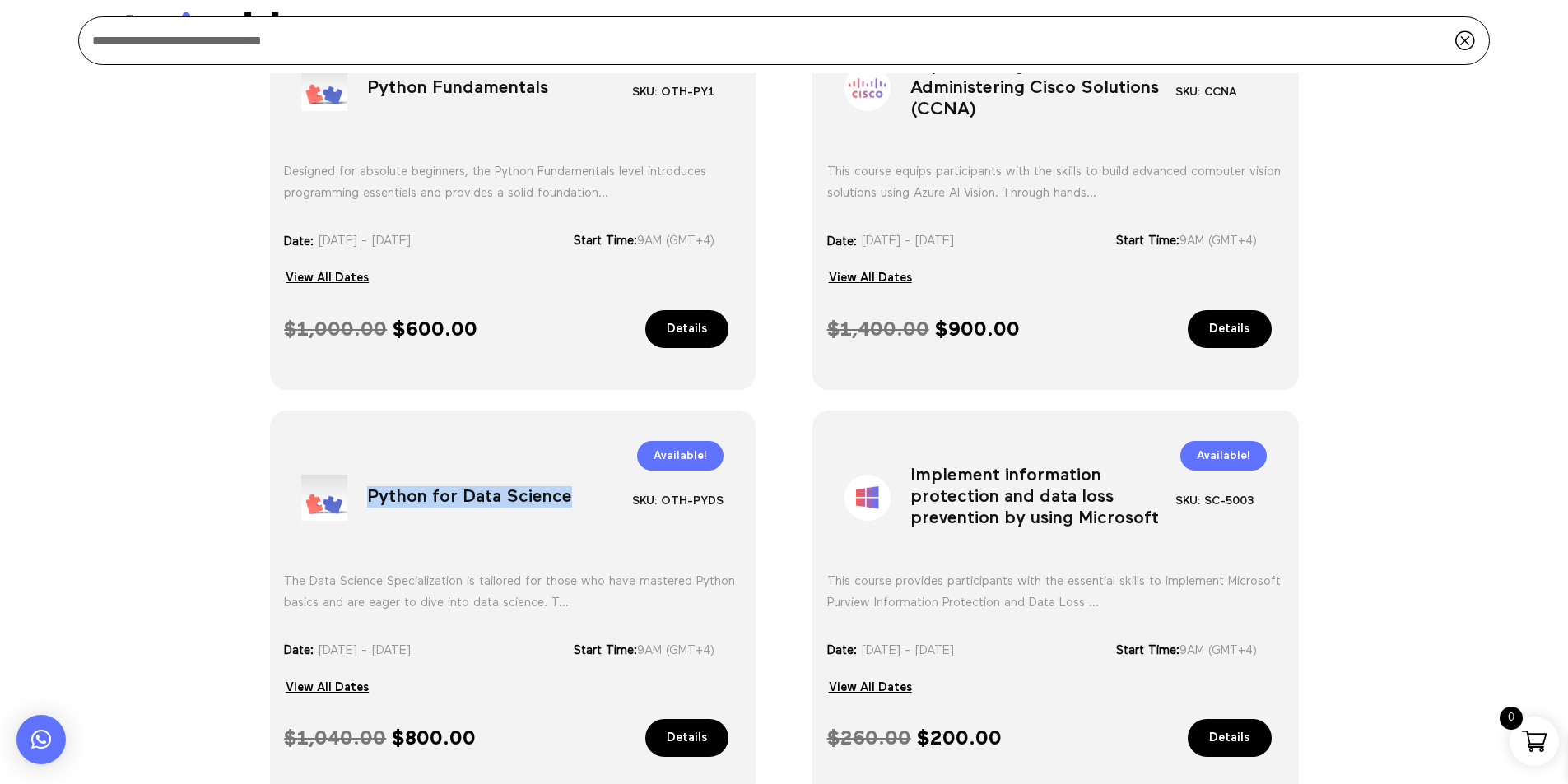
copy div "Python for Data Science"
click at [470, 496] on h1 "Python for Data Science" at bounding box center [499, 500] width 265 height 86
click at [431, 493] on h1 "Python for Data Science" at bounding box center [499, 500] width 265 height 86
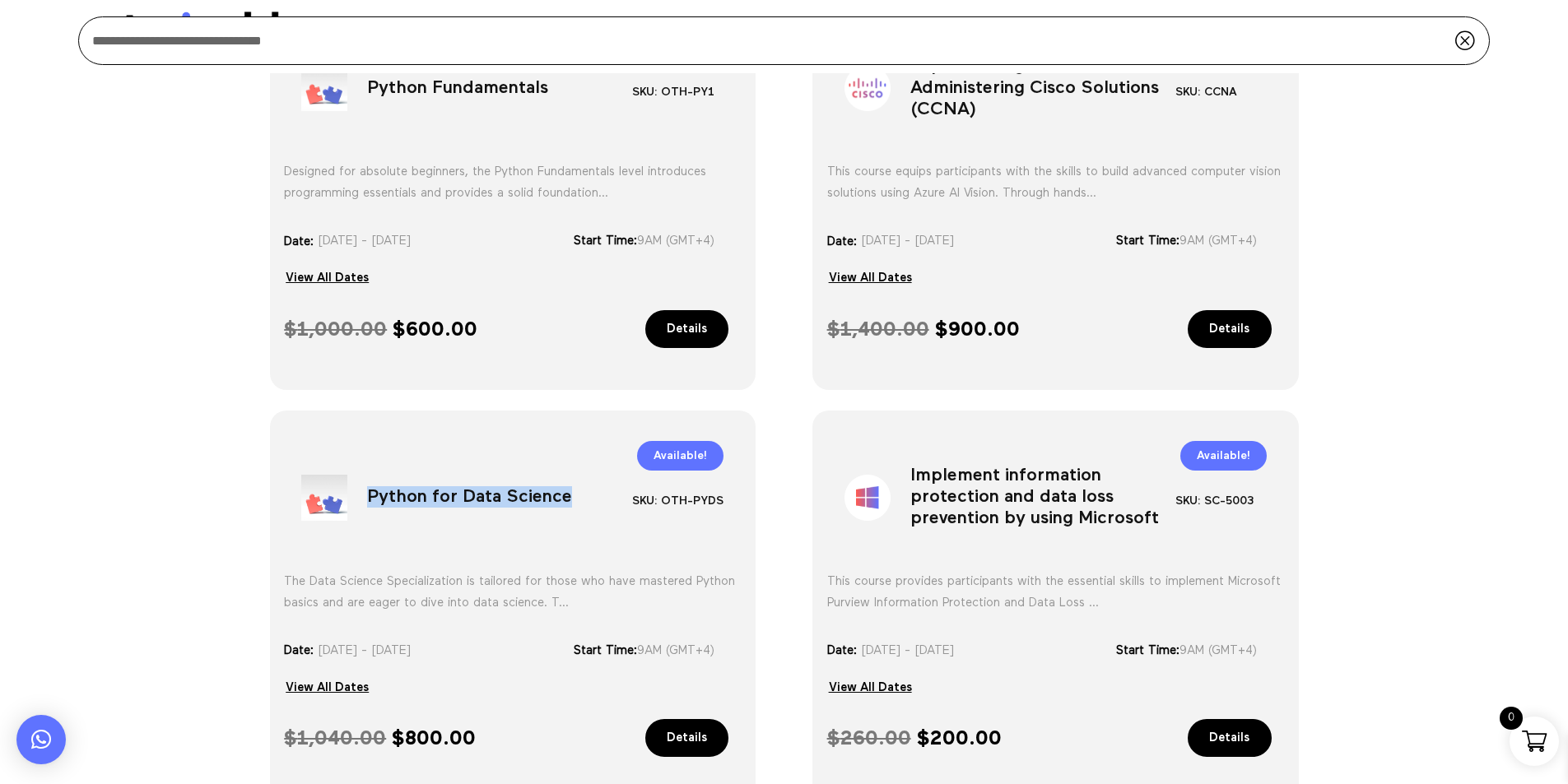
click at [431, 493] on h1 "Python for Data Science" at bounding box center [499, 500] width 265 height 86
copy div "Python for Data Science"
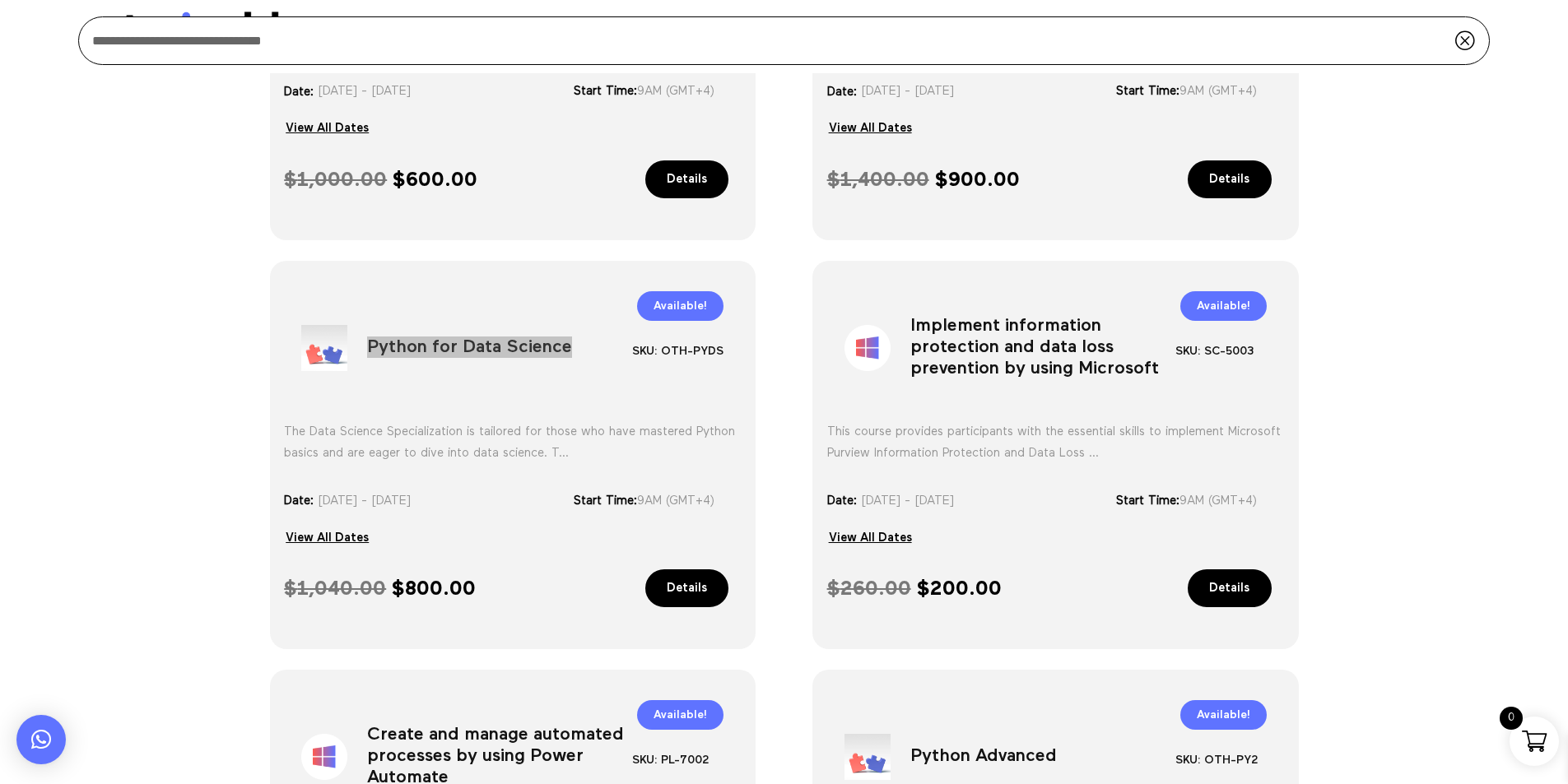
scroll to position [798, 0]
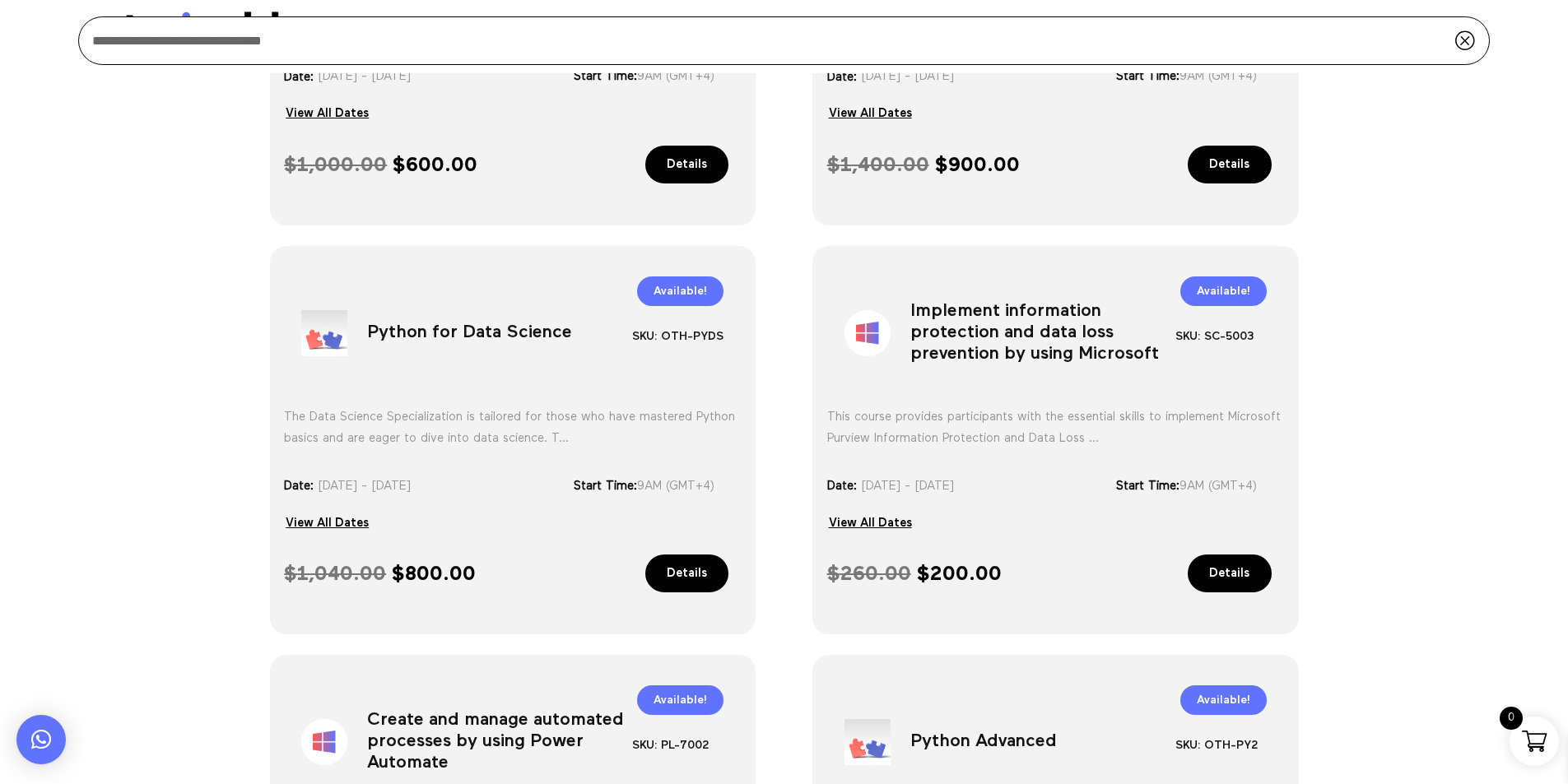
click at [942, 335] on h1 "Implement information protection and data loss prevention by using Microsoft" at bounding box center [1042, 336] width 265 height 86
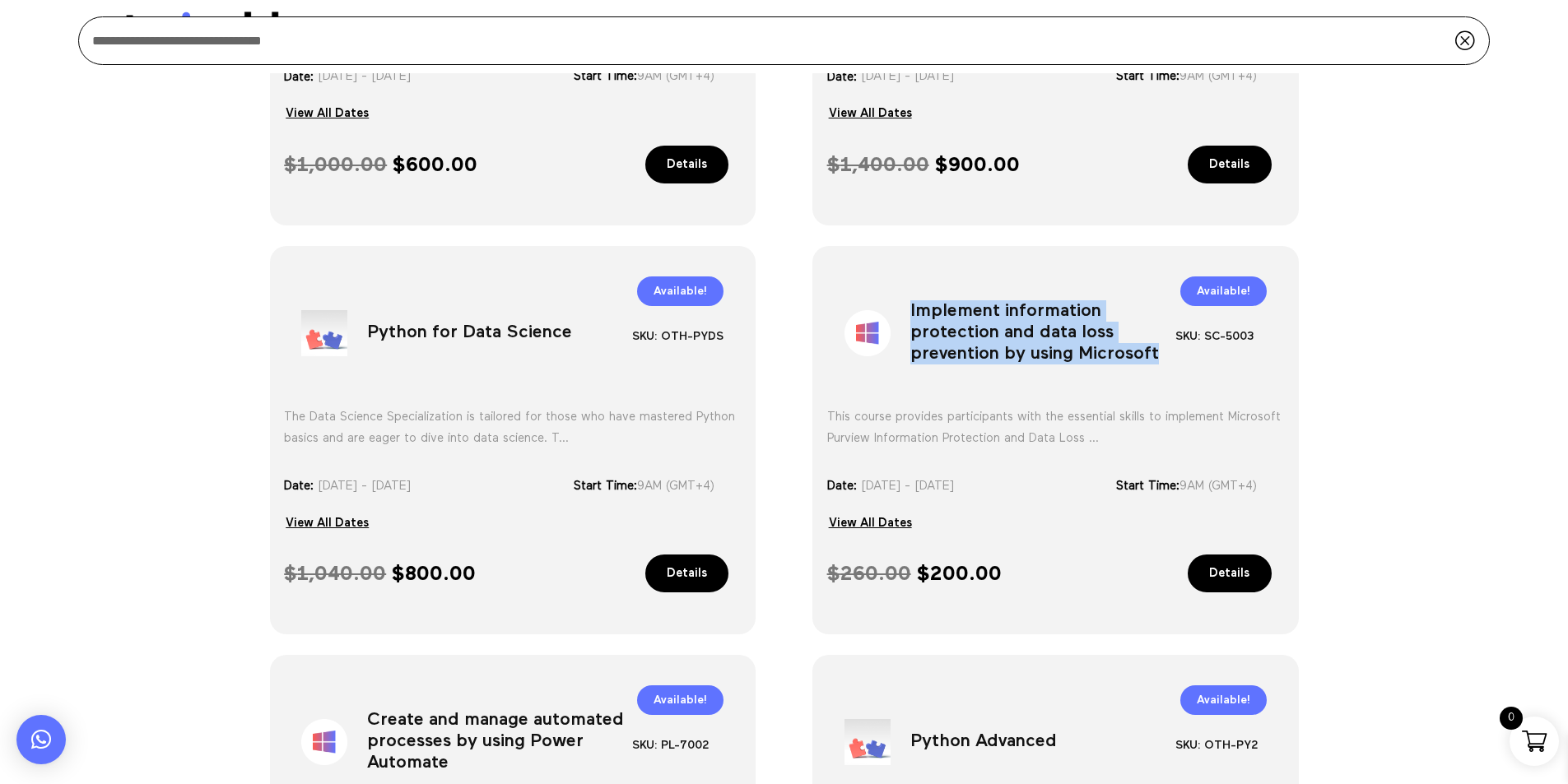
click at [942, 335] on h1 "Implement information protection and data loss prevention by using Microsoft" at bounding box center [1042, 336] width 265 height 86
copy div "Implement information protection and data loss prevention by using Microsoft"
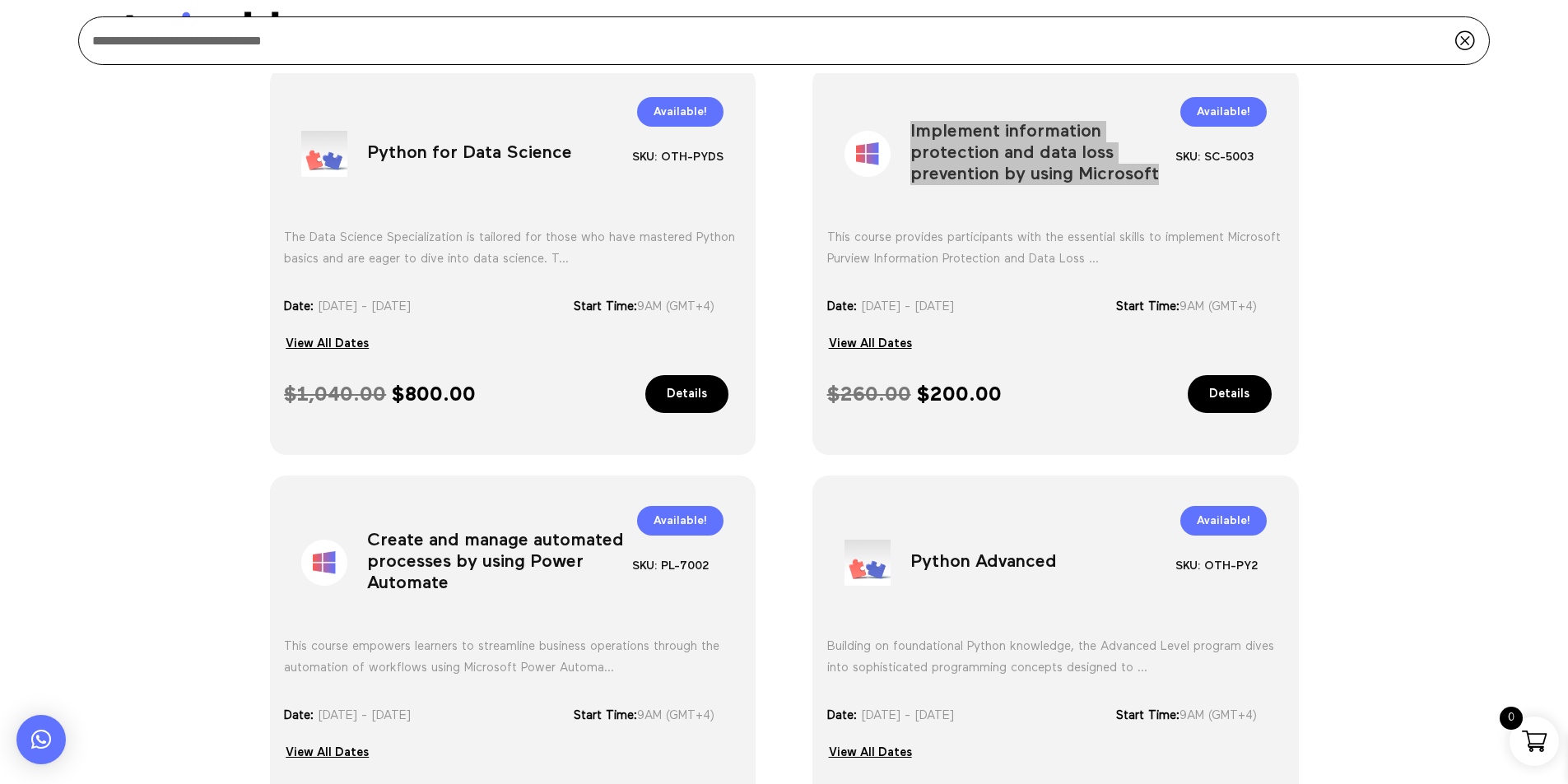
scroll to position [1045, 0]
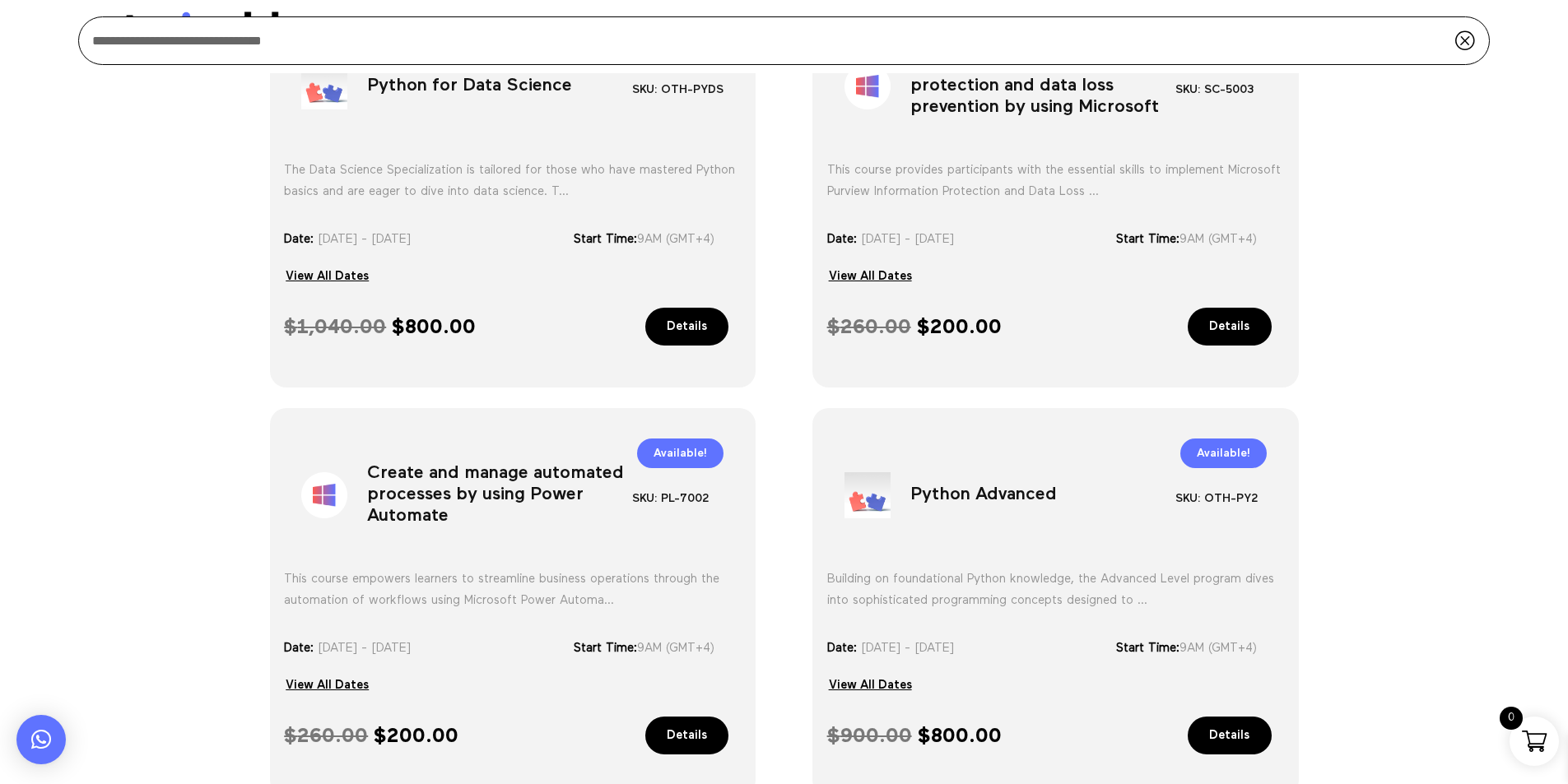
click at [442, 479] on h1 "Create and manage automated processes by using Power Automate" at bounding box center [499, 498] width 265 height 86
click at [442, 478] on h1 "Create and manage automated processes by using Power Automate" at bounding box center [499, 498] width 265 height 86
click at [442, 477] on h1 "Create and manage automated processes by using Power Automate" at bounding box center [499, 498] width 265 height 86
copy div "Create and manage automated processes by using Power Automate"
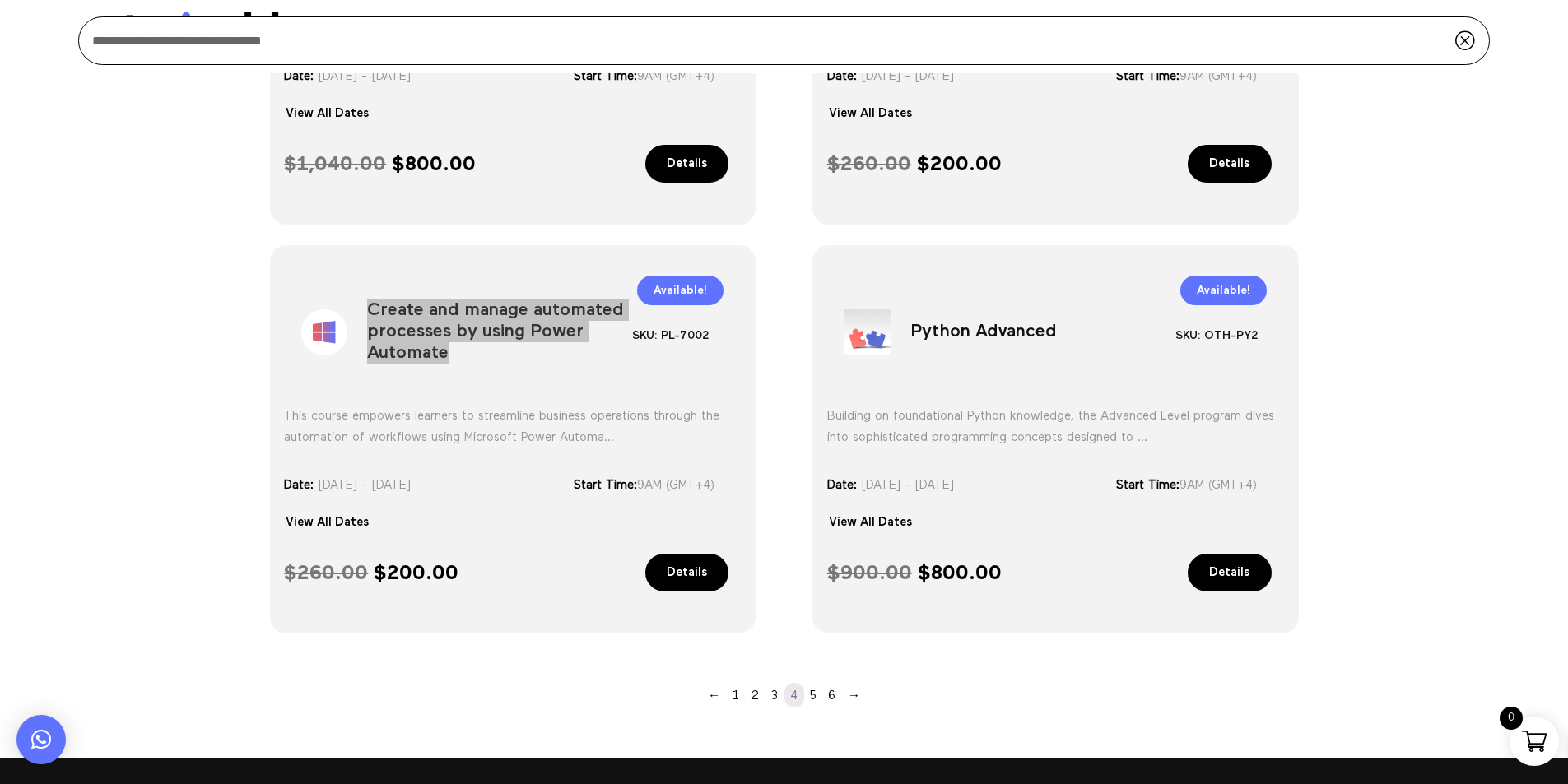
scroll to position [1209, 0]
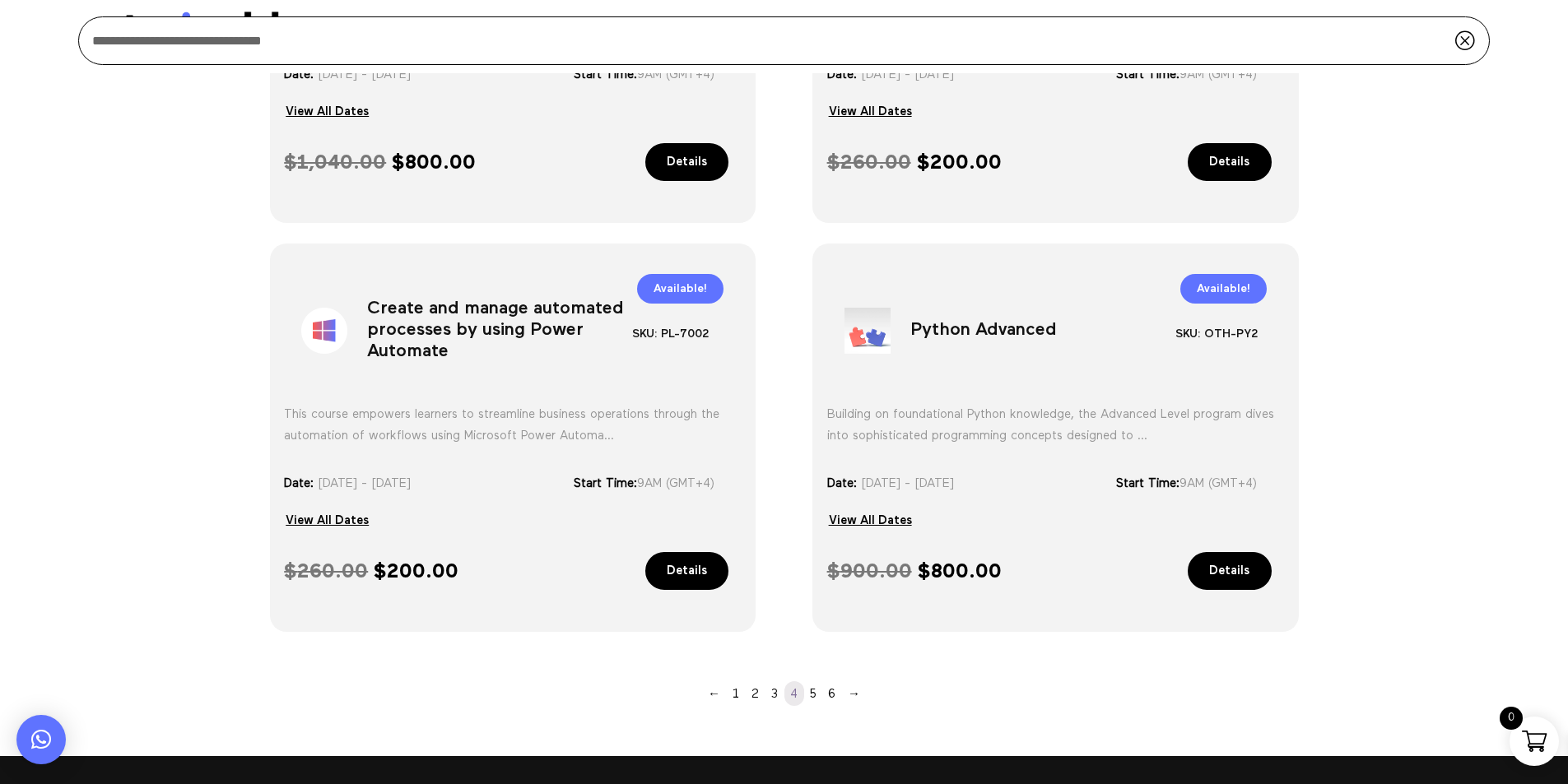
click at [983, 324] on h1 "Python Advanced" at bounding box center [1042, 334] width 265 height 86
copy div "Python Advanced"
click at [814, 696] on link "5" at bounding box center [813, 693] width 18 height 25
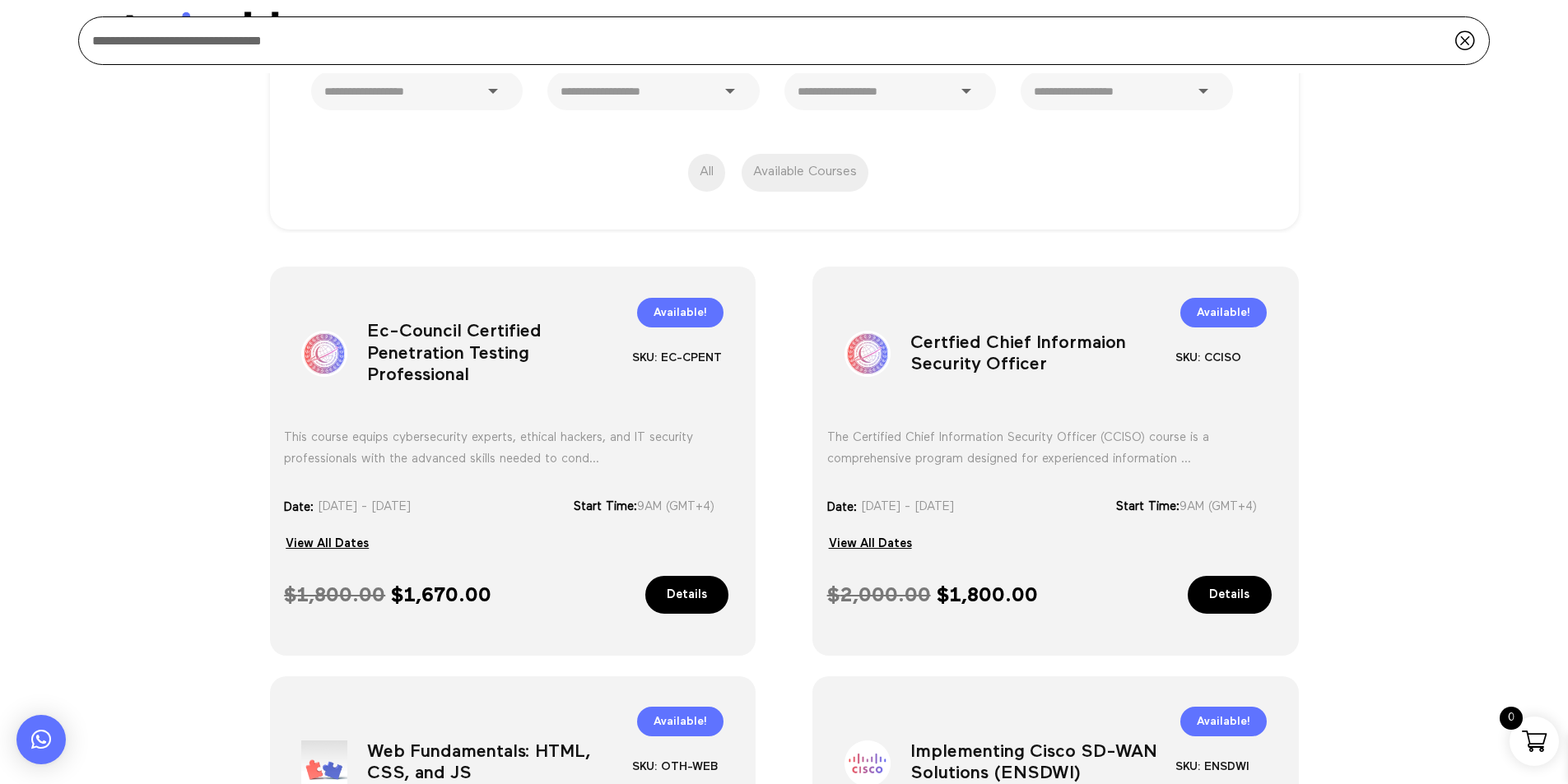
scroll to position [411, 0]
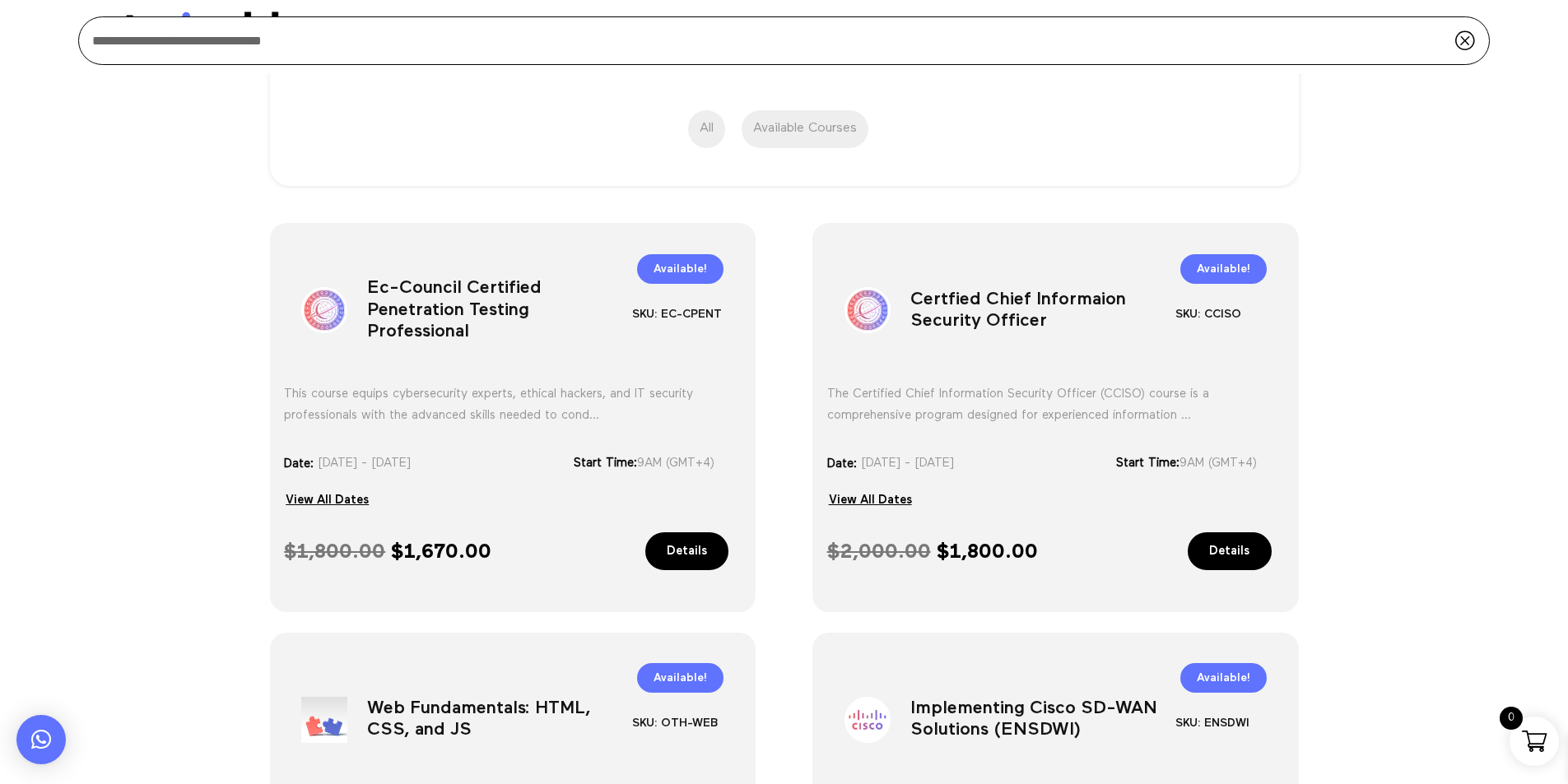
click at [410, 320] on h1 "Ec-Council Certified Penetration Testing Professional" at bounding box center [499, 313] width 265 height 86
copy div "Ec-Council Certified Penetration Testing Professional"
click at [952, 318] on h1 "Certfied Chief Informaion Security Officer" at bounding box center [1042, 313] width 265 height 86
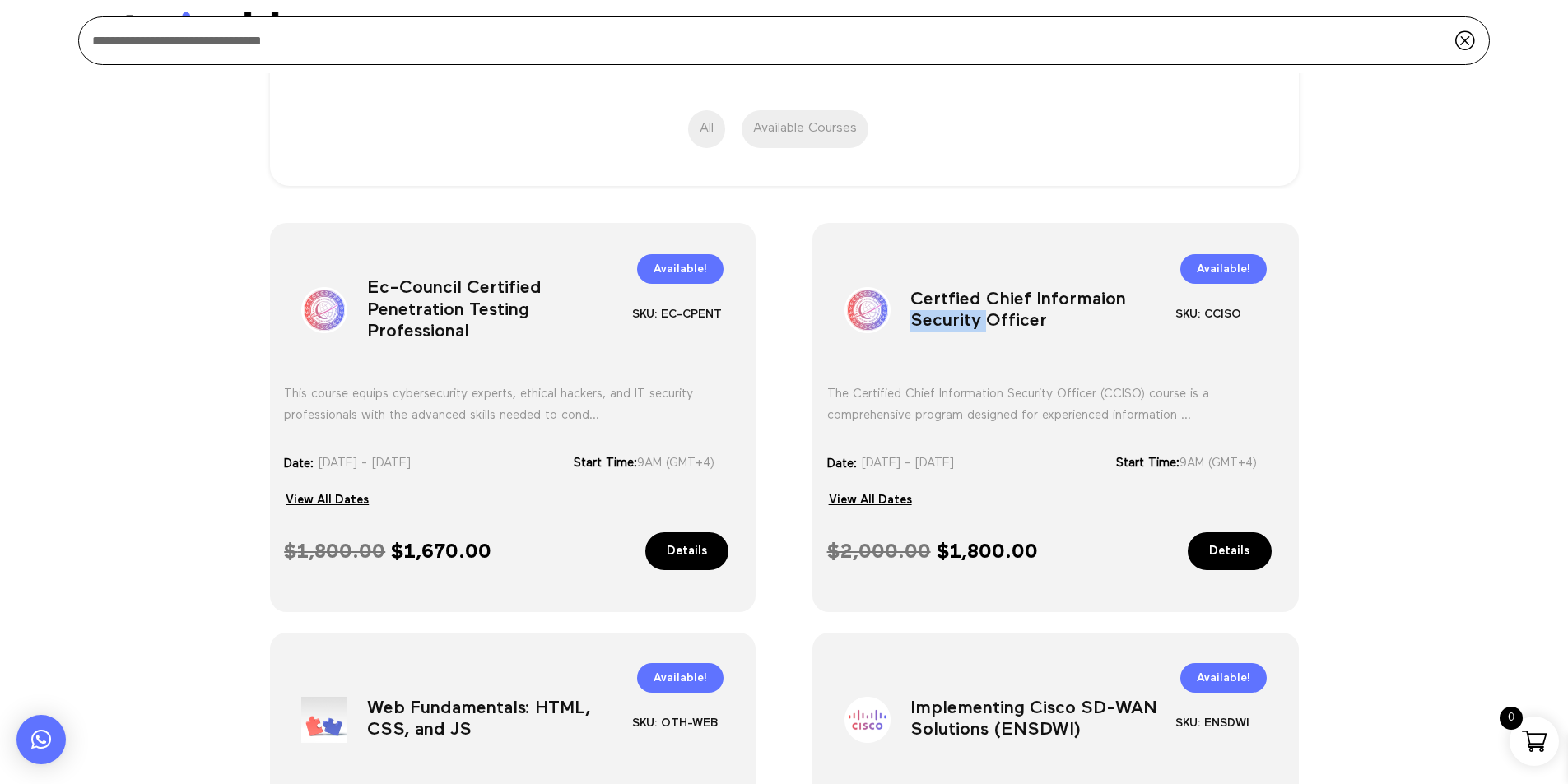
click at [952, 318] on h1 "Certfied Chief Informaion Security Officer" at bounding box center [1042, 313] width 265 height 86
copy div "Certfied Chief Informaion Security Officer"
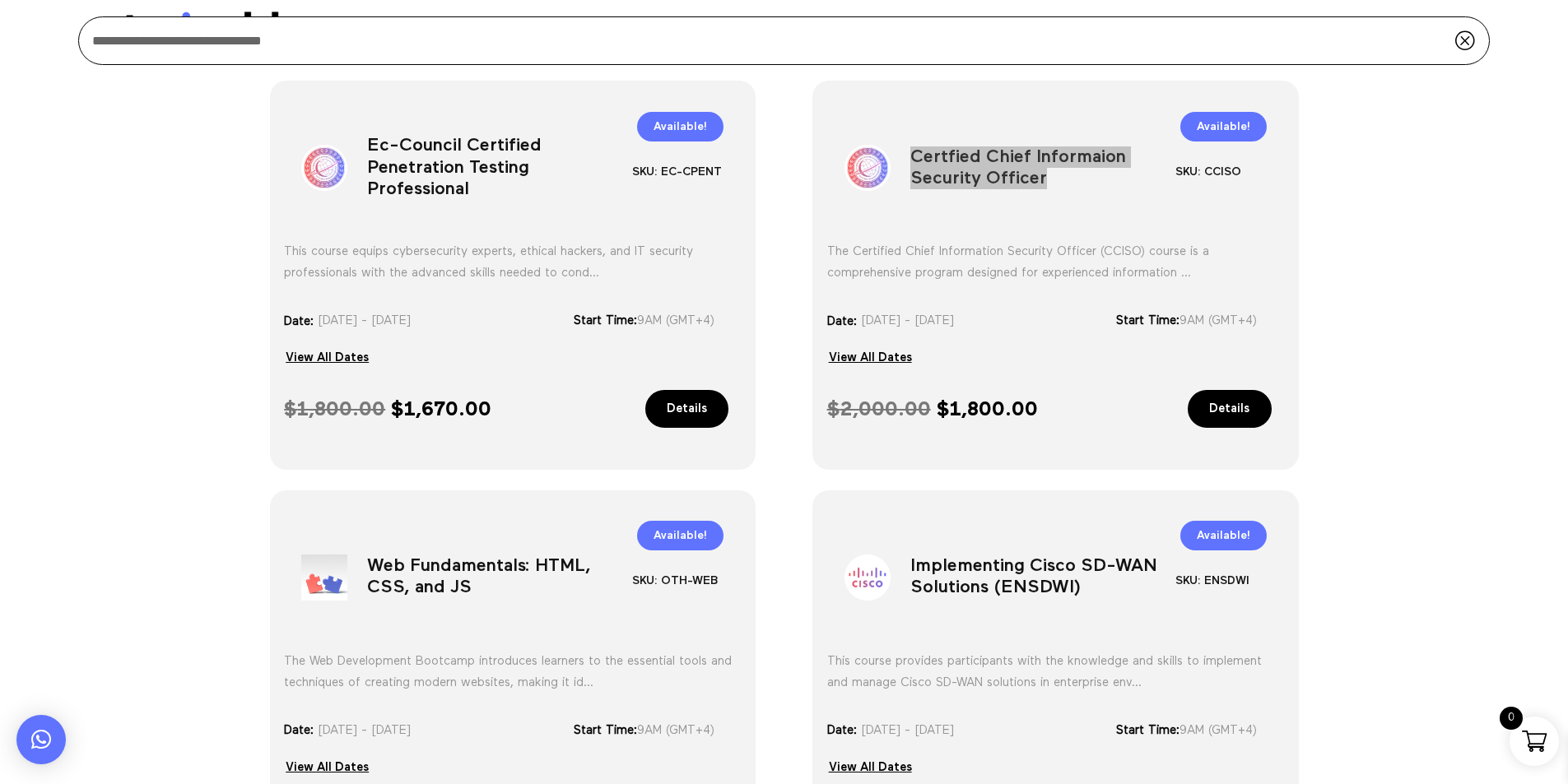
scroll to position [575, 0]
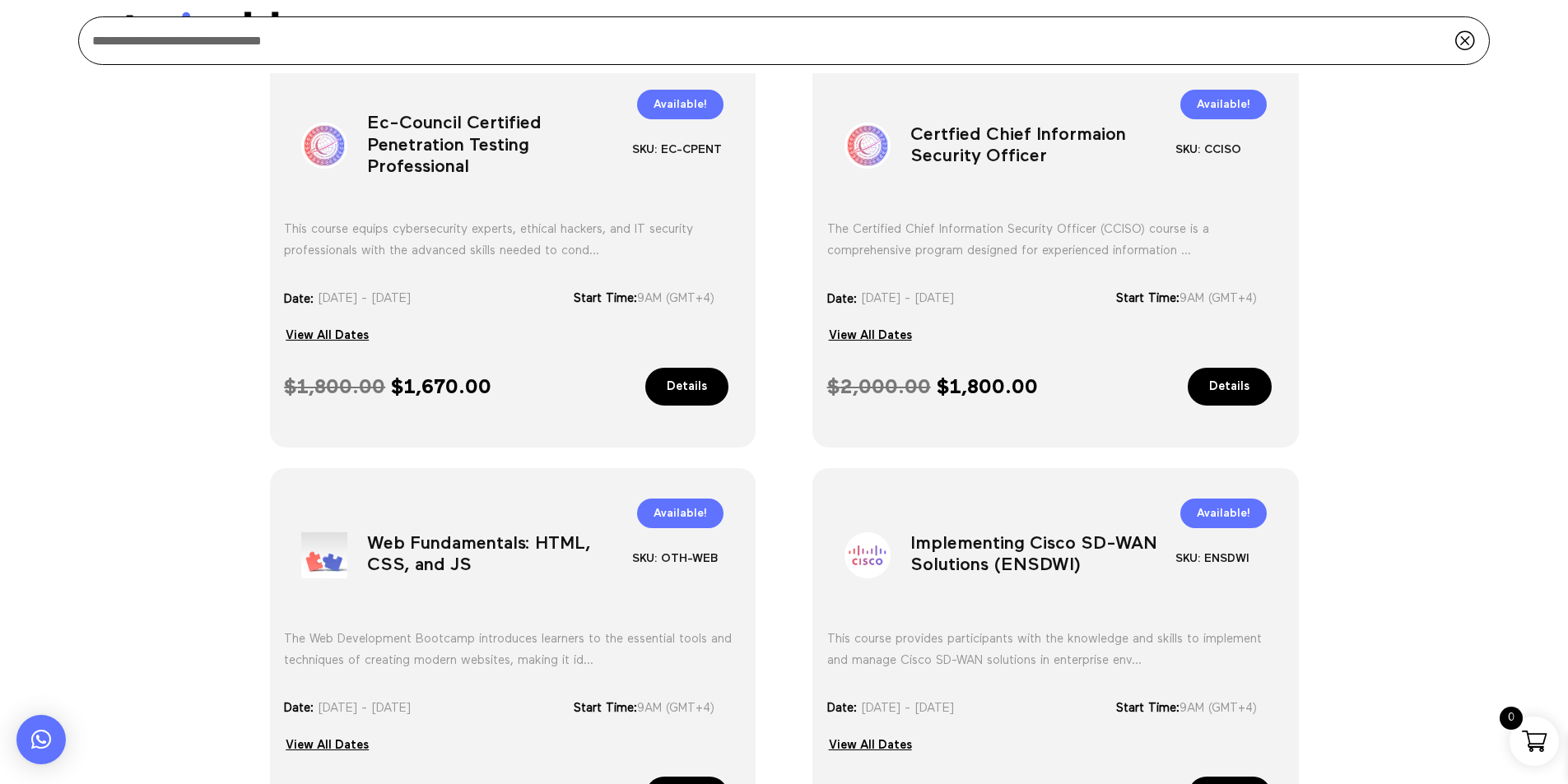
click at [425, 552] on h1 "Web Fundamentals: HTML, CSS, and JS" at bounding box center [499, 558] width 265 height 86
copy div "Web Fundamentals: HTML, CSS, and JS"
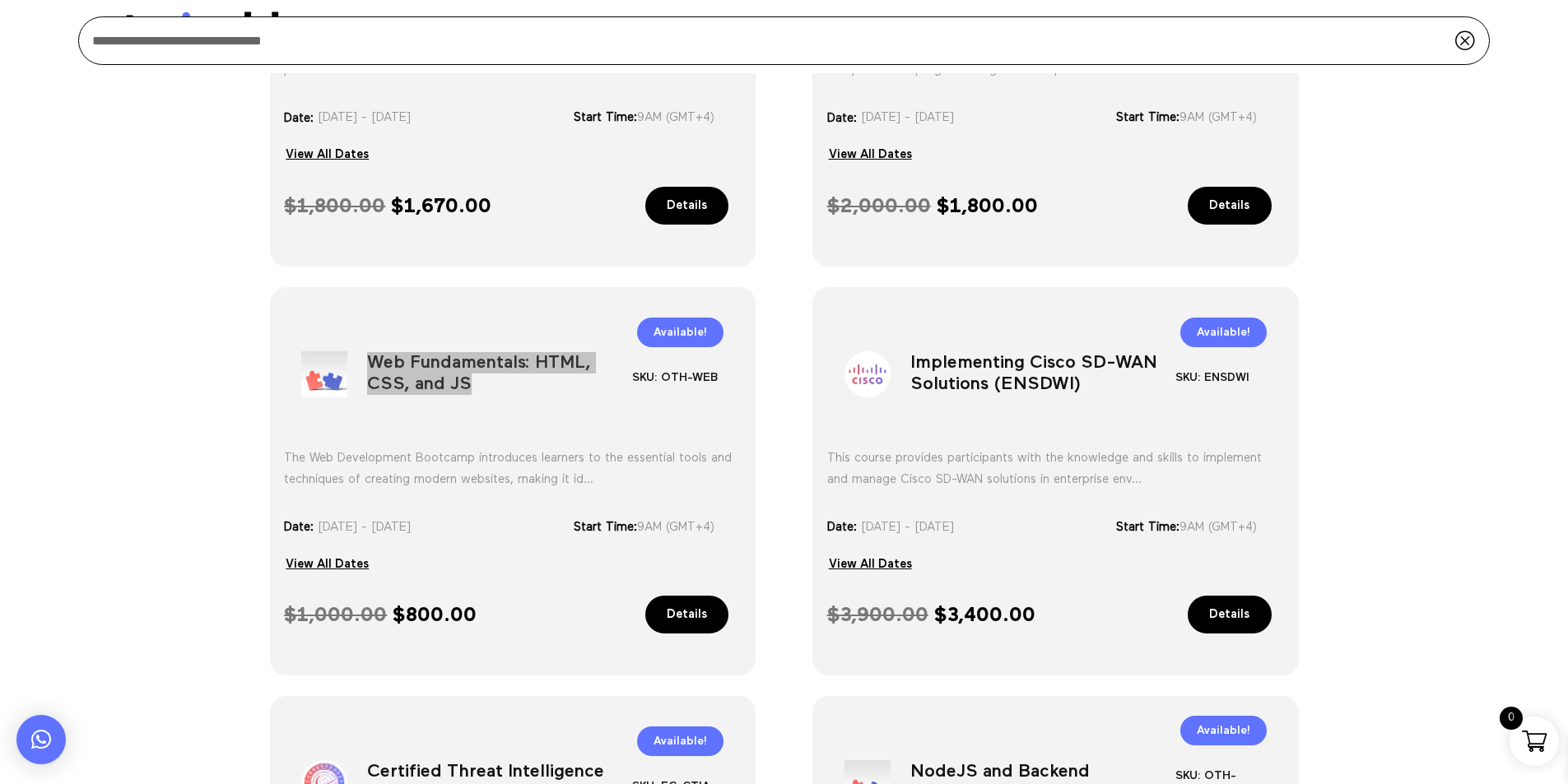
scroll to position [823, 0]
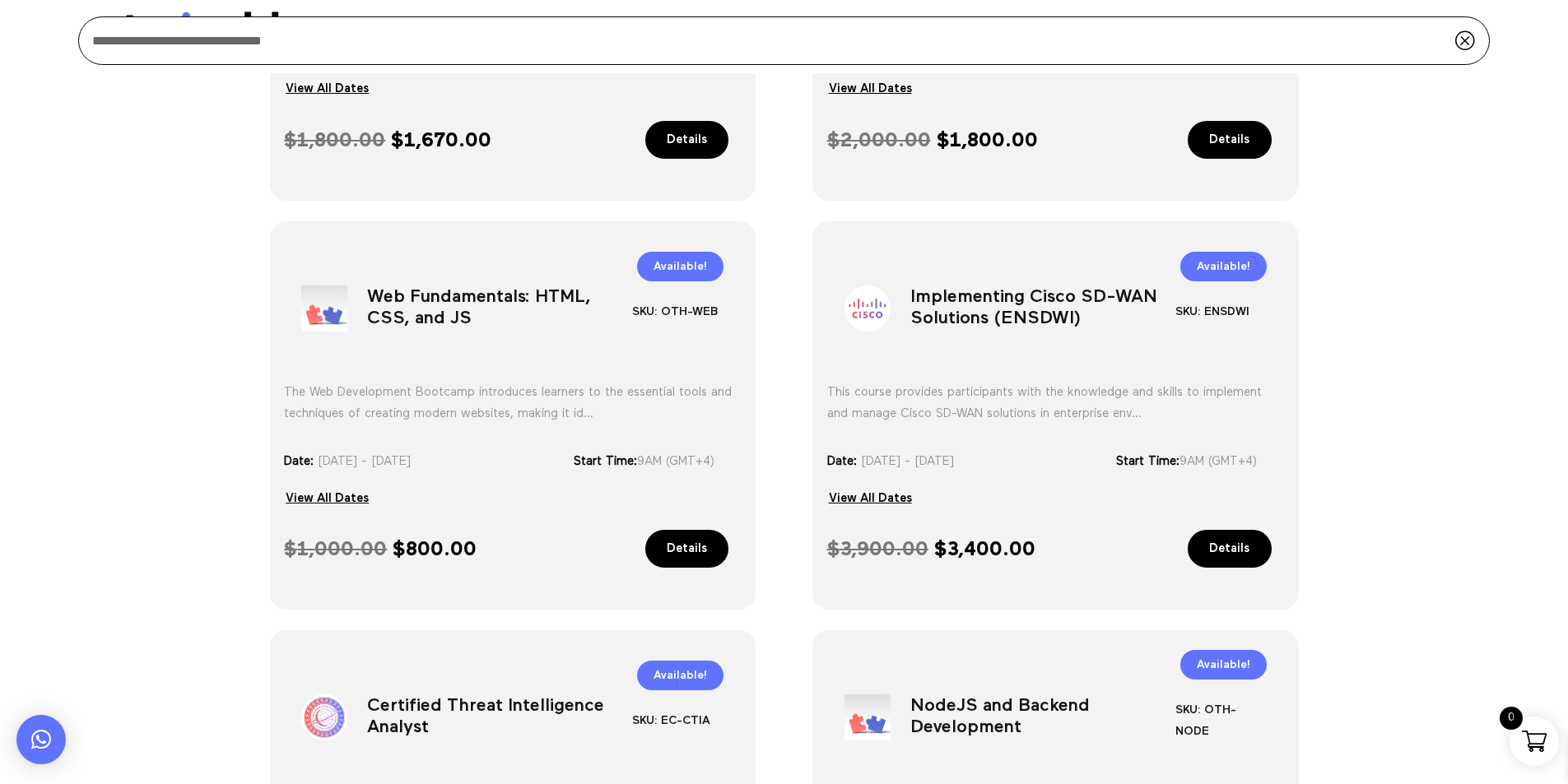
click at [947, 308] on h1 "Implementing Cisco SD-WAN Solutions (ENSDWI)" at bounding box center [1042, 312] width 265 height 86
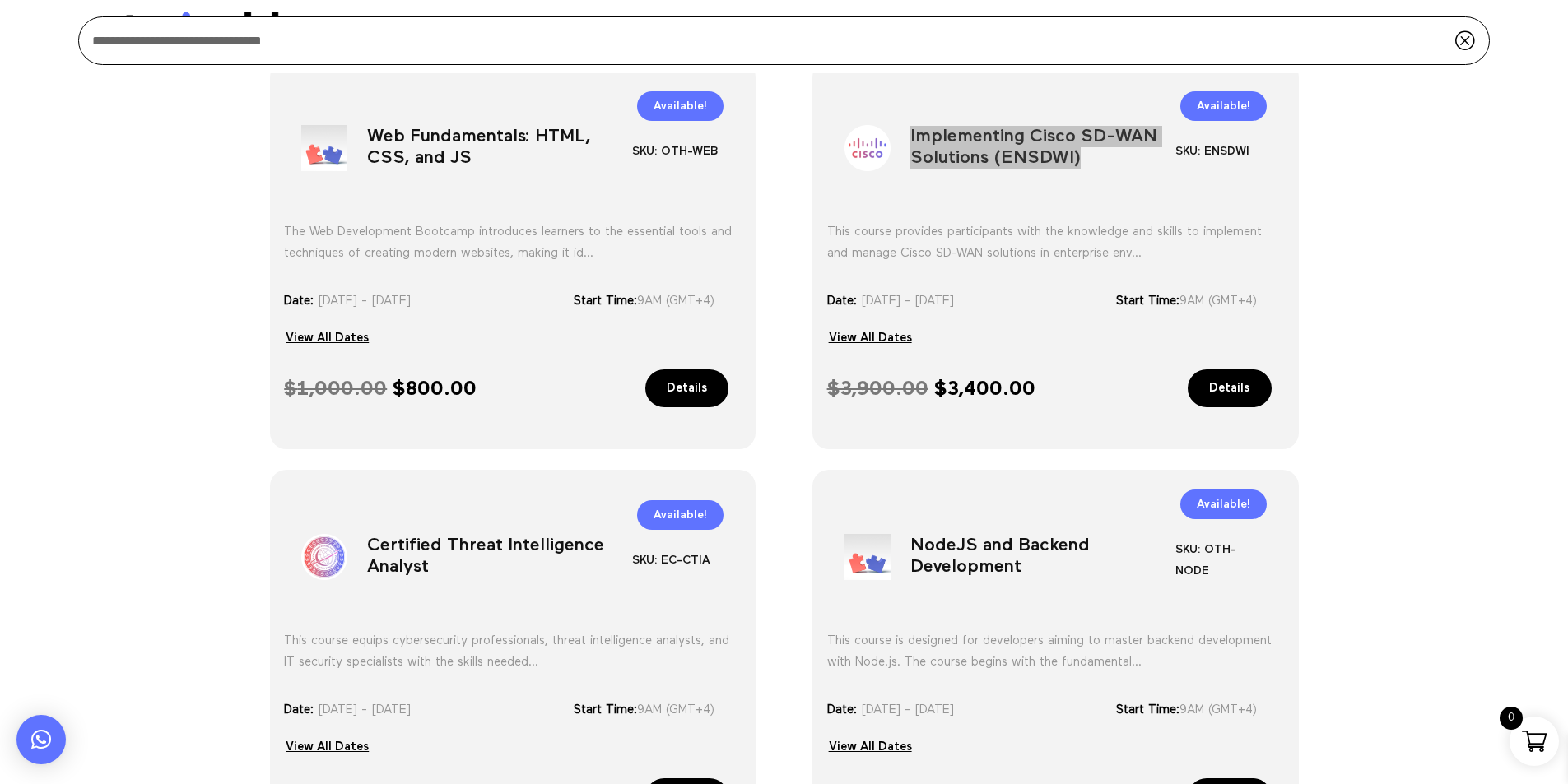
scroll to position [987, 0]
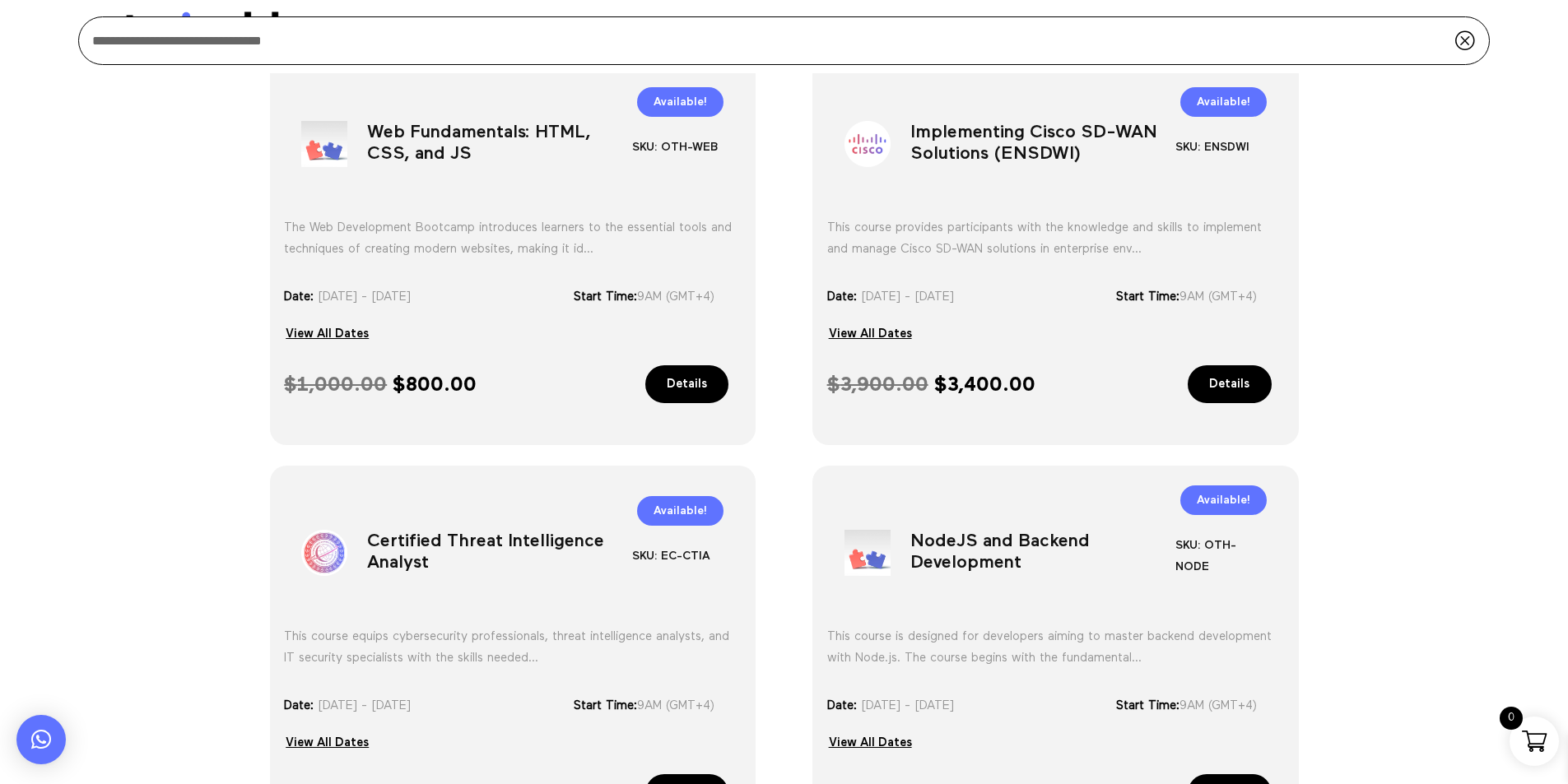
click at [405, 554] on h1 "Certified Threat Intelligence Analyst" at bounding box center [499, 556] width 265 height 86
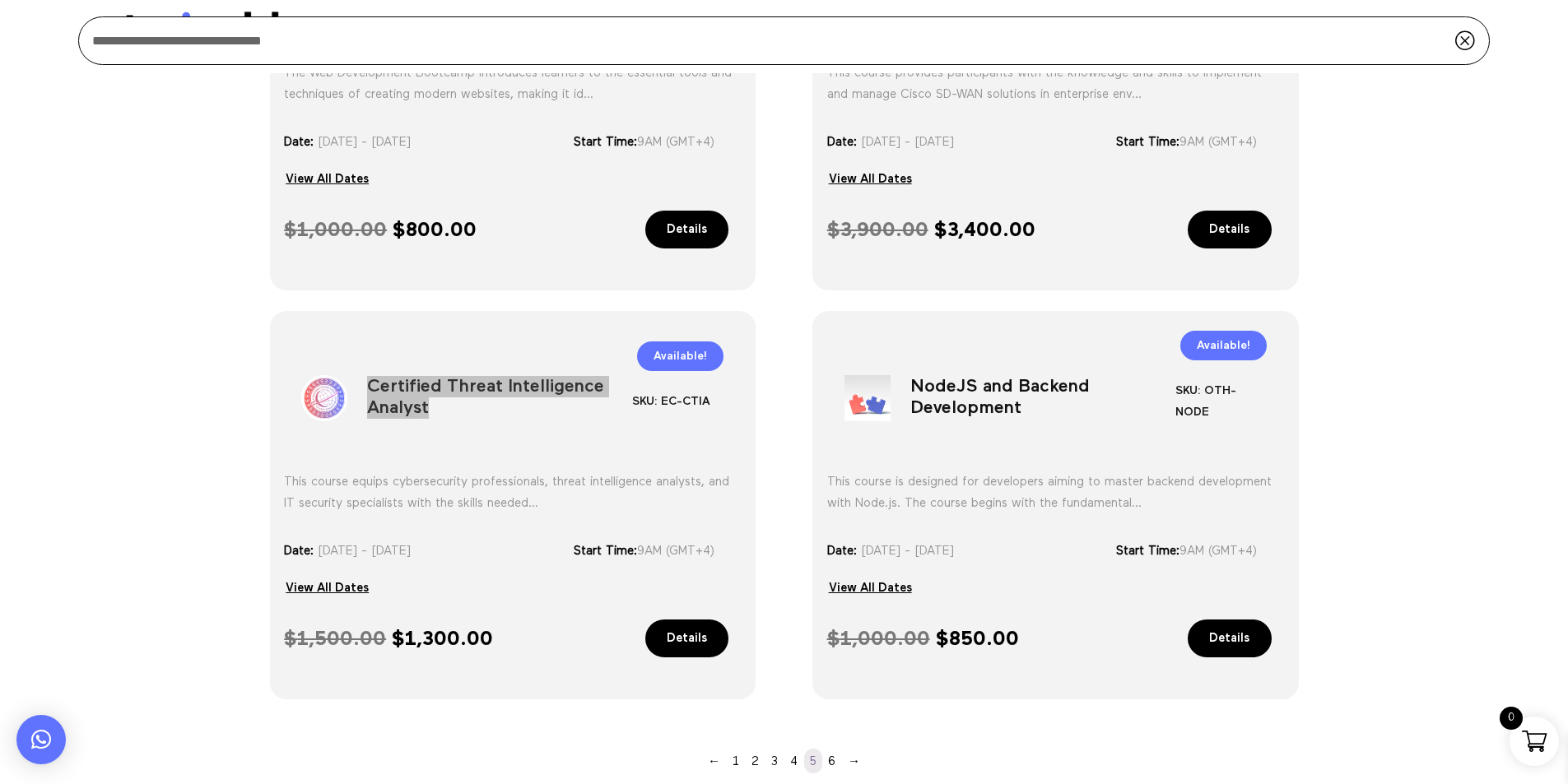
scroll to position [1152, 0]
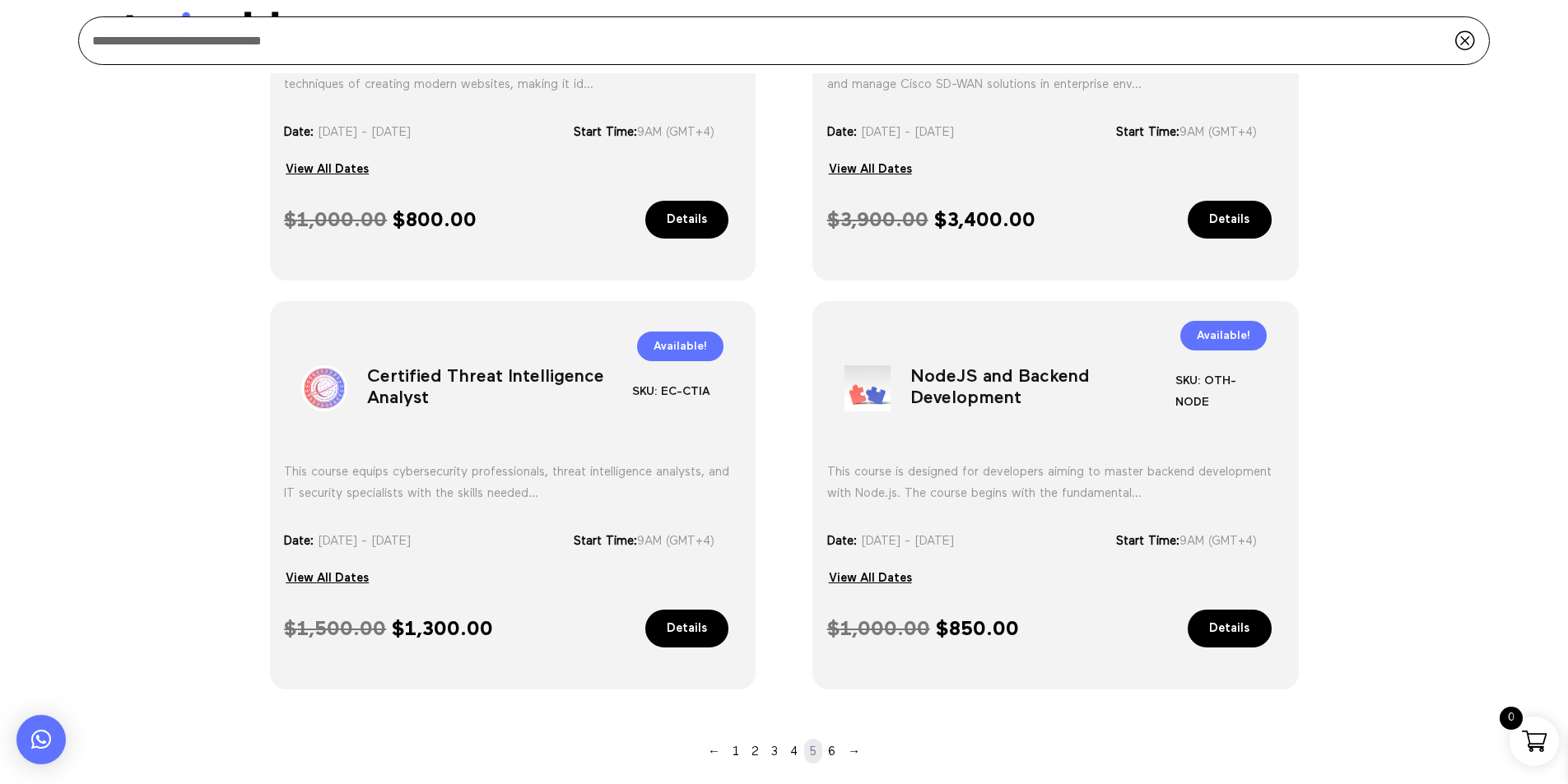
click at [975, 393] on h1 "NodeJS and Backend Development" at bounding box center [1042, 391] width 265 height 86
click at [835, 751] on link "6" at bounding box center [832, 751] width 19 height 25
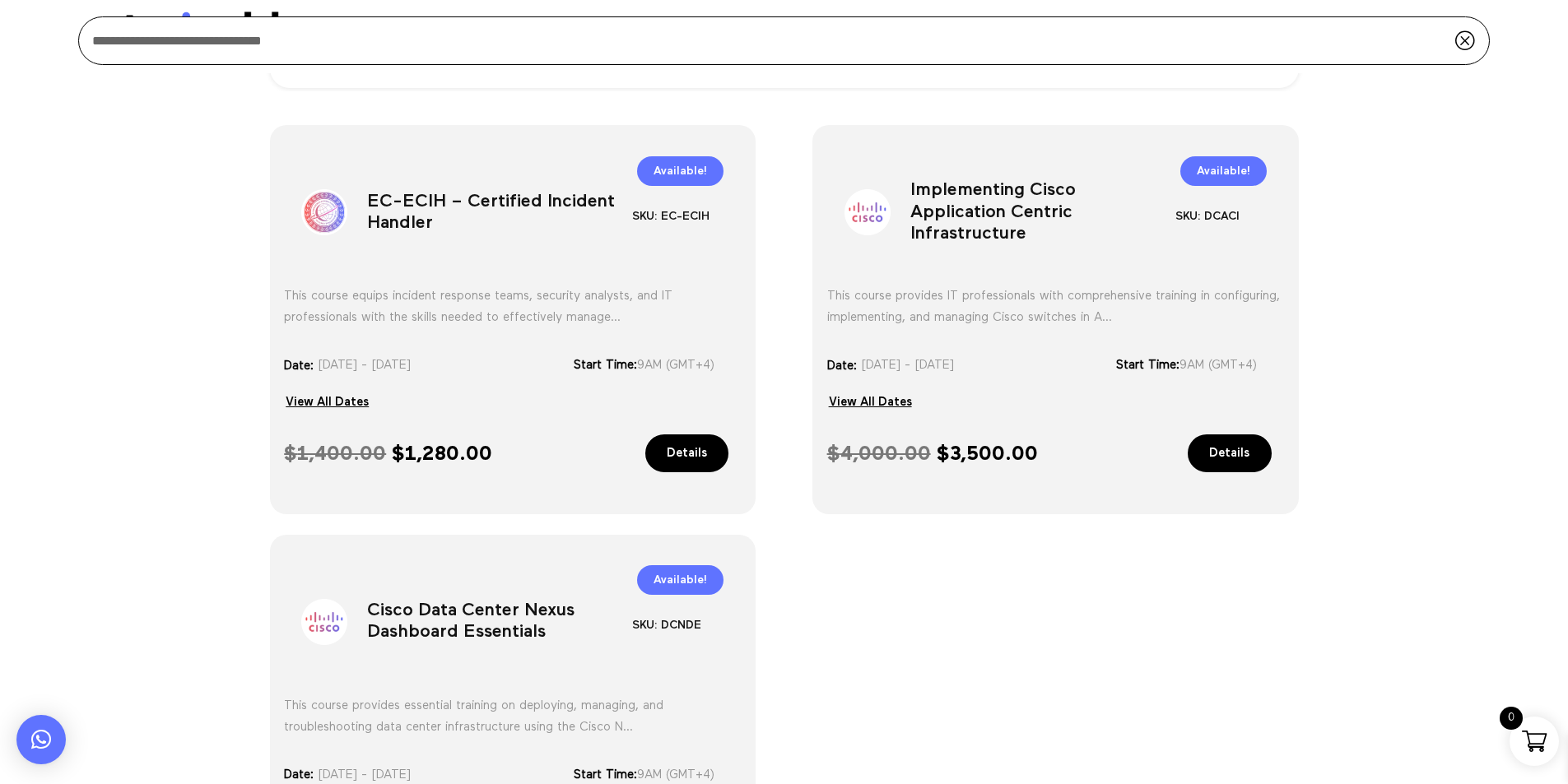
scroll to position [469, 0]
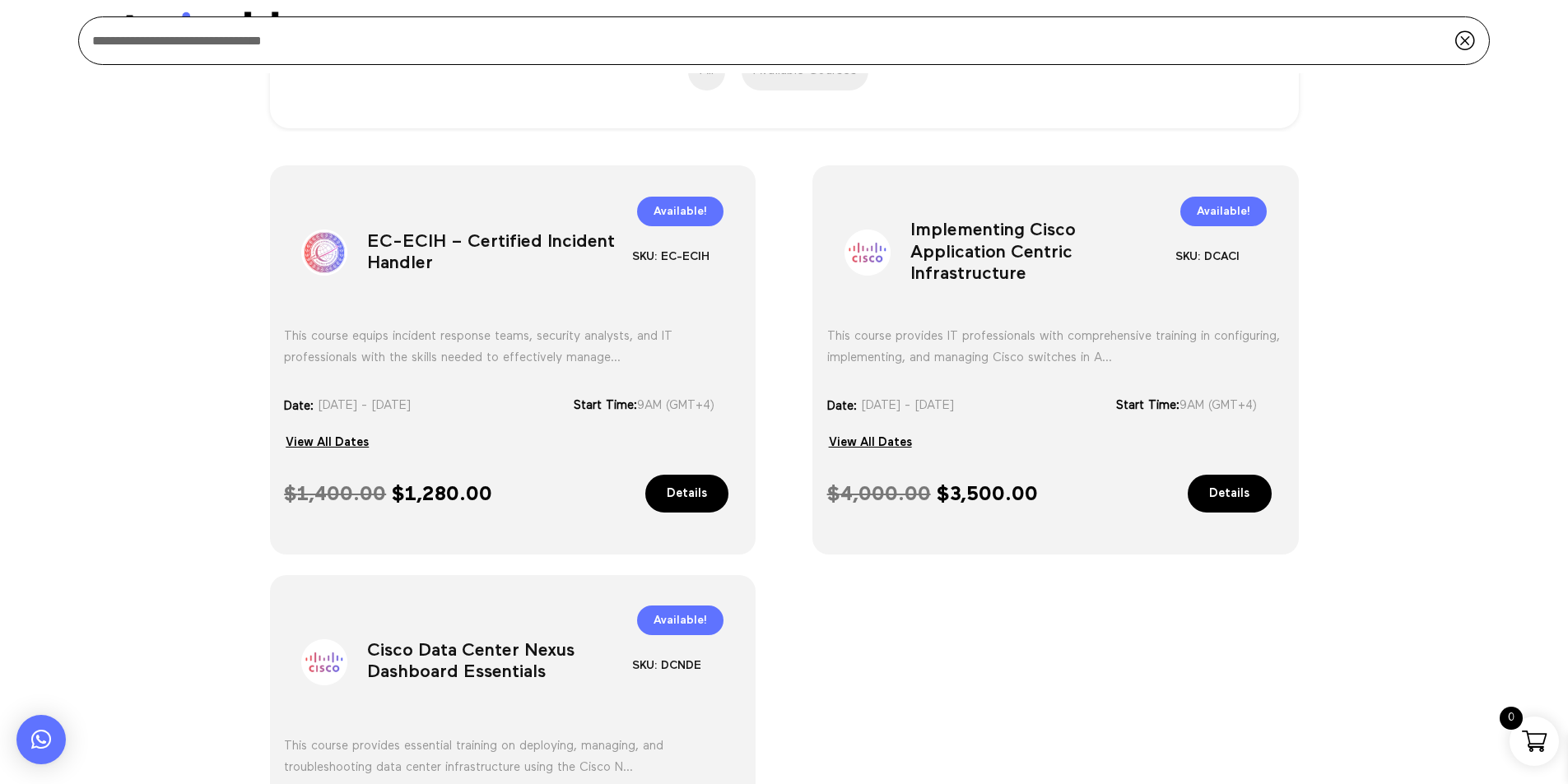
click at [449, 234] on h1 "EC-ECIH – Certified Incident Handler" at bounding box center [499, 256] width 265 height 86
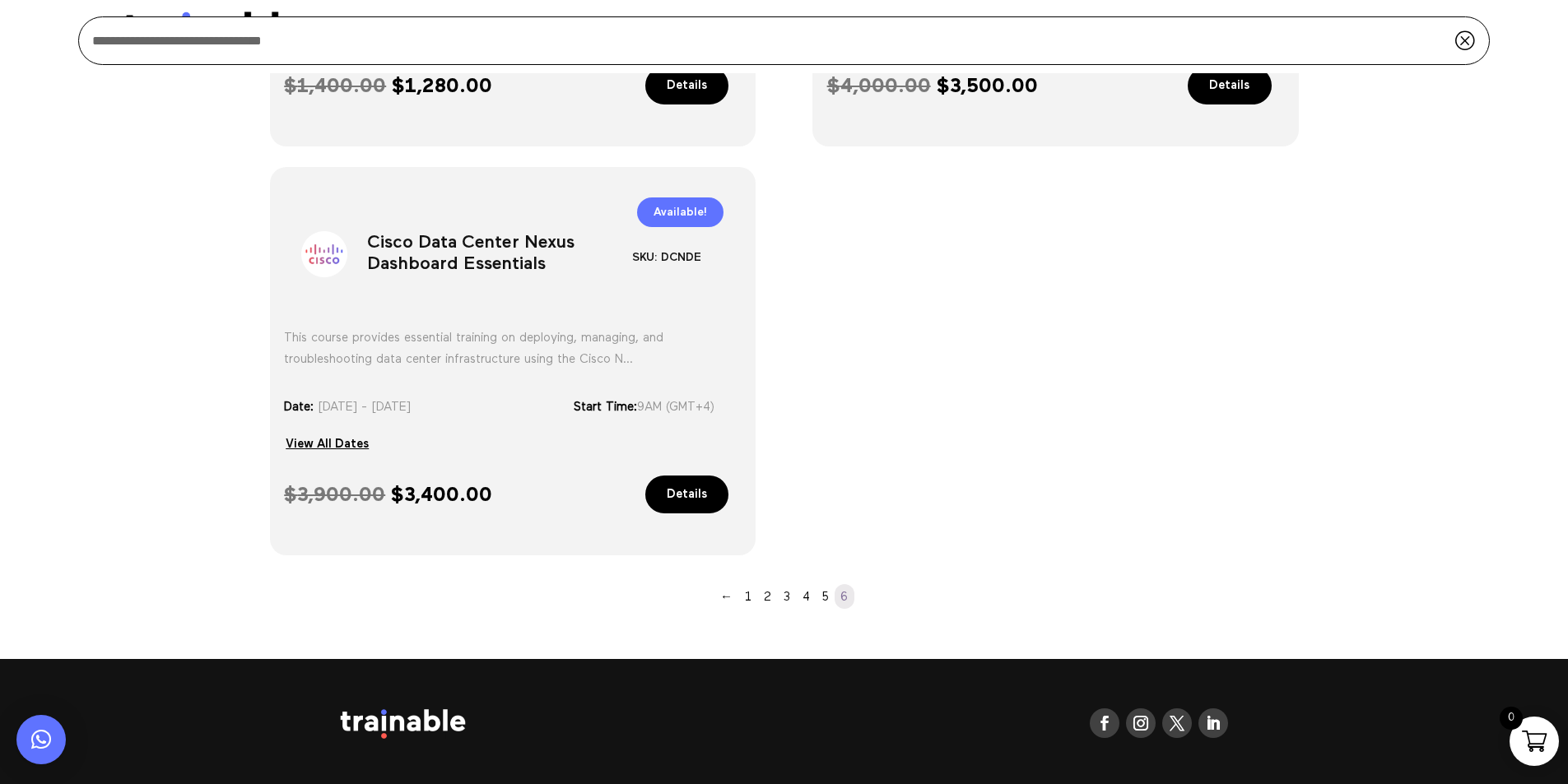
scroll to position [880, 0]
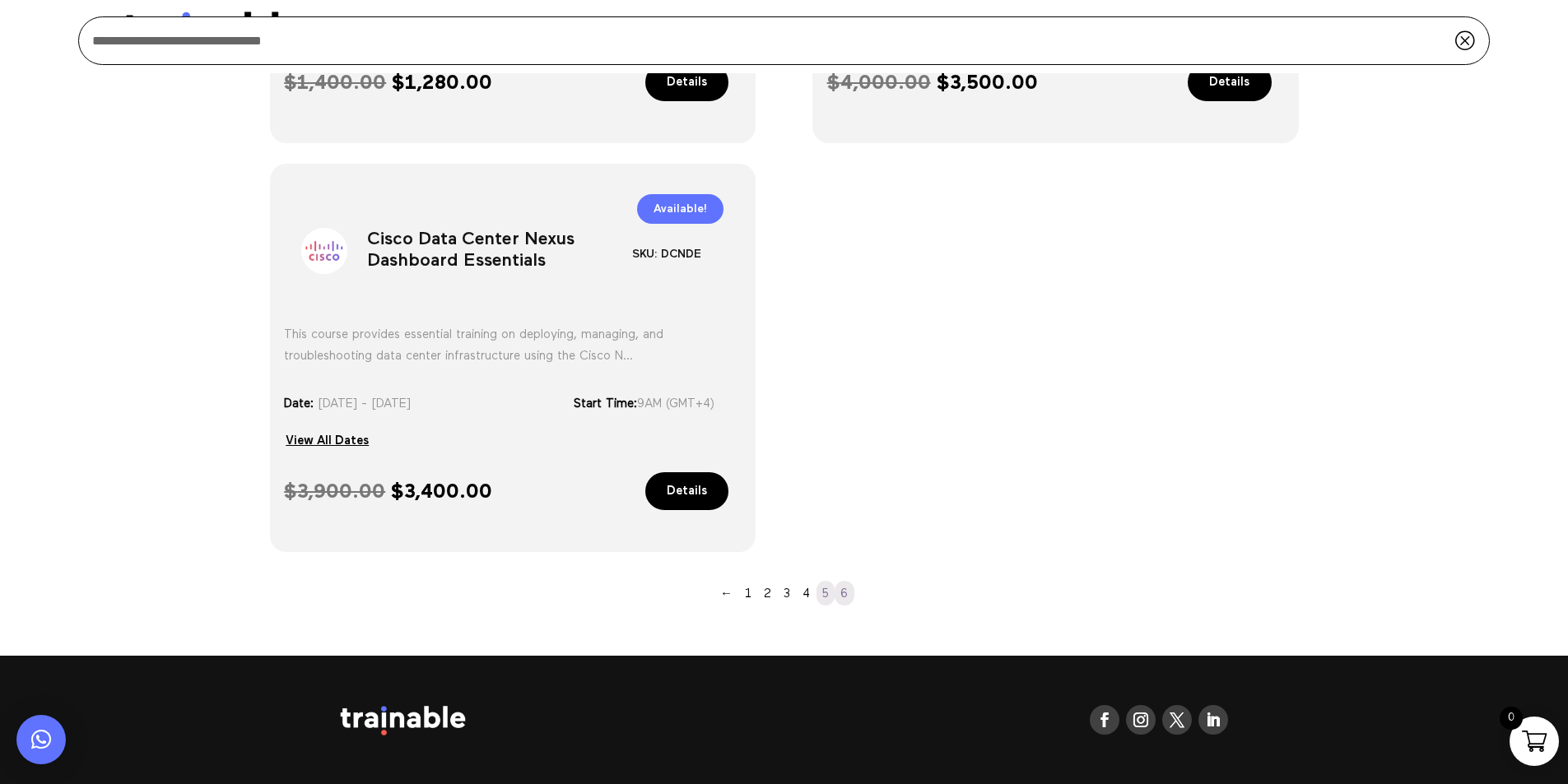
click at [821, 596] on link "5" at bounding box center [825, 593] width 18 height 25
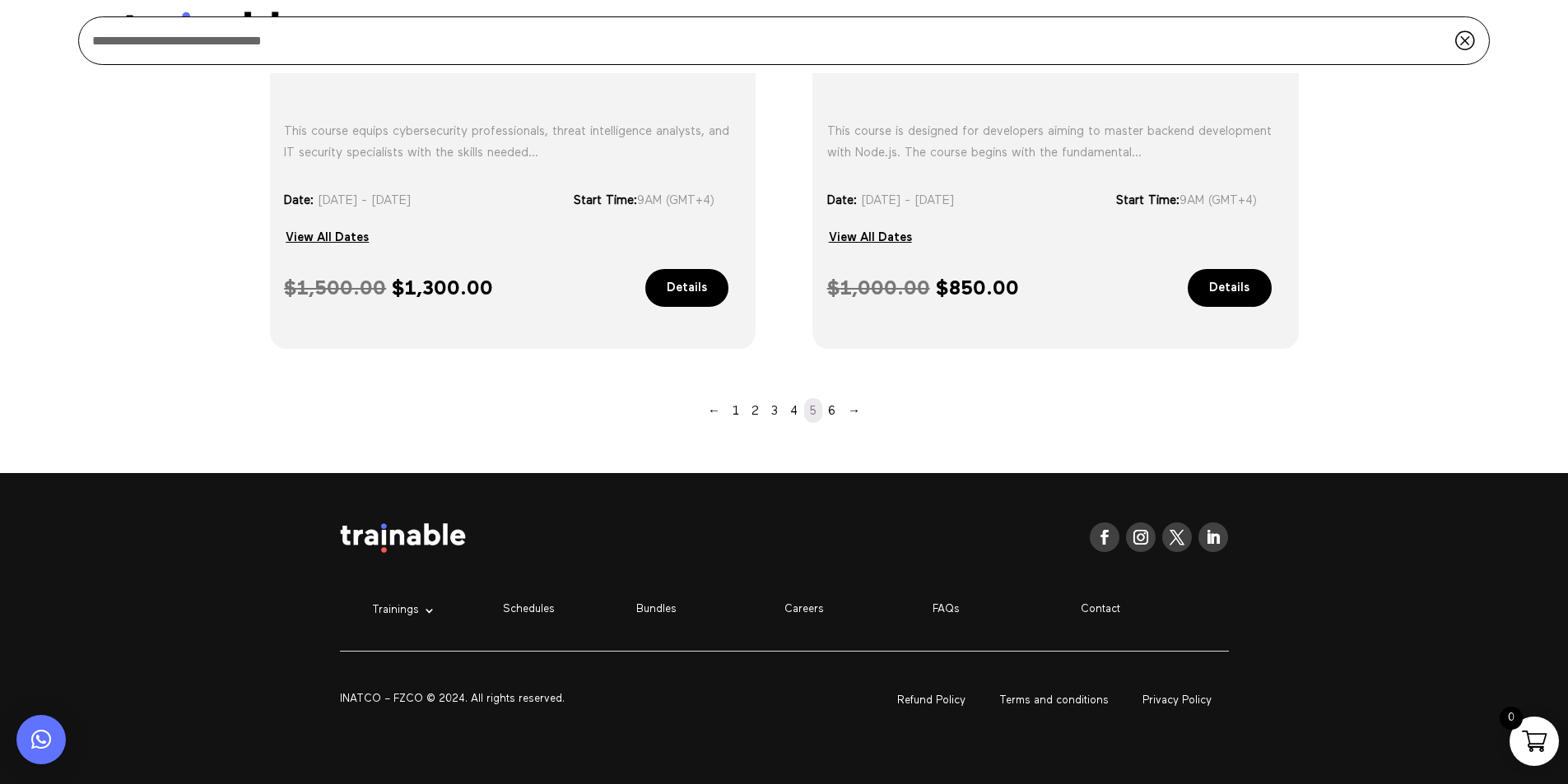
scroll to position [1328, 0]
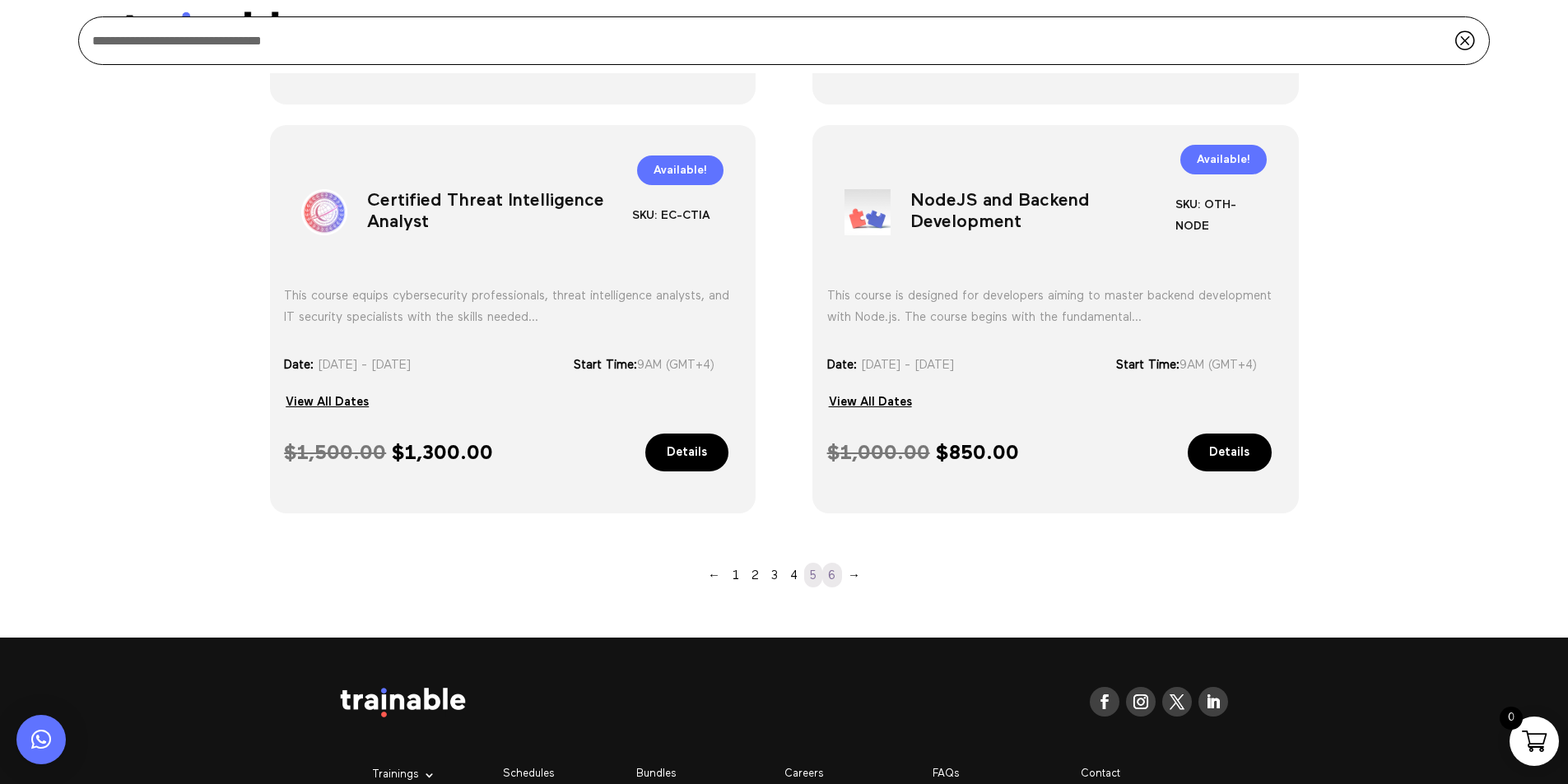
click at [835, 583] on link "6" at bounding box center [832, 575] width 19 height 25
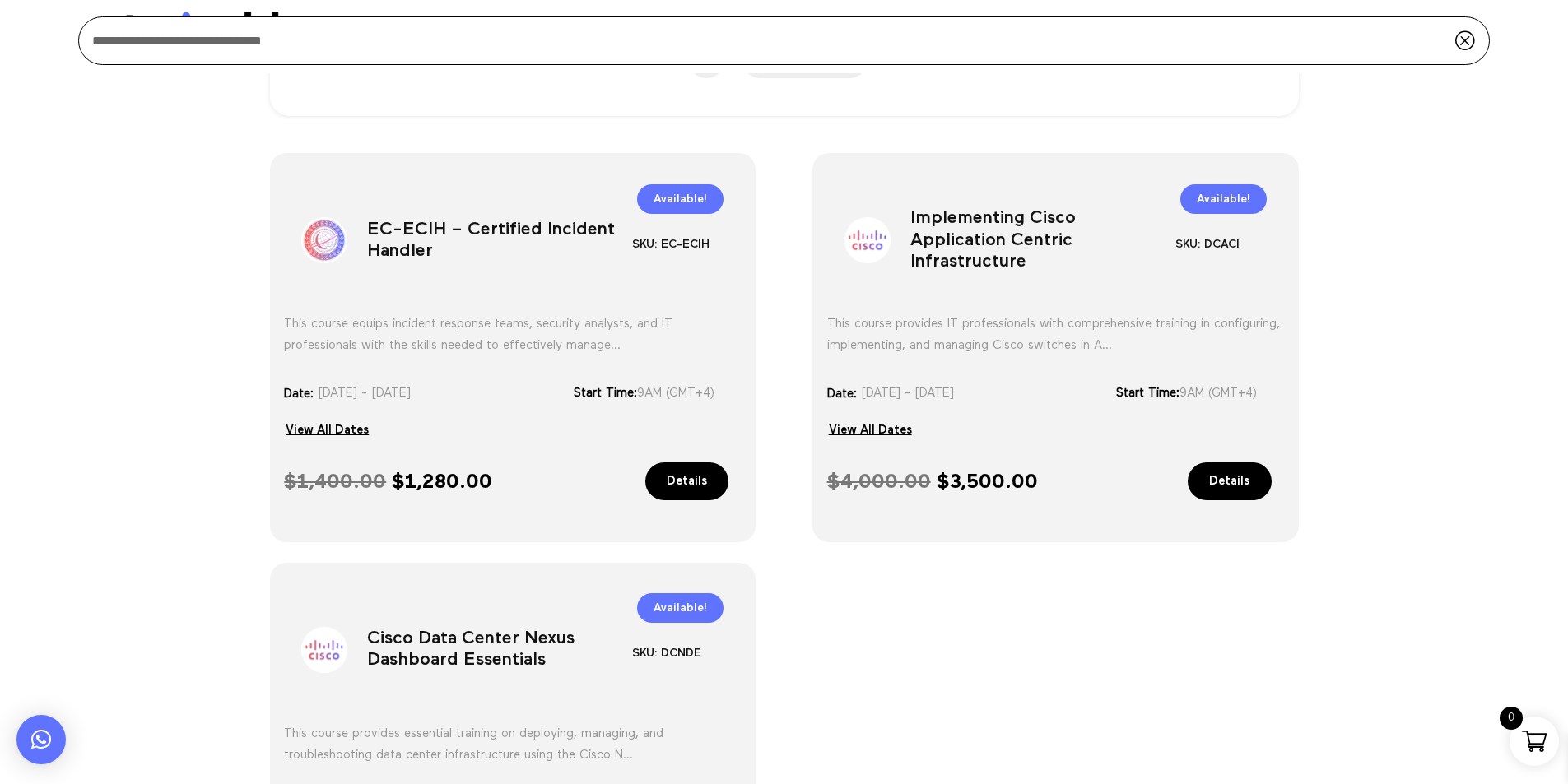
scroll to position [469, 0]
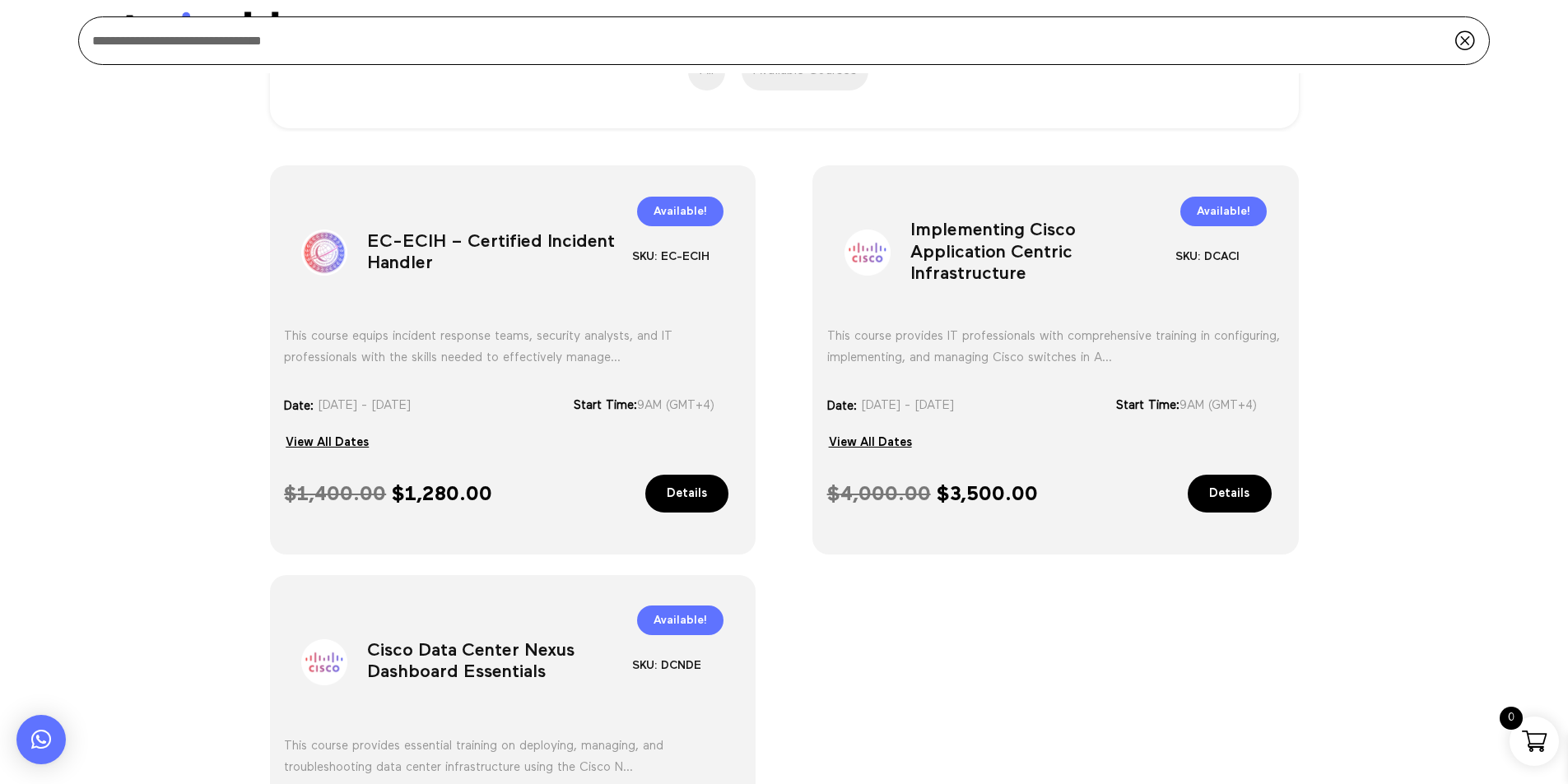
click at [1014, 259] on h1 "Implementing Cisco Application Centric Infrastructure" at bounding box center [1042, 256] width 265 height 86
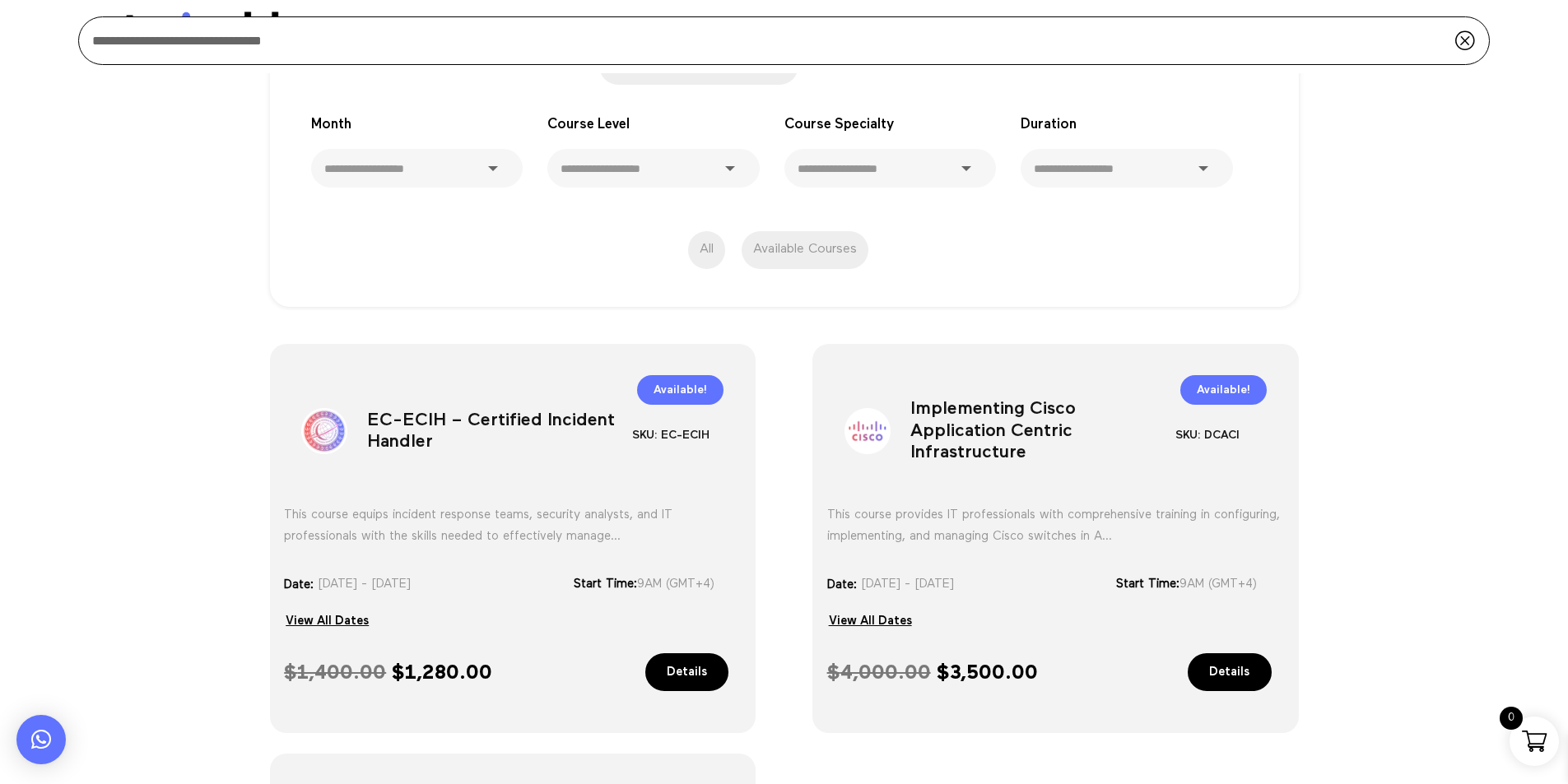
scroll to position [658, 0]
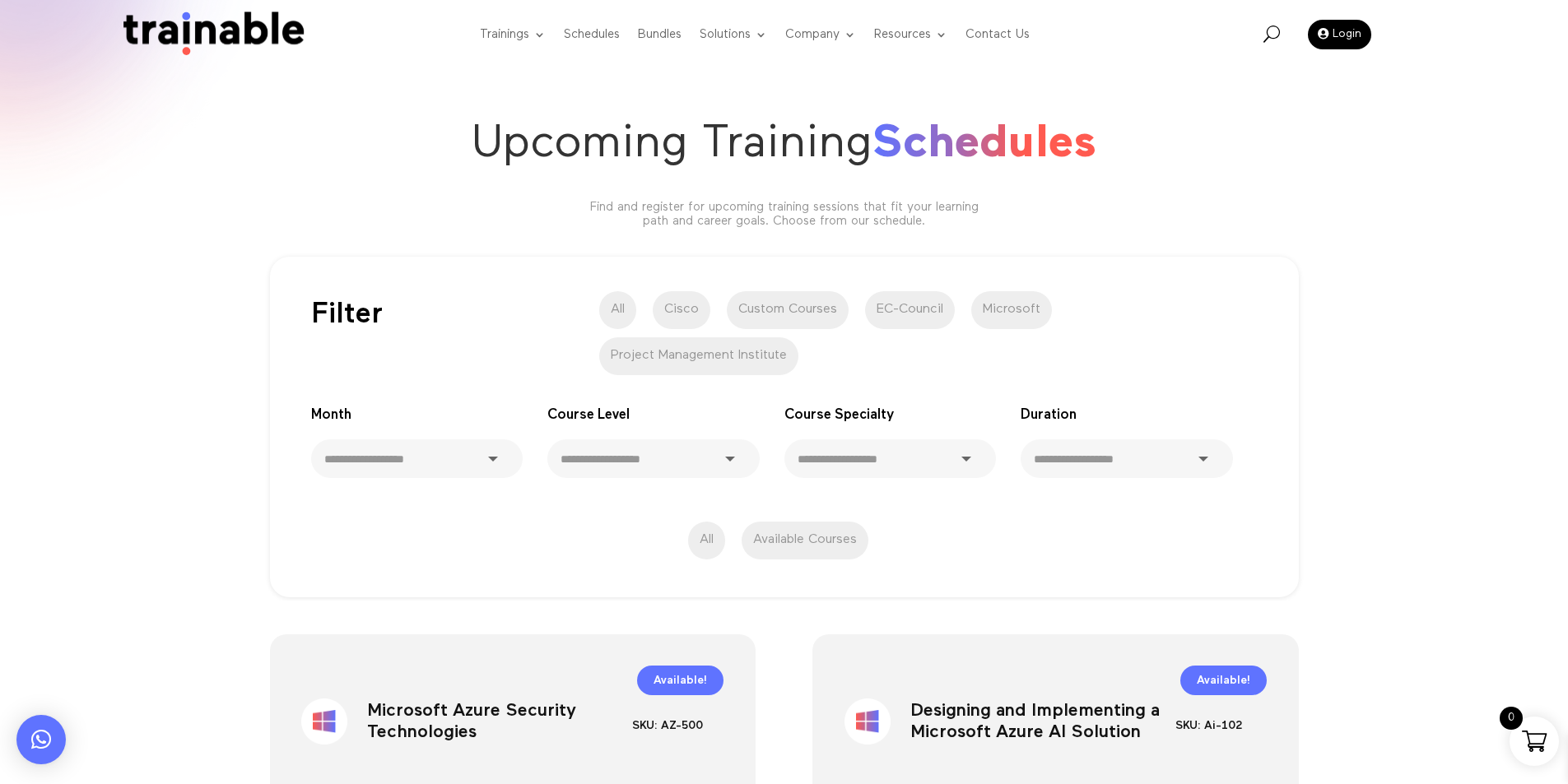
click at [1003, 317] on label "Microsoft" at bounding box center [1011, 310] width 80 height 38
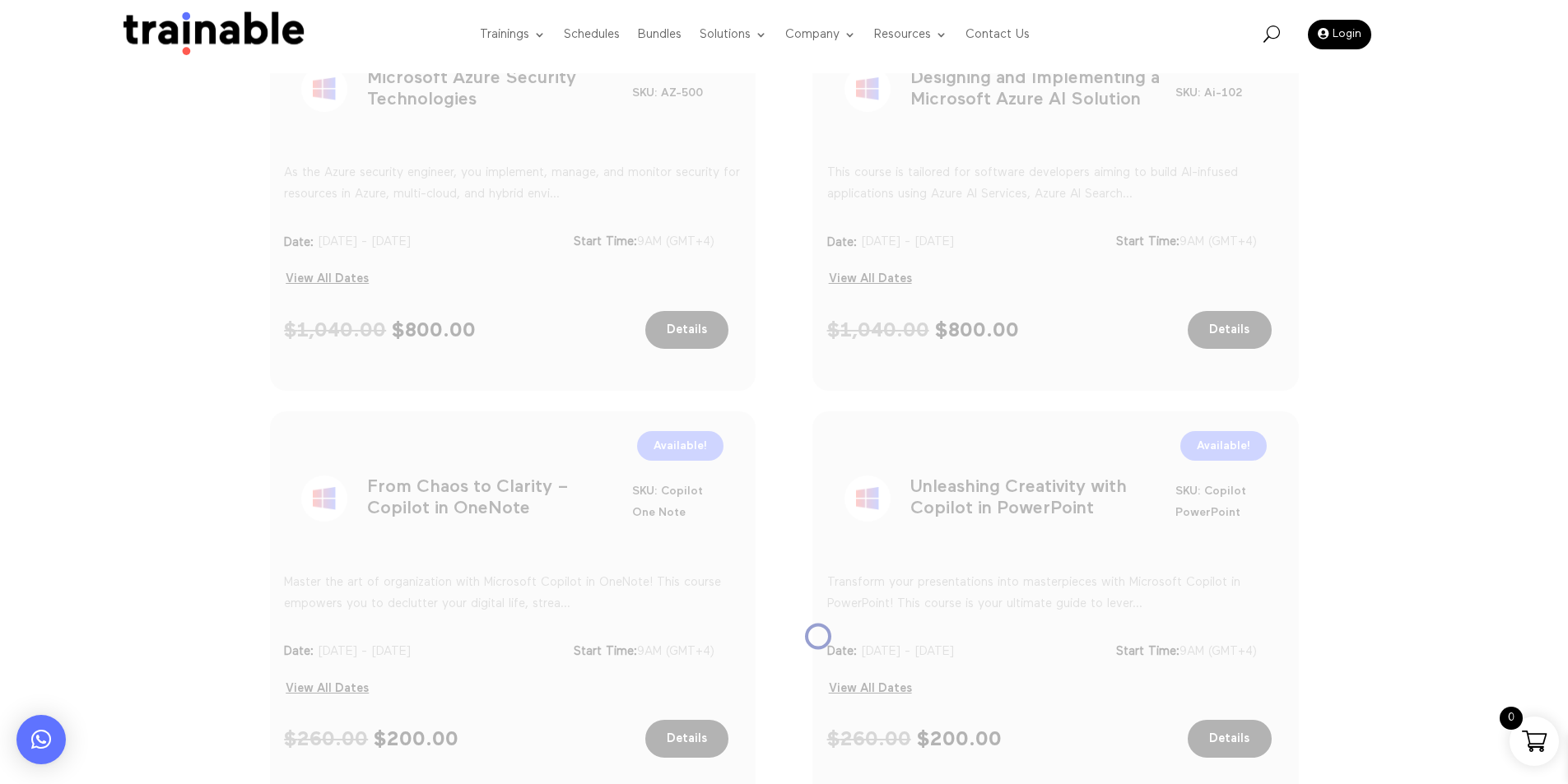
scroll to position [633, 0]
